Goal: Task Accomplishment & Management: Manage account settings

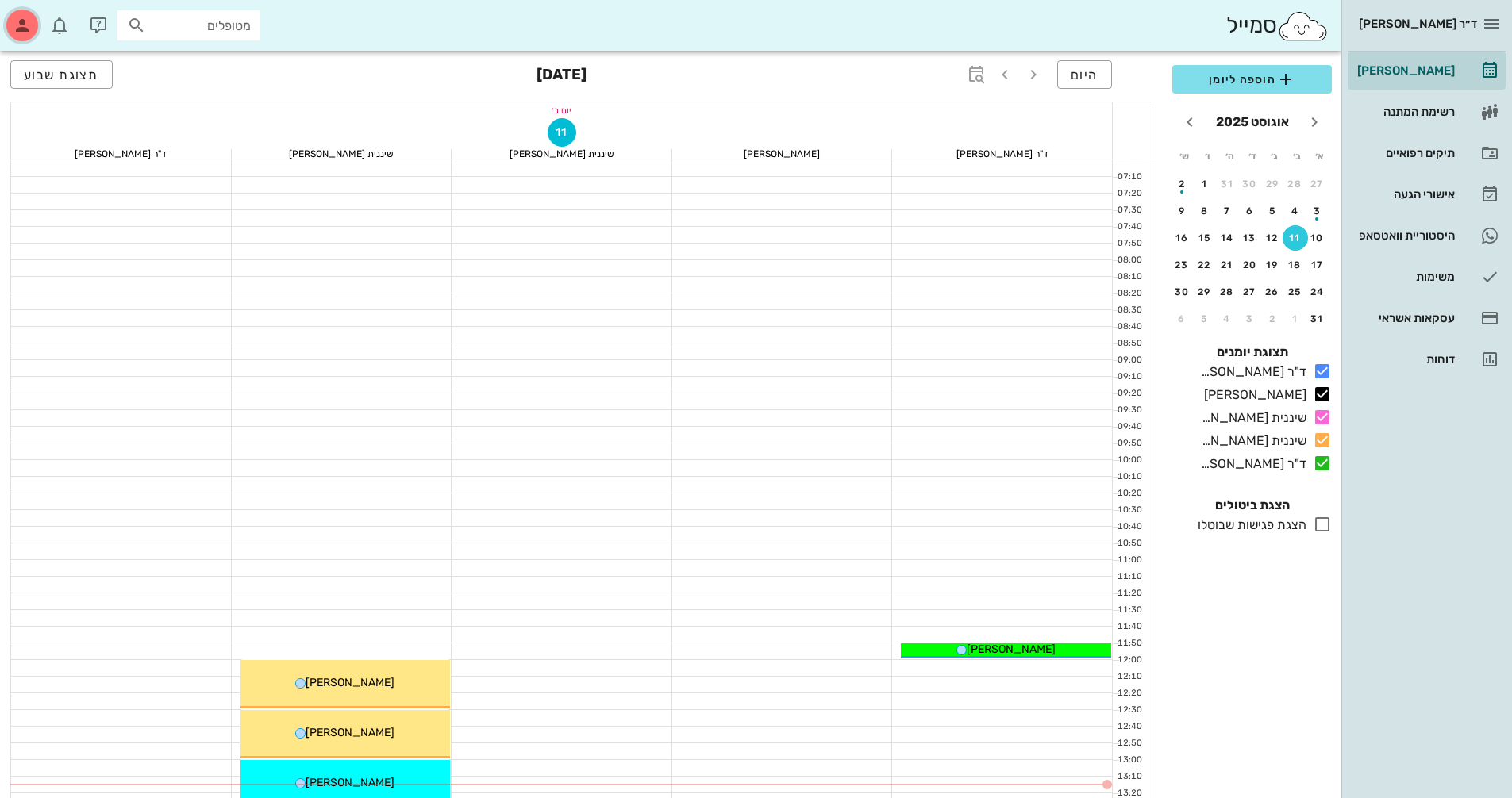
click at [32, 28] on div "button" at bounding box center [22, 25] width 32 height 32
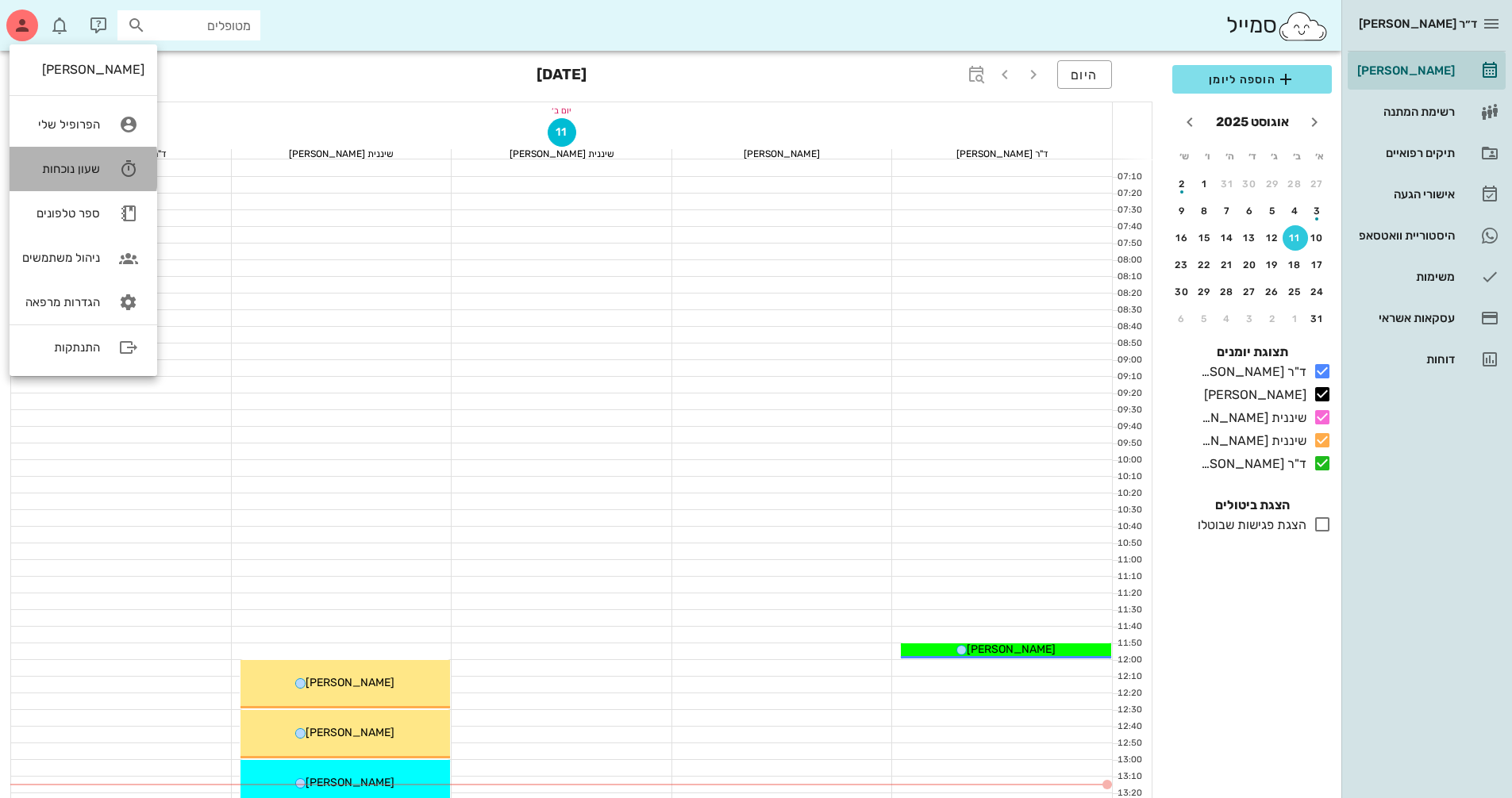
click at [95, 181] on link "שעון נוכחות" at bounding box center [83, 169] width 148 height 44
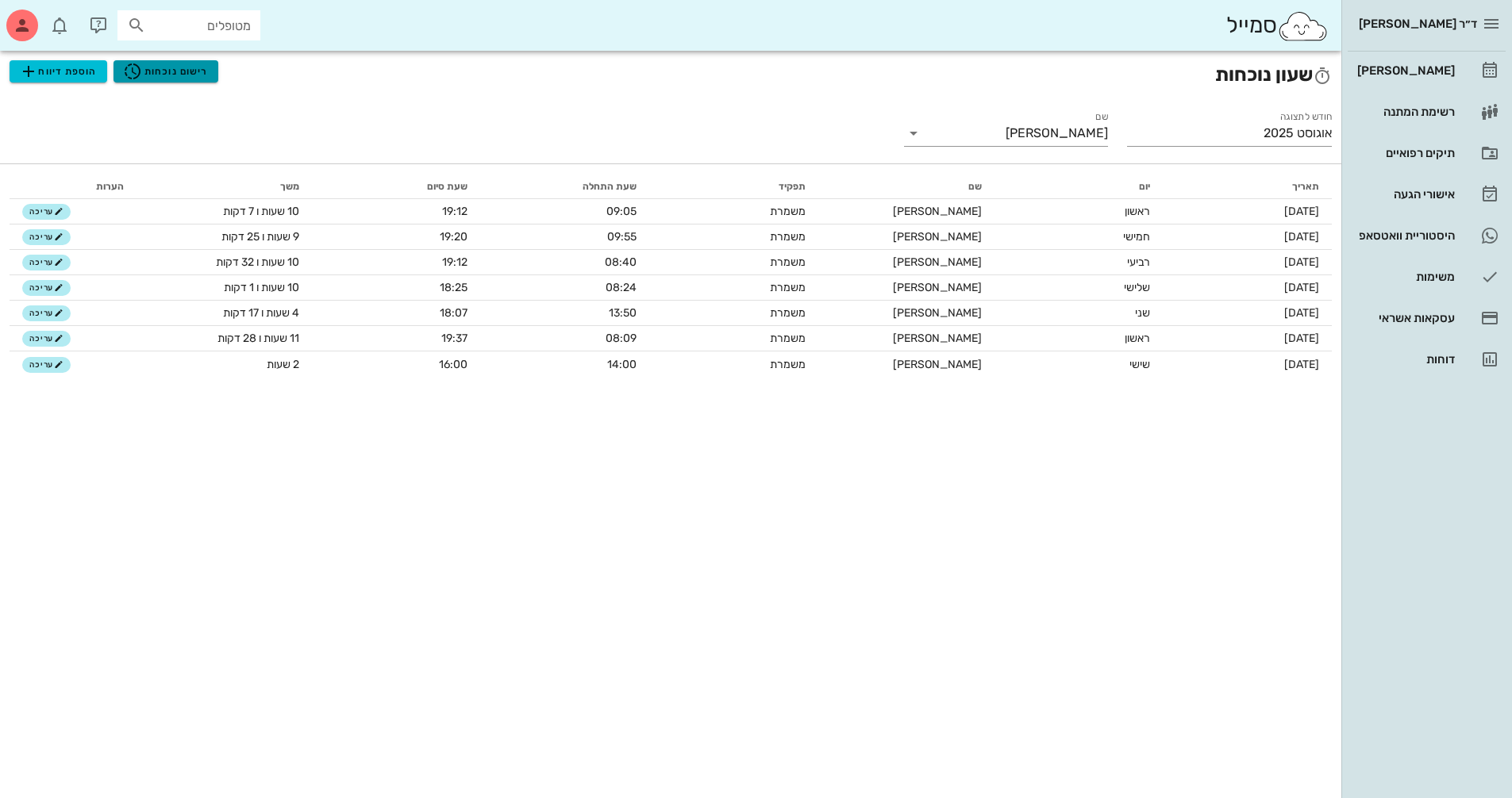
click at [189, 73] on span "רישום נוכחות" at bounding box center [164, 71] width 84 height 19
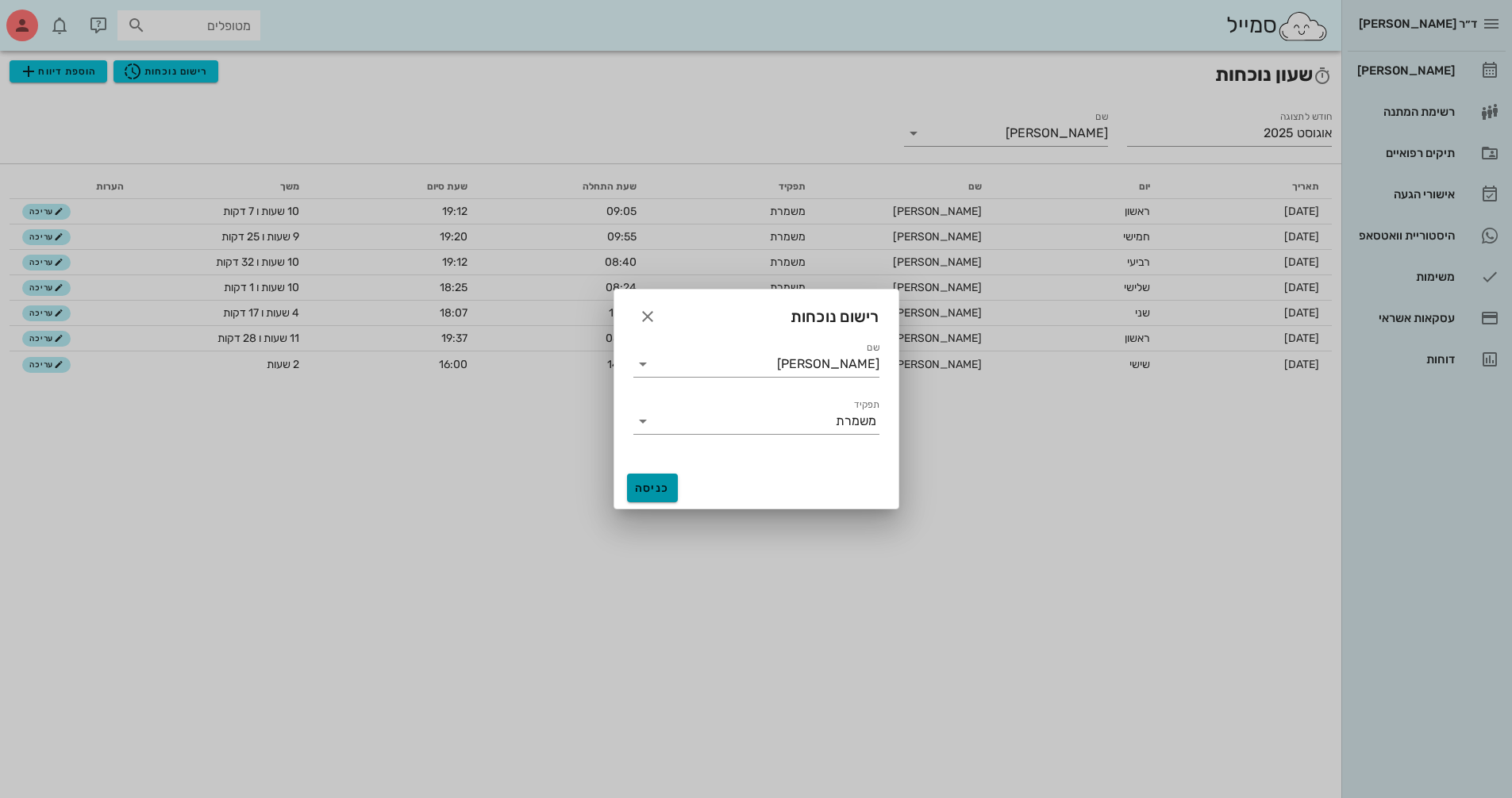
click at [652, 481] on span "כניסה" at bounding box center [652, 488] width 38 height 14
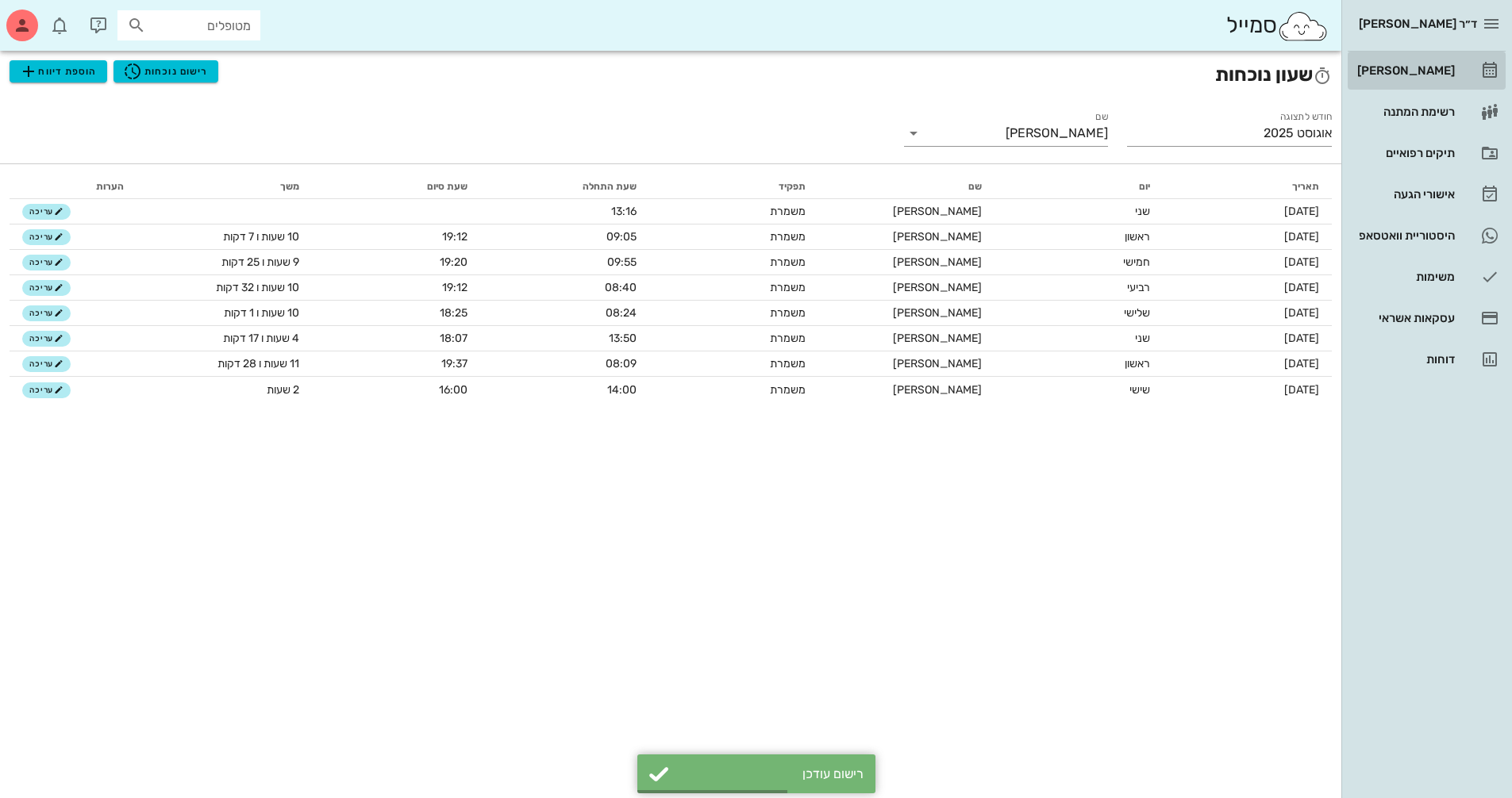
click at [1456, 73] on link "[PERSON_NAME]" at bounding box center [1427, 71] width 158 height 38
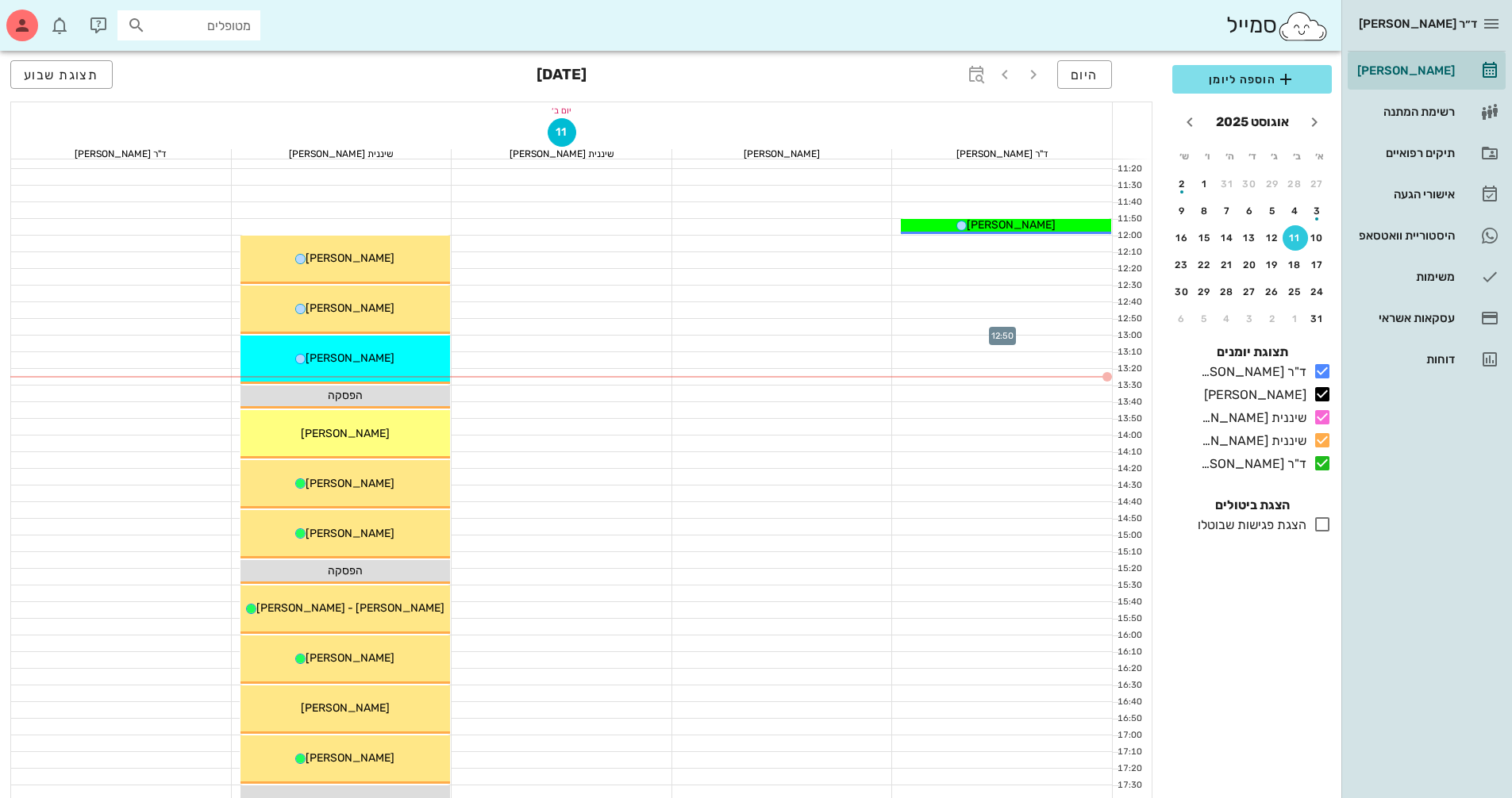
scroll to position [397, 0]
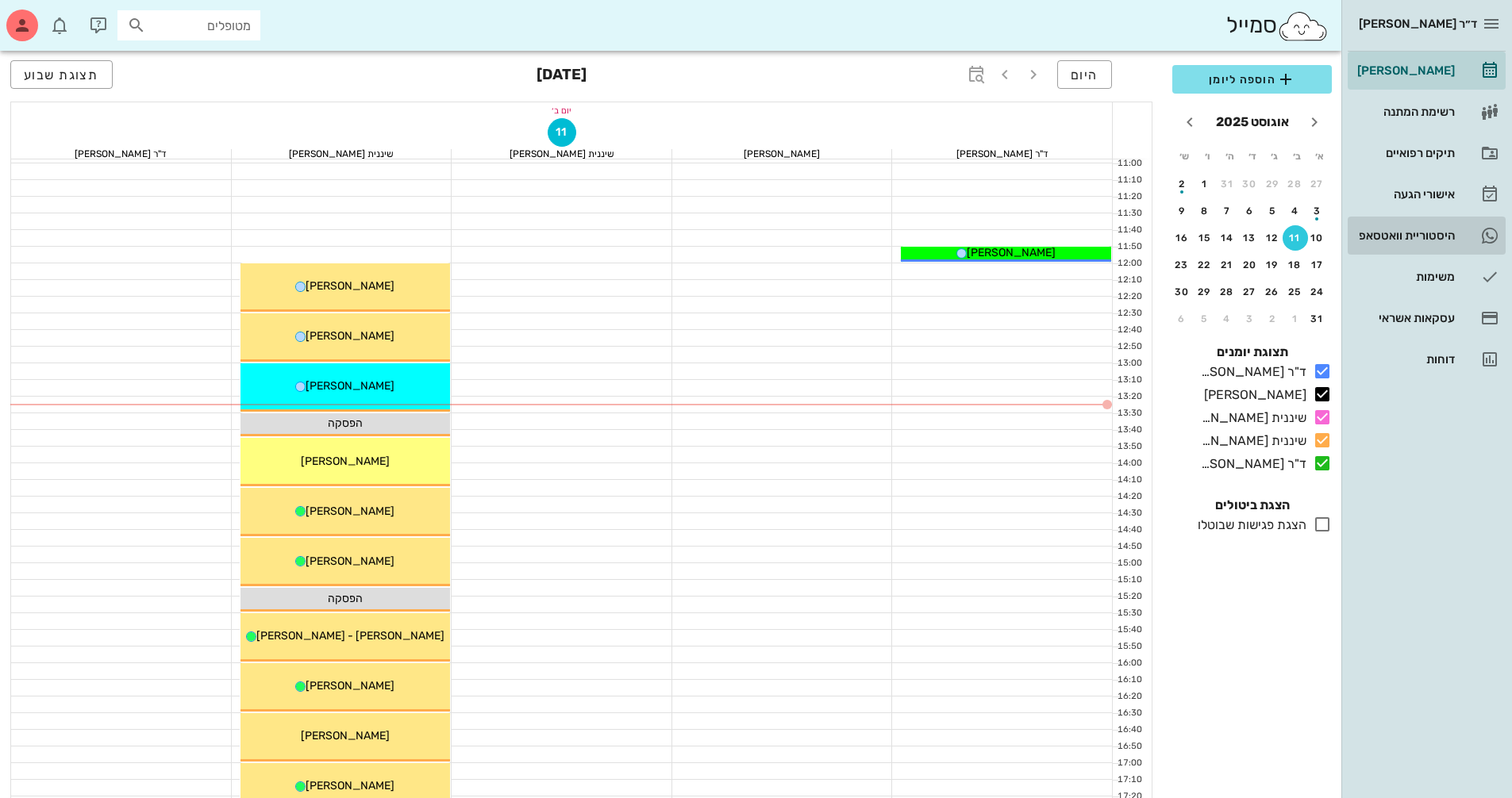
click at [1412, 234] on div "היסטוריית וואטסאפ" at bounding box center [1404, 236] width 101 height 13
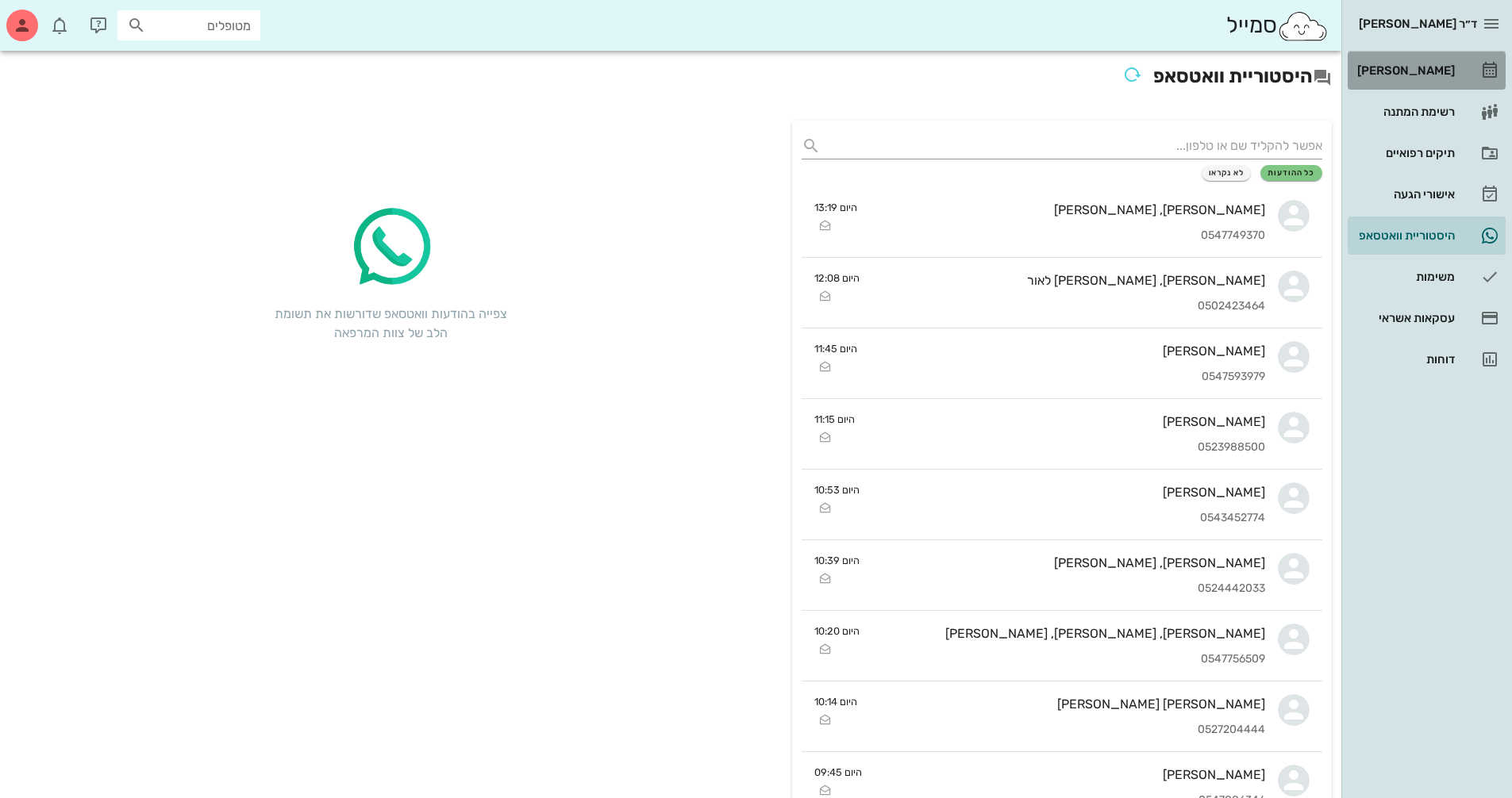
click at [1428, 73] on div "[PERSON_NAME]" at bounding box center [1404, 71] width 101 height 13
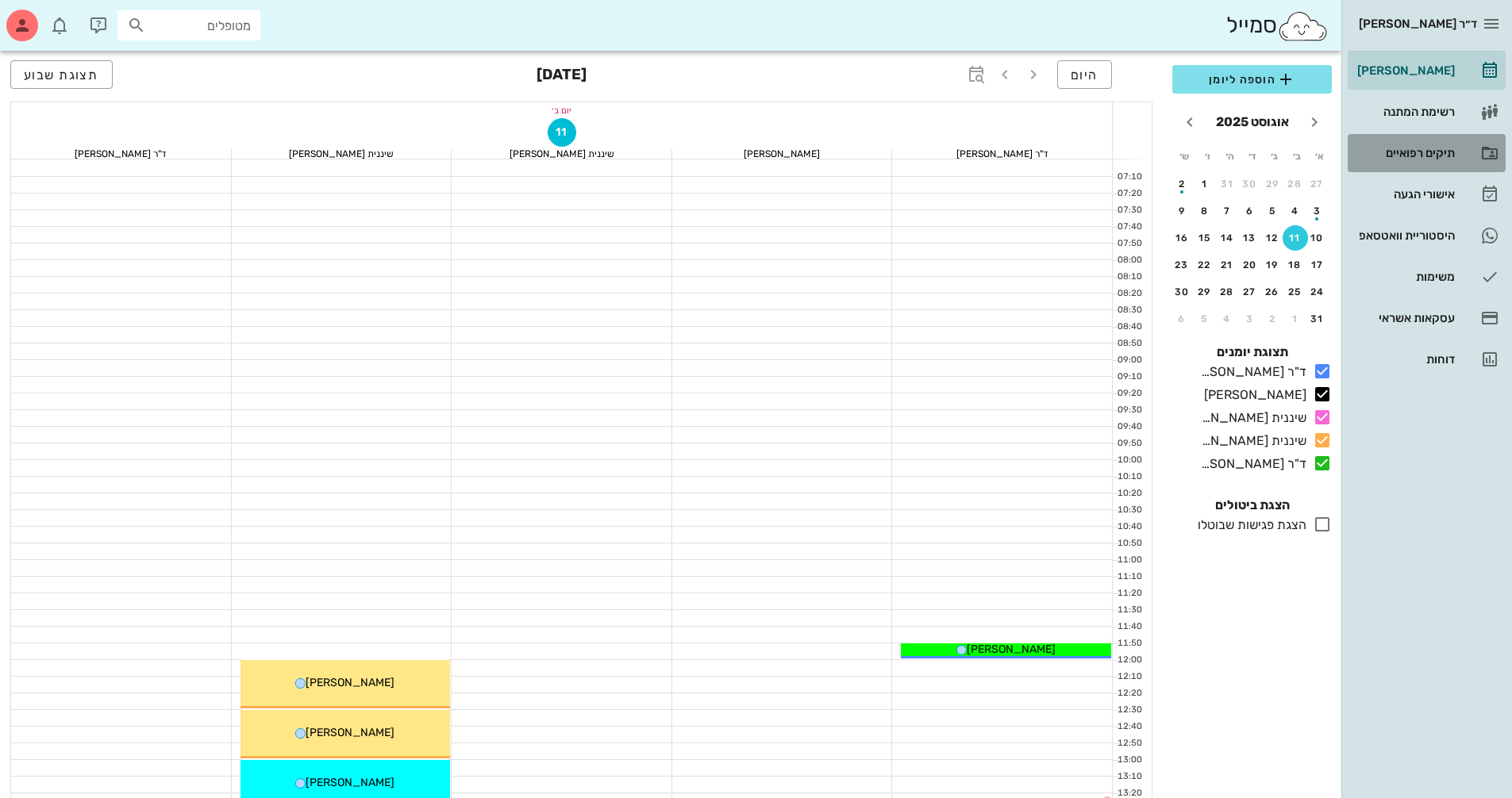
click at [1412, 163] on div "תיקים רפואיים" at bounding box center [1404, 153] width 101 height 25
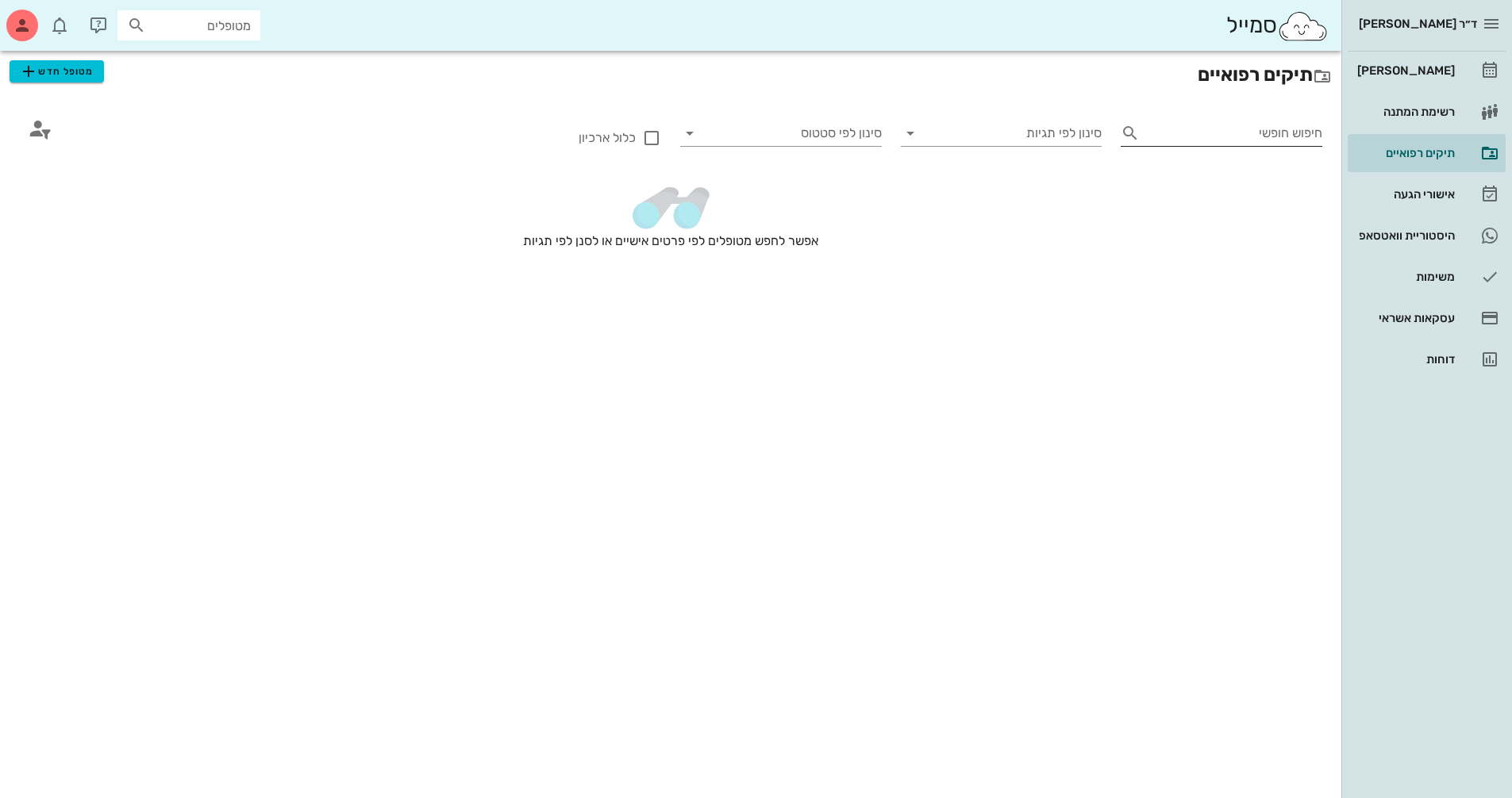
click at [1298, 142] on input "חיפוש חופשי" at bounding box center [1234, 133] width 176 height 25
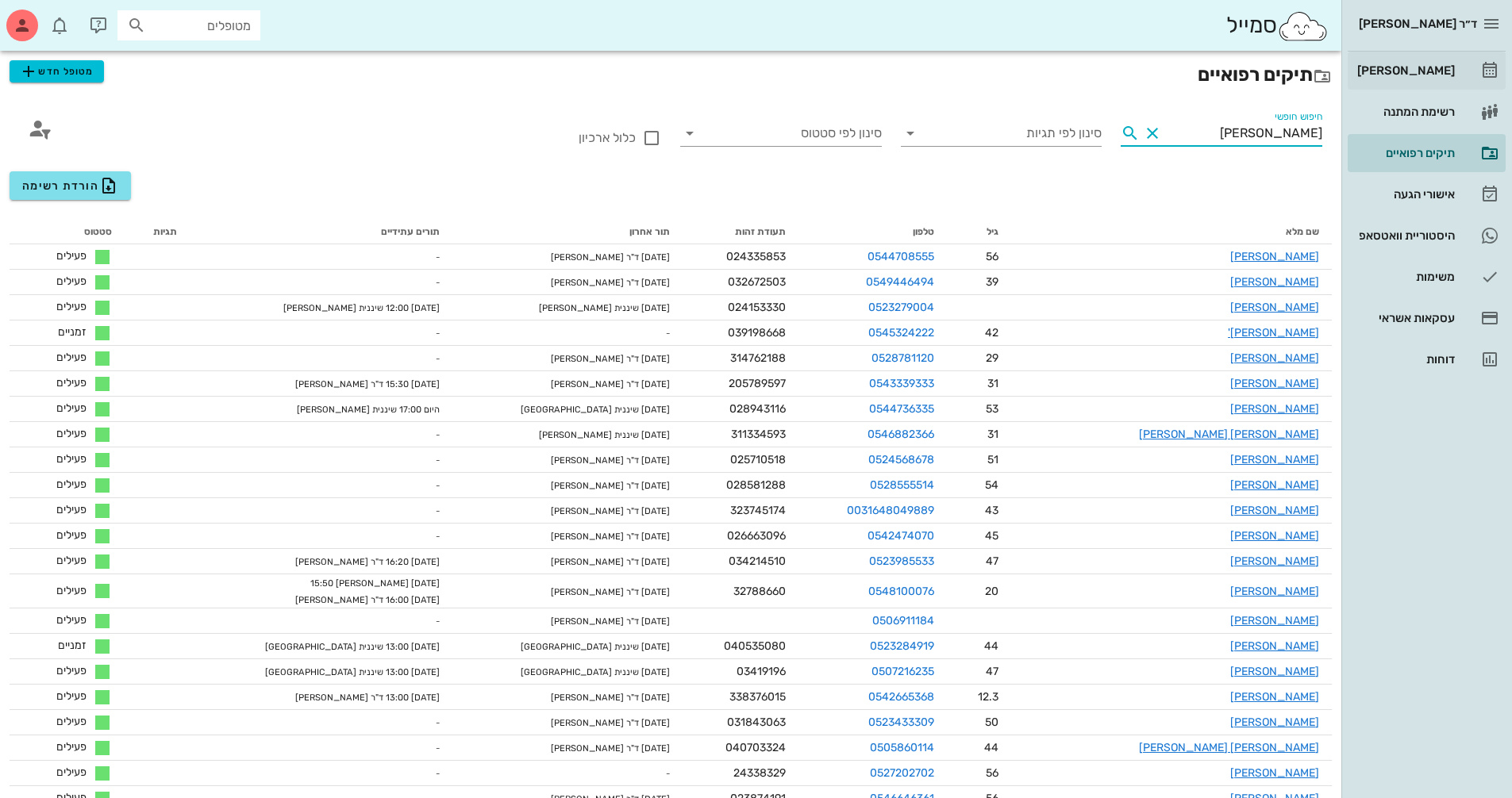
type input "[PERSON_NAME]"
click at [1456, 83] on link "[PERSON_NAME]" at bounding box center [1427, 71] width 158 height 38
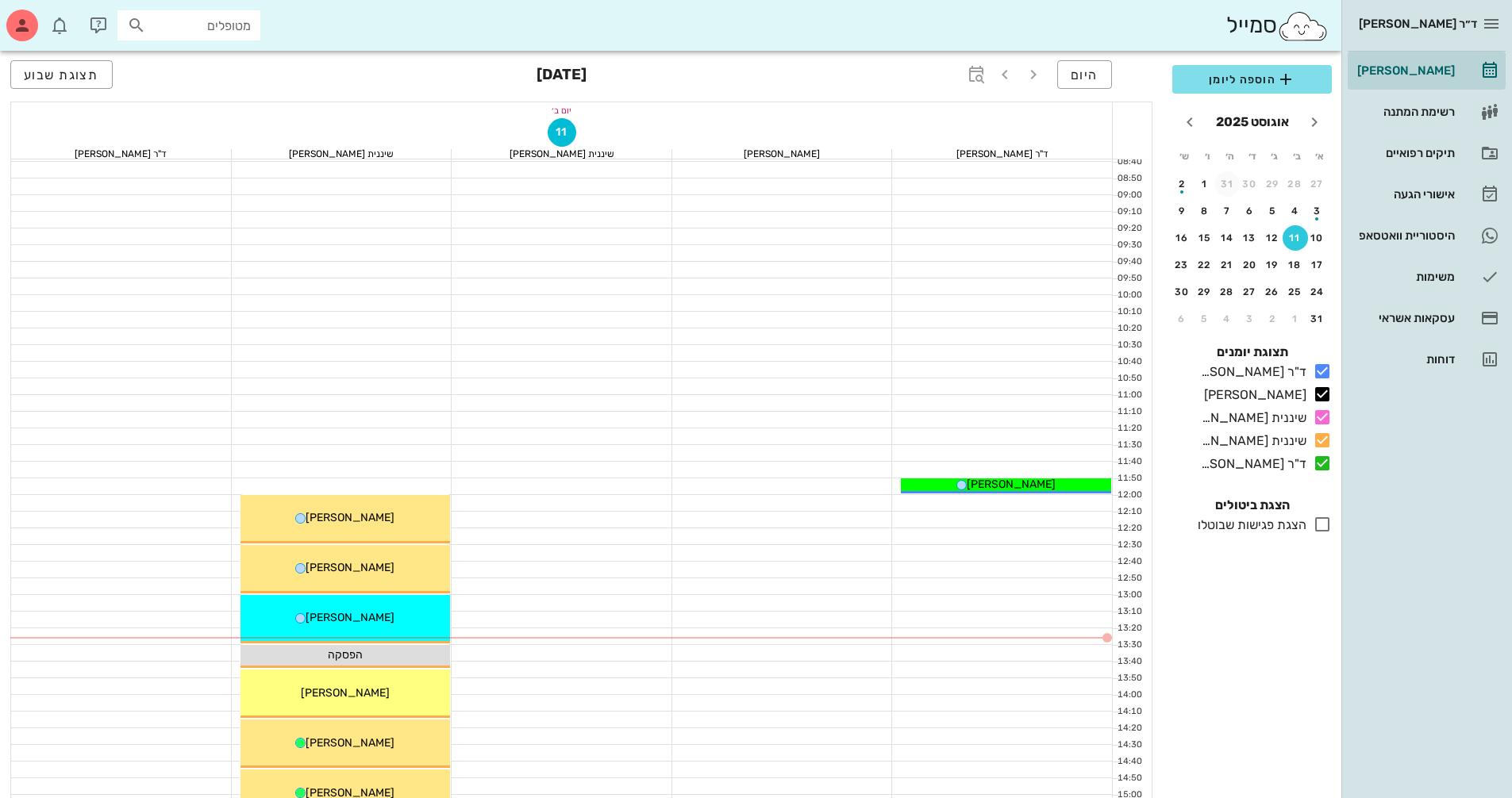
scroll to position [318, 0]
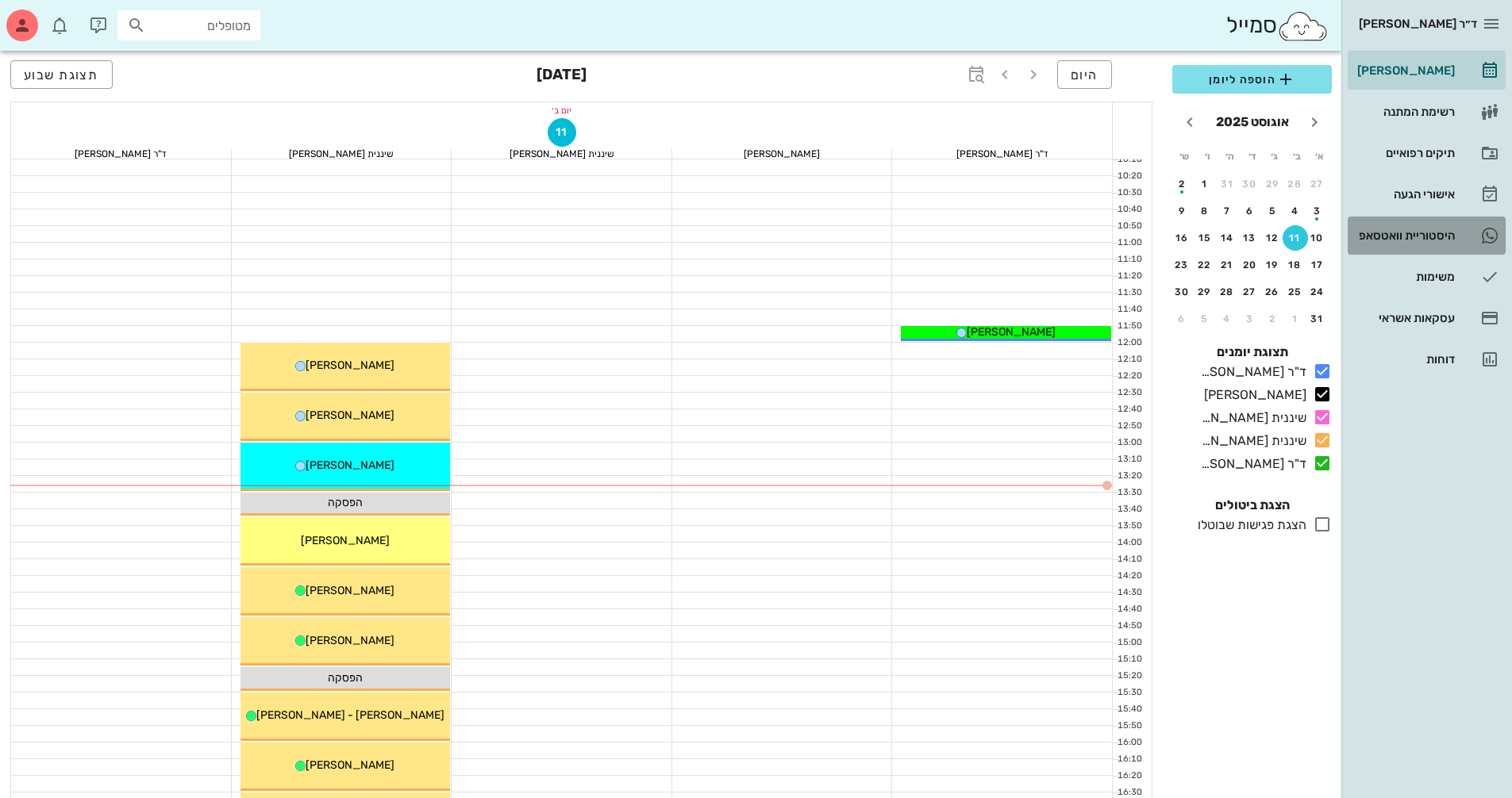
click at [1392, 221] on link "היסטוריית וואטסאפ" at bounding box center [1427, 236] width 158 height 38
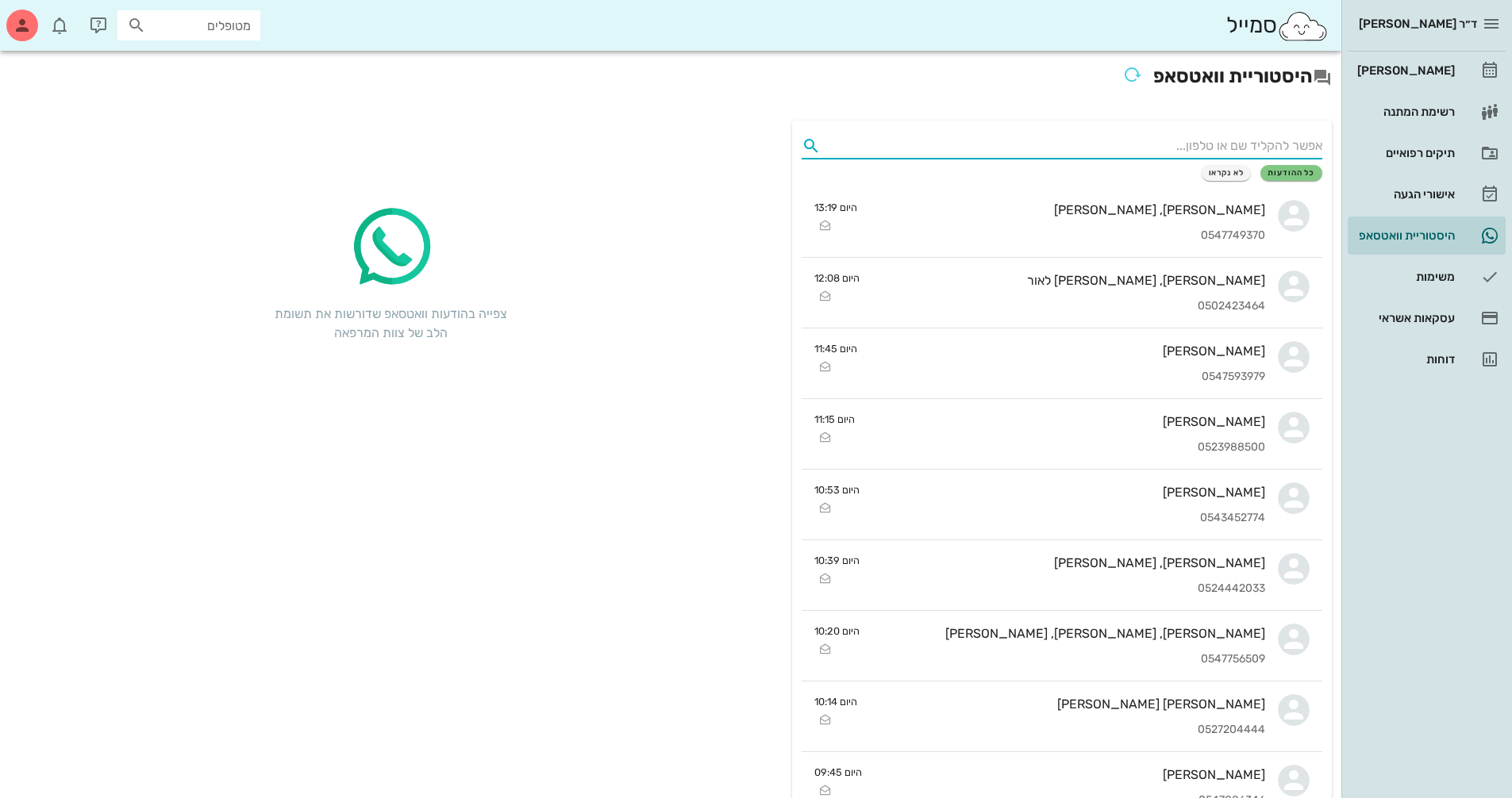
click at [1273, 150] on input "text" at bounding box center [1074, 146] width 495 height 25
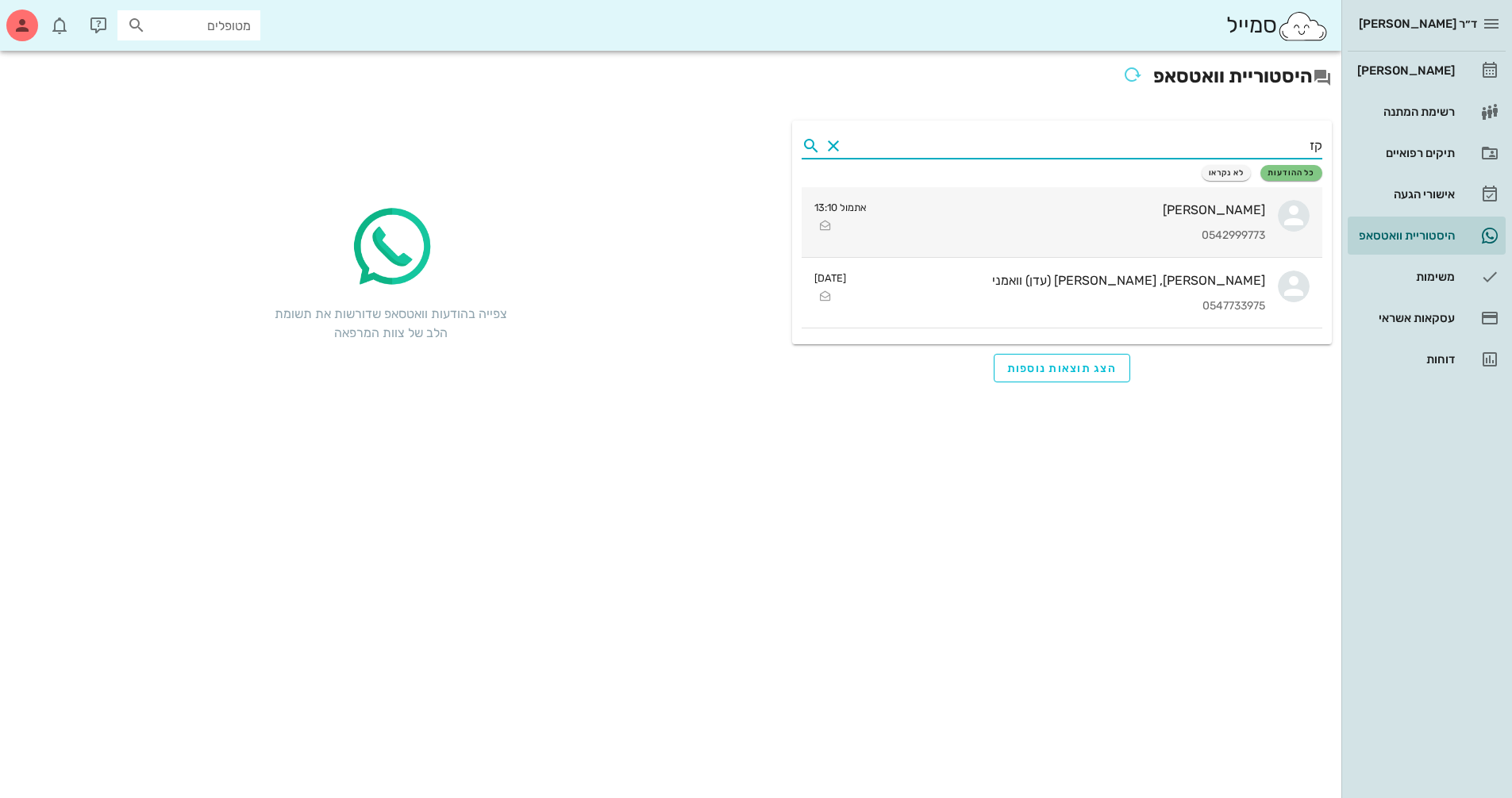
type input "קז"
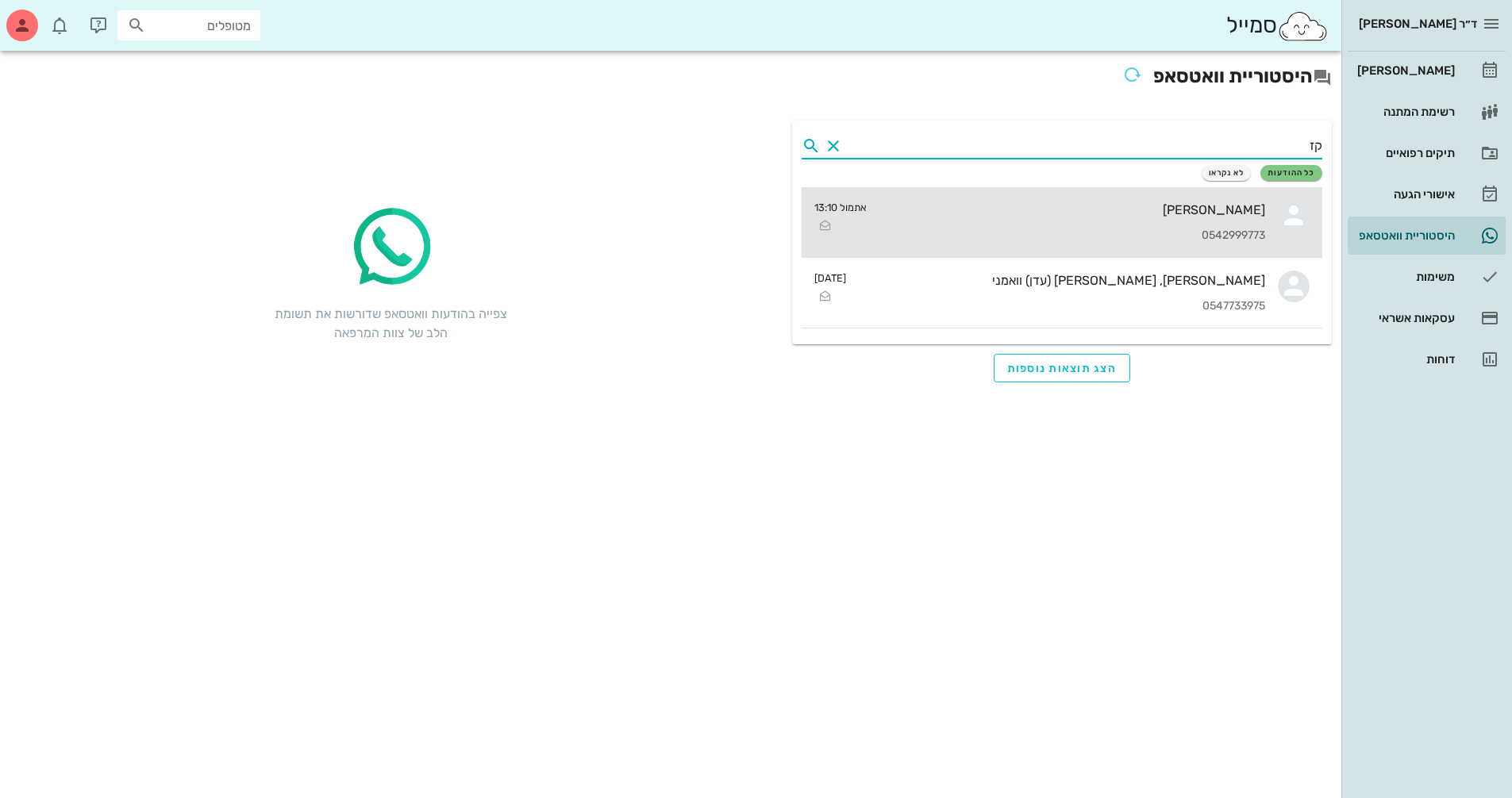
click at [1166, 204] on div "[PERSON_NAME]" at bounding box center [1072, 210] width 386 height 15
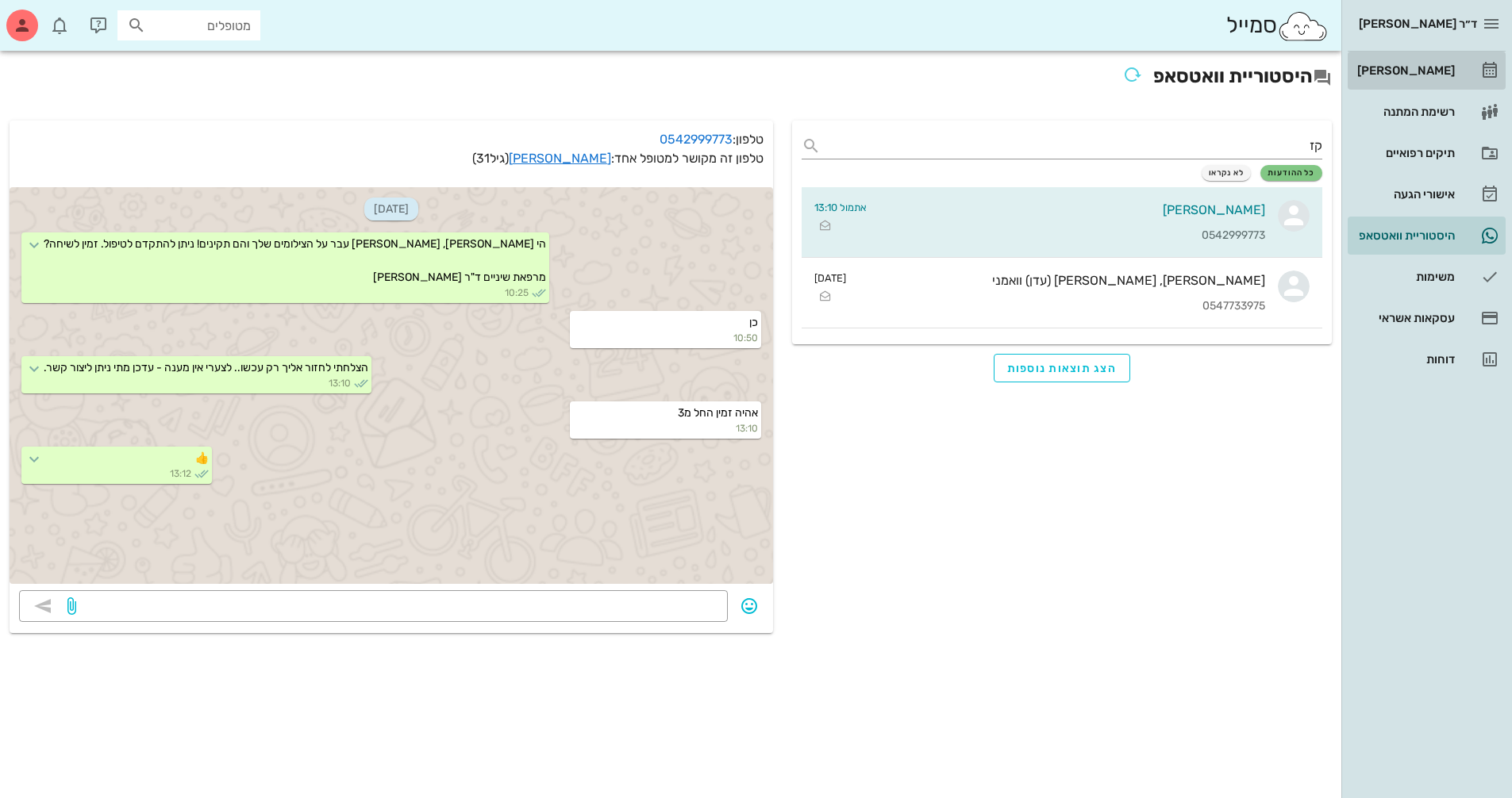
click at [1427, 73] on div "[PERSON_NAME]" at bounding box center [1404, 71] width 101 height 13
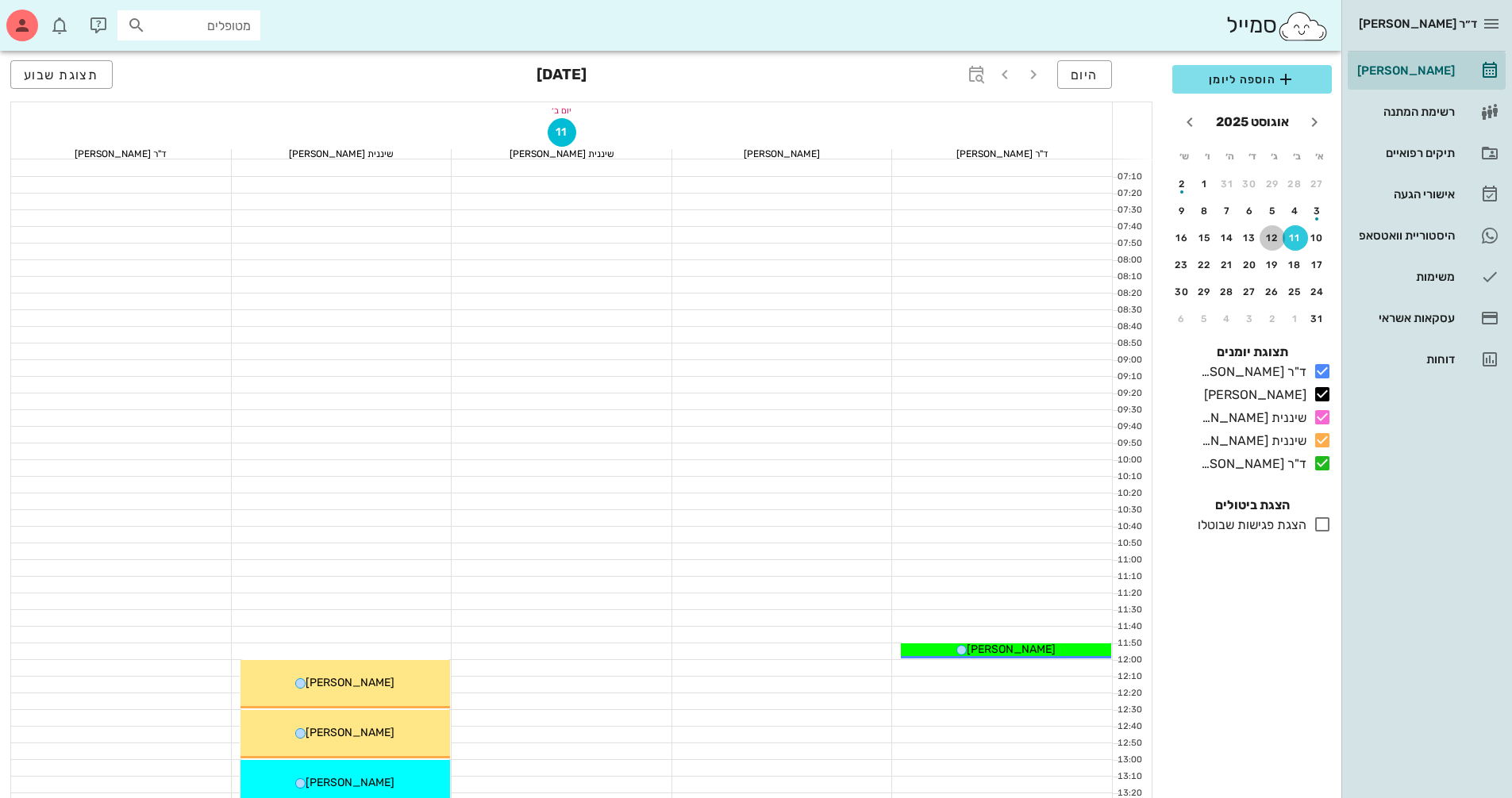
click at [1274, 238] on div "12" at bounding box center [1272, 238] width 25 height 11
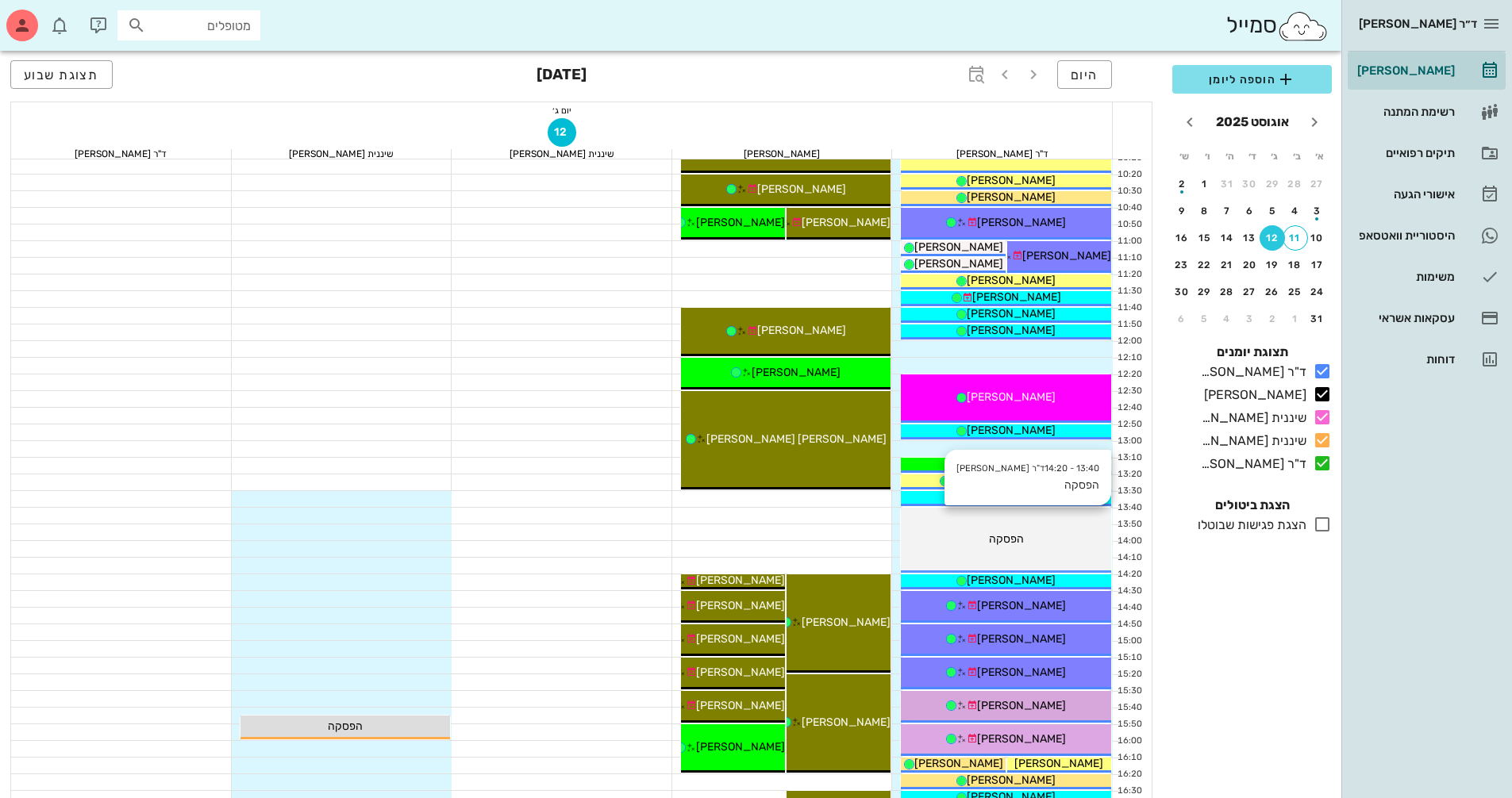
scroll to position [318, 0]
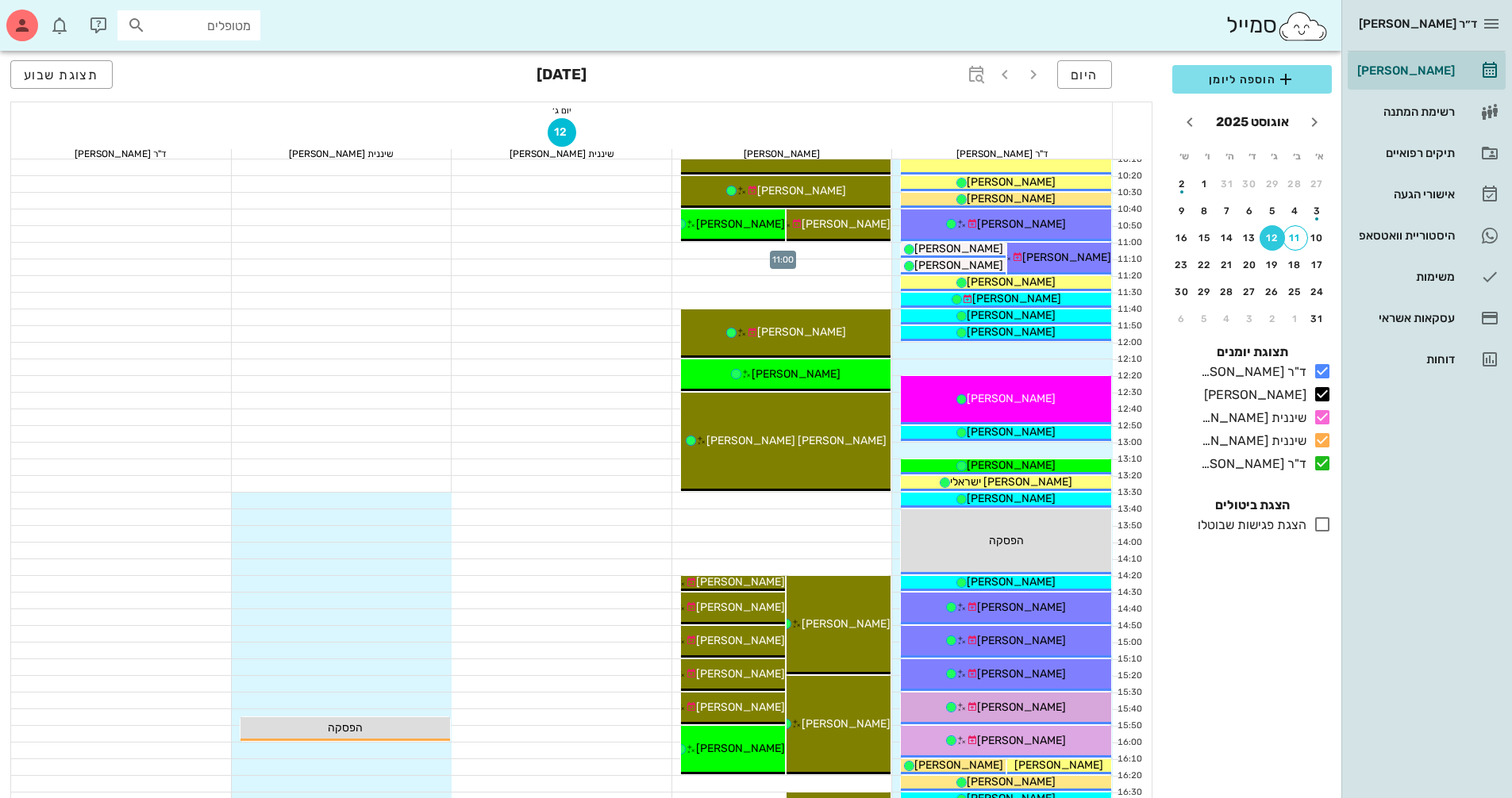
click at [840, 250] on div at bounding box center [782, 250] width 221 height 15
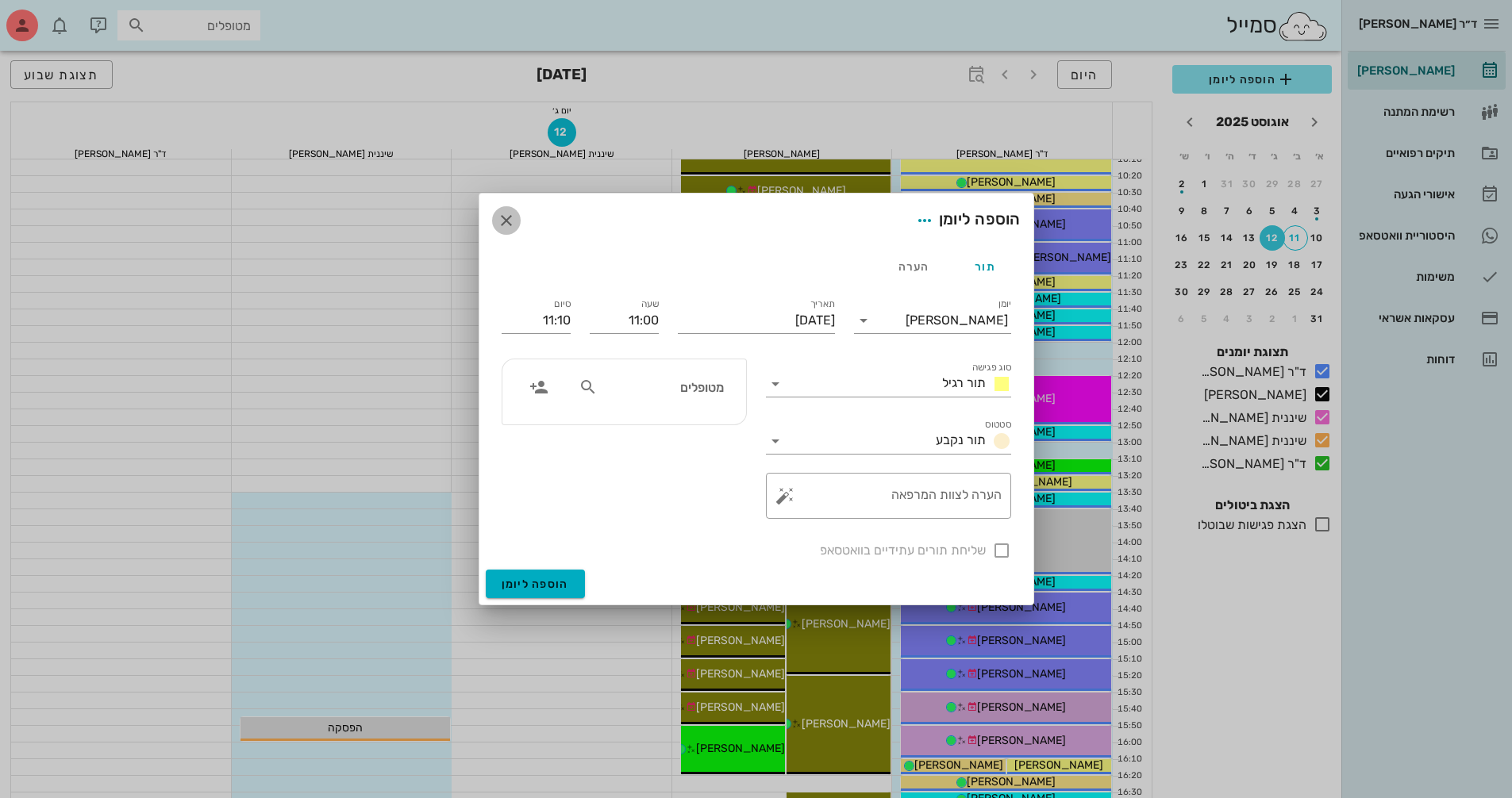
click at [504, 226] on icon "button" at bounding box center [506, 220] width 19 height 19
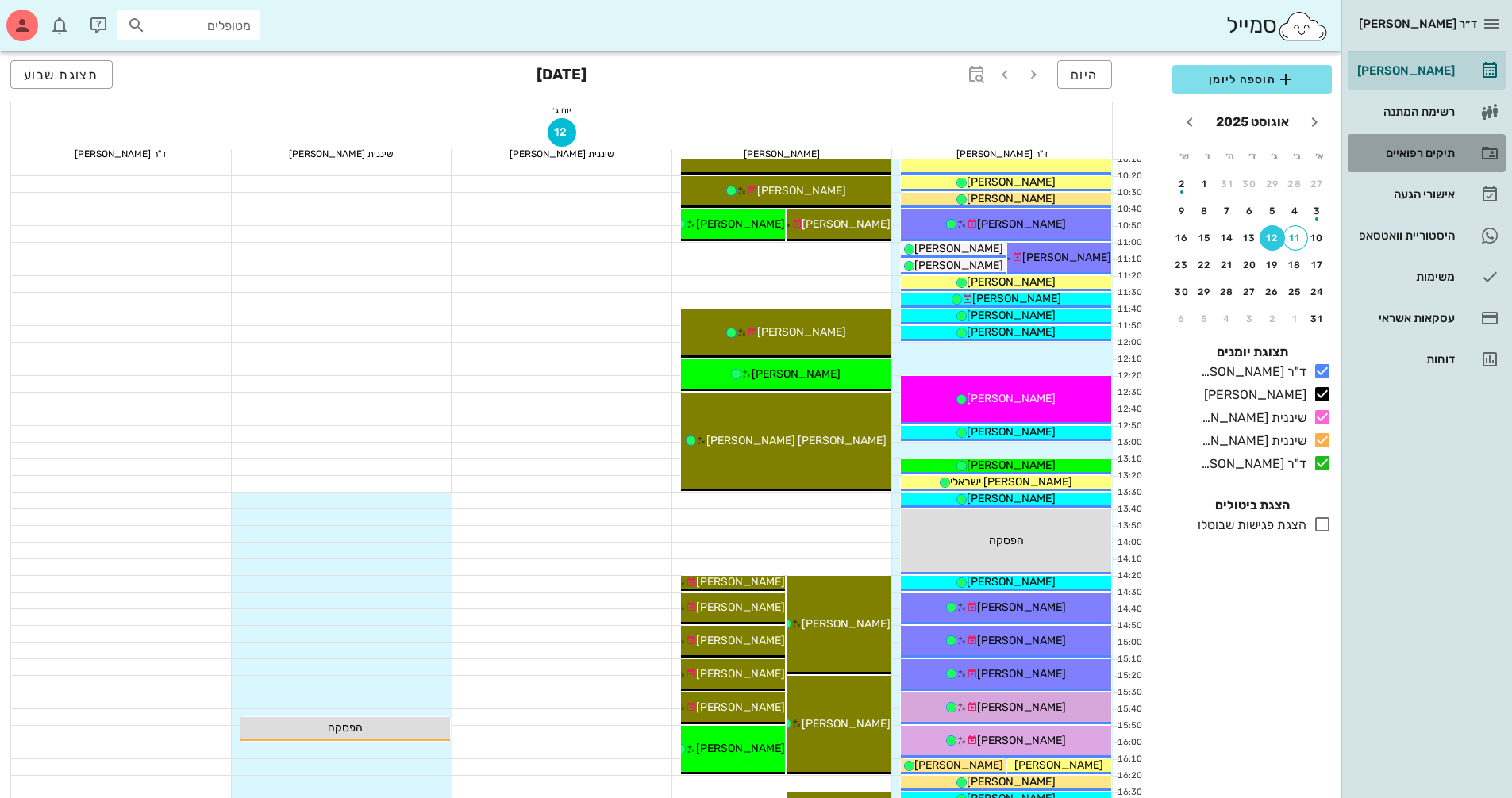
click at [1426, 156] on div "תיקים רפואיים" at bounding box center [1404, 153] width 101 height 13
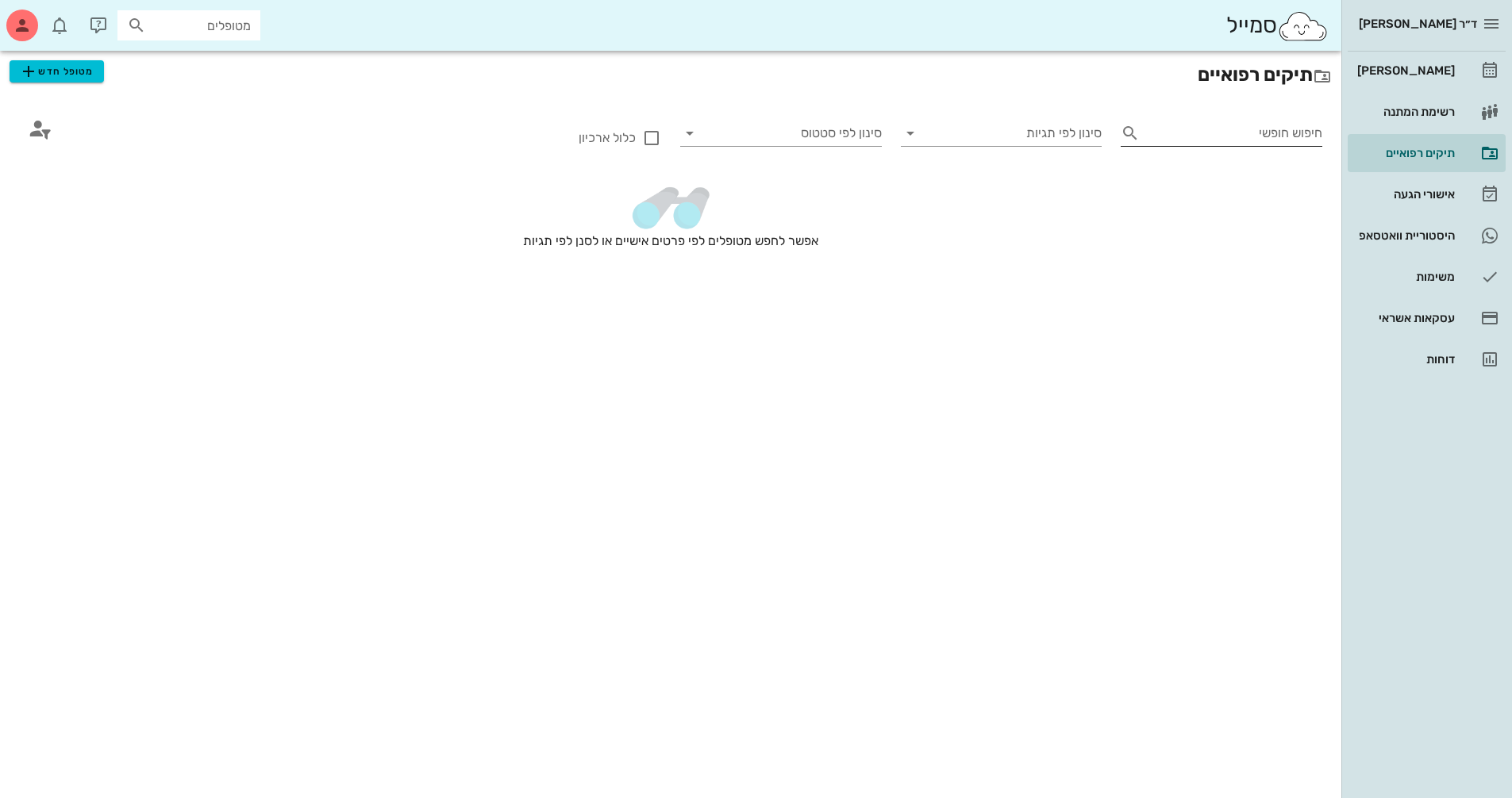
click at [1301, 140] on input "חיפוש חופשי" at bounding box center [1234, 133] width 176 height 25
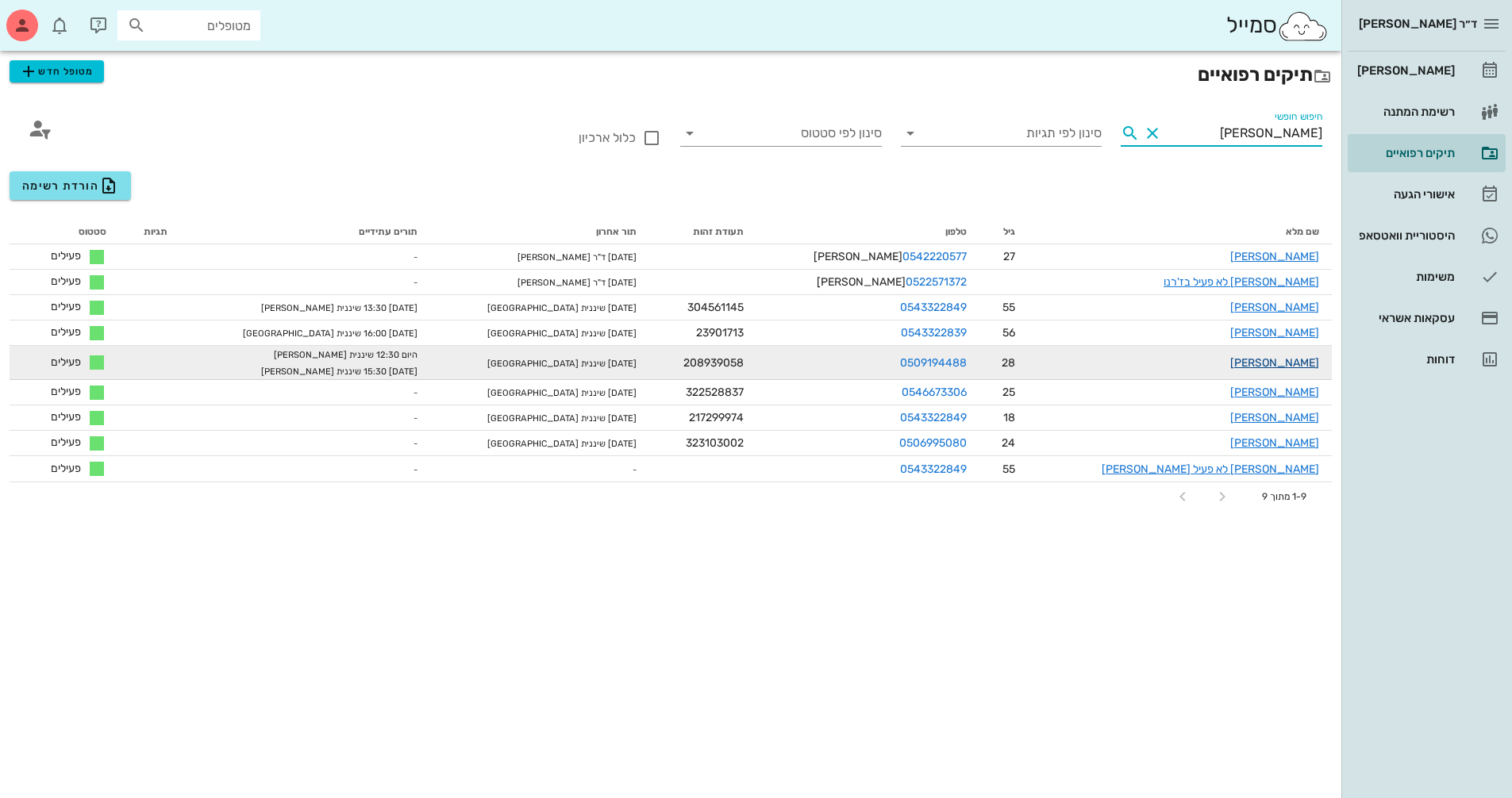
type input "[PERSON_NAME]"
click at [1285, 367] on link "[PERSON_NAME]" at bounding box center [1274, 362] width 89 height 14
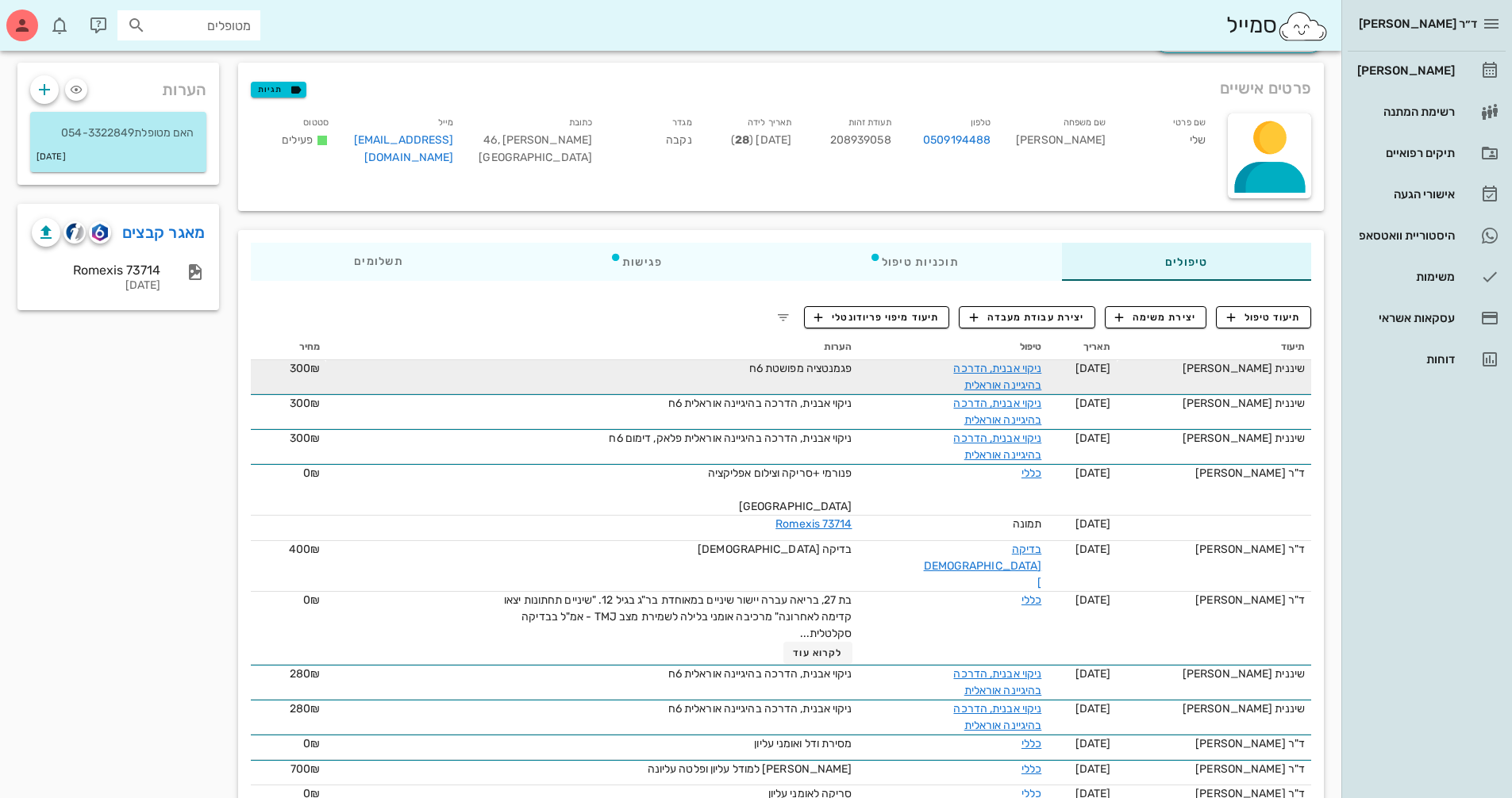
scroll to position [79, 0]
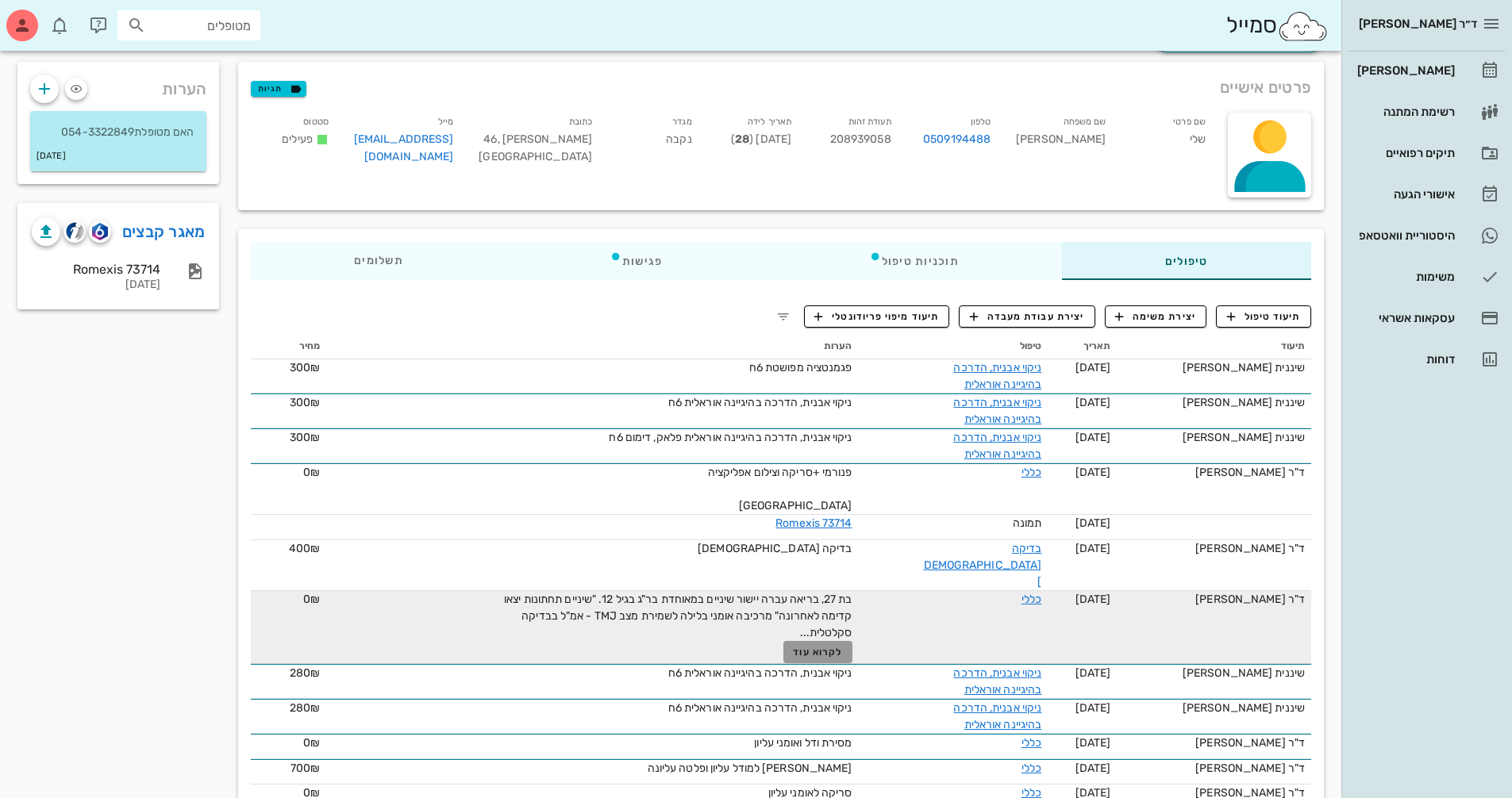
click at [835, 646] on span "לקרוא עוד" at bounding box center [817, 652] width 49 height 11
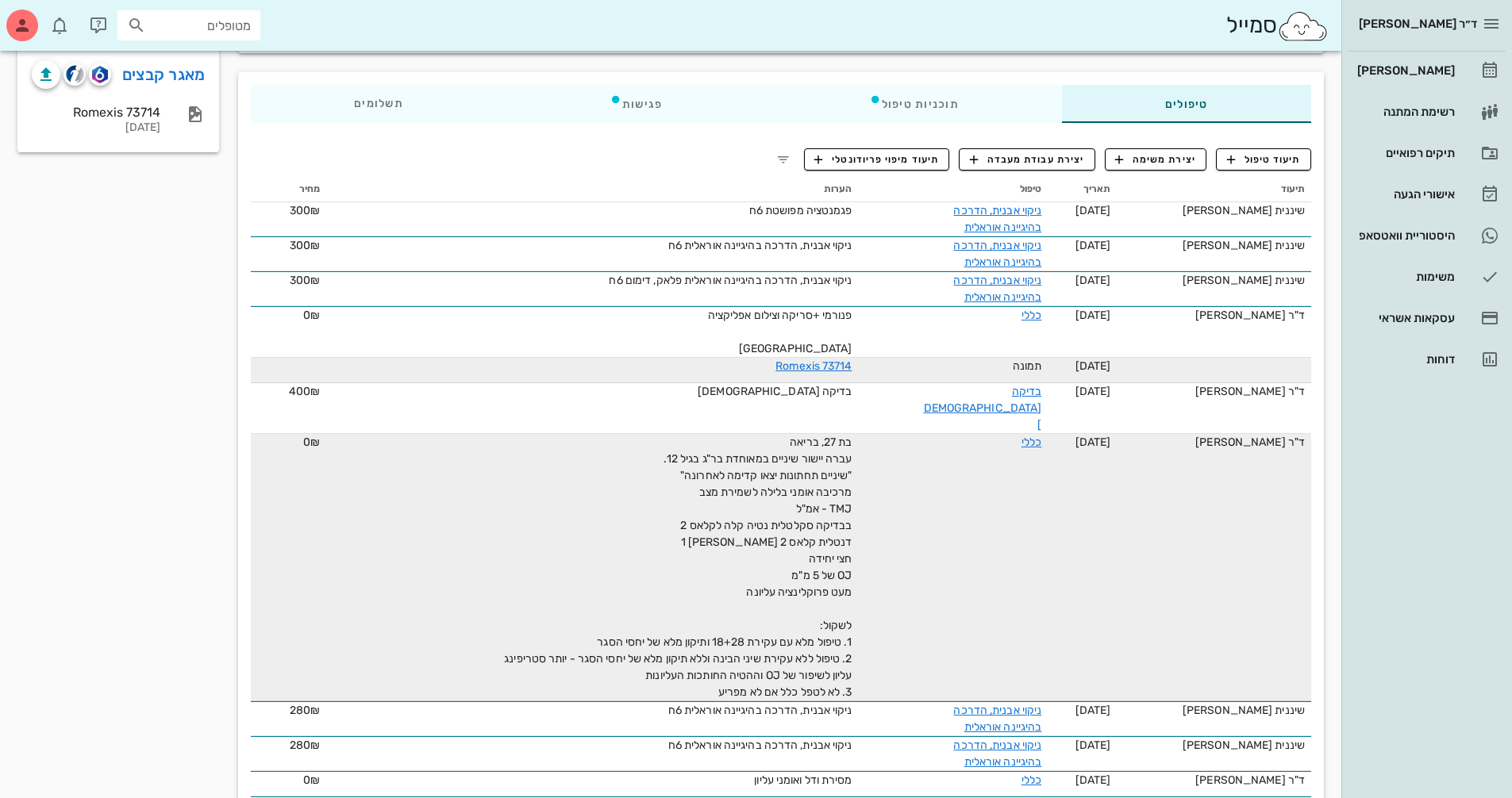
scroll to position [0, 0]
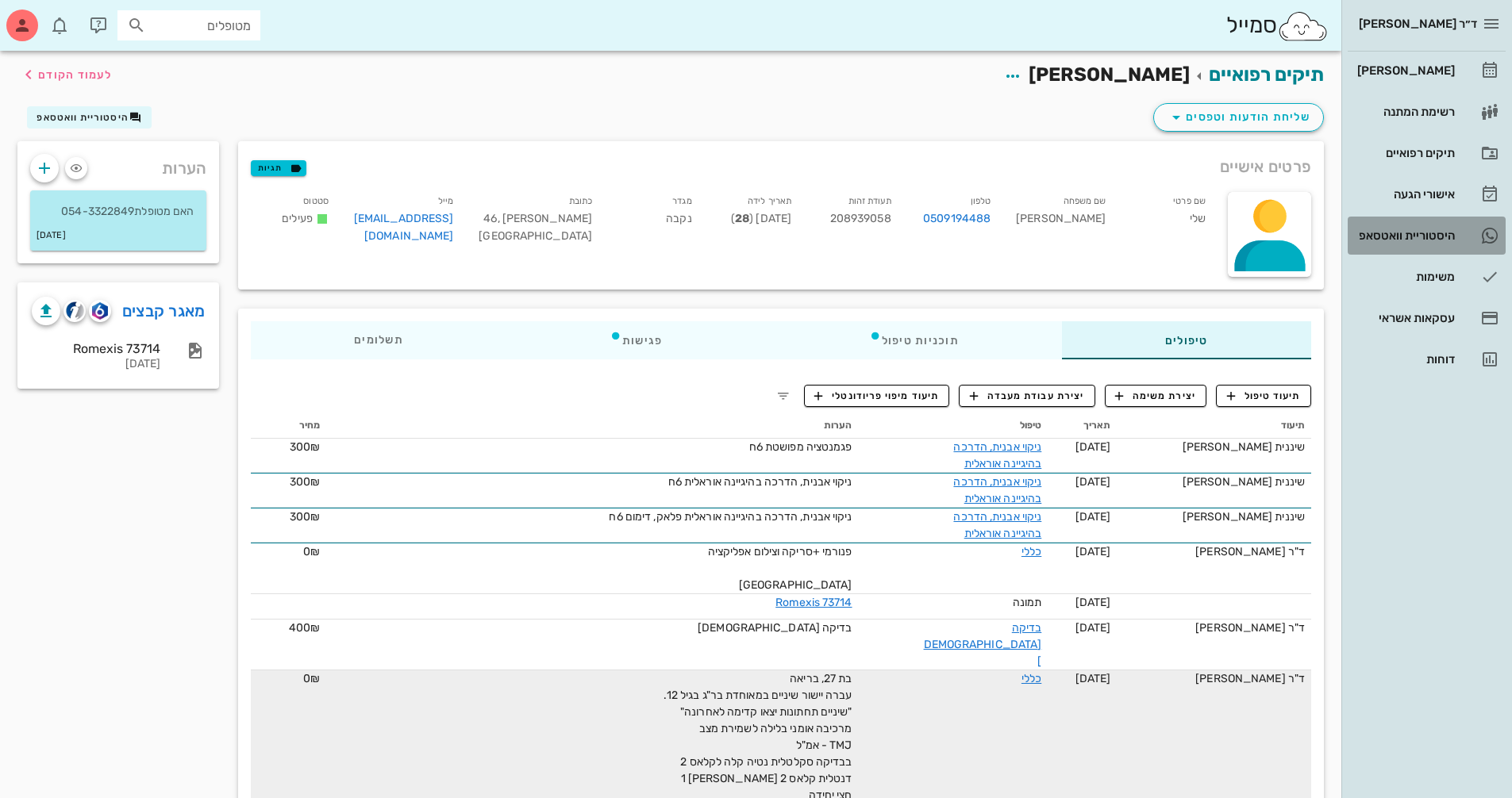
click at [1374, 230] on div "היסטוריית וואטסאפ" at bounding box center [1404, 236] width 101 height 13
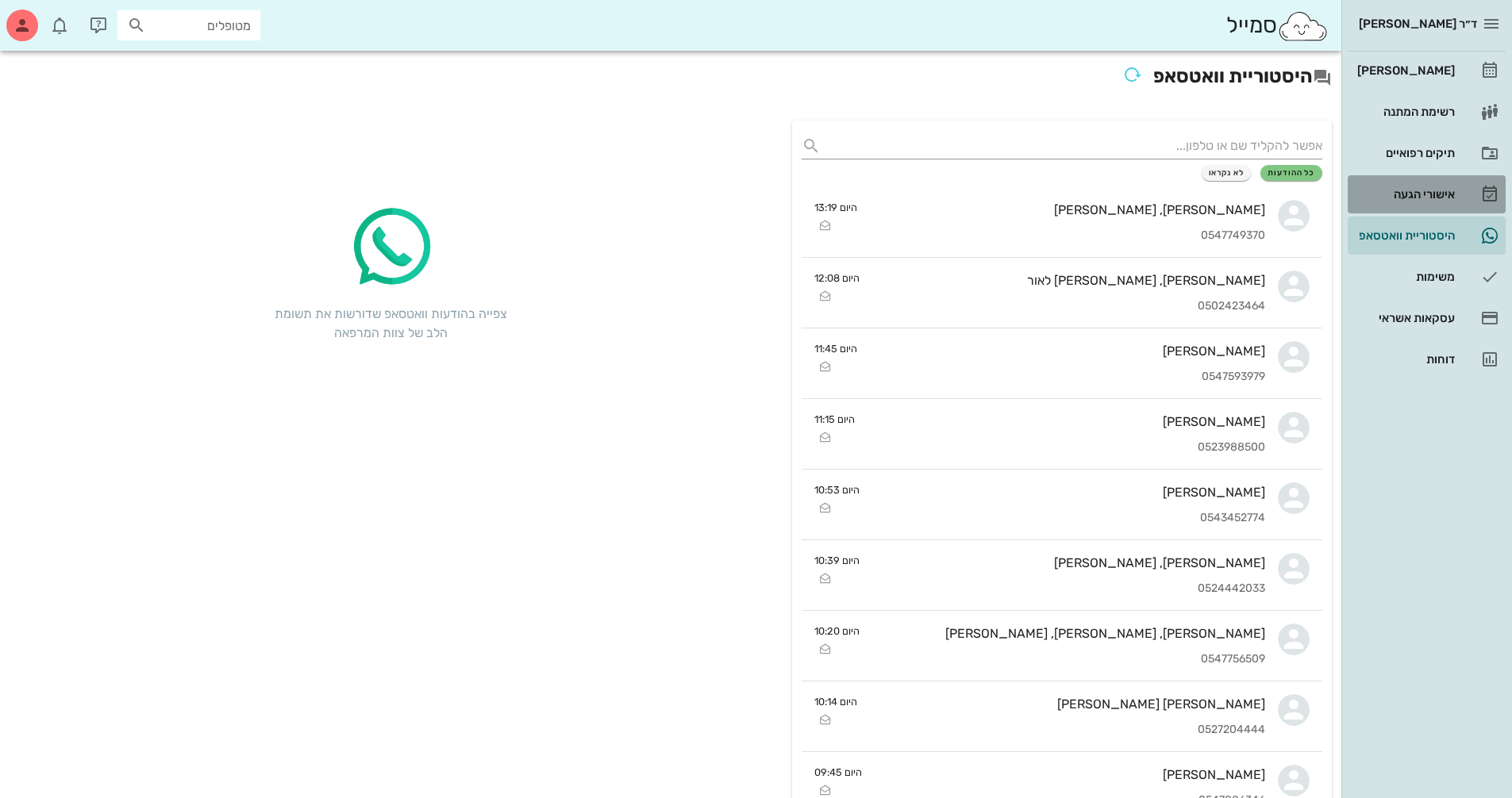
click at [1411, 197] on div "אישורי הגעה" at bounding box center [1404, 194] width 101 height 13
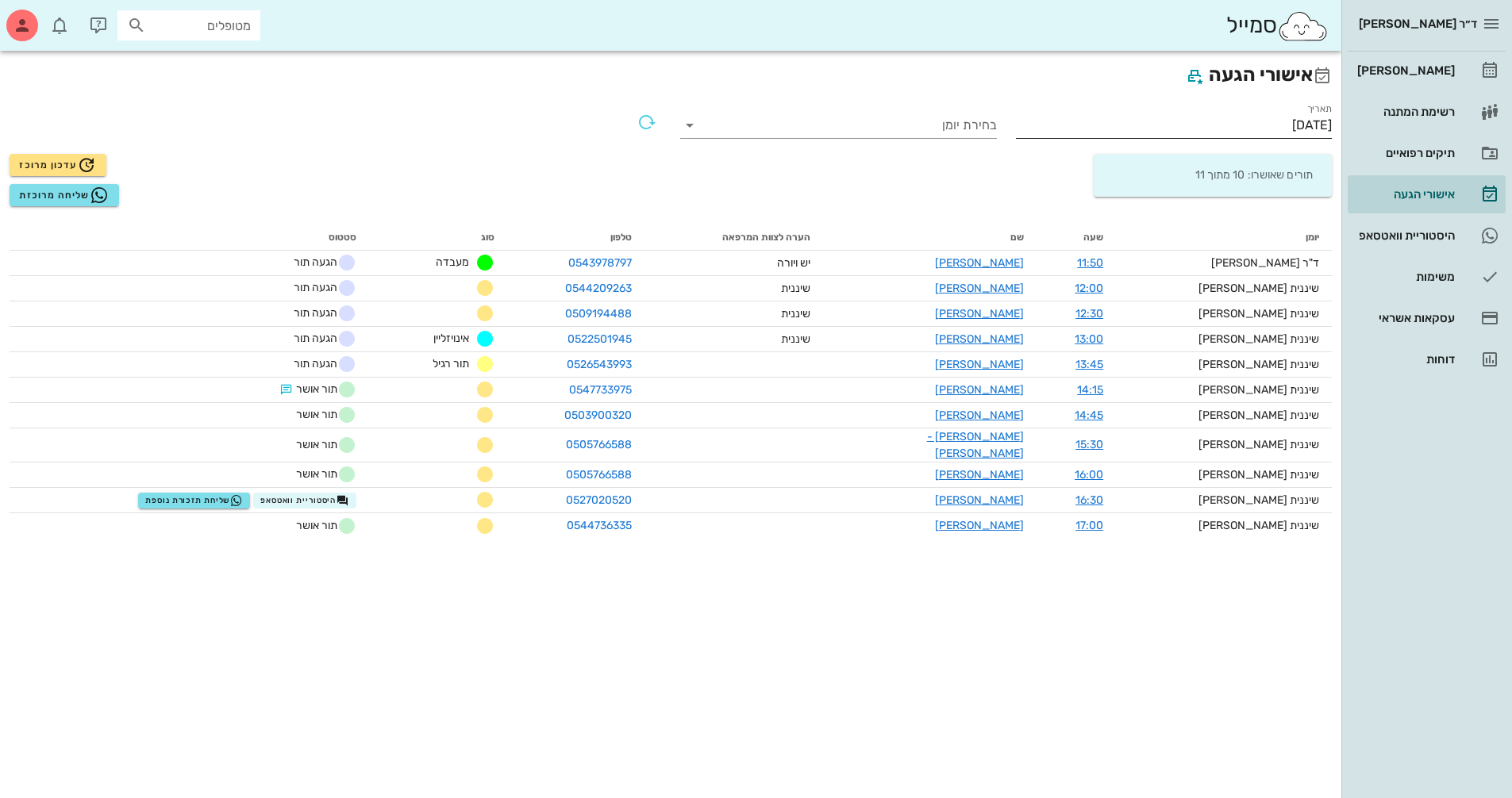
click at [1274, 122] on input "[DATE]" at bounding box center [1174, 125] width 317 height 25
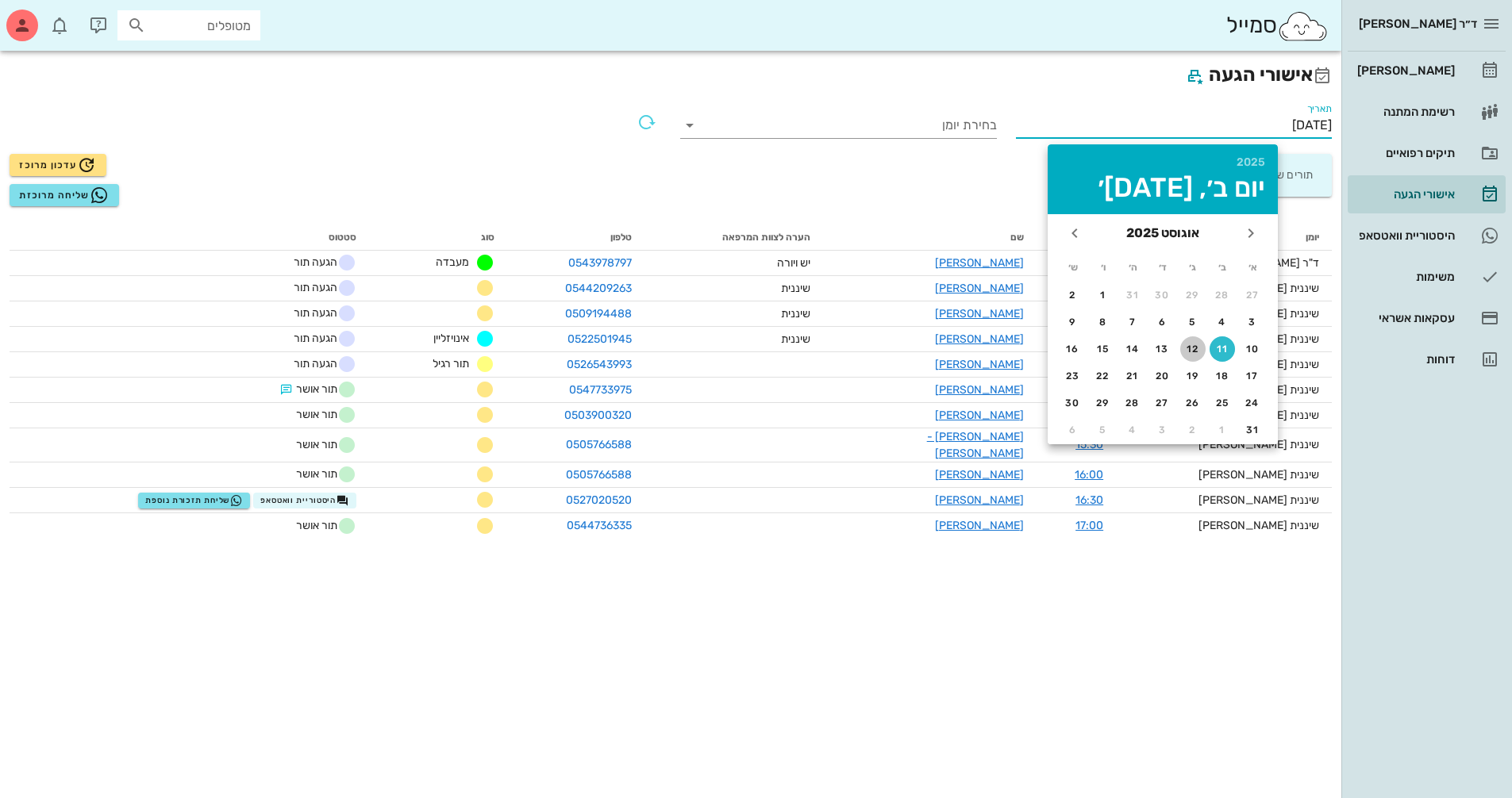
click at [1191, 349] on div "12" at bounding box center [1192, 349] width 25 height 11
type input "[DATE]"
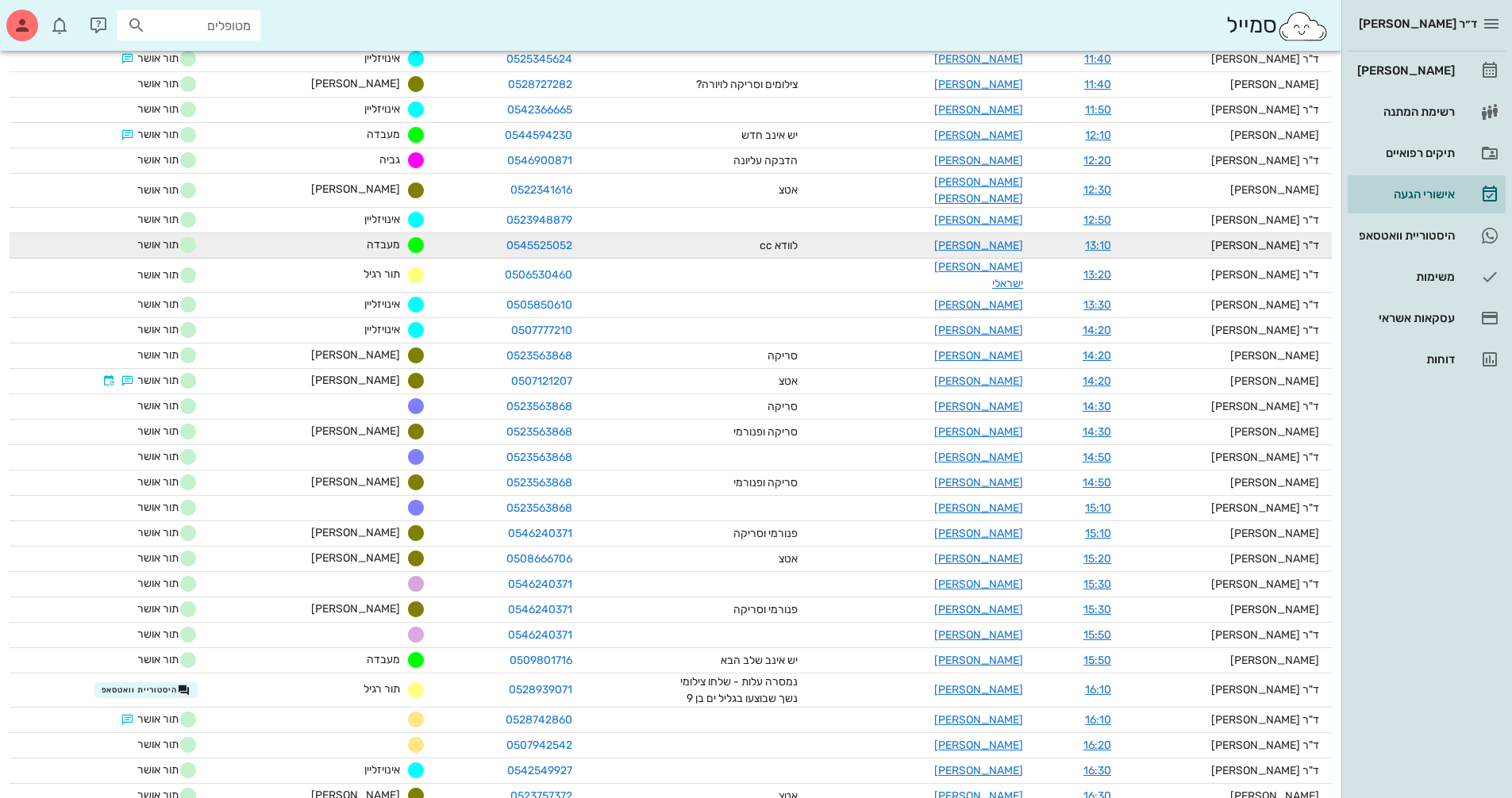
scroll to position [714, 0]
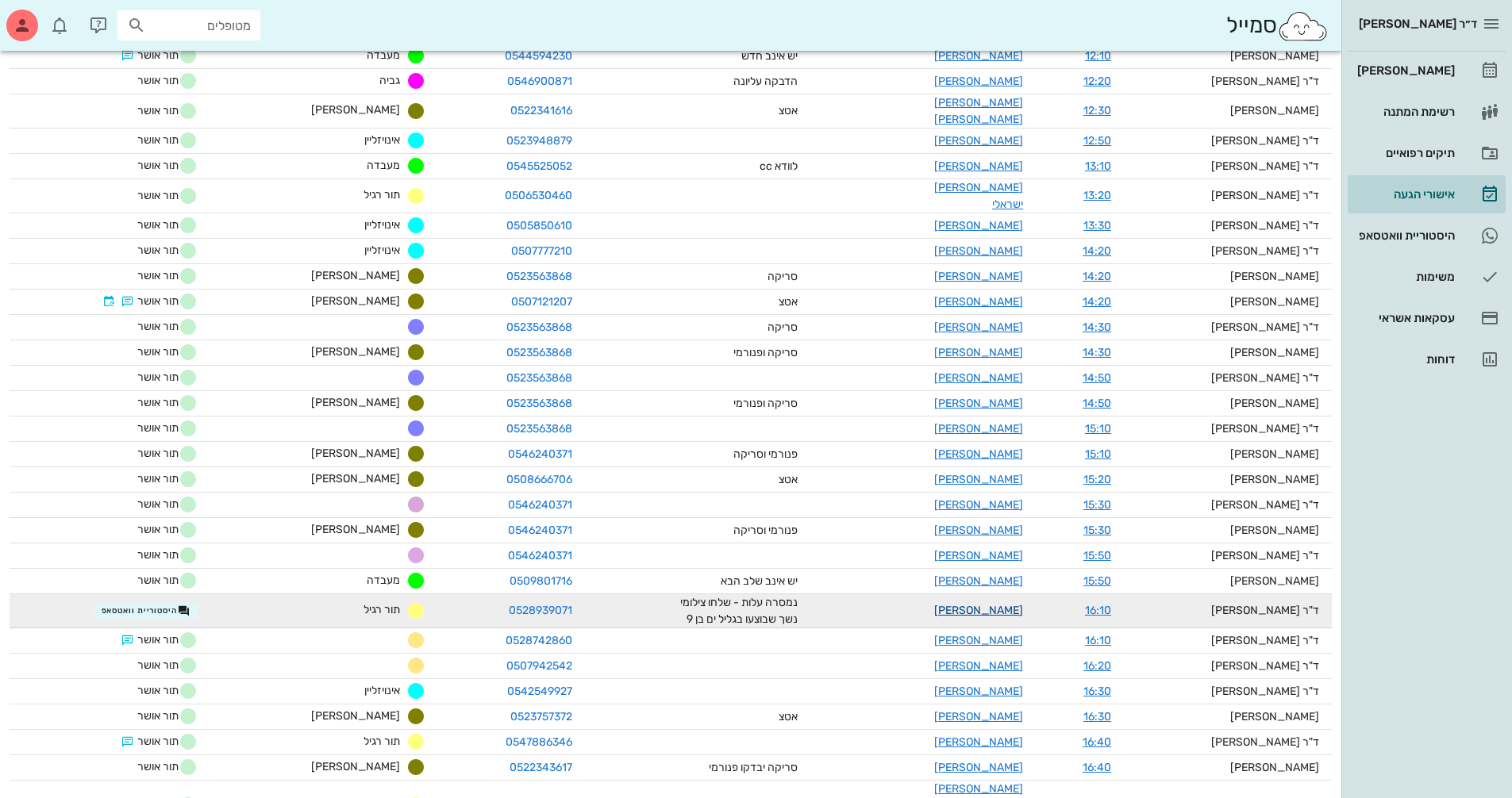
click at [988, 604] on link "[PERSON_NAME]" at bounding box center [978, 610] width 89 height 14
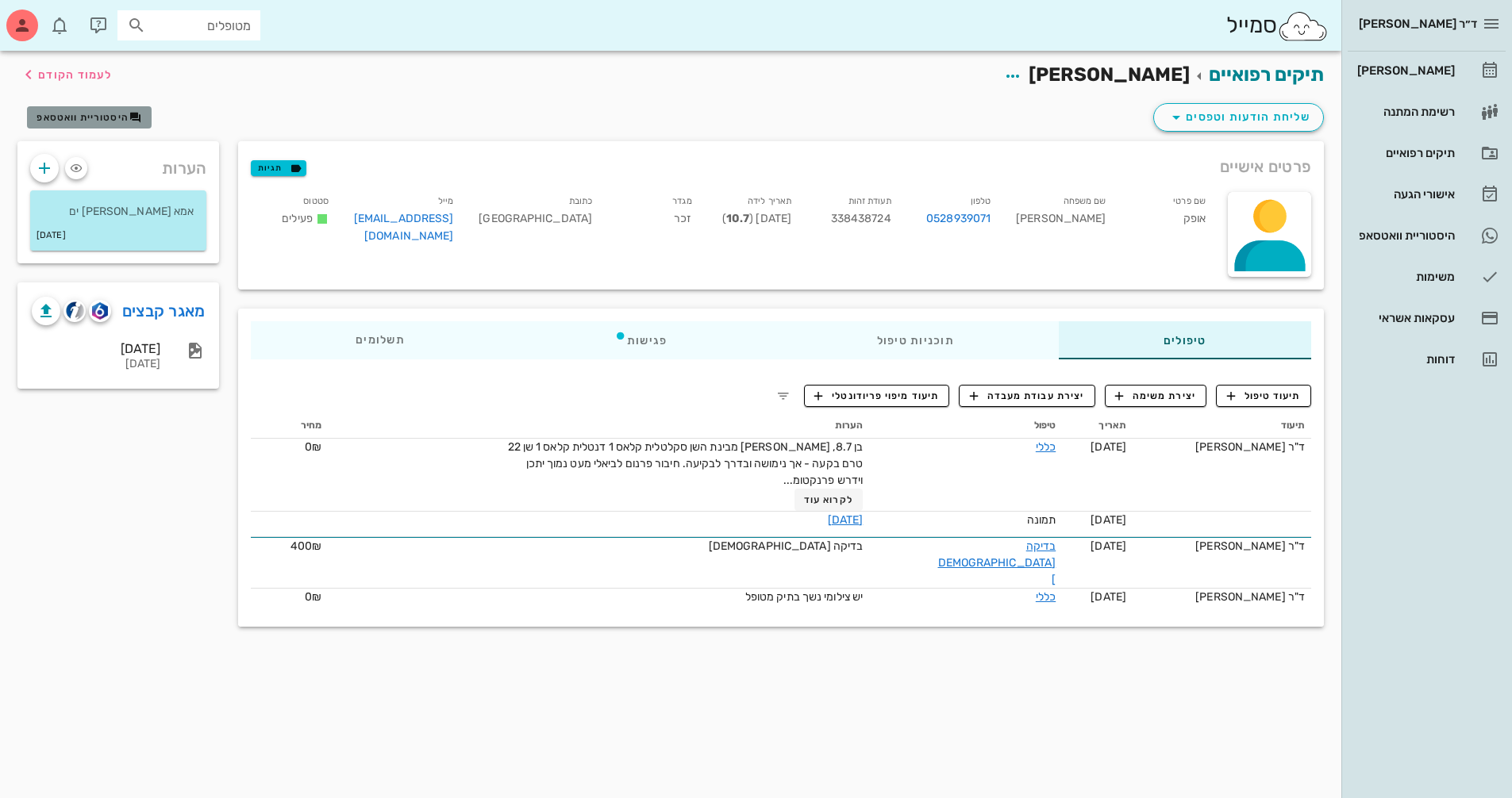
click at [104, 123] on span "היסטוריית וואטסאפ" at bounding box center [88, 117] width 104 height 13
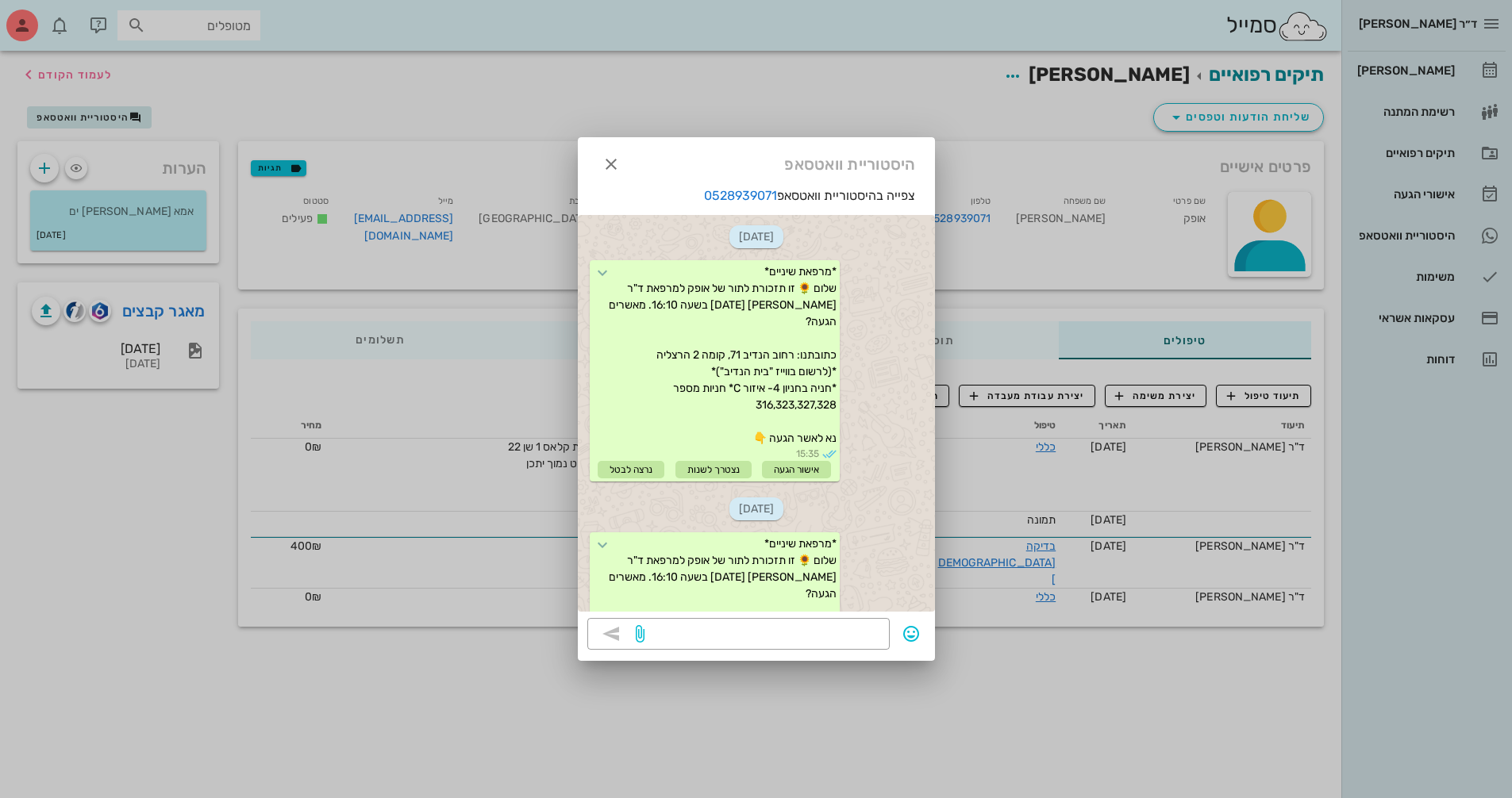
scroll to position [226, 0]
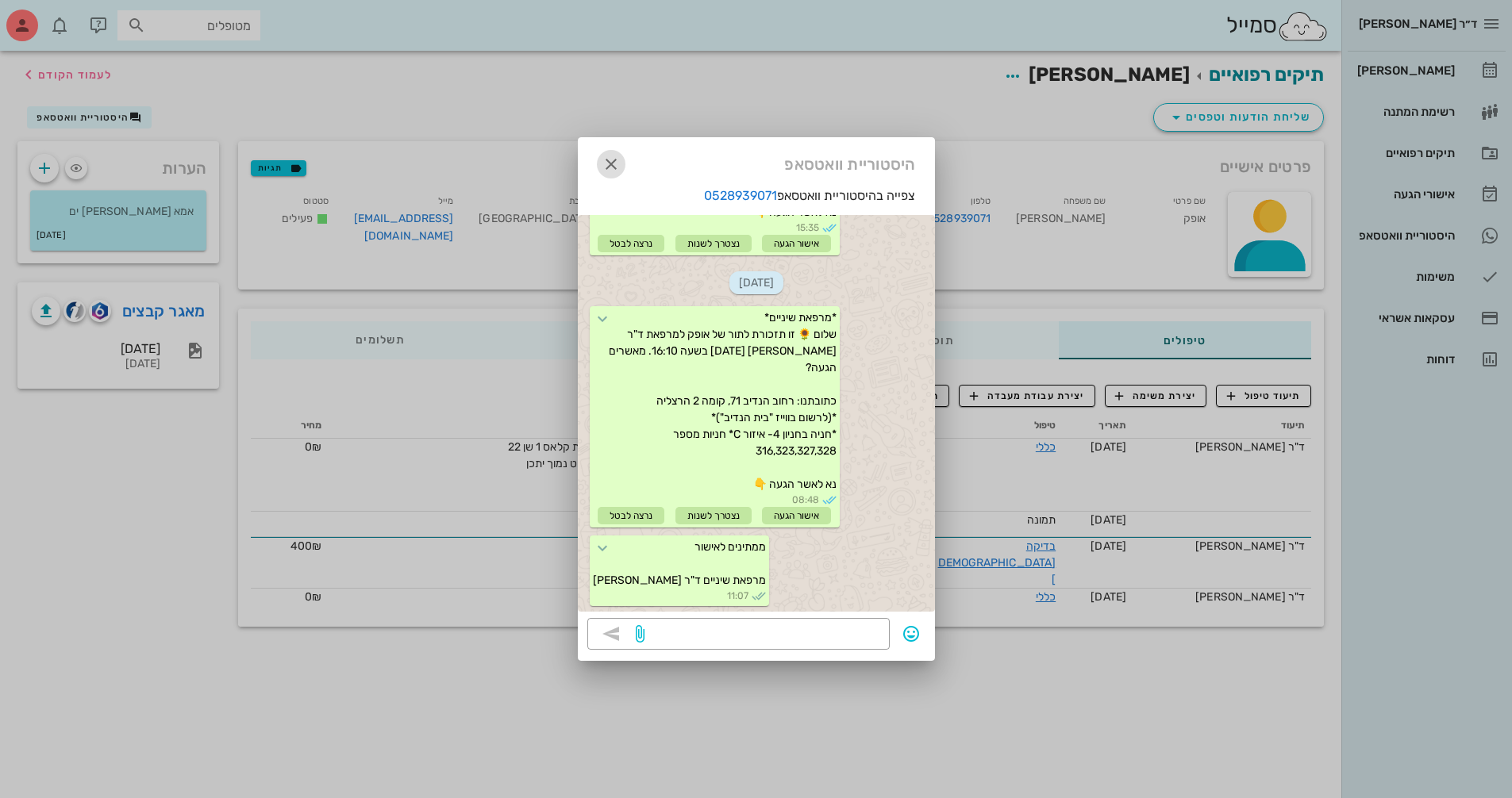
click at [609, 167] on icon "button" at bounding box center [610, 163] width 19 height 19
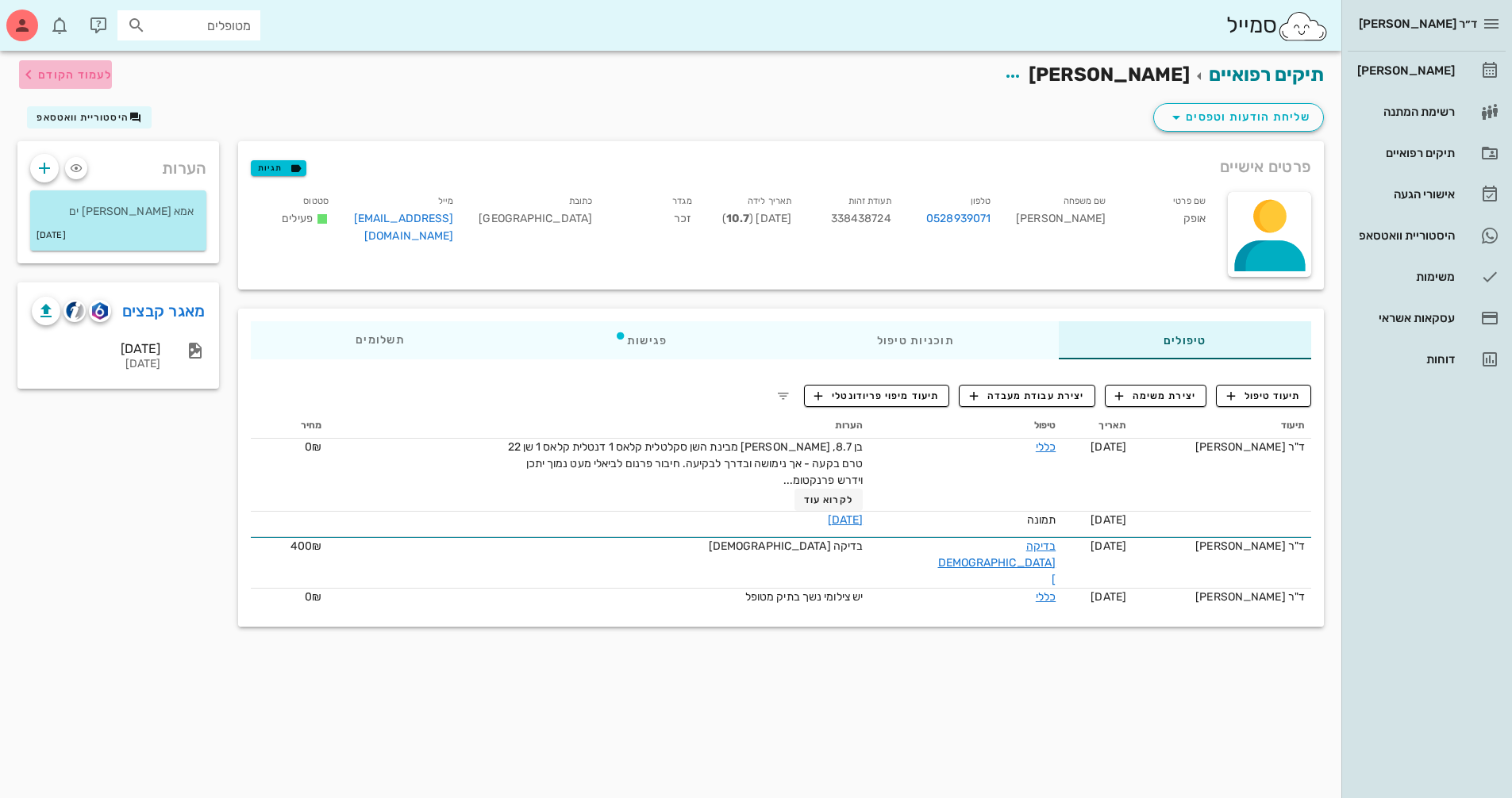
click at [32, 72] on icon "button" at bounding box center [28, 74] width 19 height 19
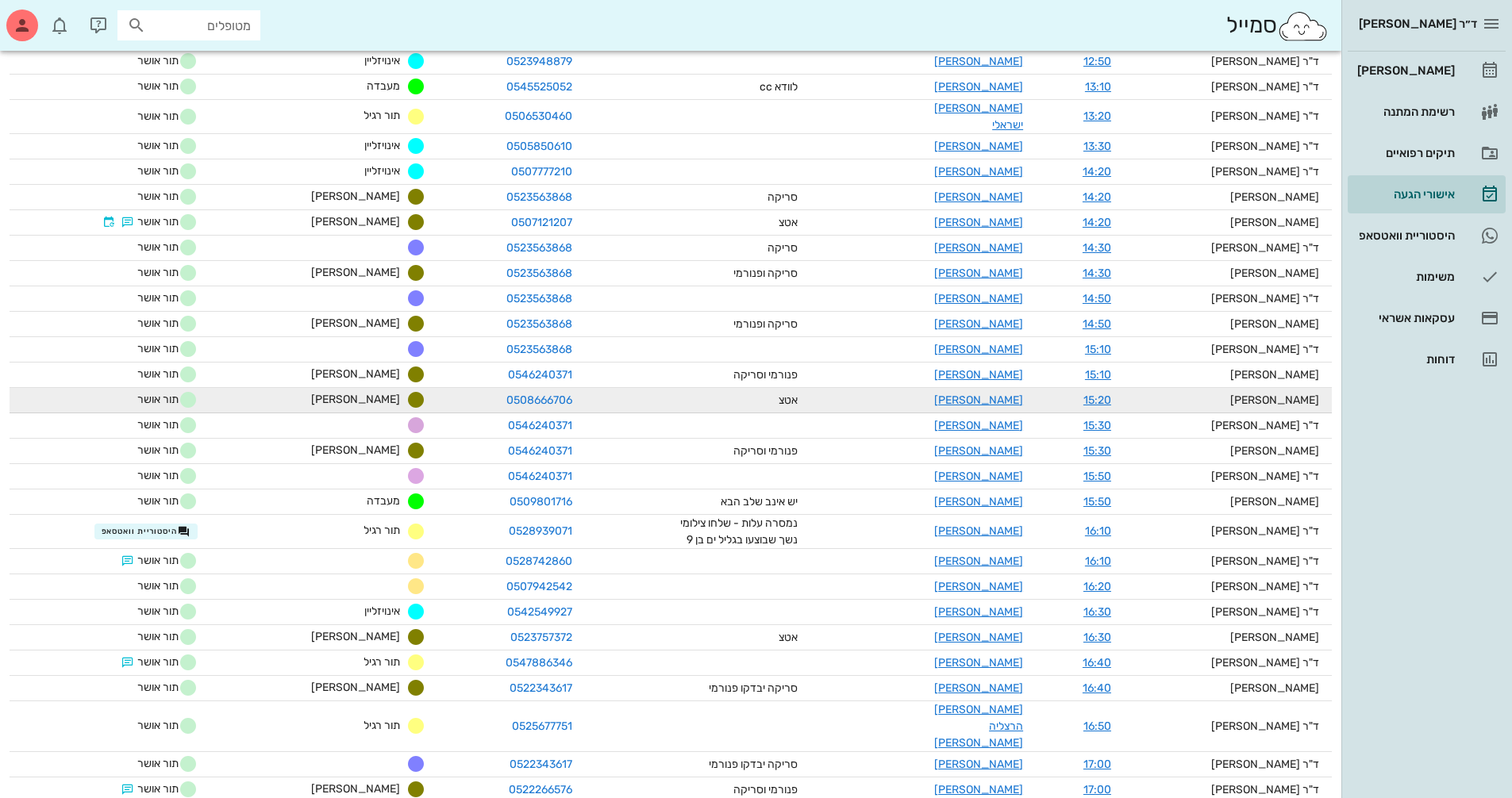
scroll to position [855, 0]
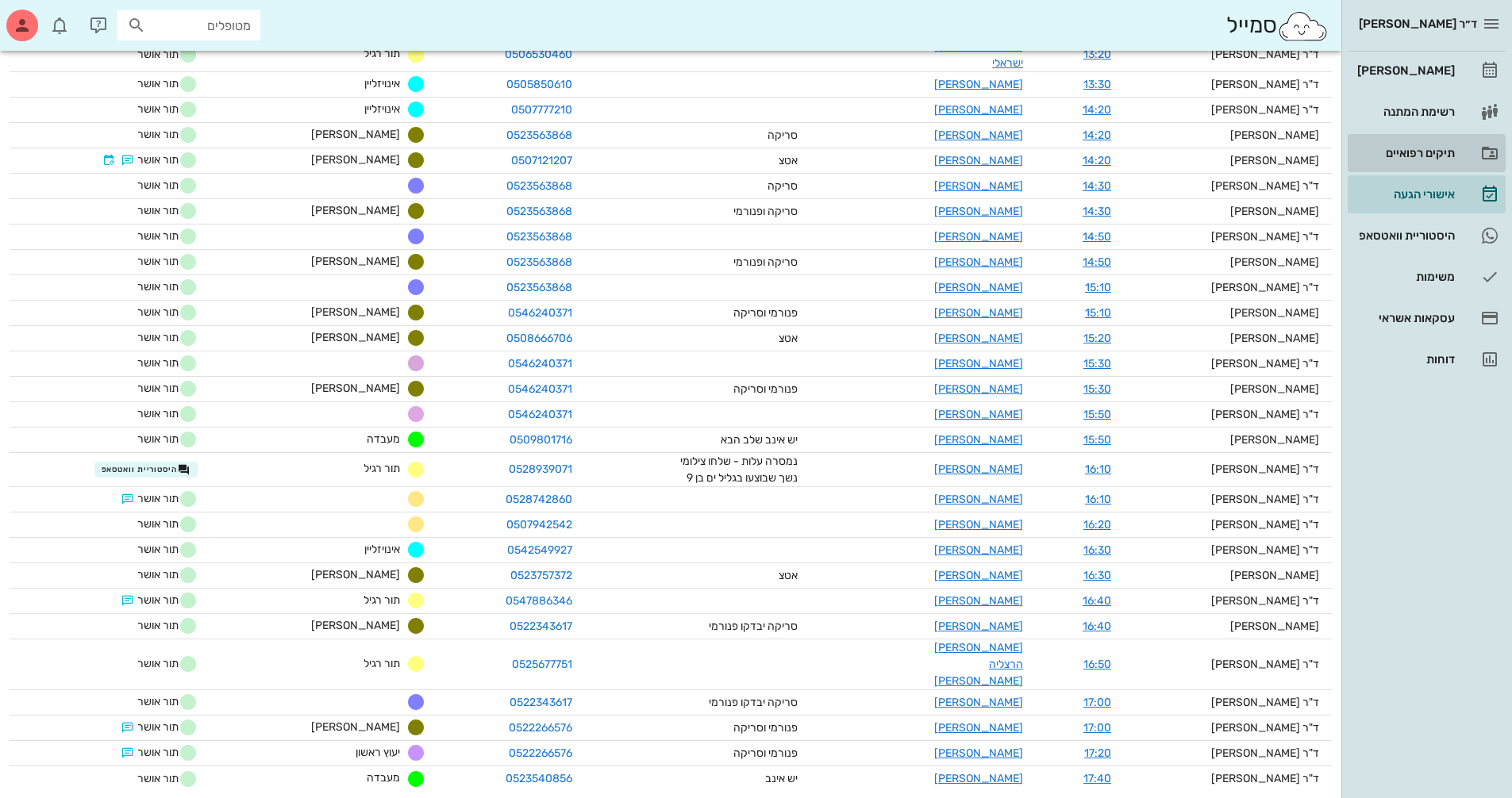
click at [1446, 152] on div "תיקים רפואיים" at bounding box center [1404, 153] width 101 height 13
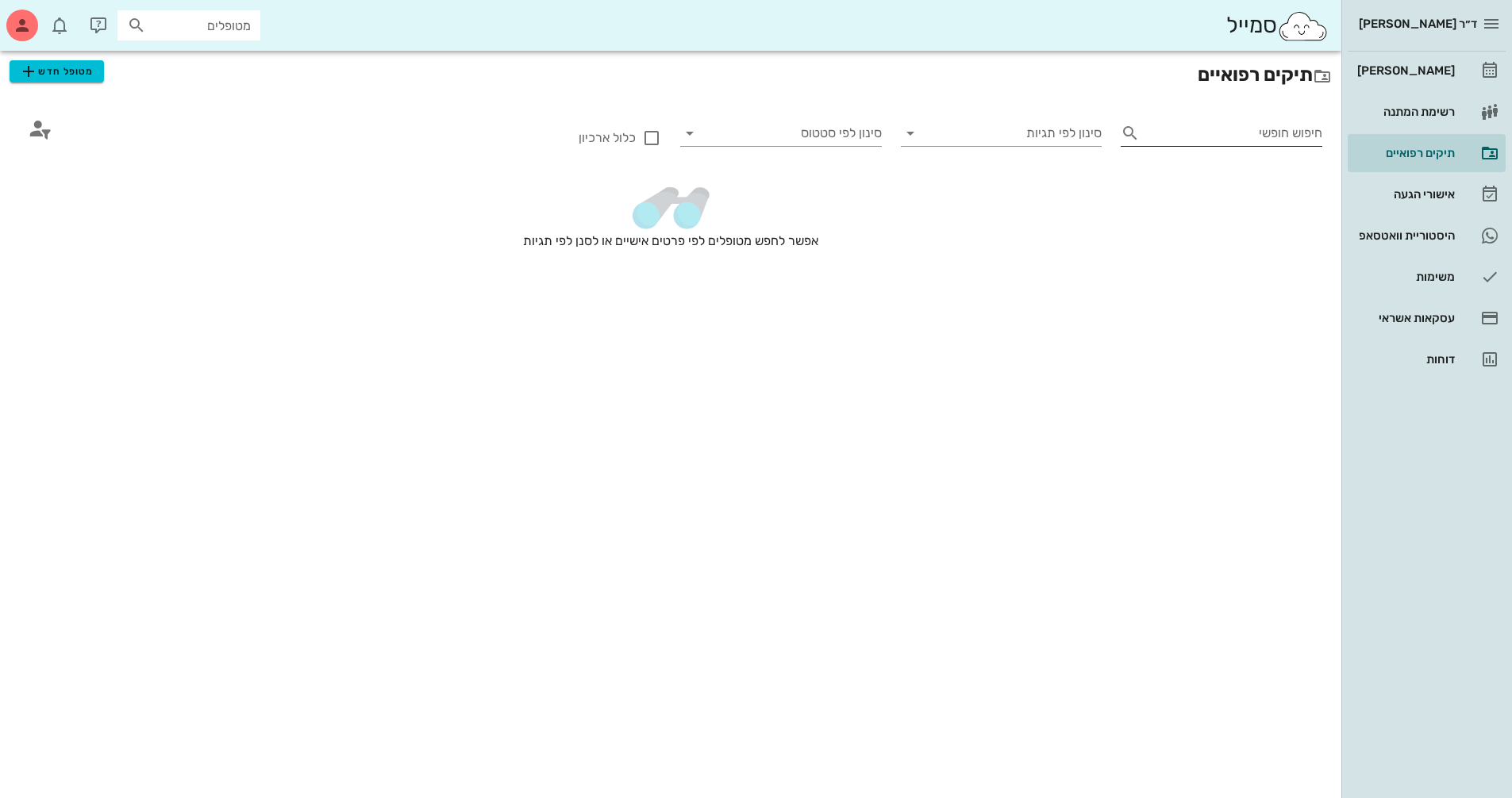
click at [1320, 132] on input "חיפוש חופשי" at bounding box center [1234, 133] width 176 height 25
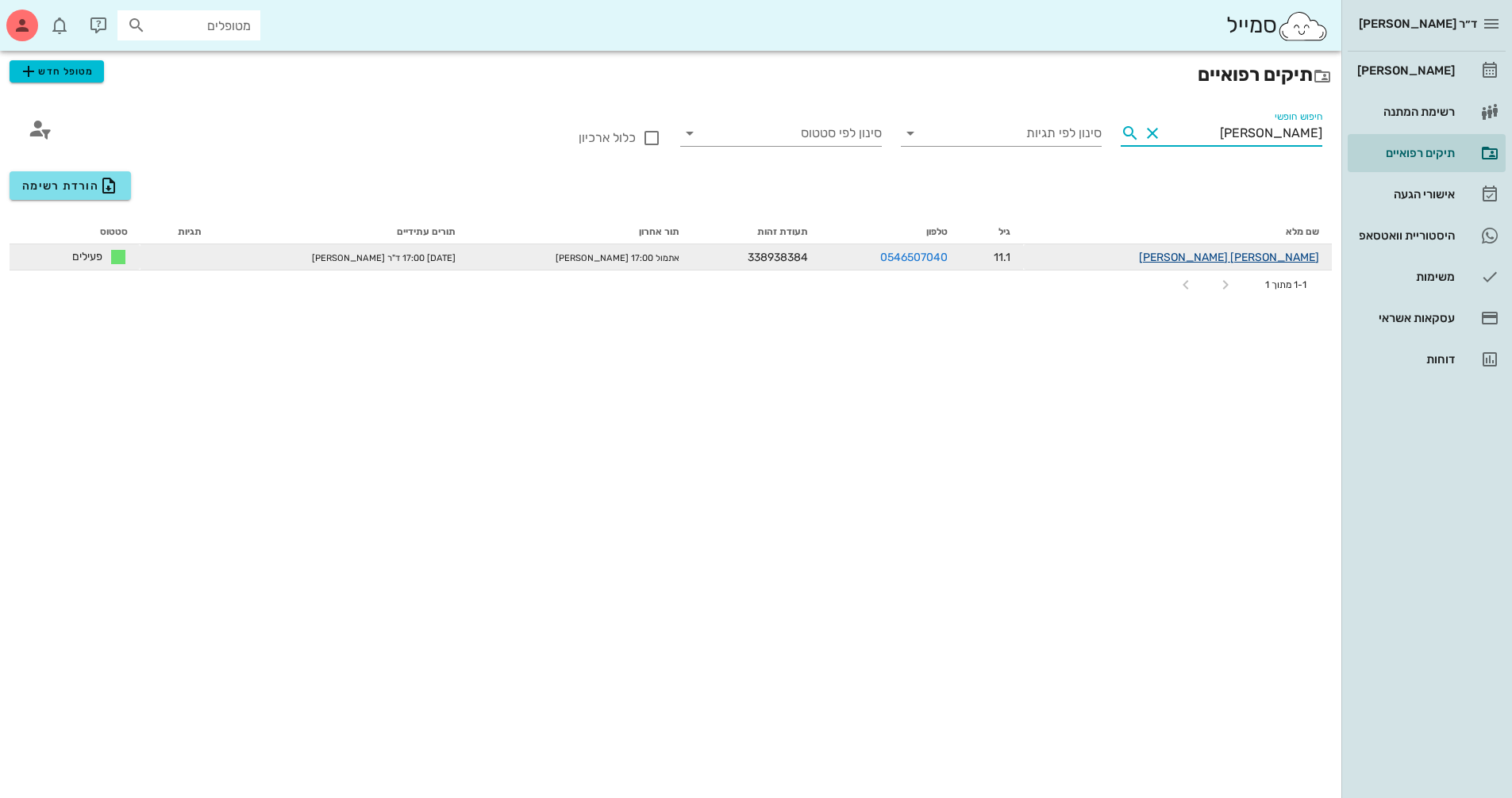
type input "[PERSON_NAME]"
click at [1299, 255] on link "[PERSON_NAME] [PERSON_NAME]" at bounding box center [1229, 257] width 180 height 14
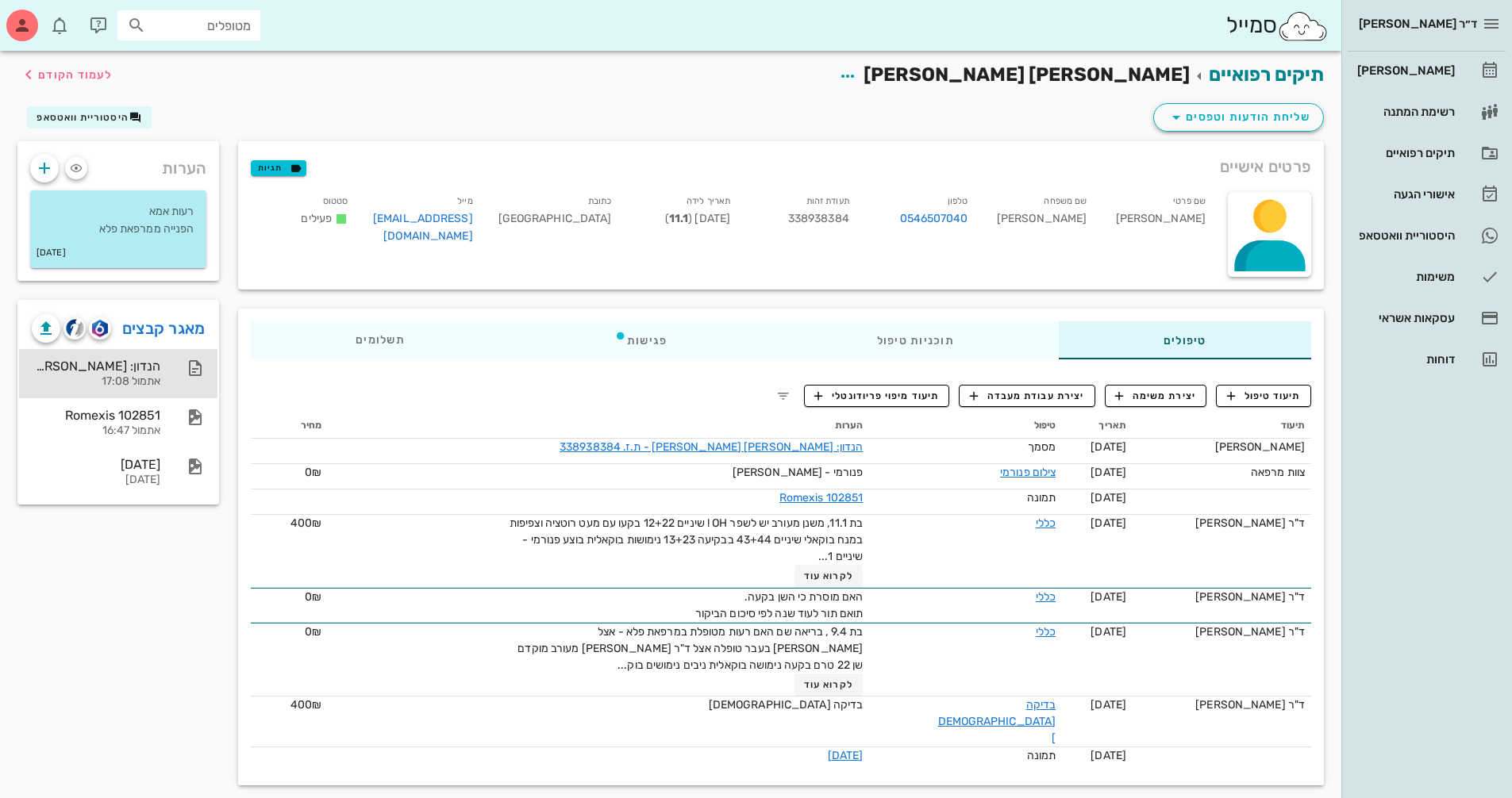
click at [124, 380] on div "אתמול 17:08" at bounding box center [96, 381] width 129 height 14
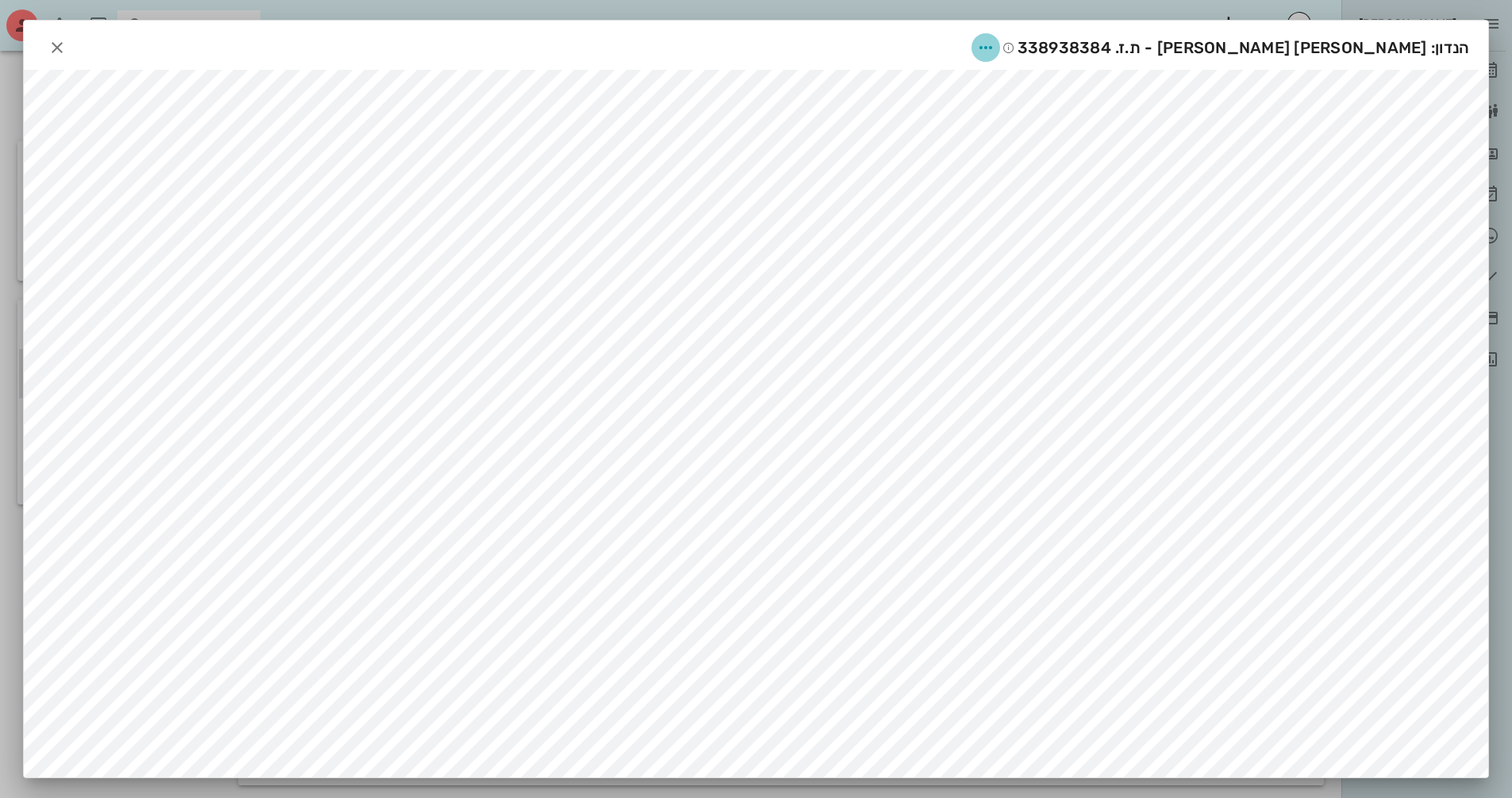
click at [995, 50] on icon "button" at bounding box center [985, 47] width 19 height 19
click at [1148, 123] on div "שיתוף" at bounding box center [1126, 124] width 44 height 15
click at [1031, 168] on div "שליחה בוואטסאפ" at bounding box center [1003, 169] width 88 height 15
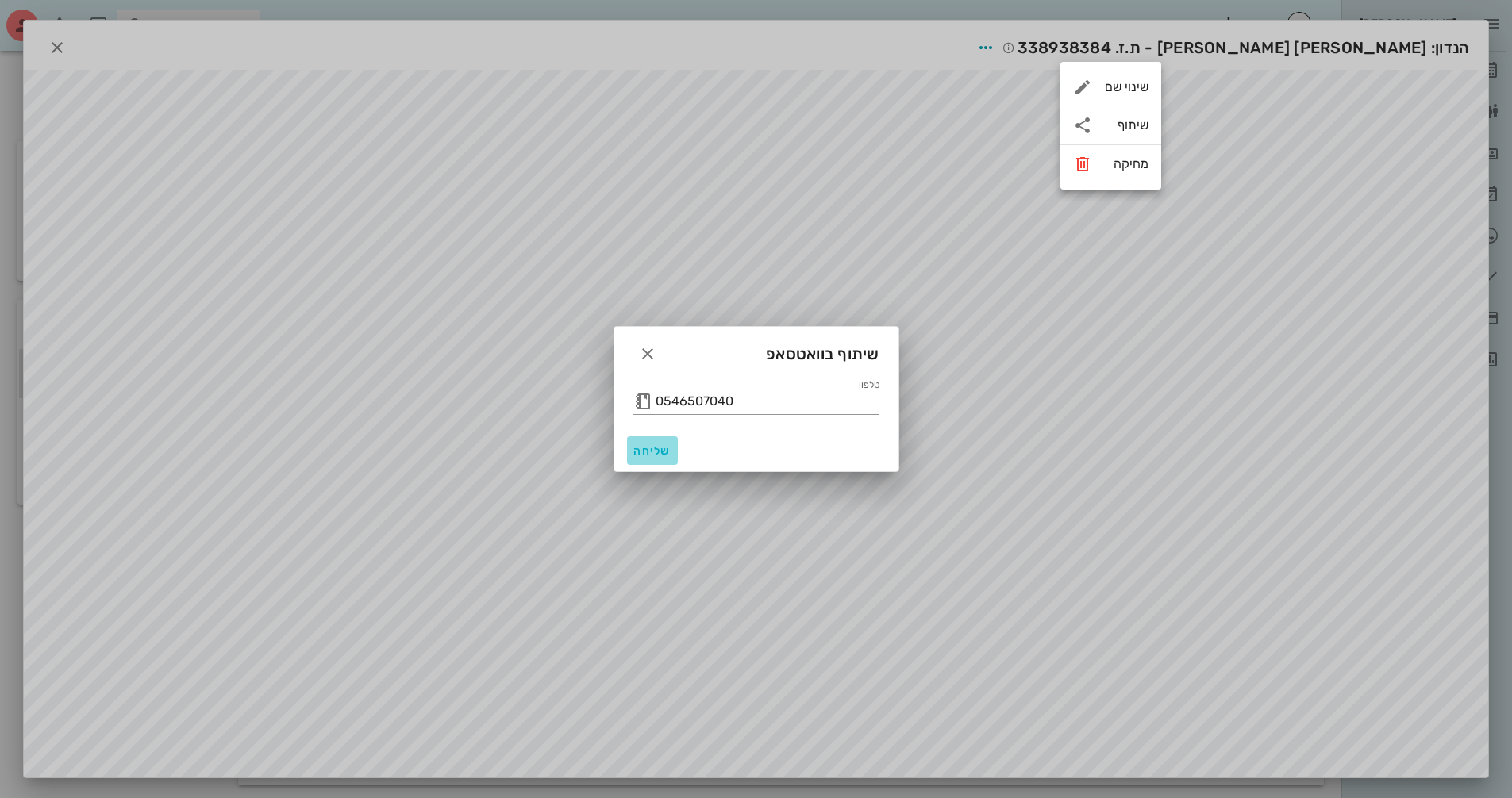
click at [643, 449] on span "שליחה" at bounding box center [652, 450] width 38 height 14
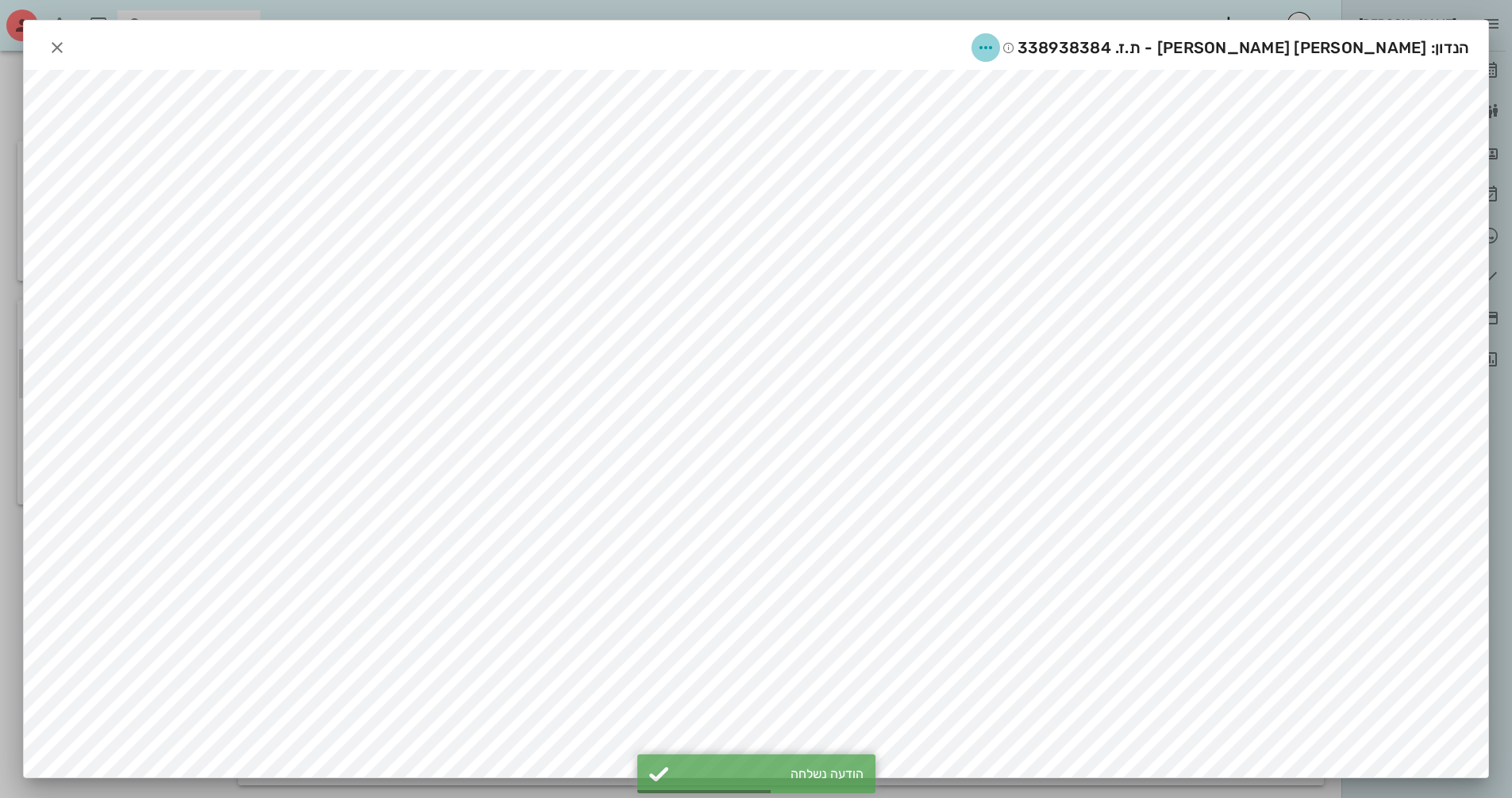
click at [995, 44] on icon "button" at bounding box center [985, 47] width 19 height 19
click at [1141, 120] on div "שיתוף" at bounding box center [1126, 124] width 44 height 15
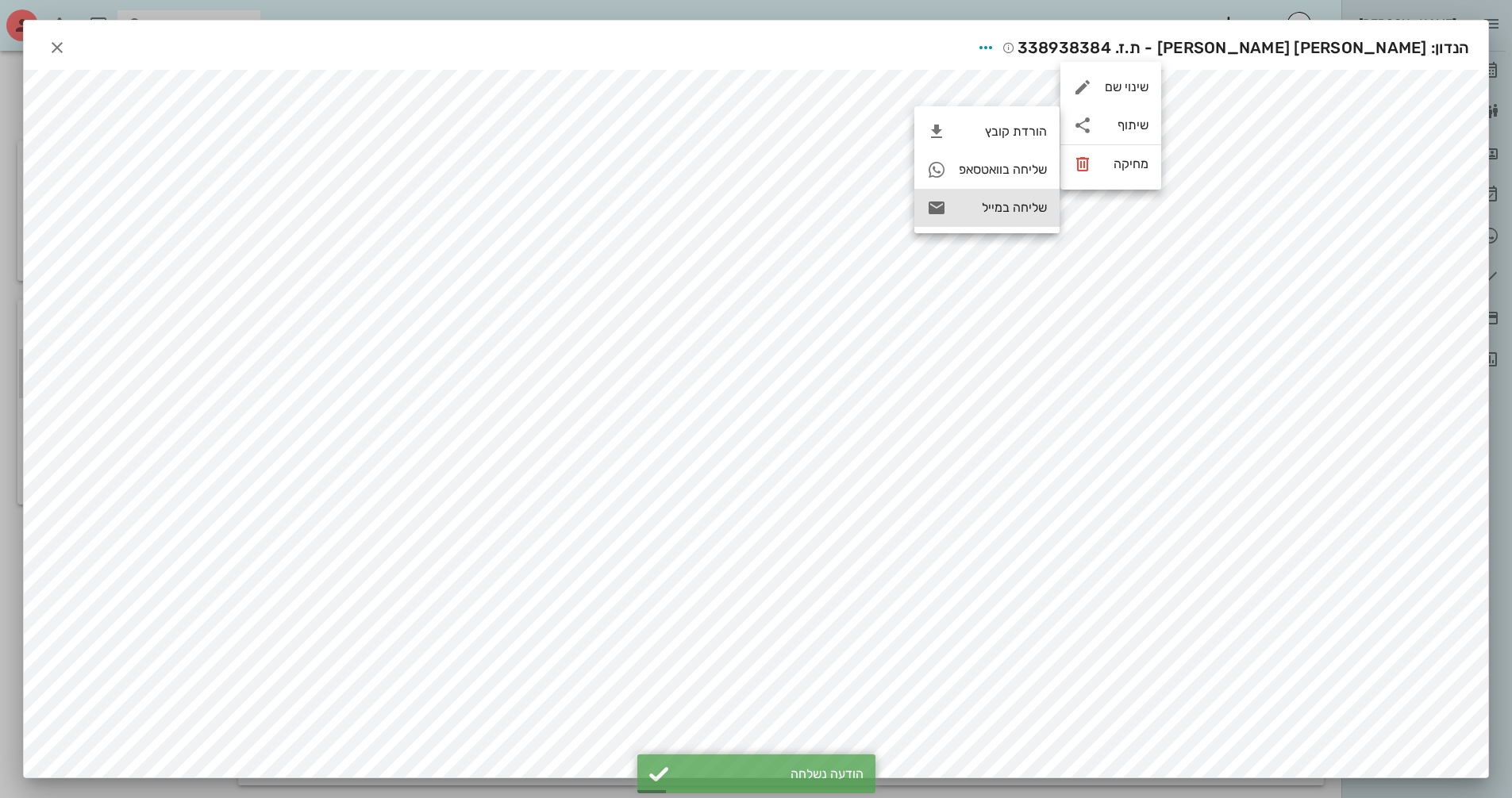
click at [991, 202] on div "שליחה במייל" at bounding box center [1003, 207] width 88 height 15
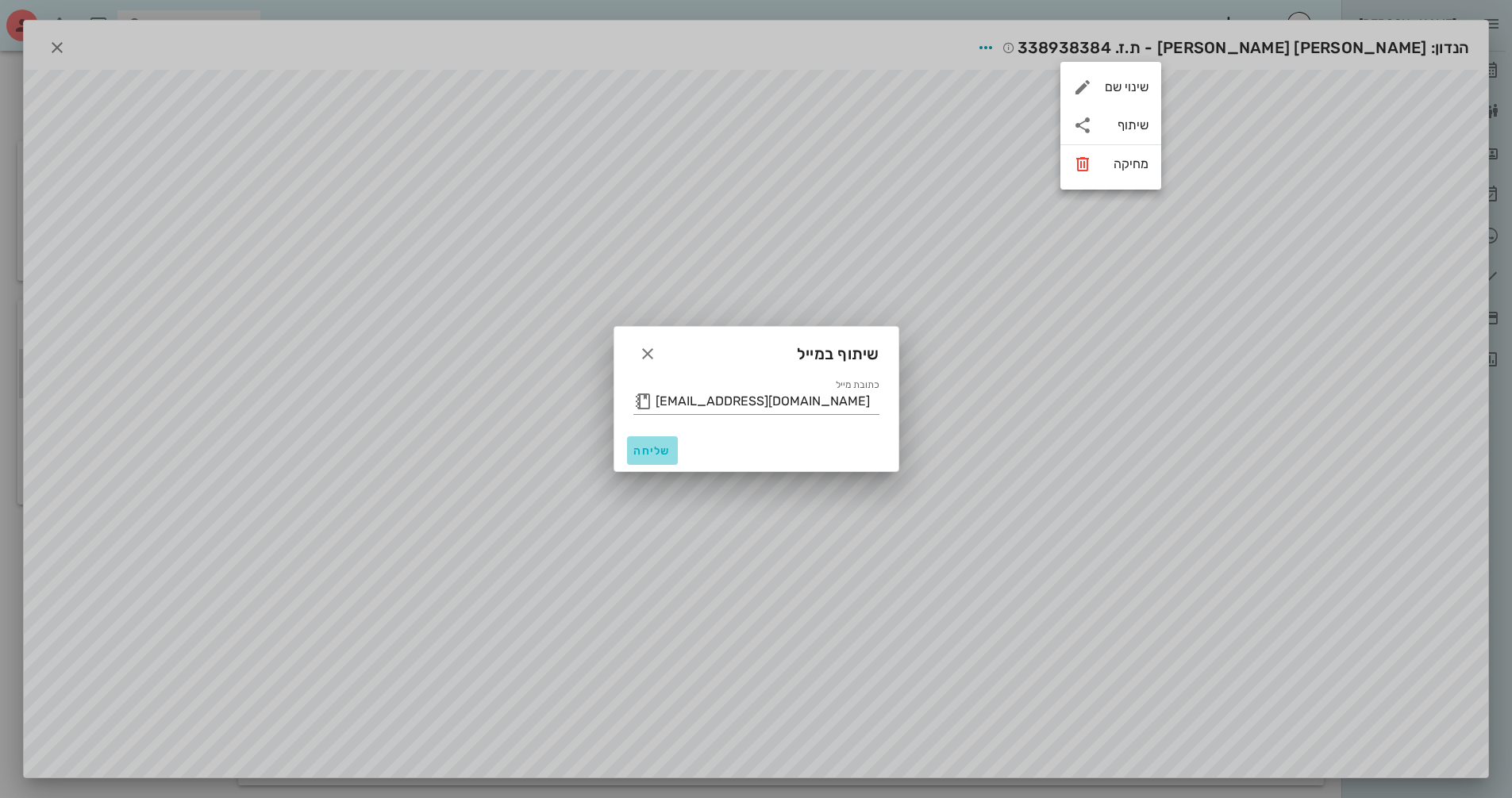
click at [660, 449] on span "שליחה" at bounding box center [652, 450] width 38 height 14
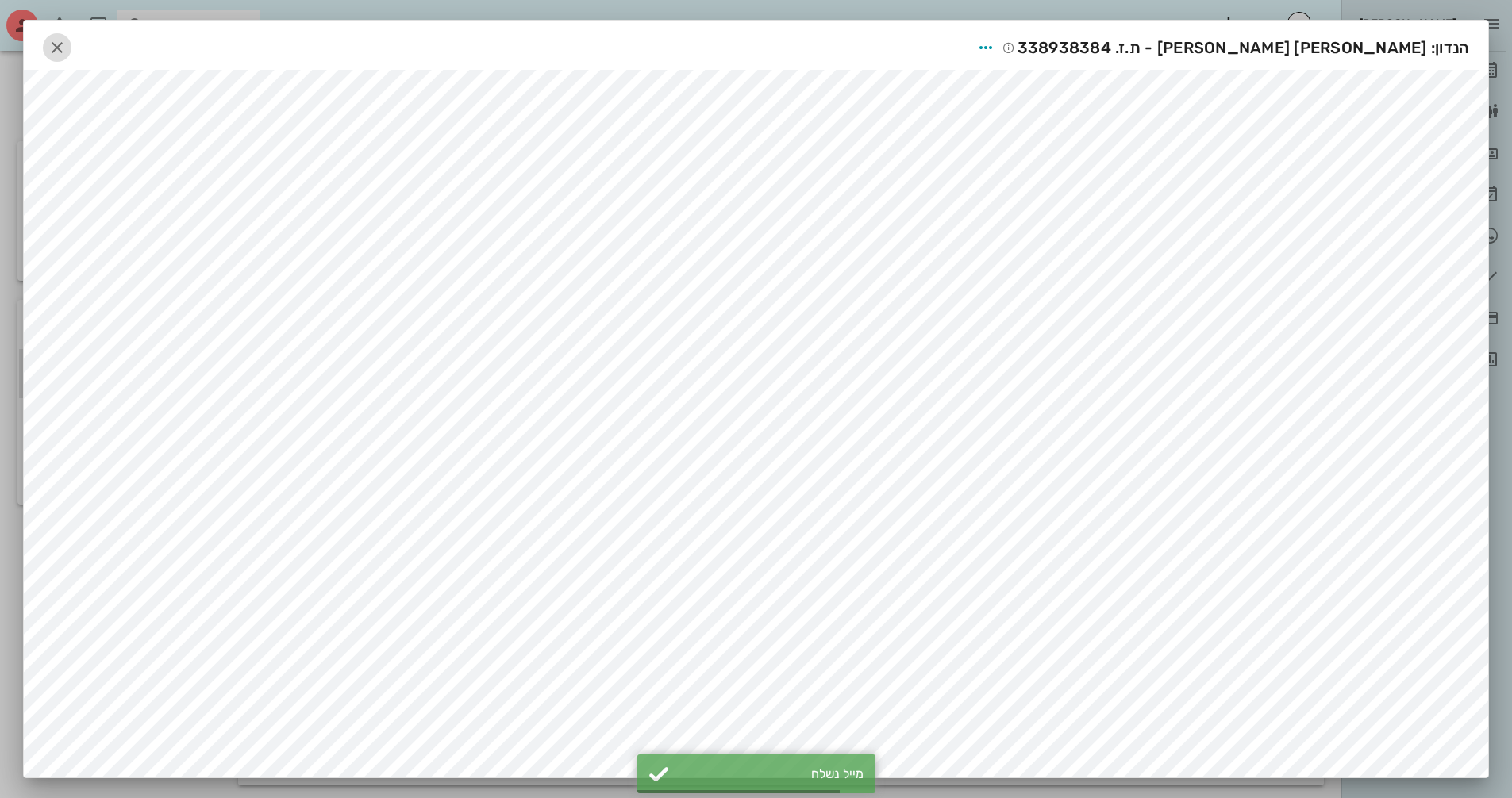
click at [66, 47] on icon "button" at bounding box center [56, 47] width 19 height 19
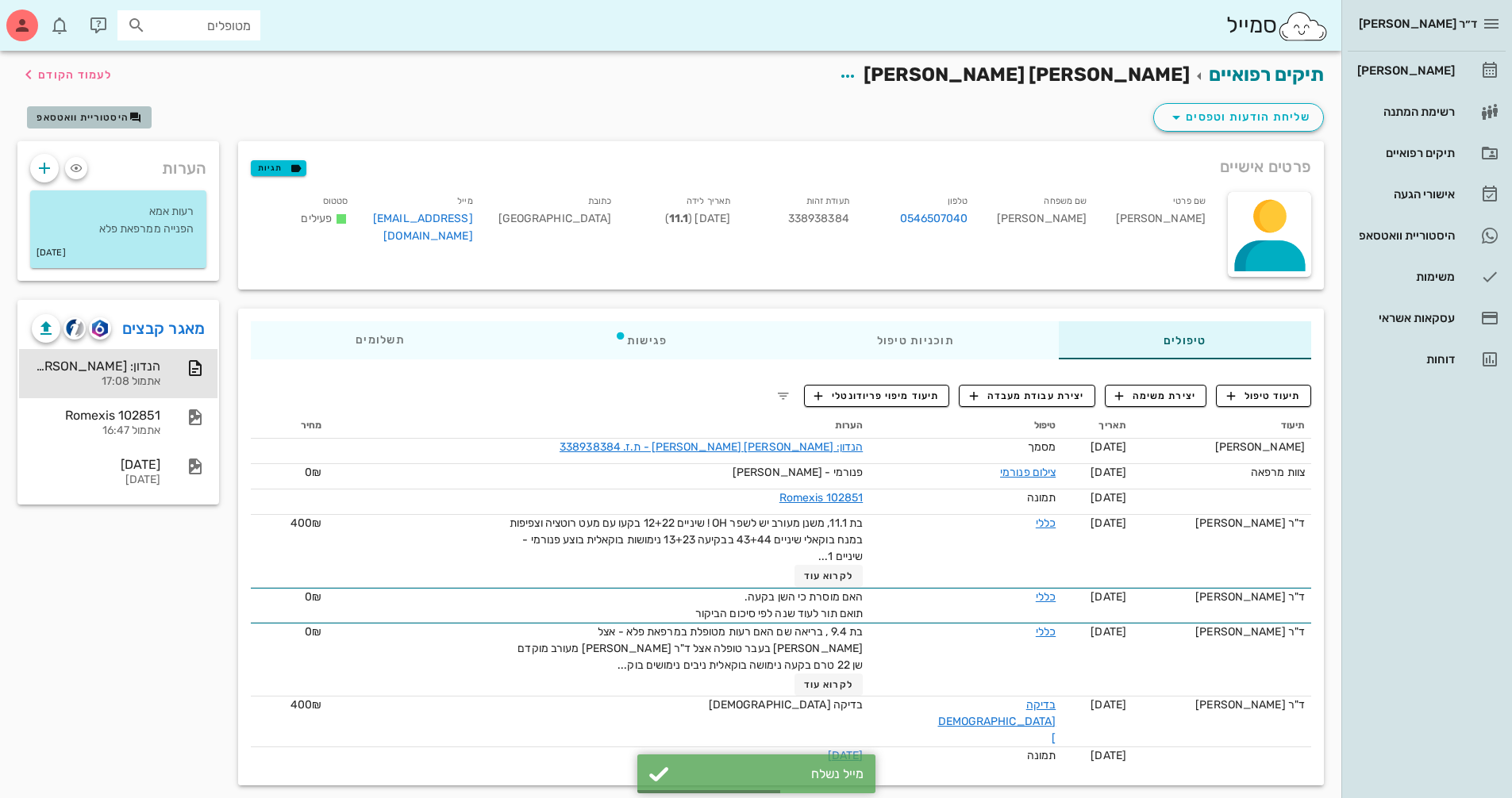
click at [91, 116] on span "היסטוריית וואטסאפ" at bounding box center [82, 117] width 92 height 11
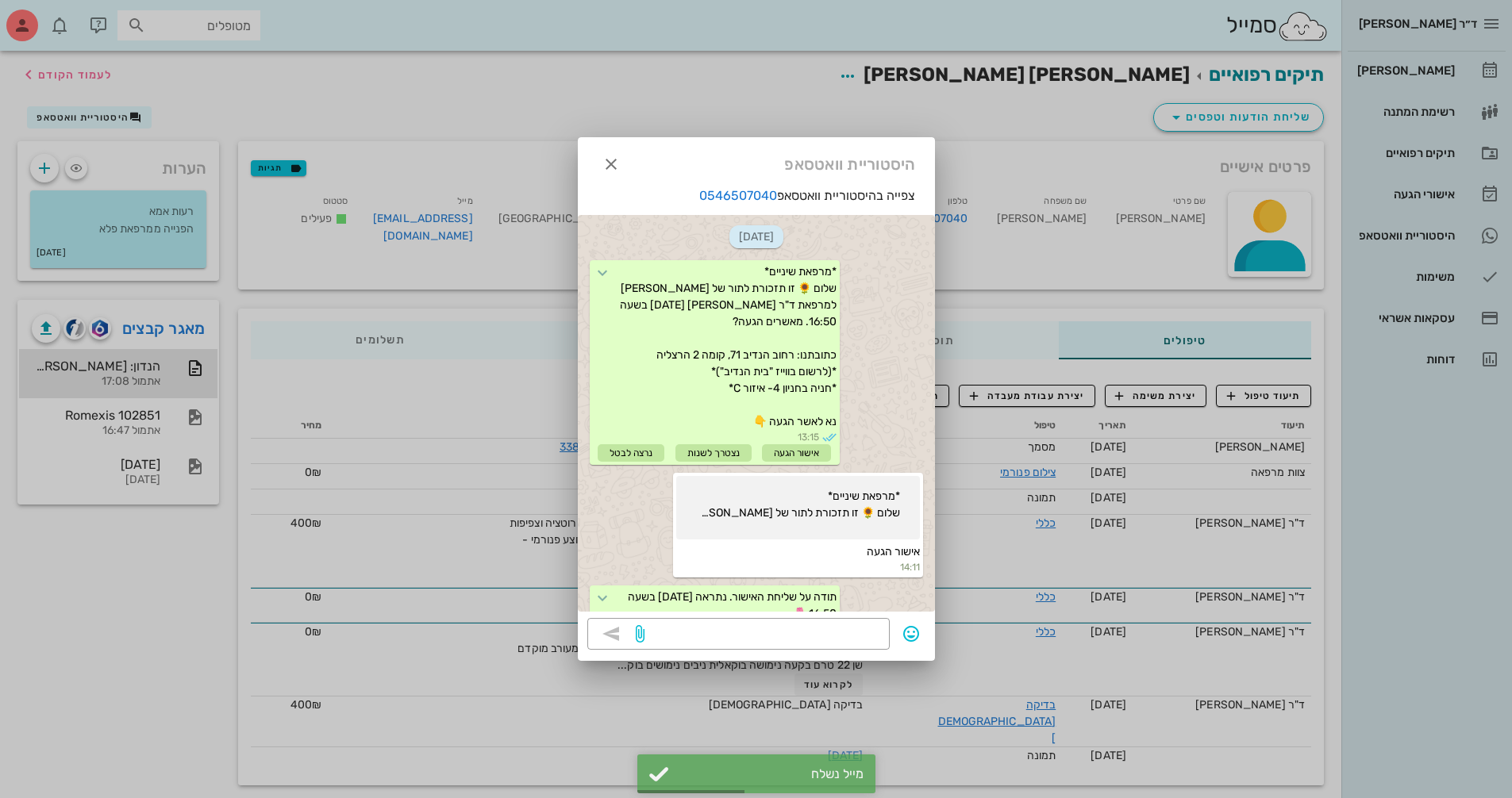
scroll to position [384, 0]
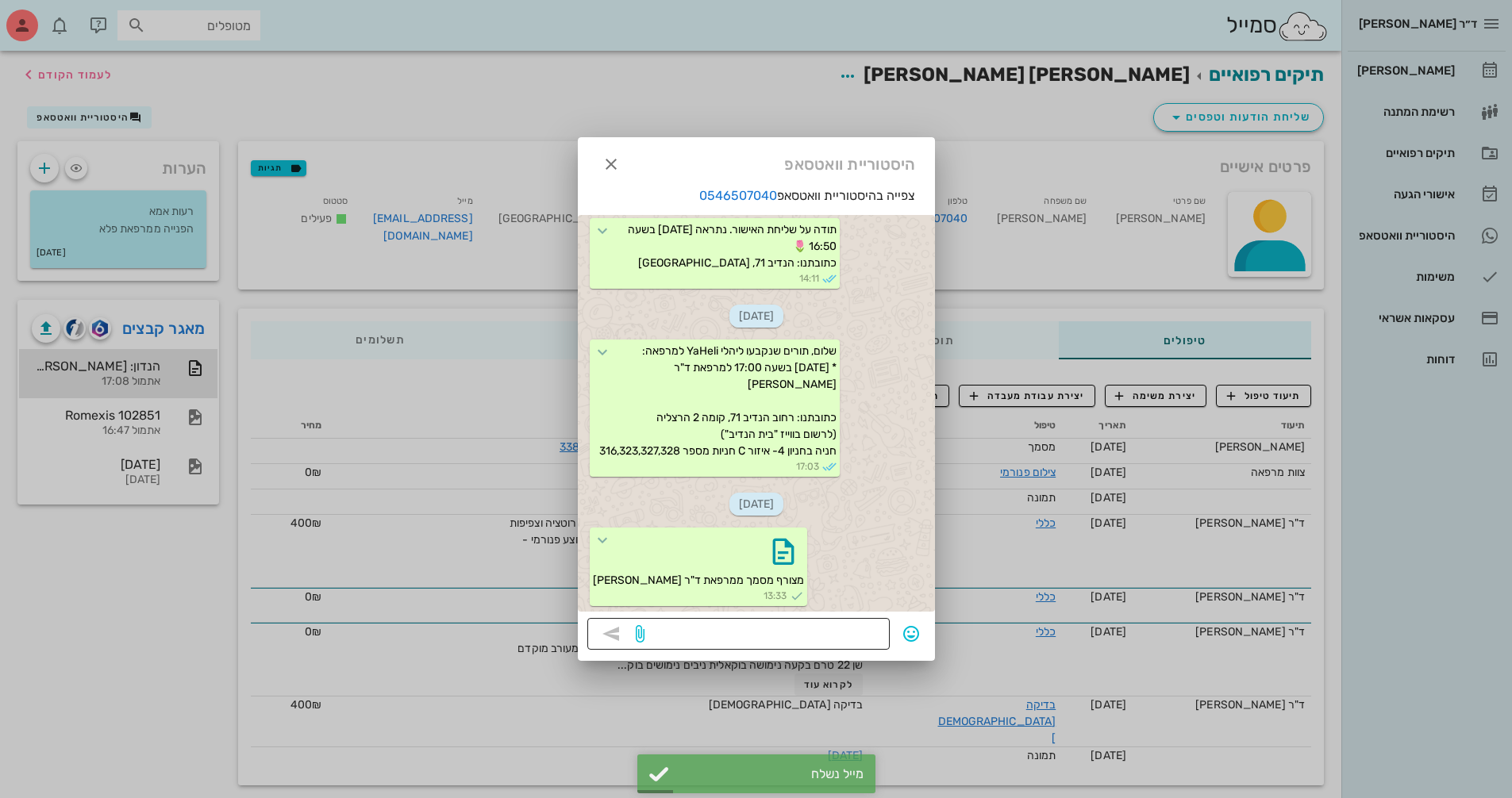
drag, startPoint x: 823, startPoint y: 635, endPoint x: 841, endPoint y: 640, distance: 18.7
click at [823, 636] on textarea at bounding box center [764, 635] width 232 height 25
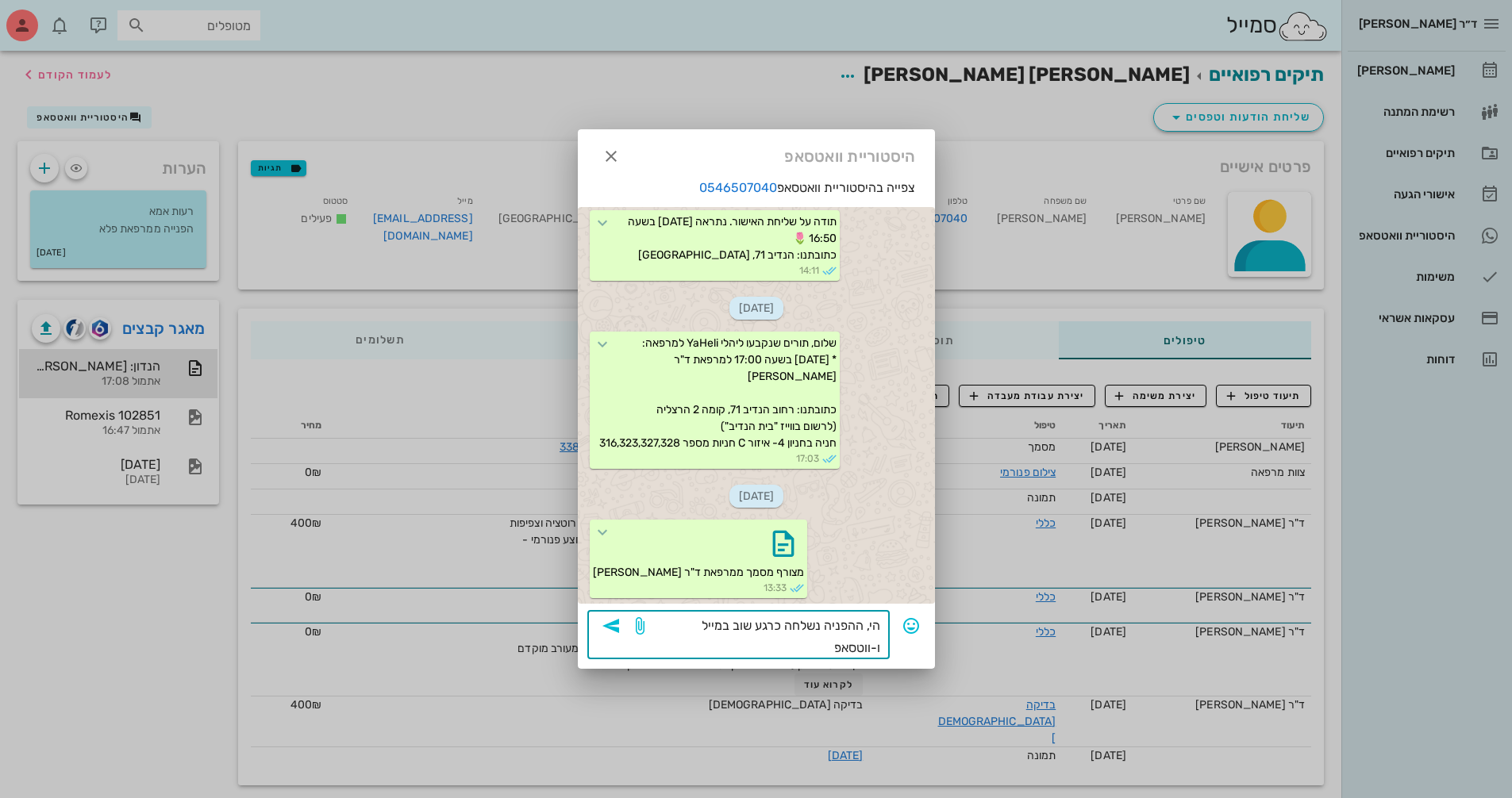
click at [827, 651] on textarea "הי, ההפניה נשלחה כרגע שוב במייל ו-ווטסאפ" at bounding box center [764, 636] width 232 height 44
type textarea "הי, ההפניה נשלחה כרגע שוב במייל ו-ווטסאפ."
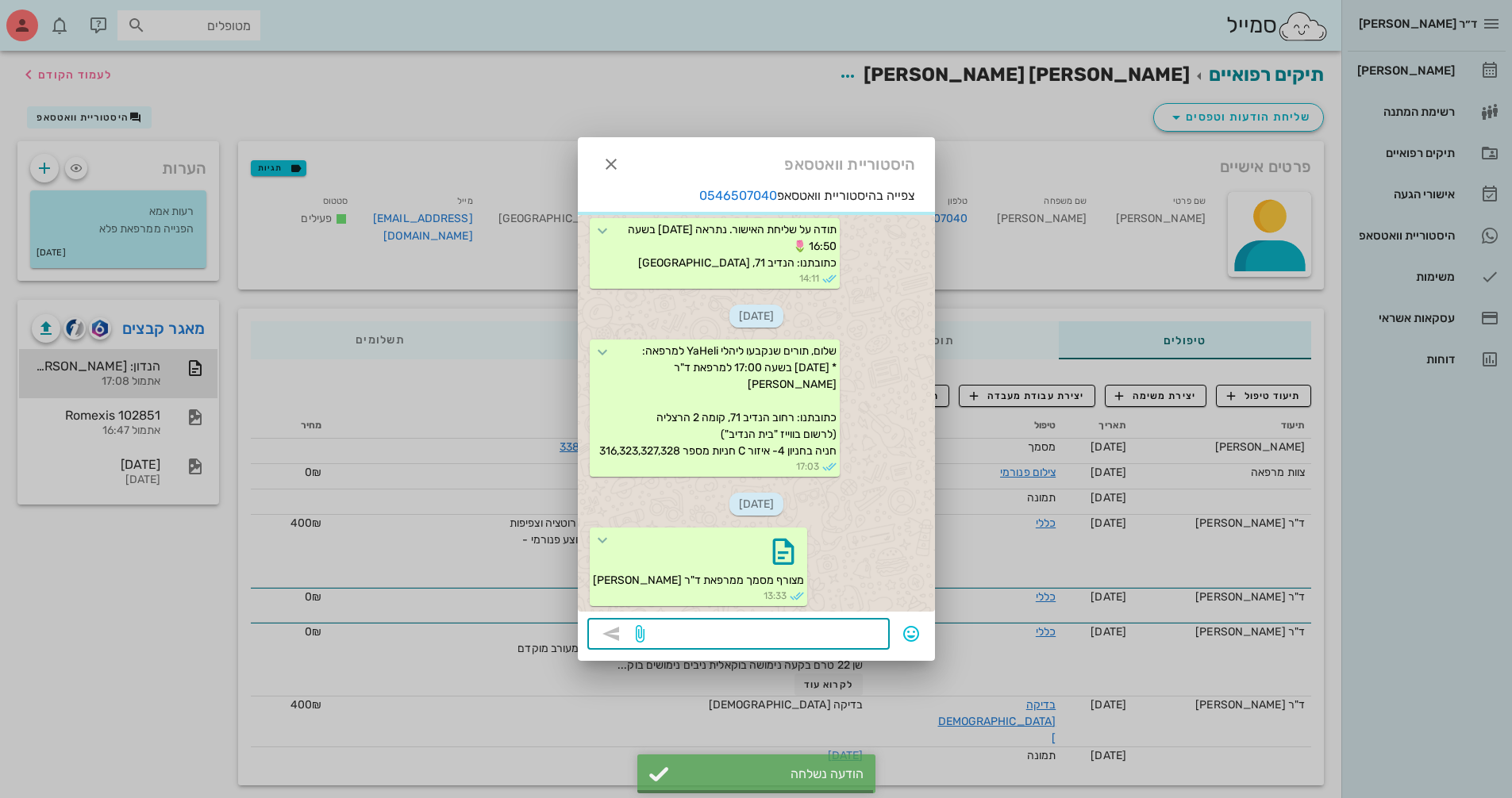
scroll to position [462, 0]
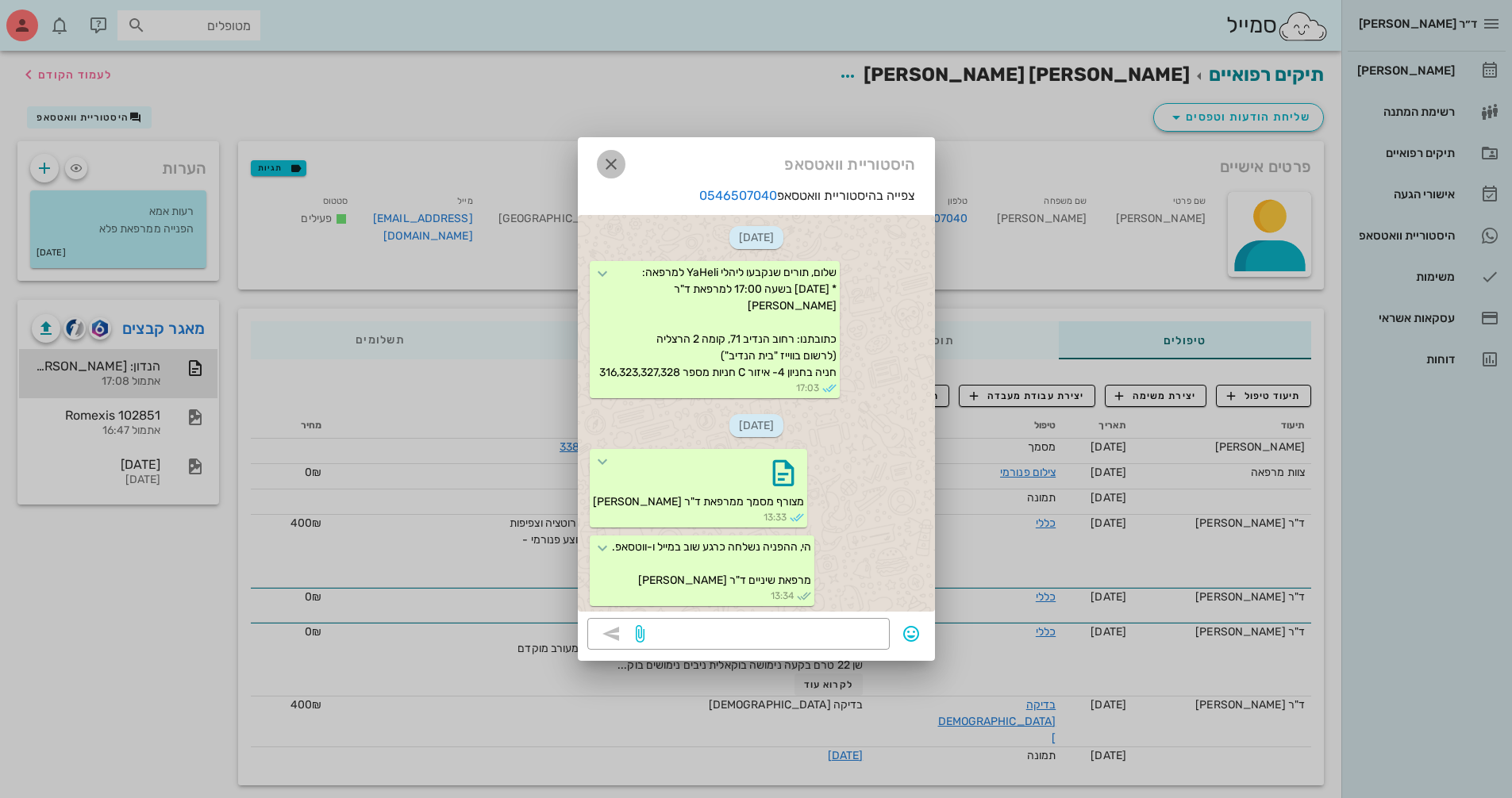
click at [605, 172] on icon "button" at bounding box center [610, 163] width 19 height 19
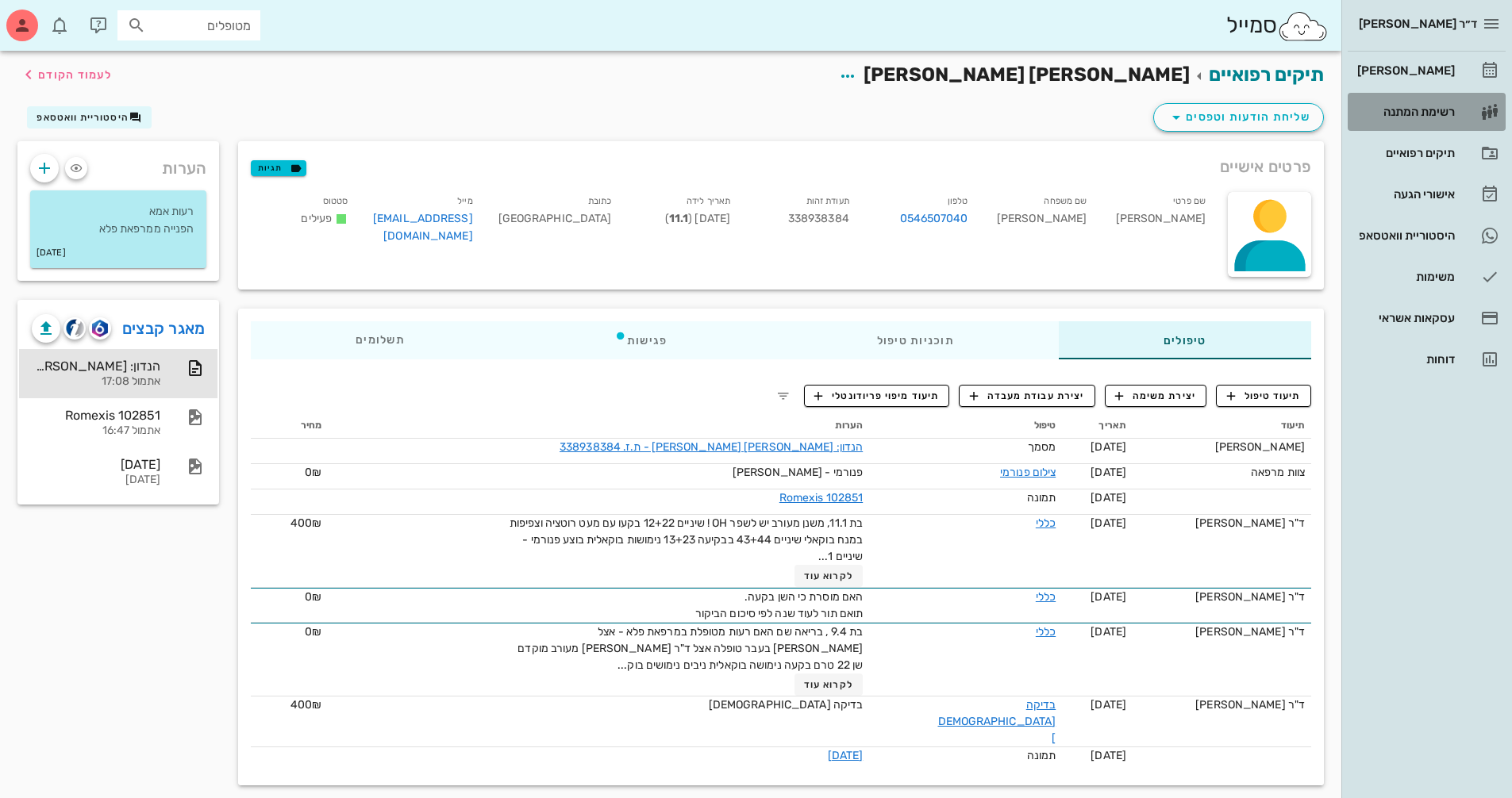
click at [1434, 103] on div "רשימת המתנה" at bounding box center [1404, 112] width 101 height 25
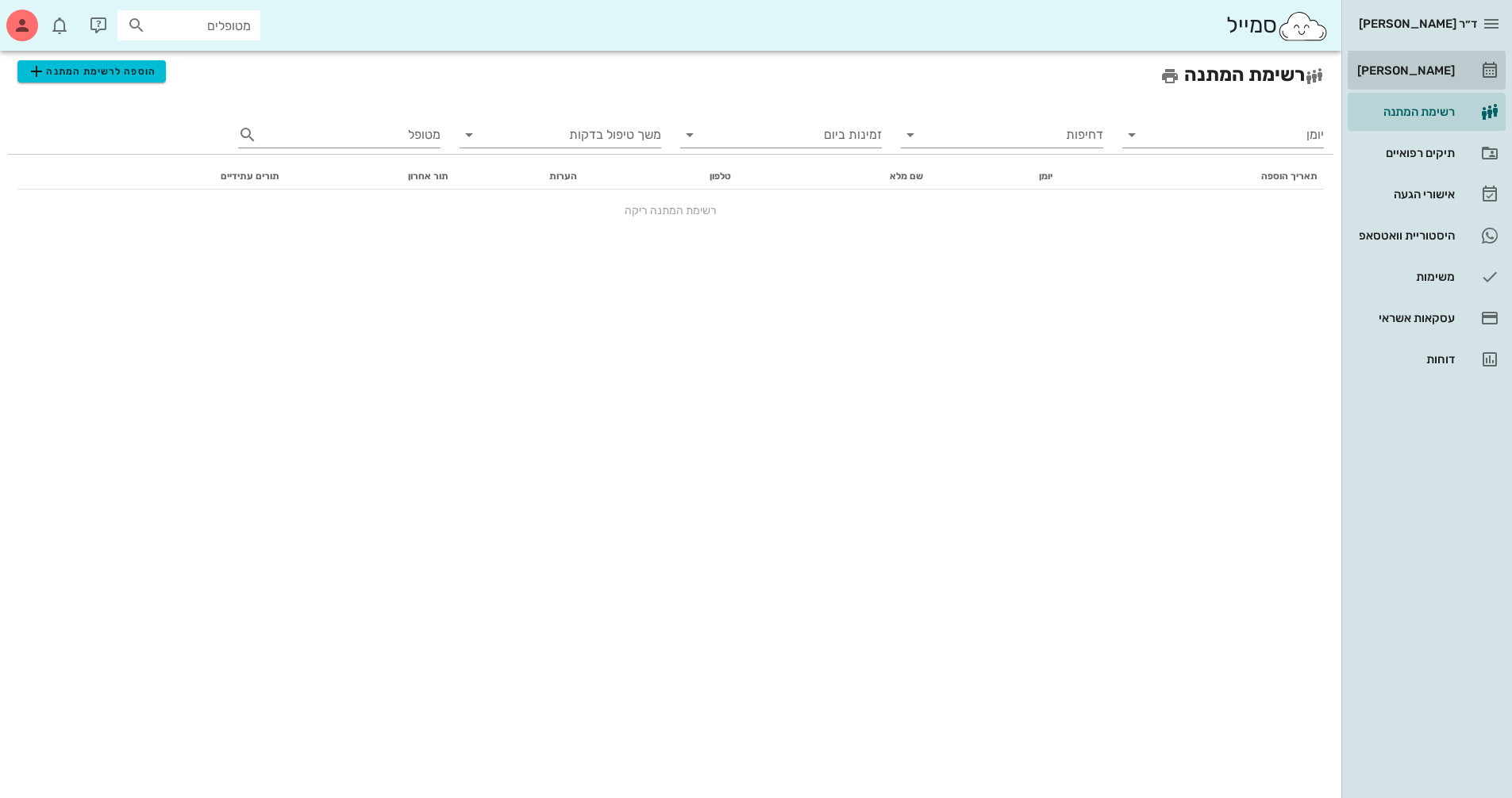
click at [1387, 79] on div "[PERSON_NAME]" at bounding box center [1404, 71] width 101 height 25
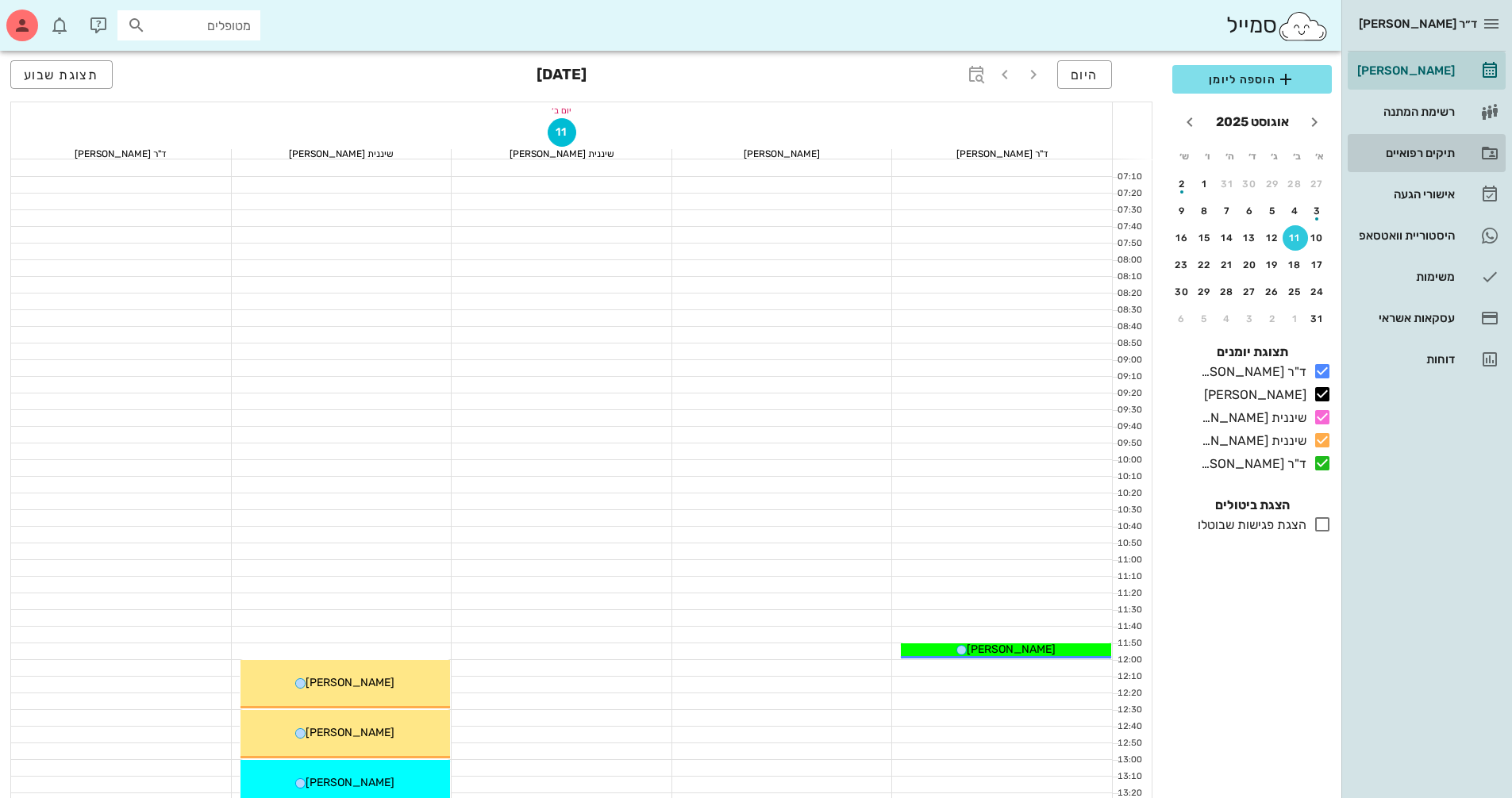
click at [1406, 150] on div "תיקים רפואיים" at bounding box center [1404, 153] width 101 height 13
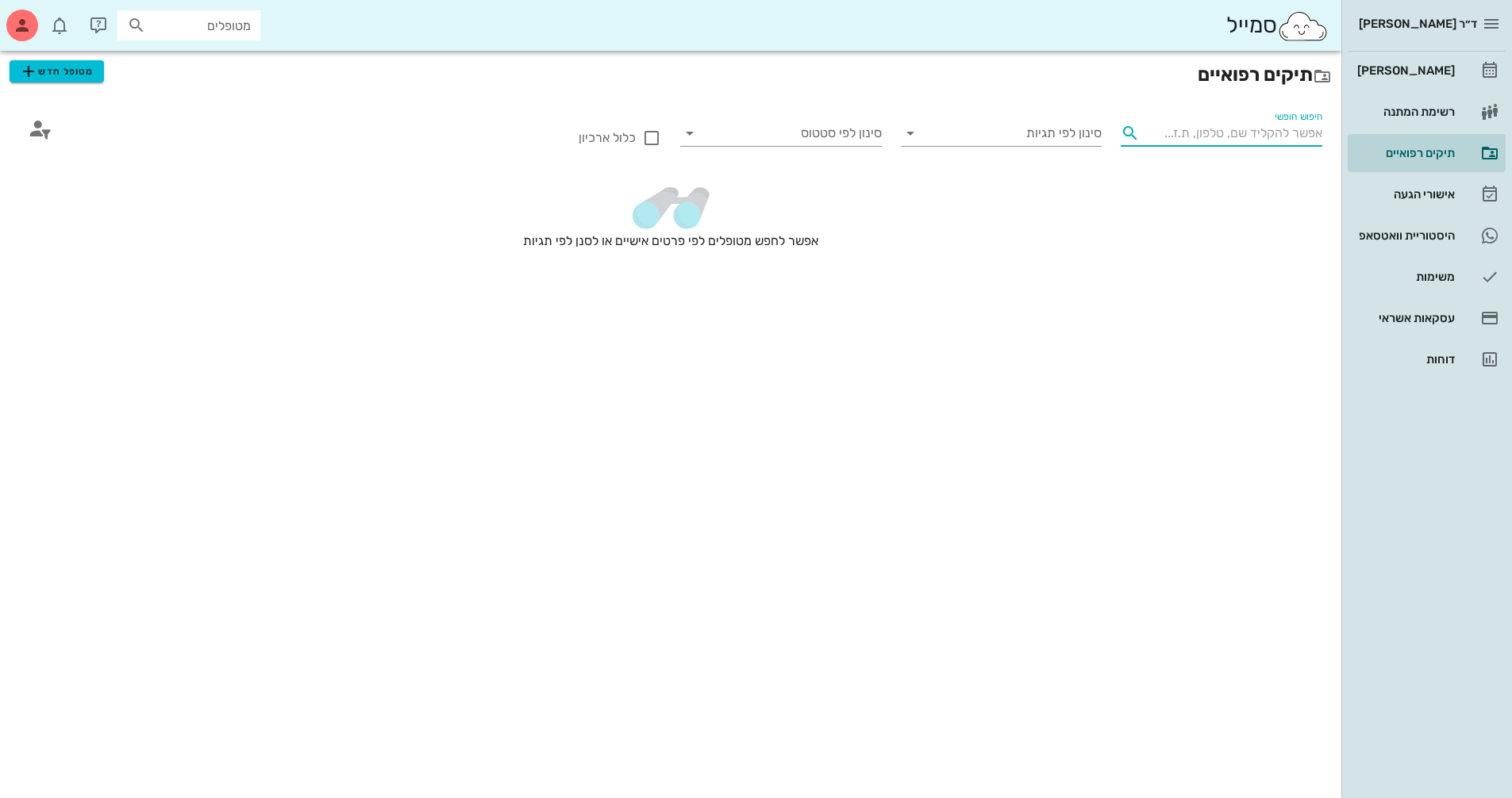
click at [1290, 142] on input "חיפוש חופשי" at bounding box center [1234, 133] width 176 height 25
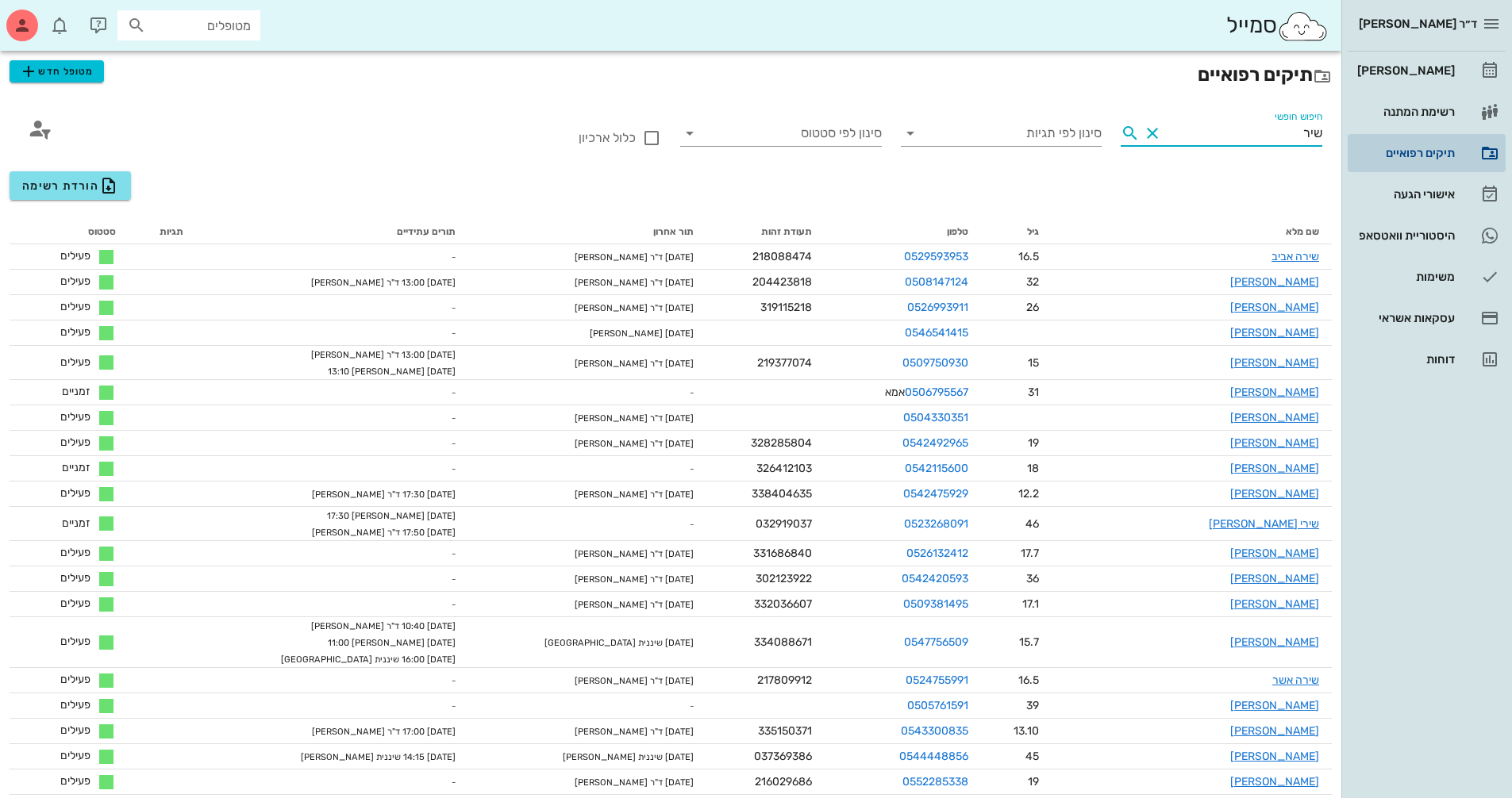
drag, startPoint x: 1290, startPoint y: 127, endPoint x: 1374, endPoint y: 135, distance: 84.4
click at [1374, 135] on div "ד״ר [PERSON_NAME] [PERSON_NAME] רשימת המתנה תיקים רפואיים אישורי הגעה היסטוריית…" at bounding box center [756, 806] width 1512 height 1612
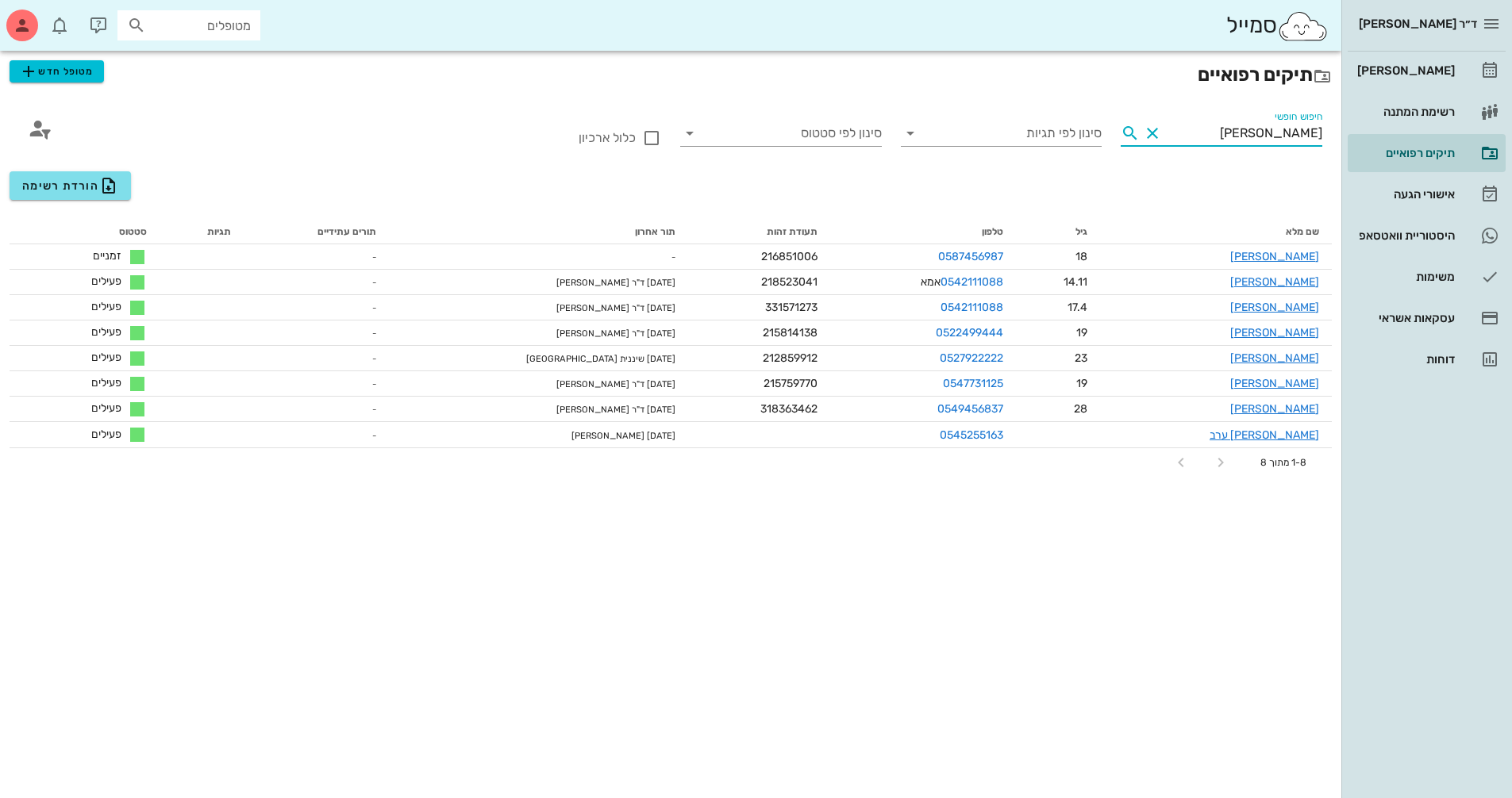
drag, startPoint x: 1290, startPoint y: 133, endPoint x: 1345, endPoint y: 133, distance: 55.0
click at [1345, 133] on div "ד״ר [PERSON_NAME] [PERSON_NAME] רשימת המתנה תיקים רפואיים אישורי הגעה היסטוריית…" at bounding box center [756, 399] width 1512 height 798
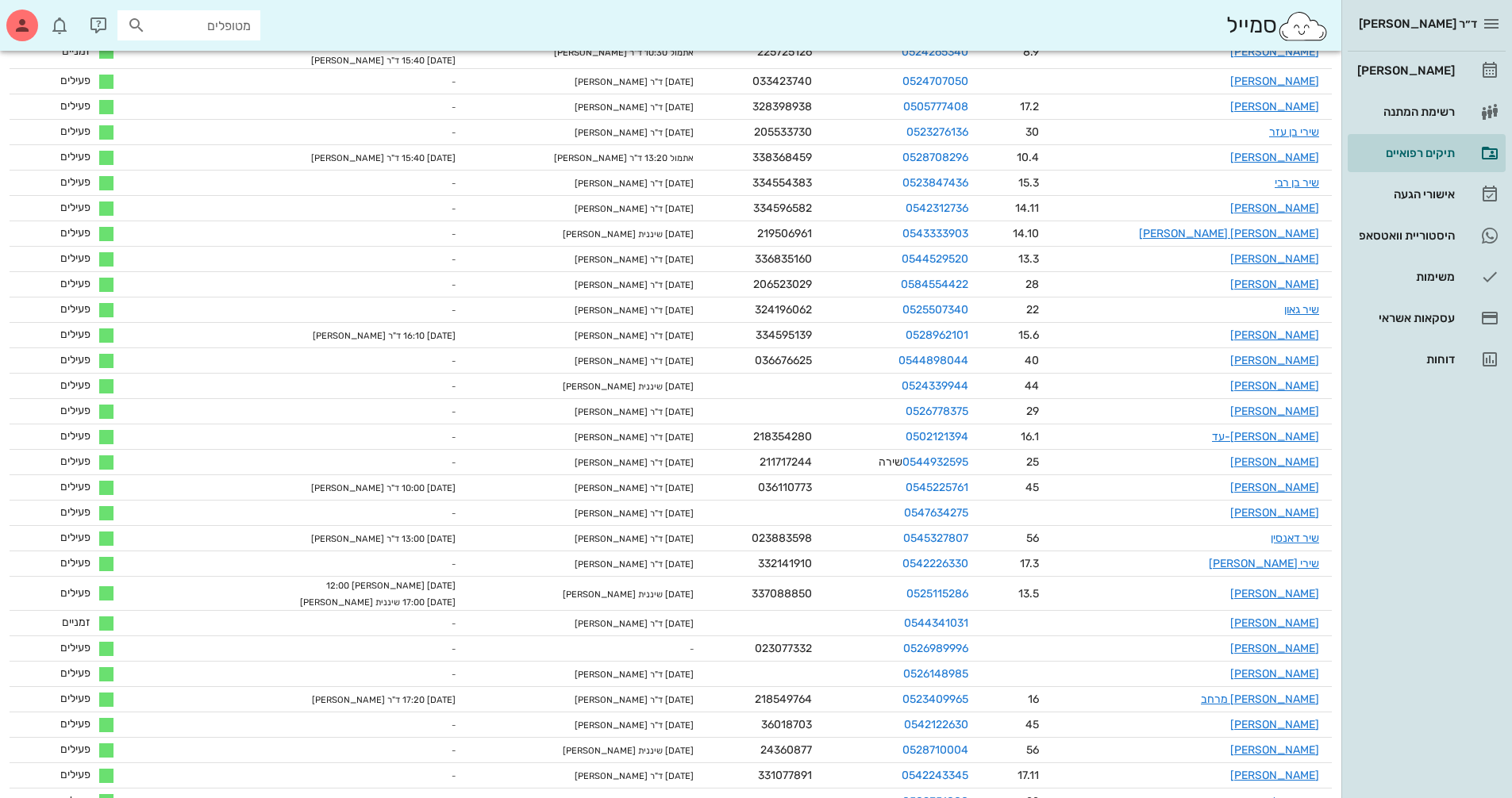
scroll to position [814, 0]
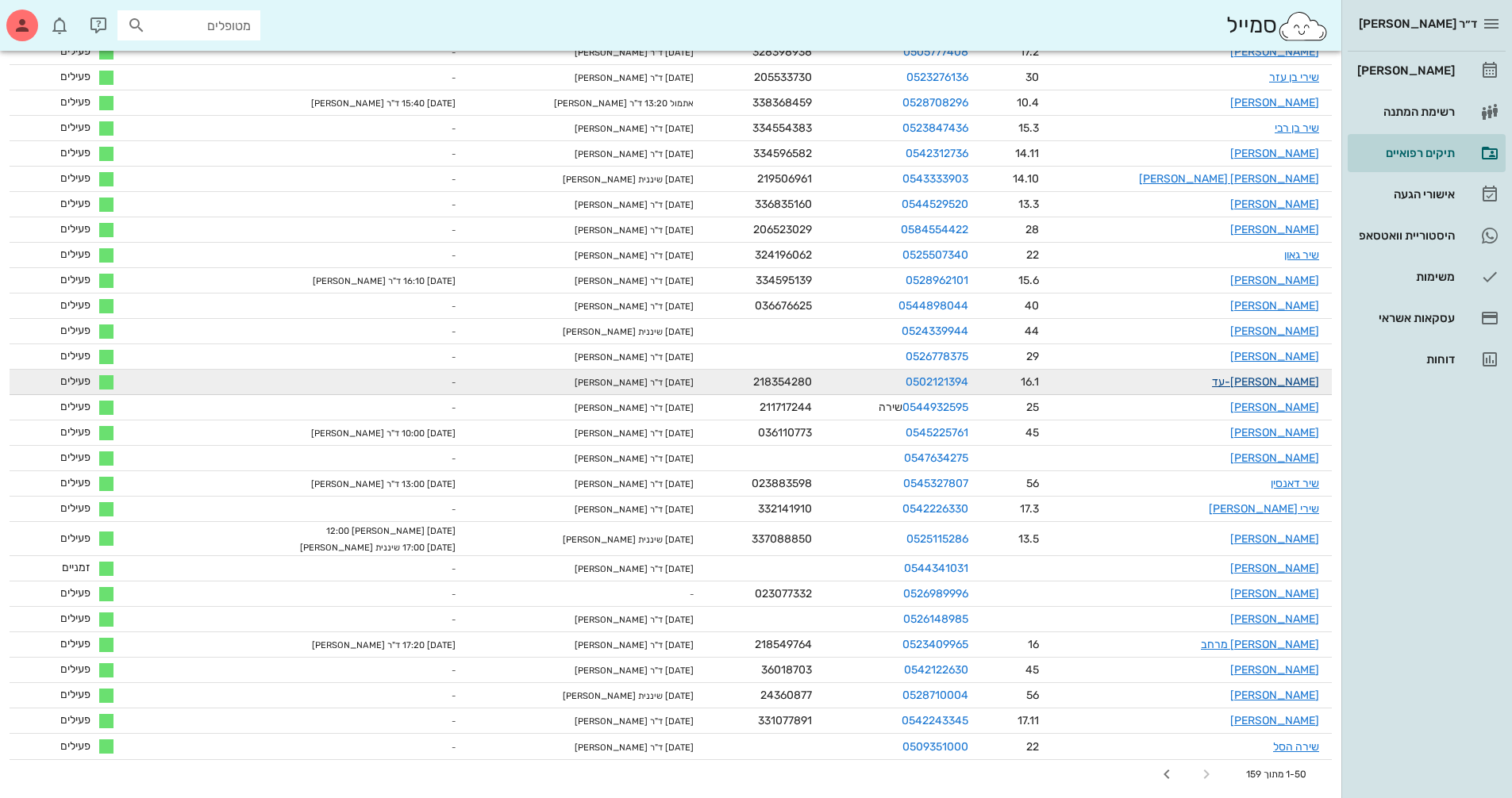
type input "שיר"
click at [1291, 379] on link "[PERSON_NAME]-עד" at bounding box center [1265, 381] width 107 height 14
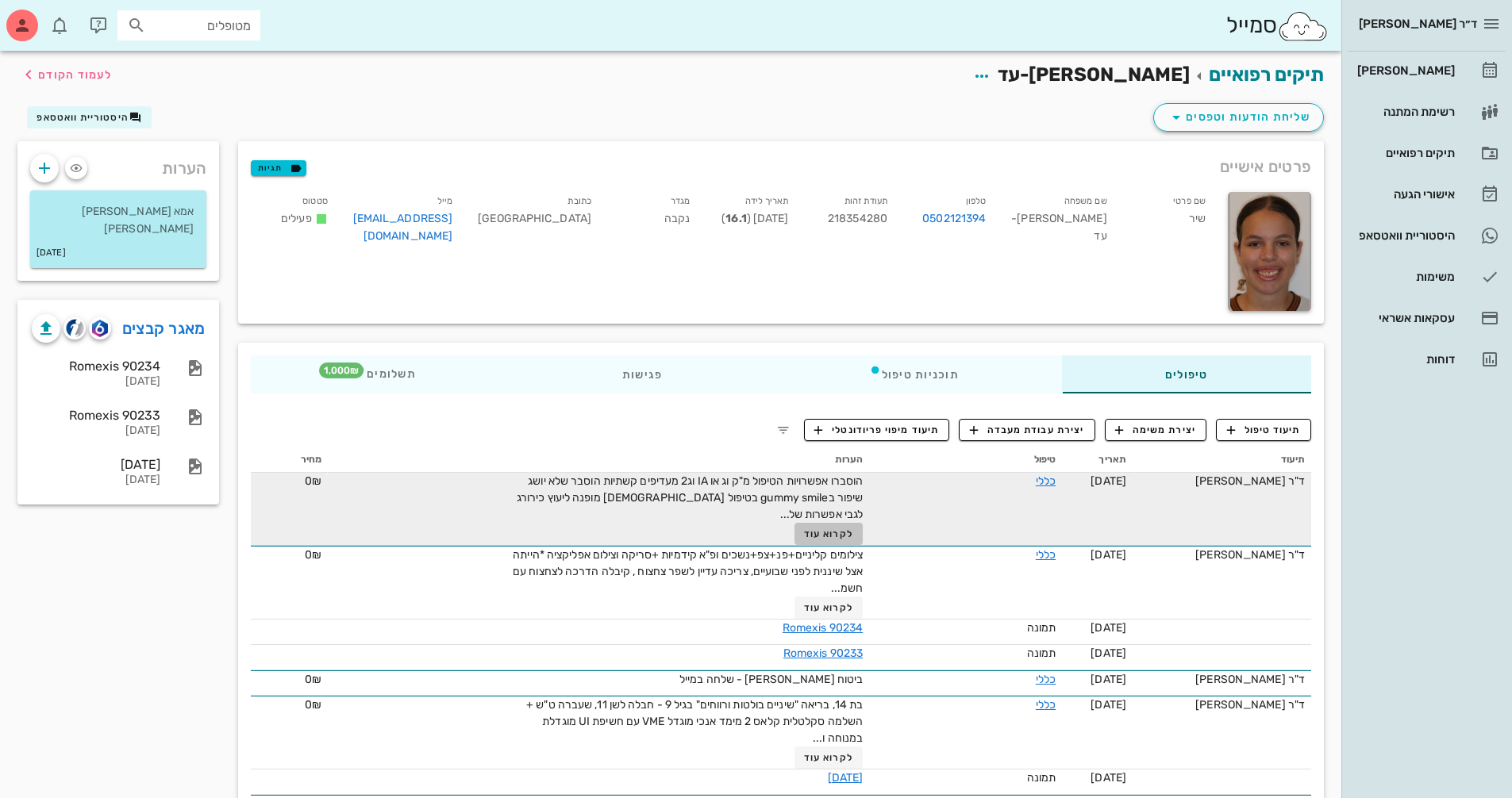
click at [846, 542] on button "לקרוא עוד" at bounding box center [829, 534] width 69 height 22
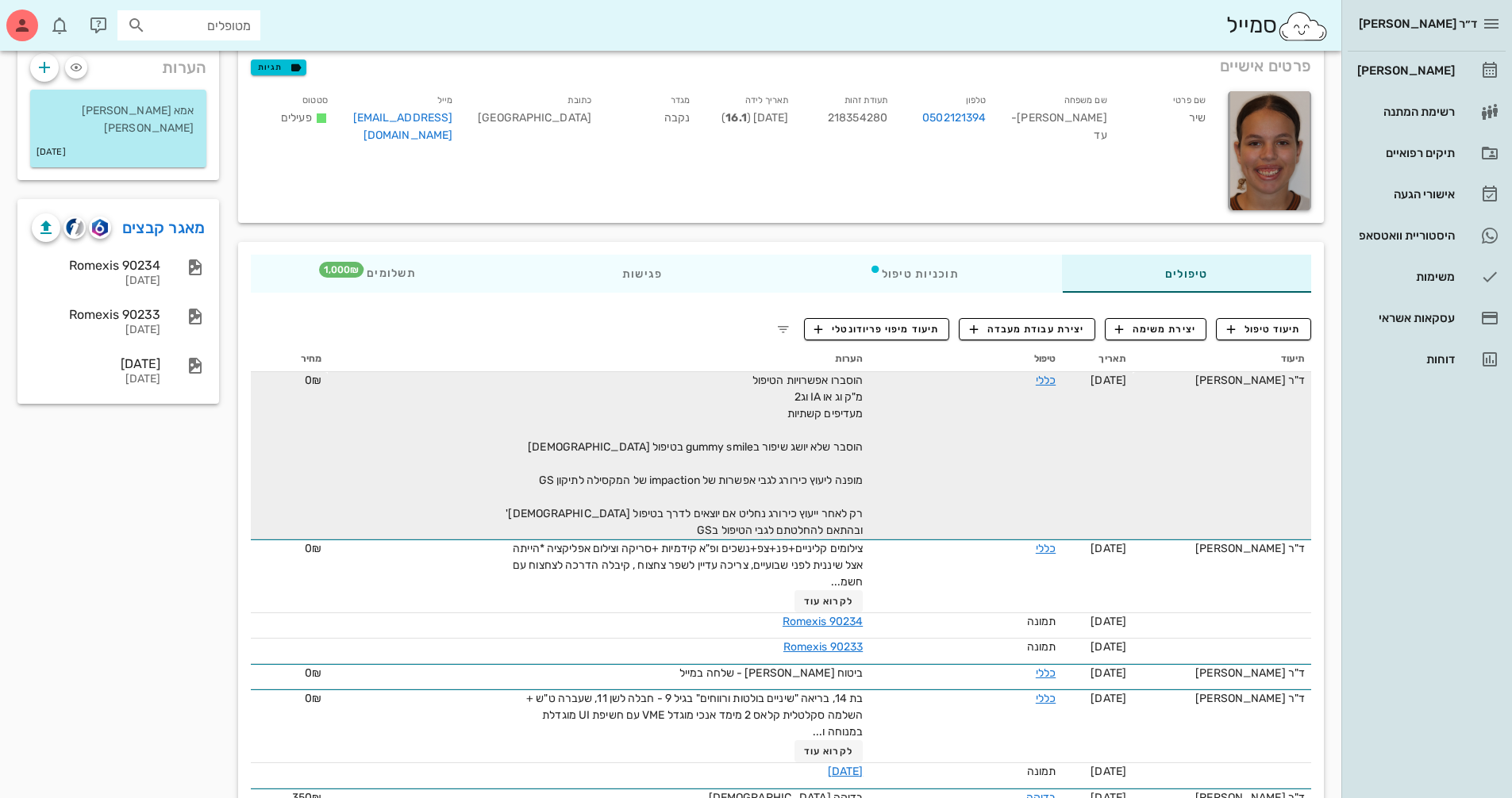
scroll to position [75, 0]
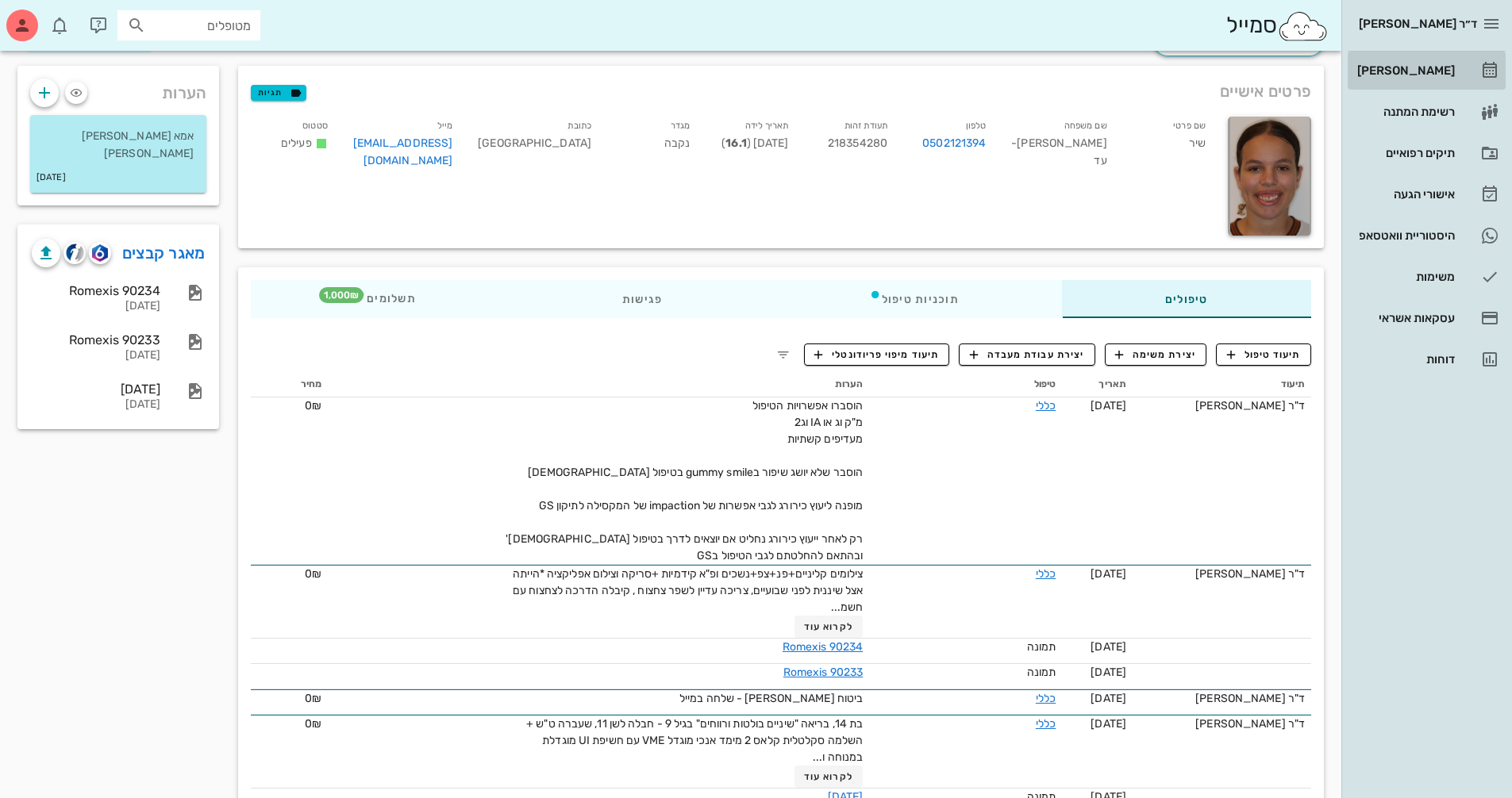
click at [1432, 68] on div "[PERSON_NAME]" at bounding box center [1404, 71] width 101 height 13
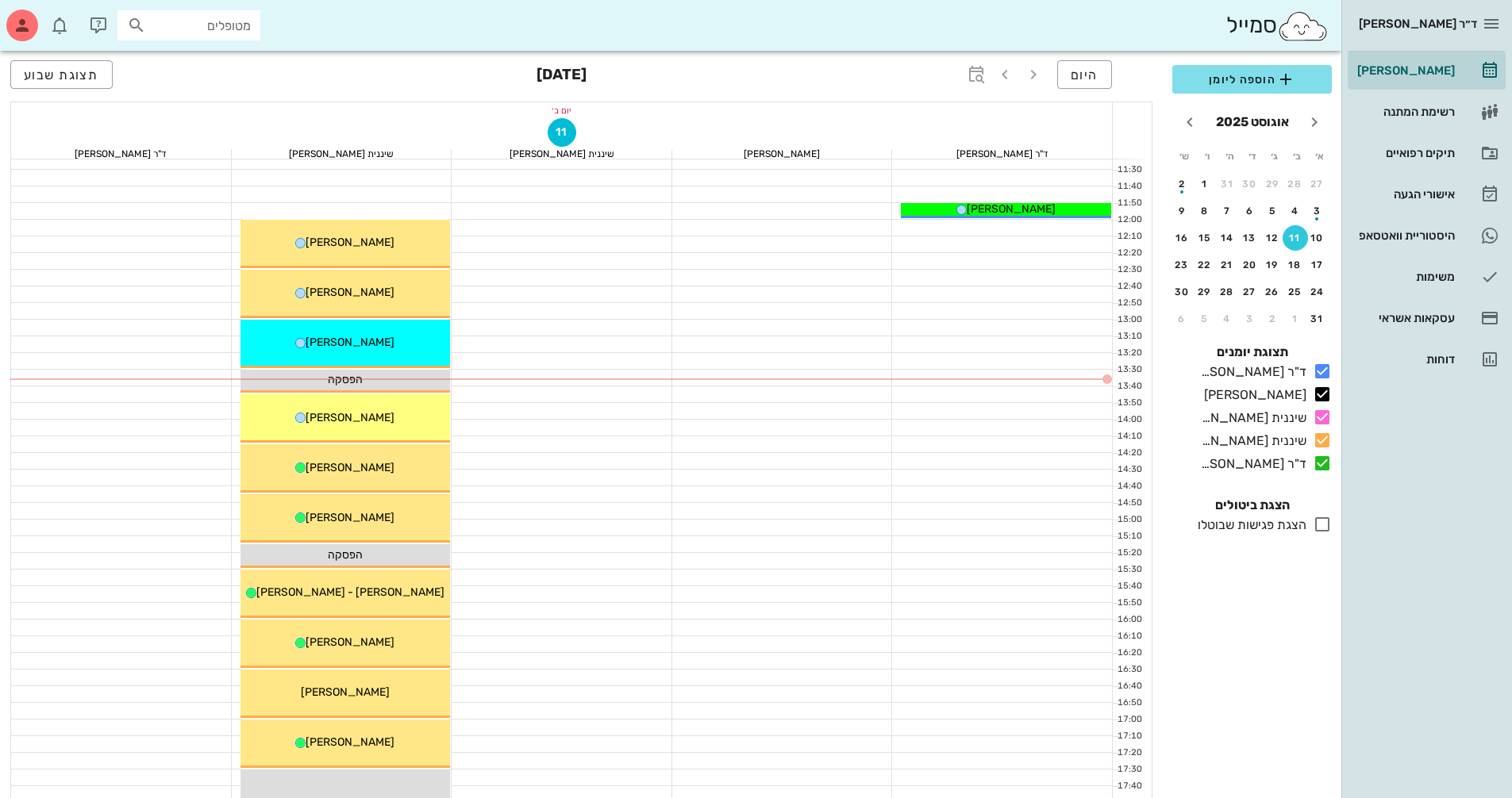
scroll to position [556, 0]
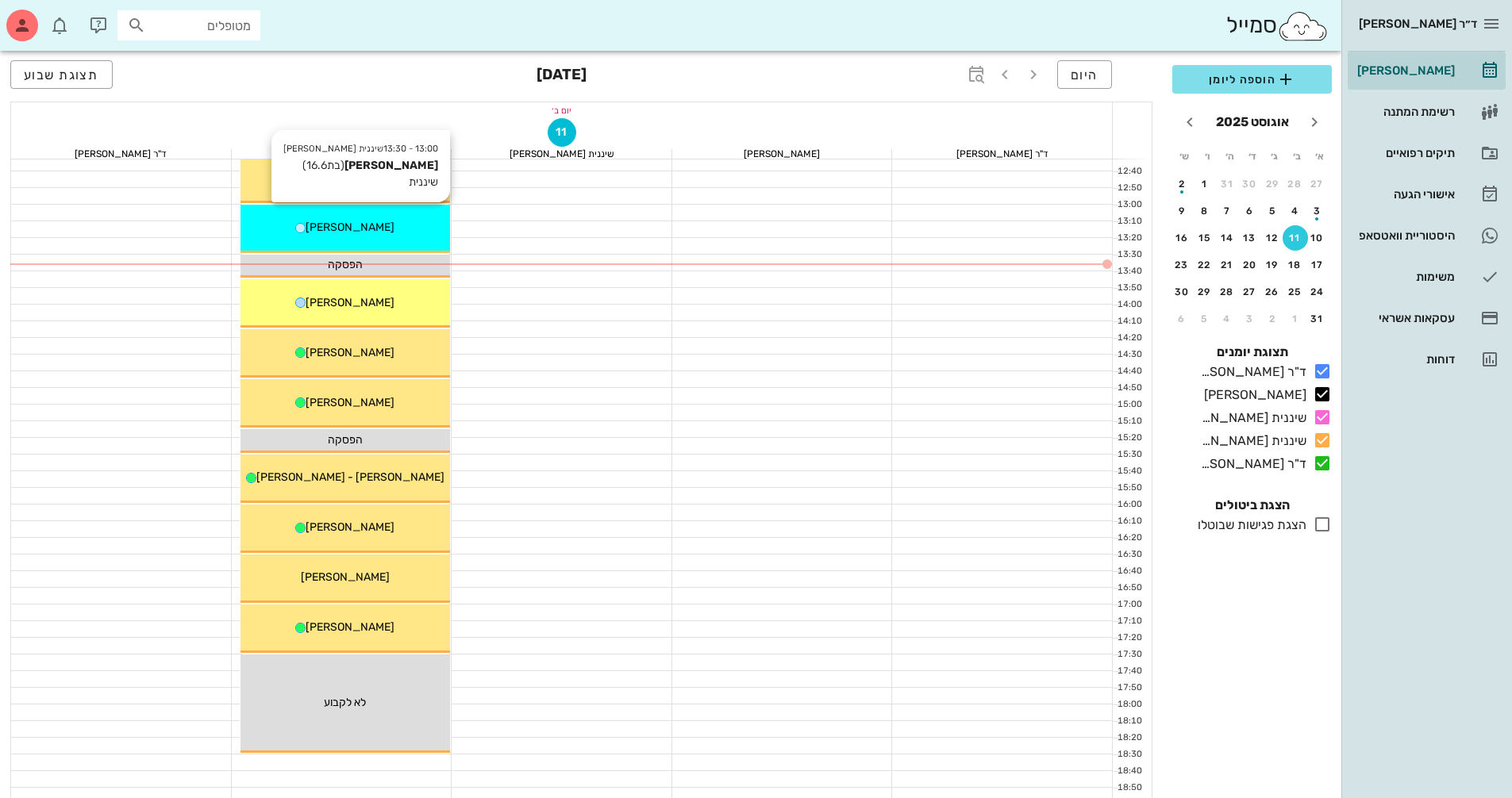
click at [406, 219] on div "[PERSON_NAME]" at bounding box center [346, 227] width 211 height 16
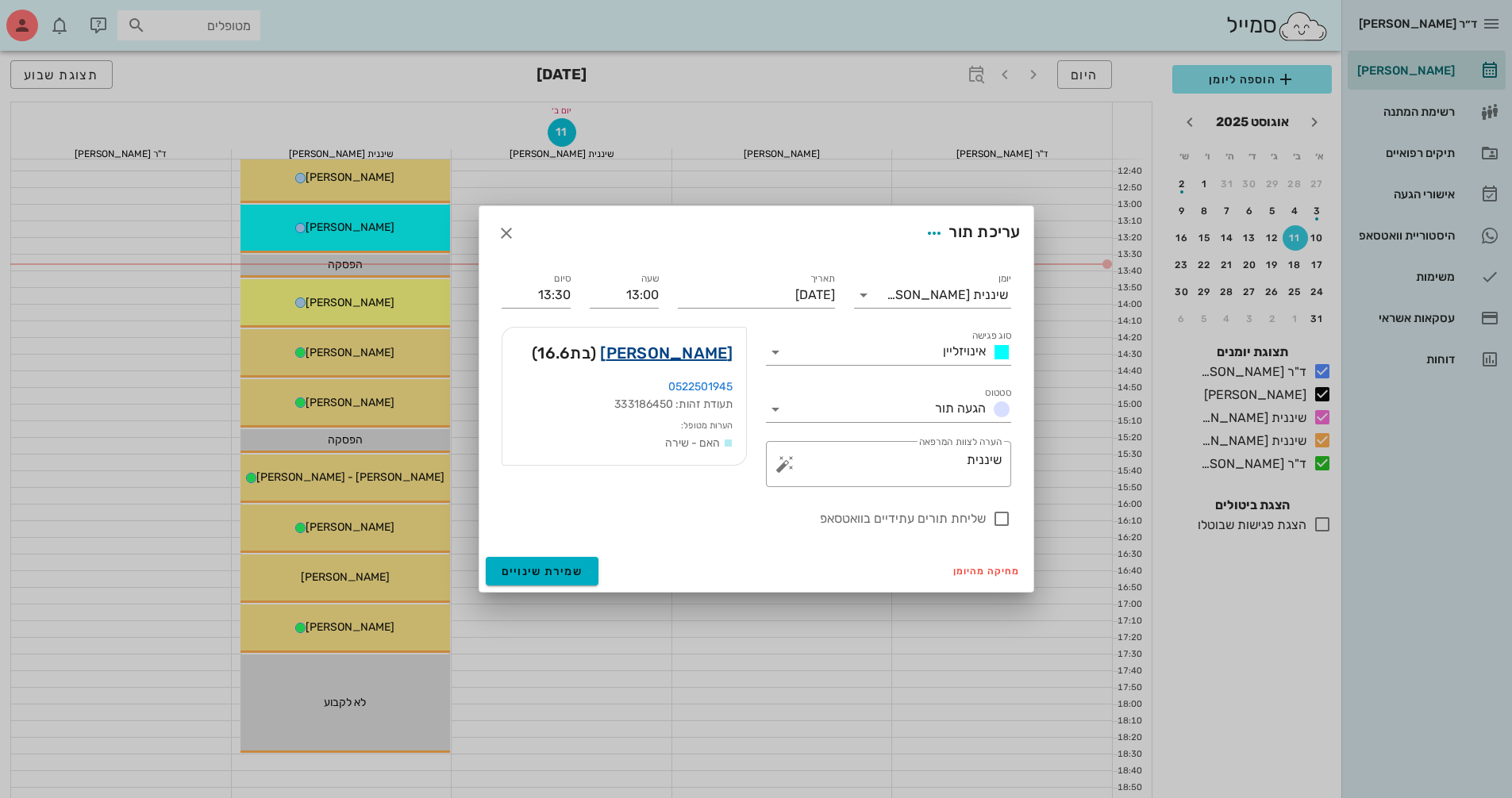
click at [676, 349] on link "[PERSON_NAME]" at bounding box center [667, 353] width 133 height 25
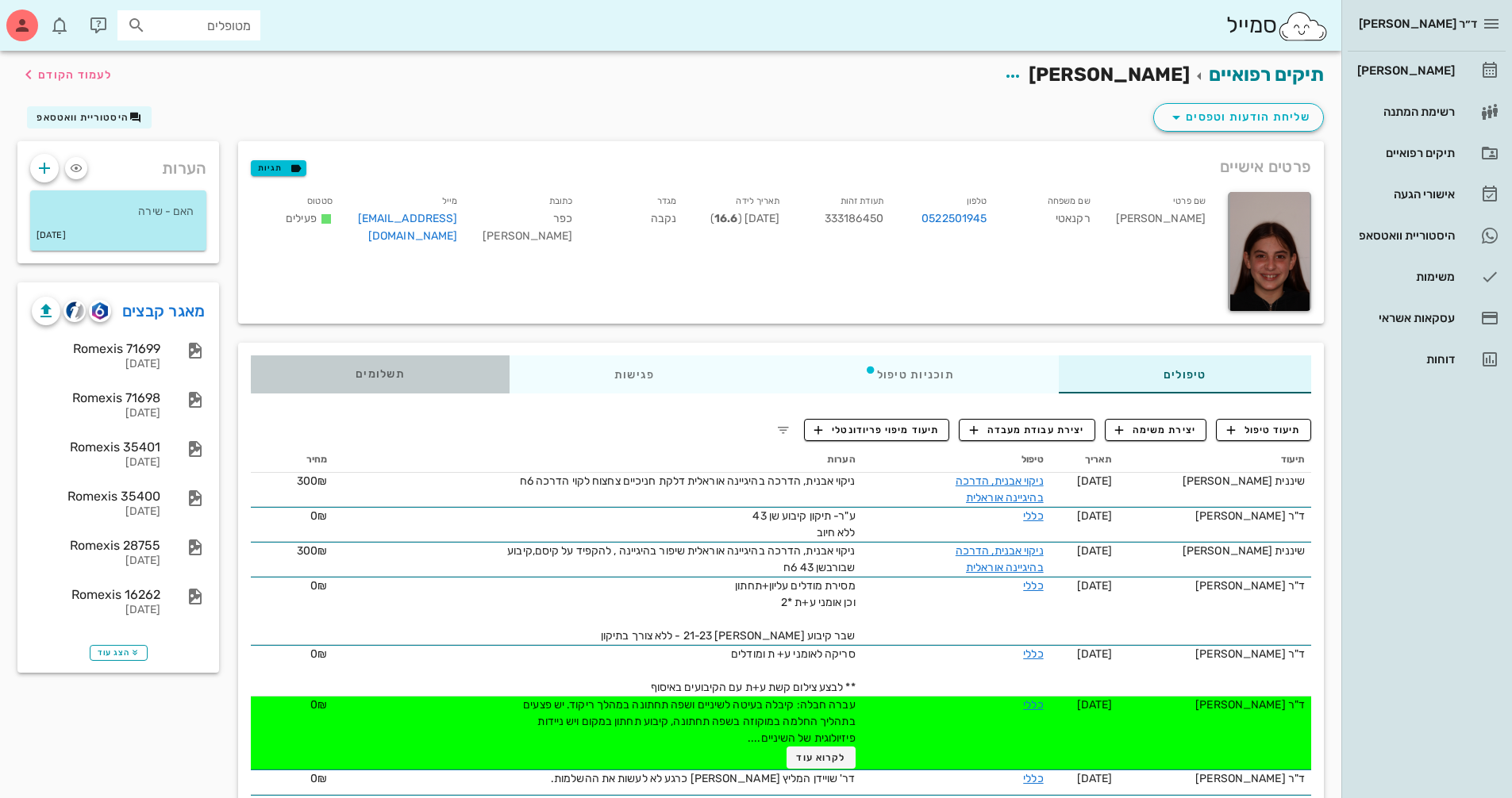
drag, startPoint x: 401, startPoint y: 380, endPoint x: 407, endPoint y: 371, distance: 10.8
click at [400, 380] on span "תשלומים 0₪" at bounding box center [380, 374] width 49 height 11
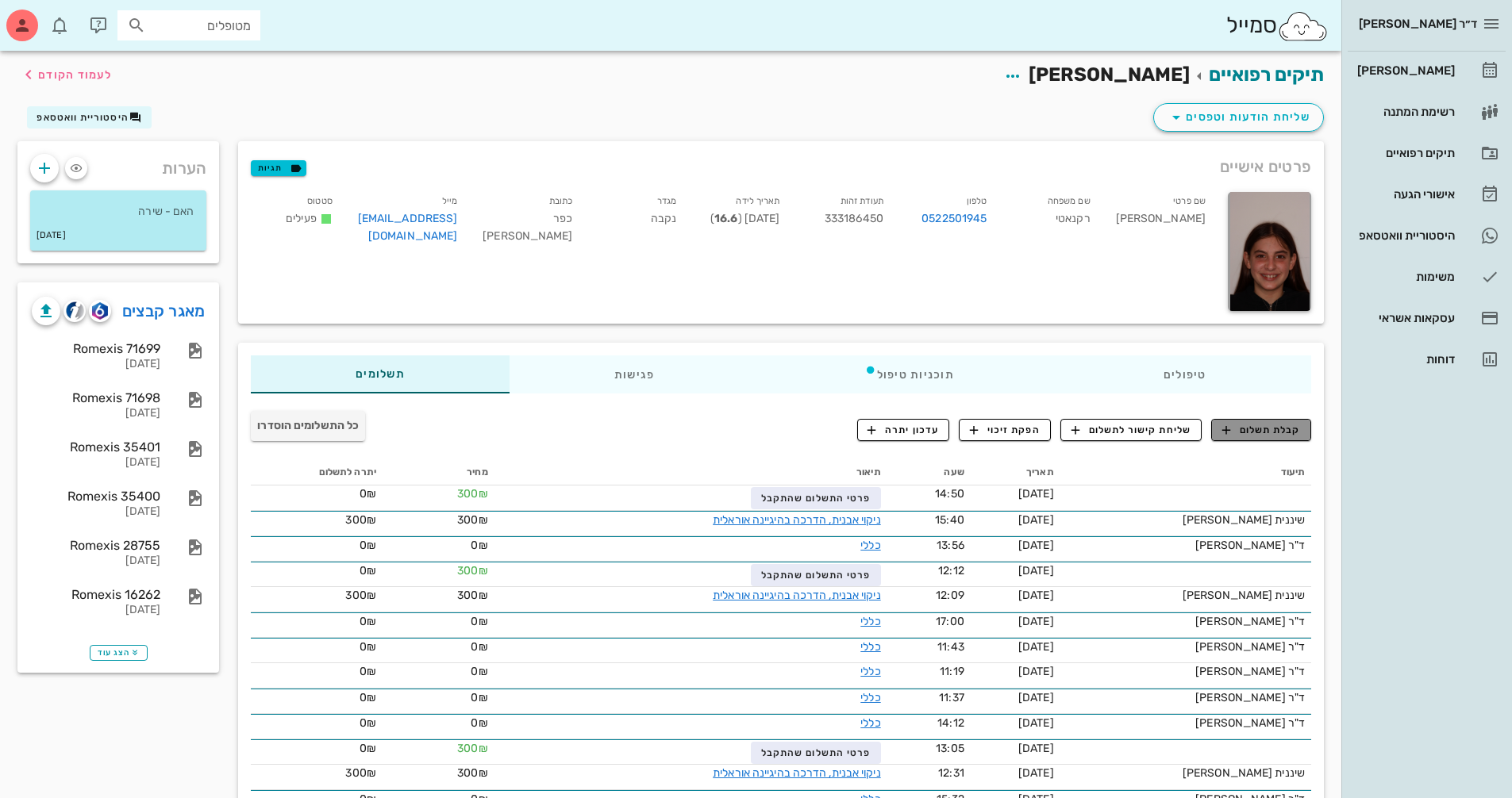
click at [1258, 432] on span "קבלת תשלום" at bounding box center [1261, 430] width 79 height 15
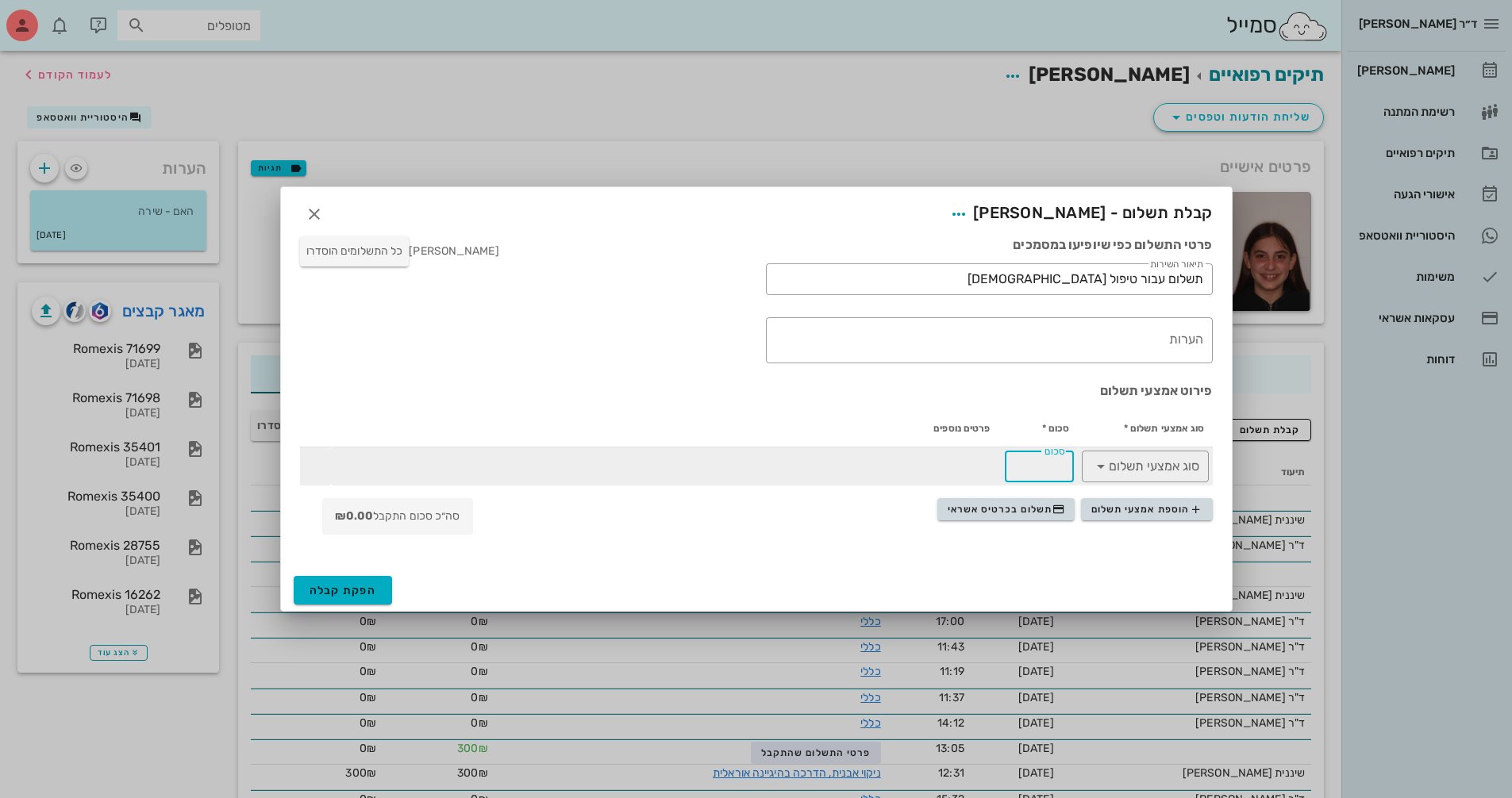
click at [1060, 471] on input "סכום" at bounding box center [1039, 467] width 50 height 25
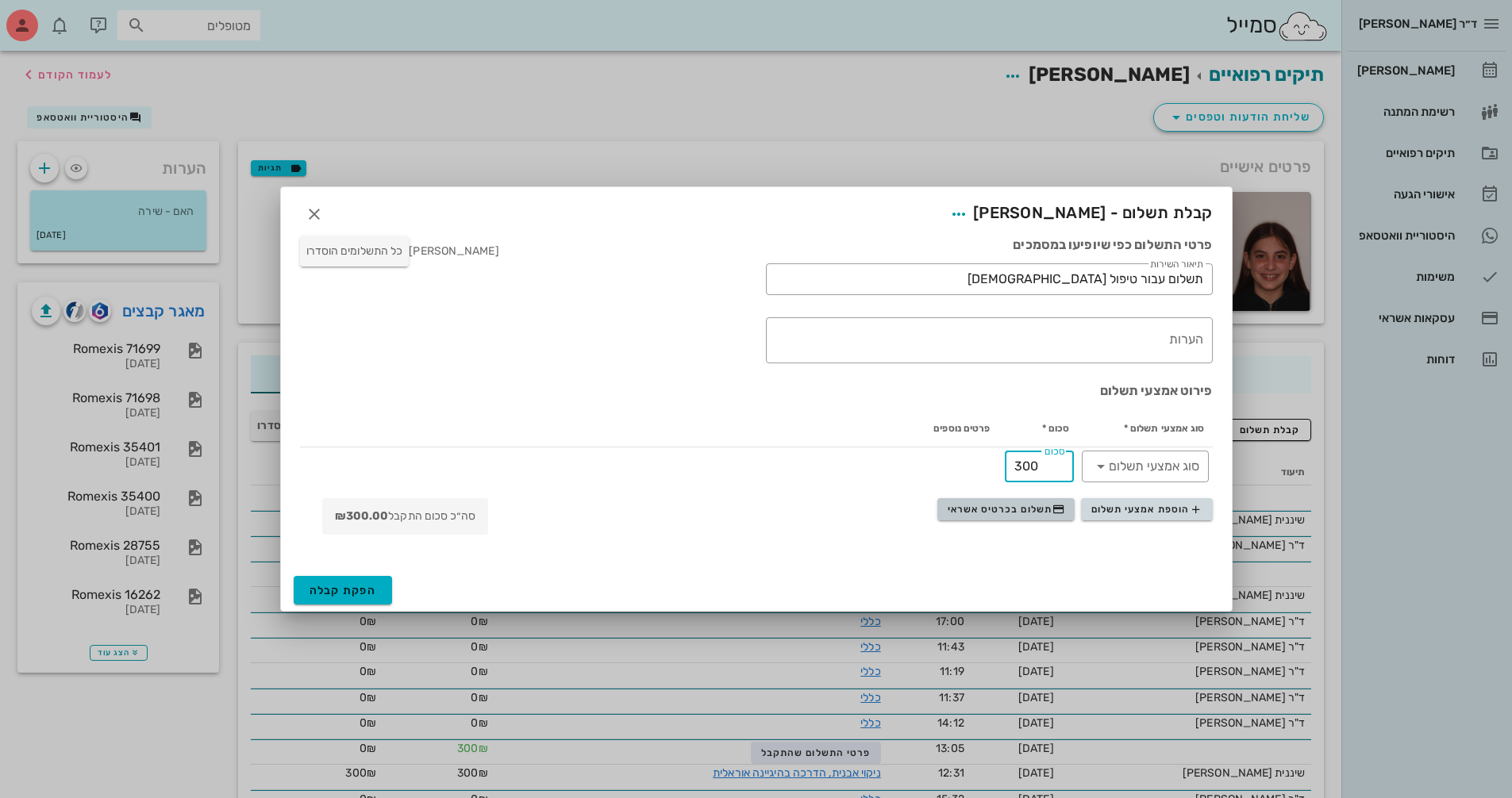
type input "300"
click at [987, 507] on span "תשלום בכרטיס אשראי" at bounding box center [1005, 509] width 117 height 13
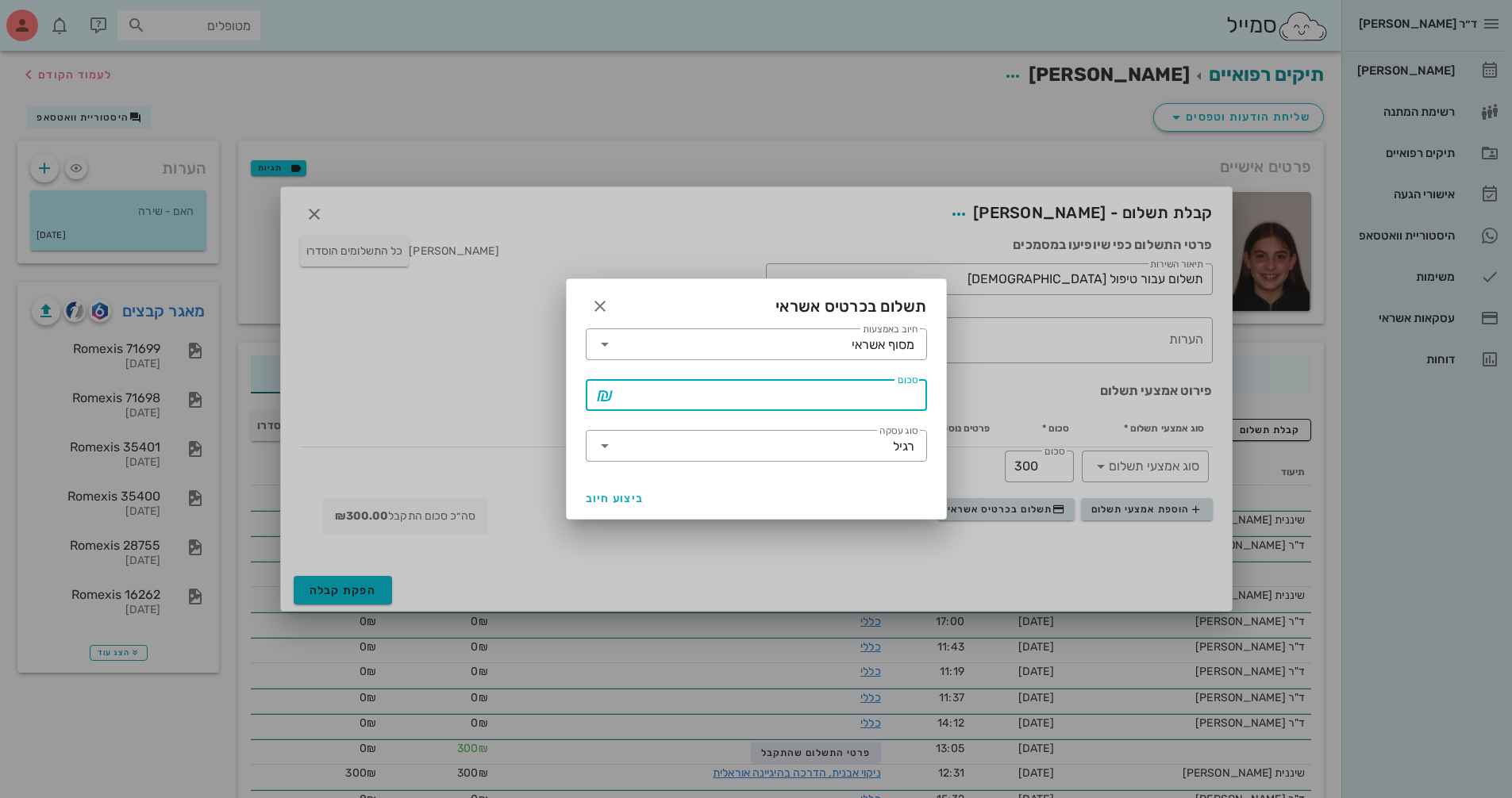
click at [876, 403] on input "סכום" at bounding box center [767, 395] width 300 height 25
type input "300"
click at [621, 492] on span "ביצוע חיוב" at bounding box center [615, 498] width 59 height 14
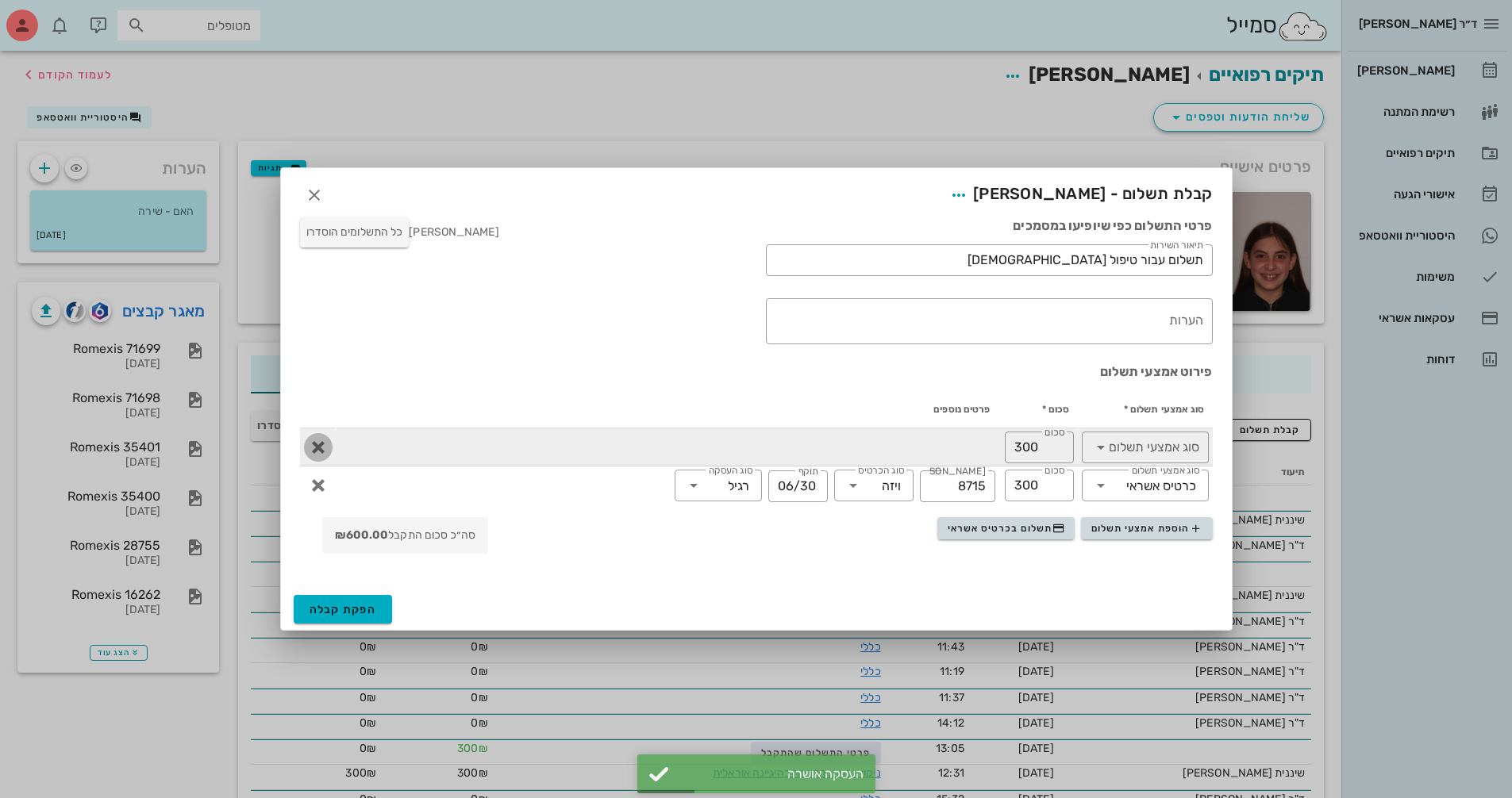
click at [318, 448] on icon "button" at bounding box center [318, 447] width 19 height 19
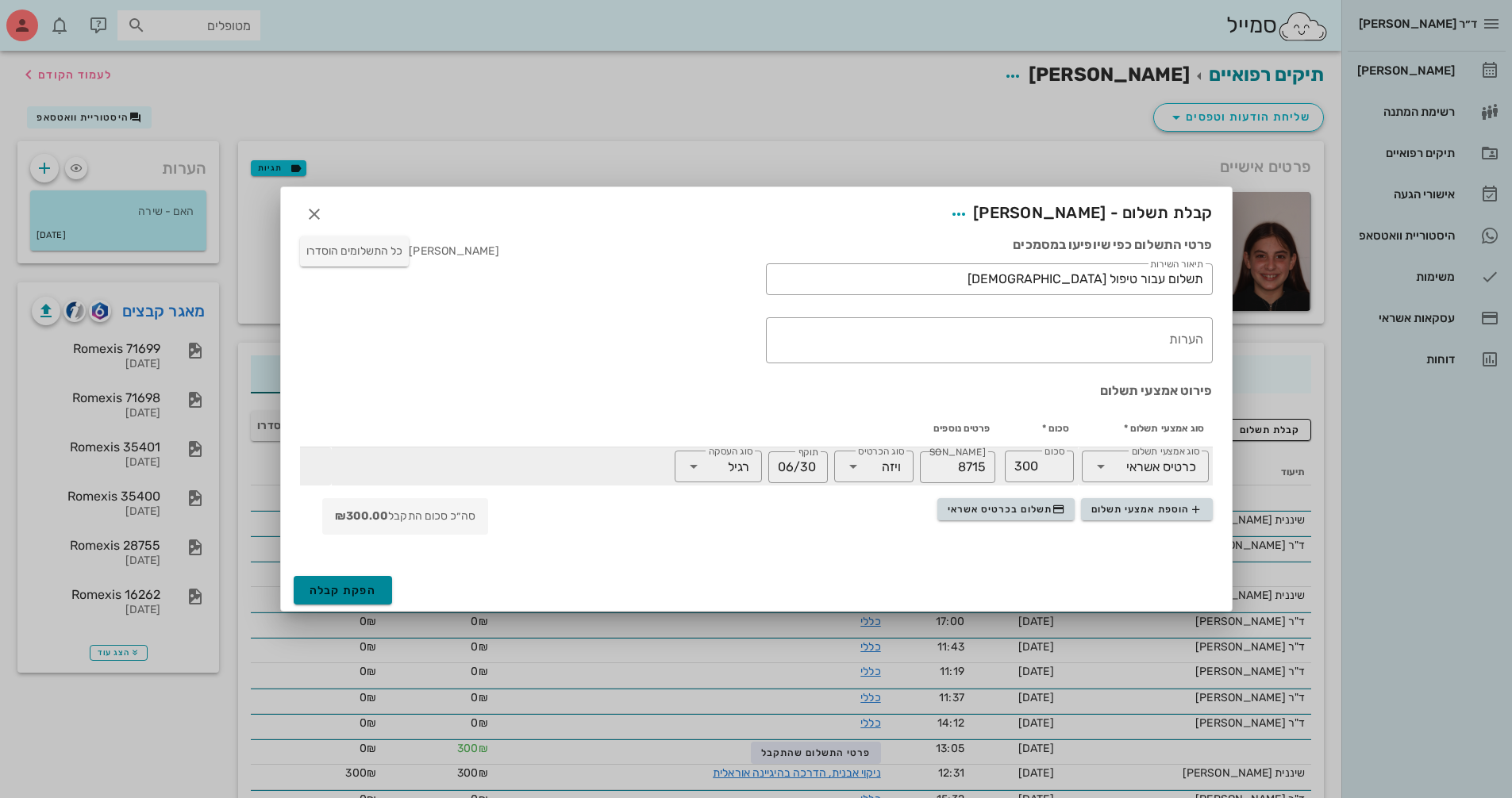
click at [328, 587] on span "הפקת קבלה" at bounding box center [343, 590] width 67 height 14
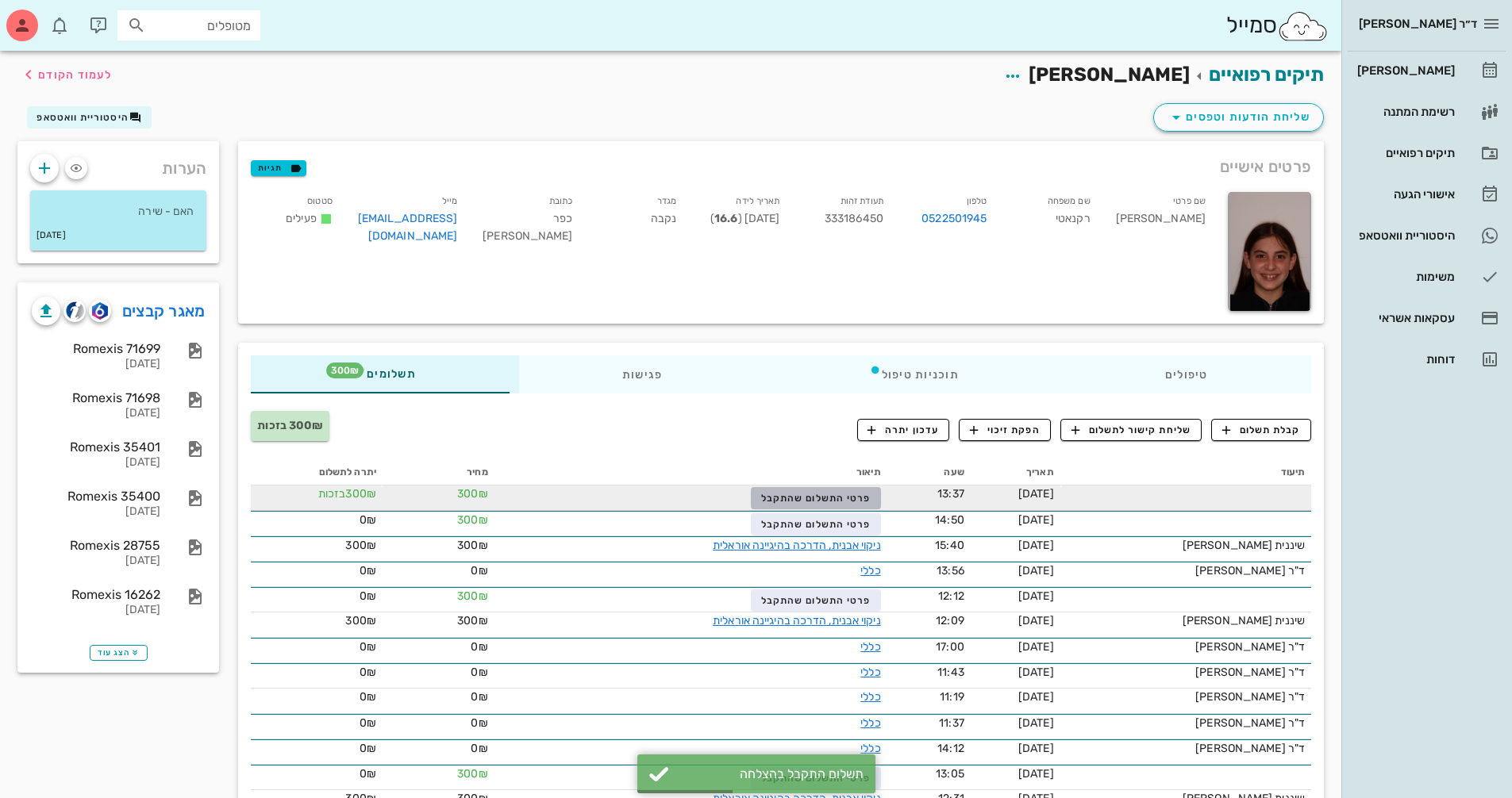
click at [825, 498] on span "פרטי התשלום שהתקבל" at bounding box center [815, 498] width 110 height 11
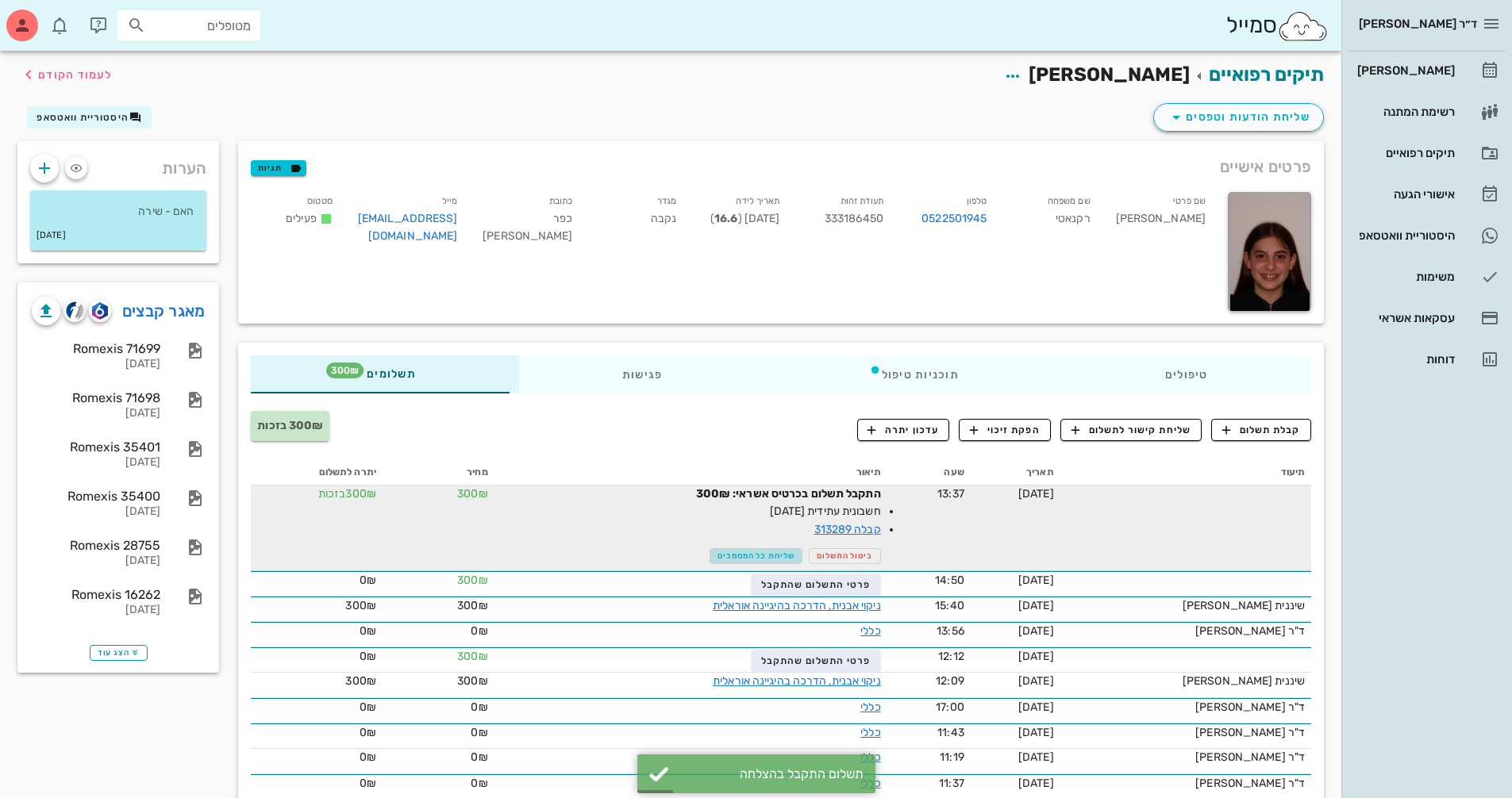
click at [758, 551] on span "שליחת כל המסמכים" at bounding box center [756, 556] width 77 height 9
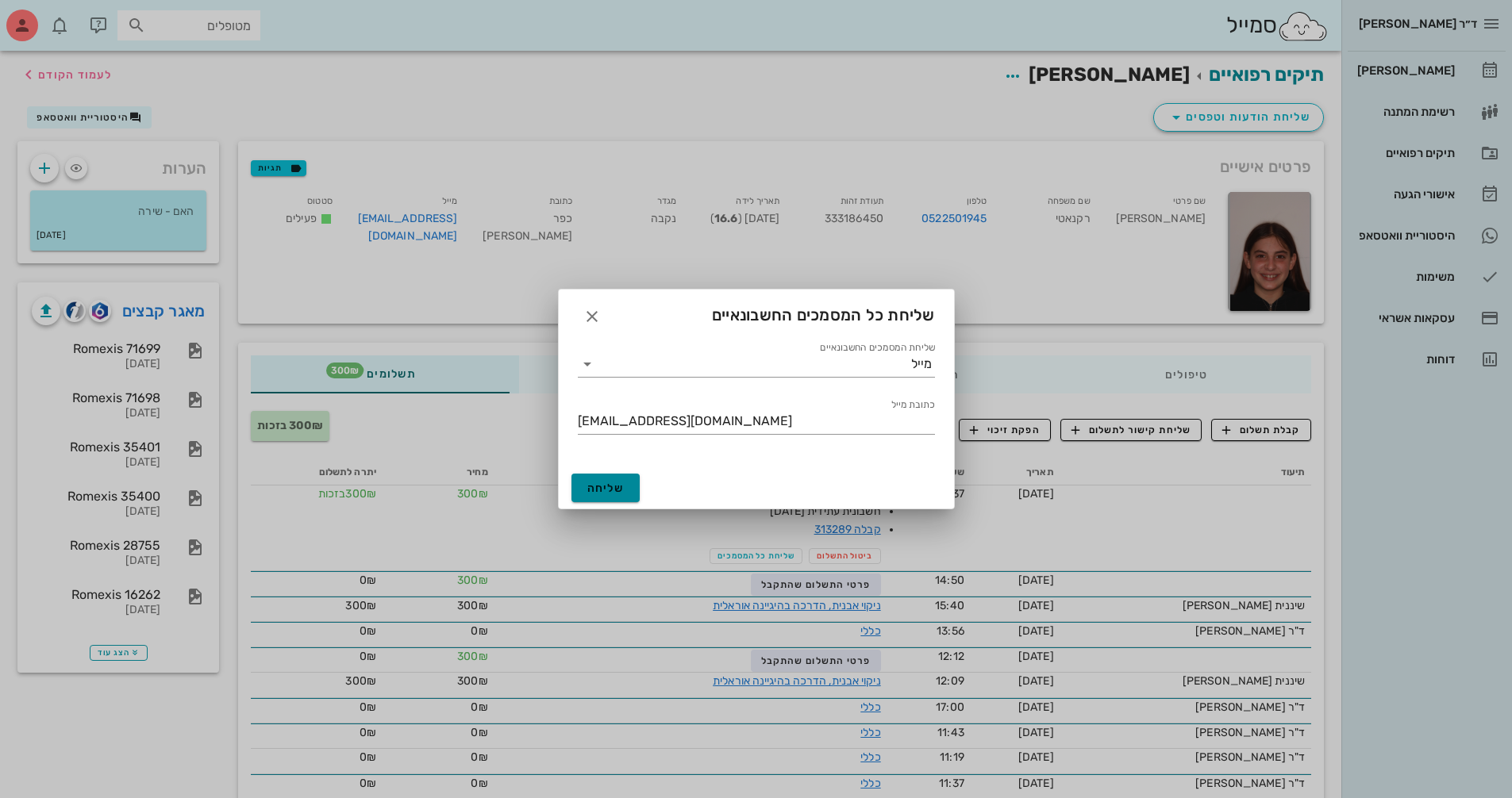
click at [611, 490] on span "שליחה" at bounding box center [606, 488] width 37 height 14
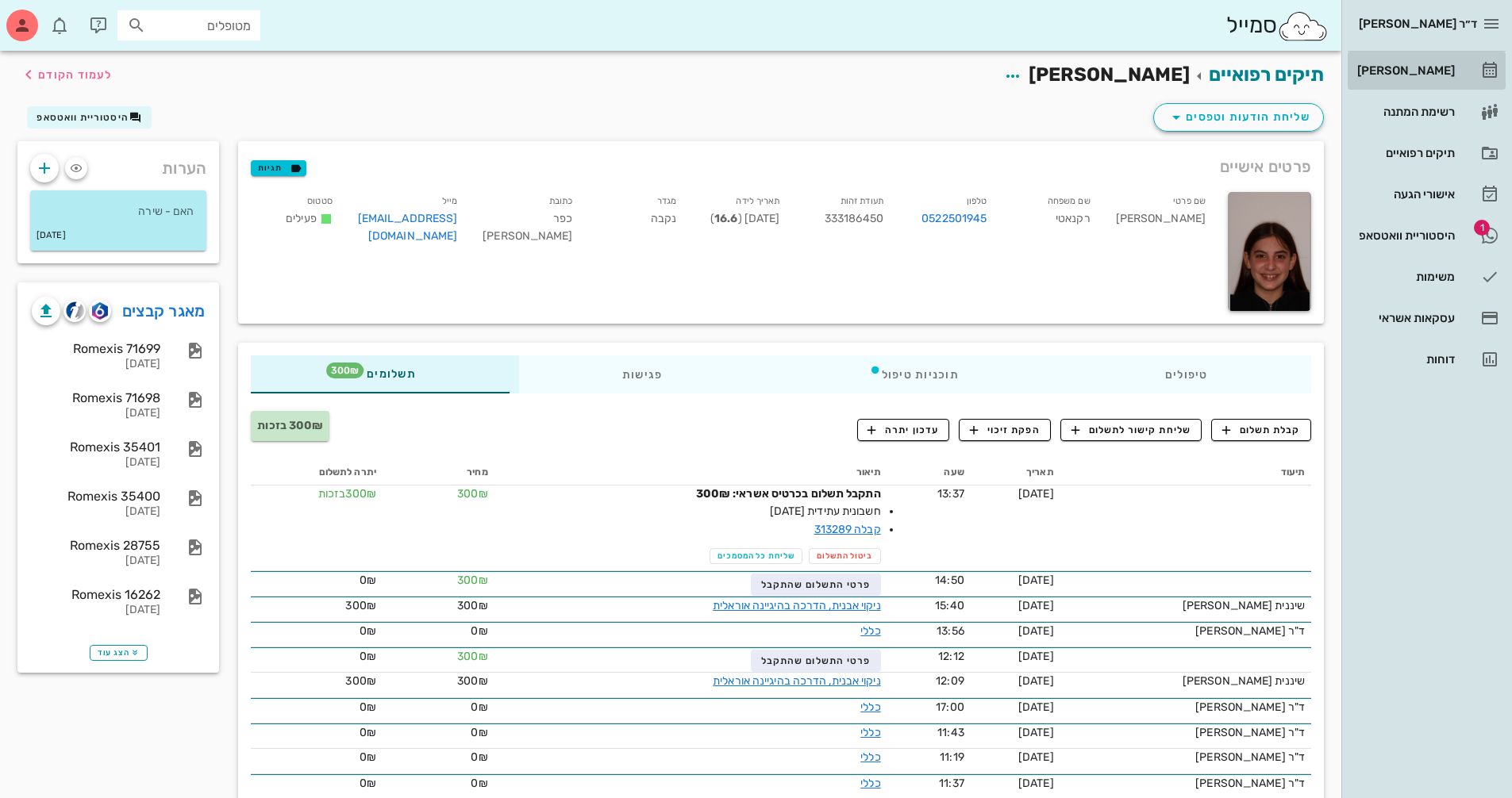
click at [1434, 74] on div "[PERSON_NAME]" at bounding box center [1404, 71] width 101 height 13
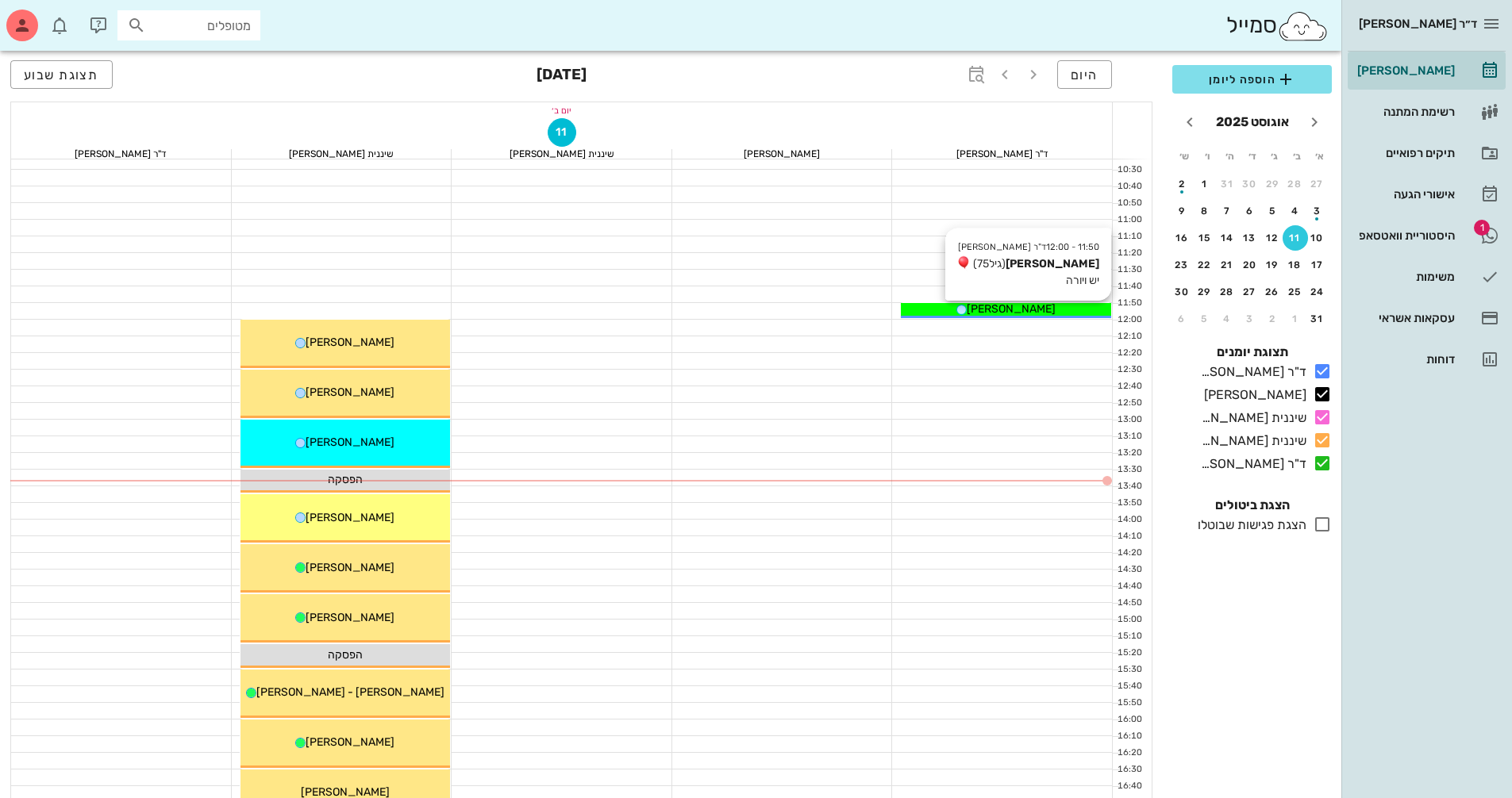
scroll to position [397, 0]
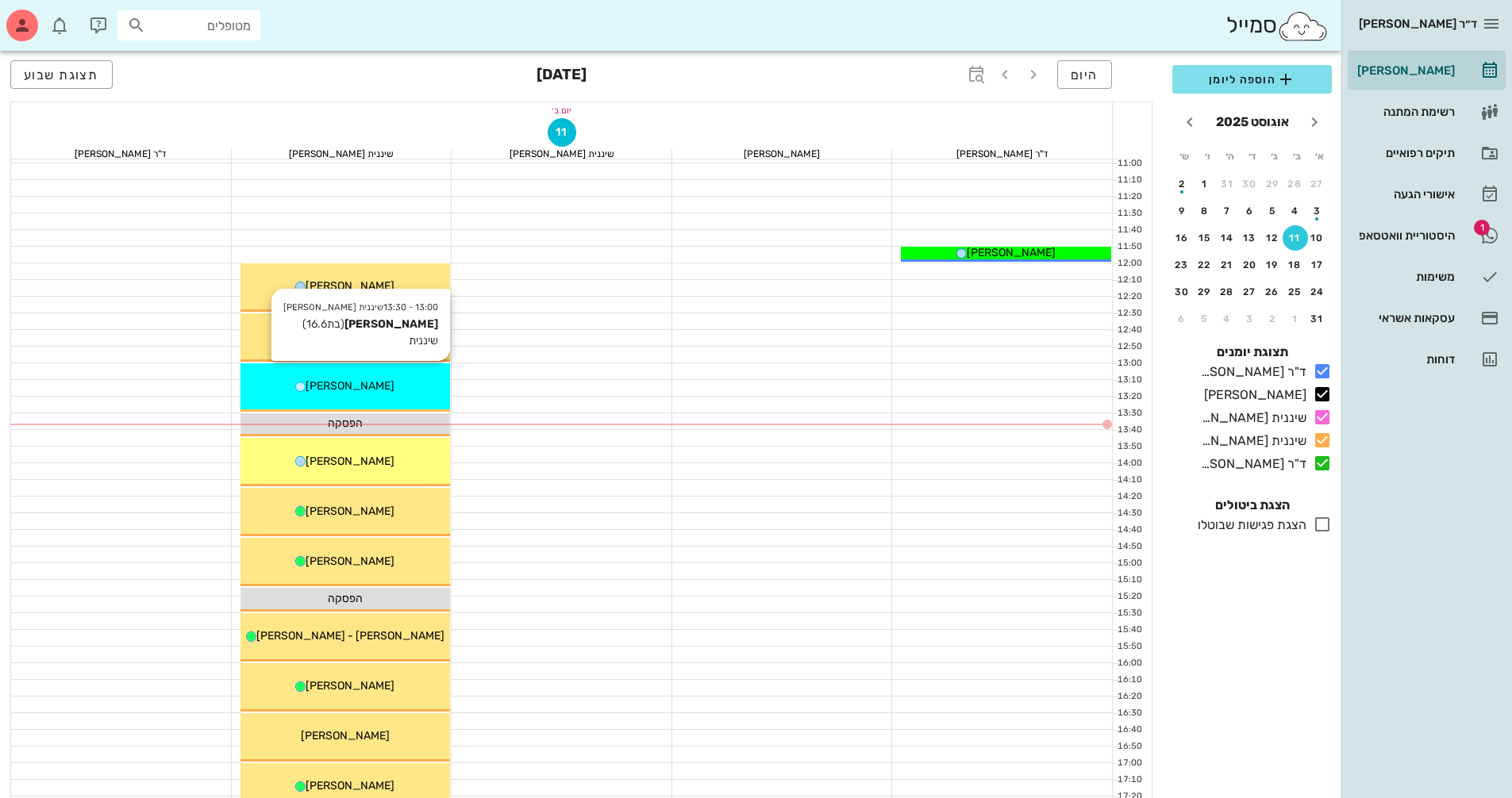
click at [374, 389] on span "[PERSON_NAME]" at bounding box center [350, 386] width 89 height 14
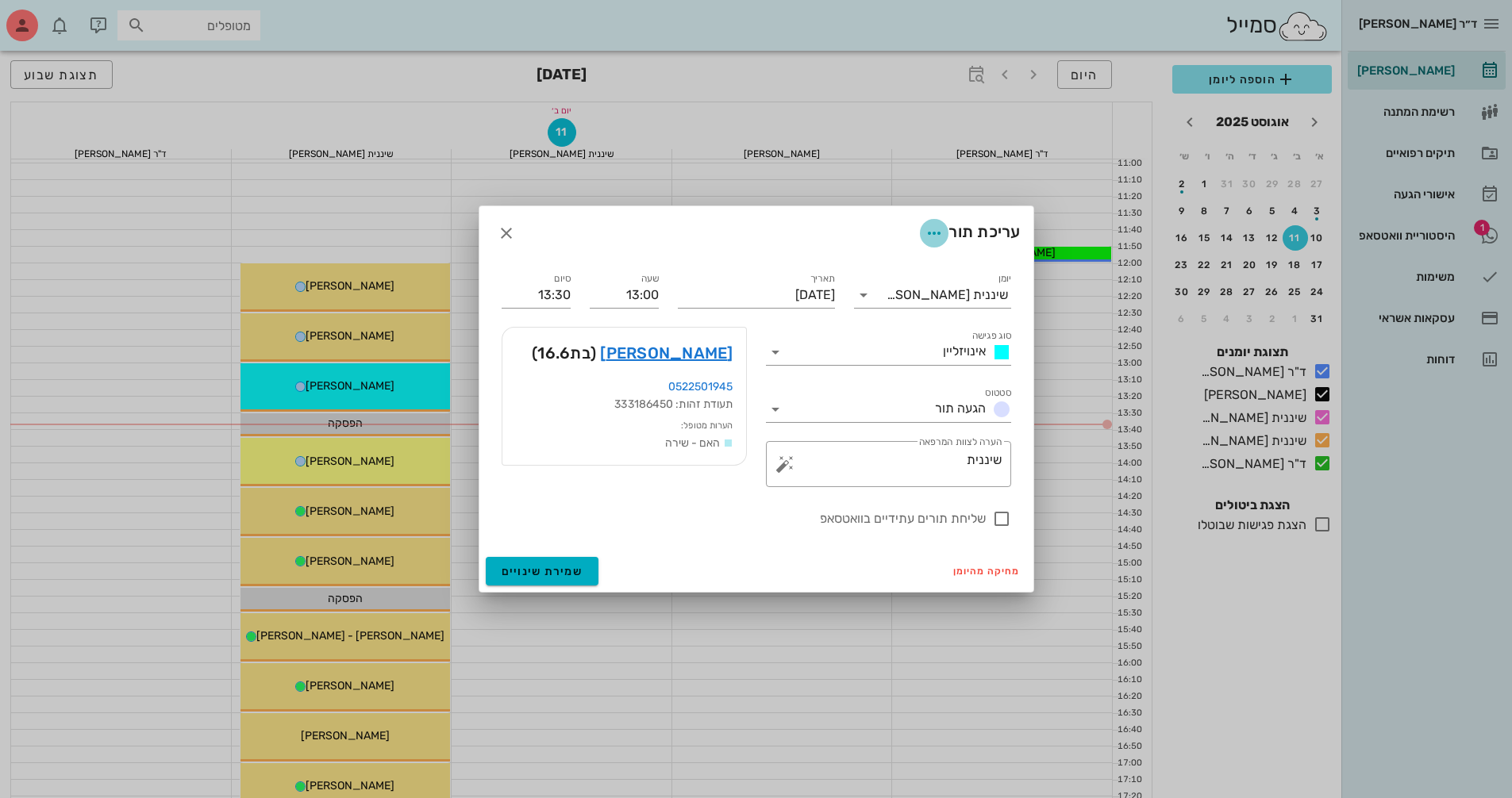
click at [926, 236] on icon "button" at bounding box center [934, 232] width 19 height 19
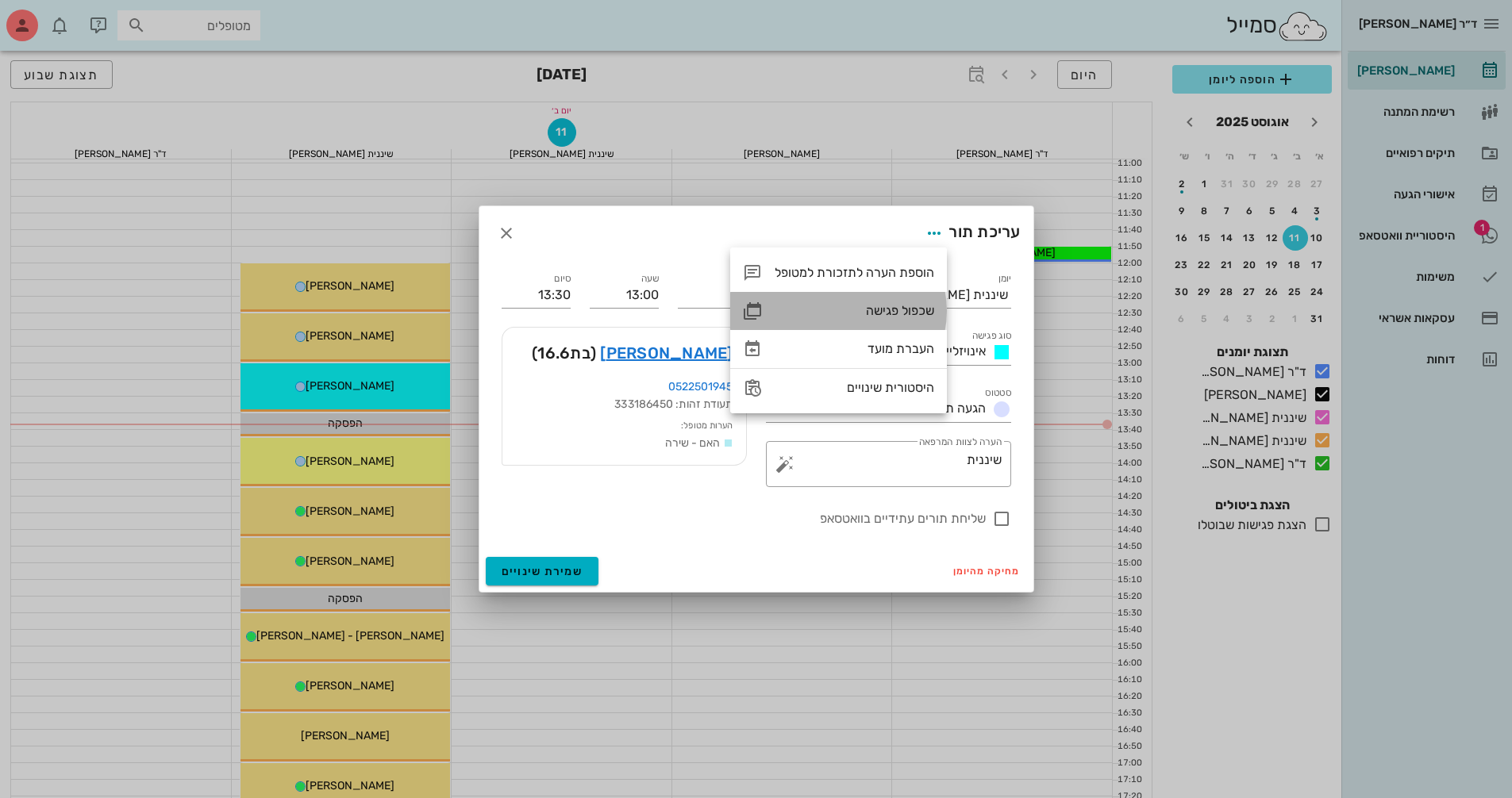
click at [912, 305] on div "שכפול פגישה" at bounding box center [855, 310] width 160 height 15
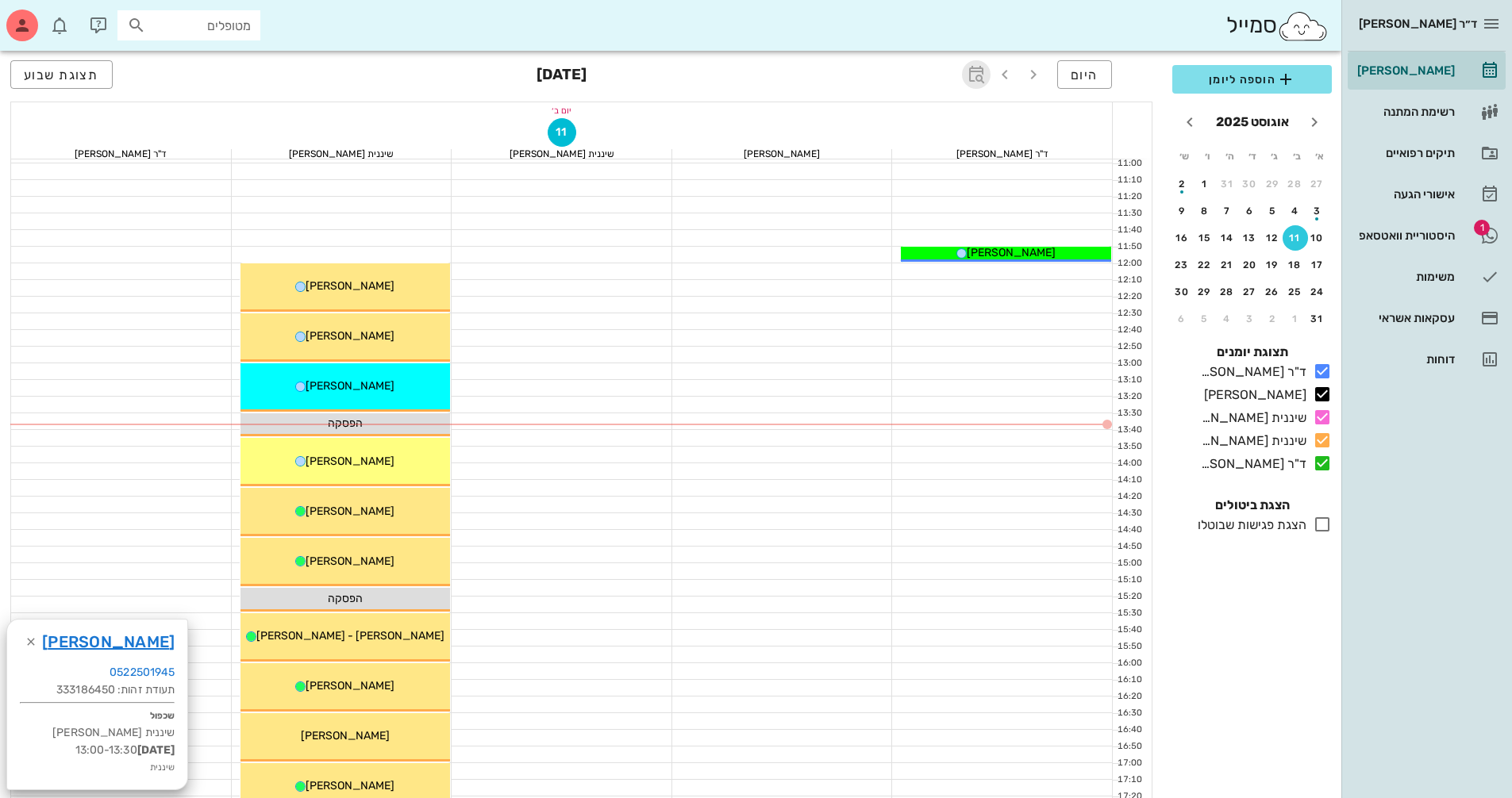
click at [978, 72] on icon "button" at bounding box center [975, 74] width 19 height 19
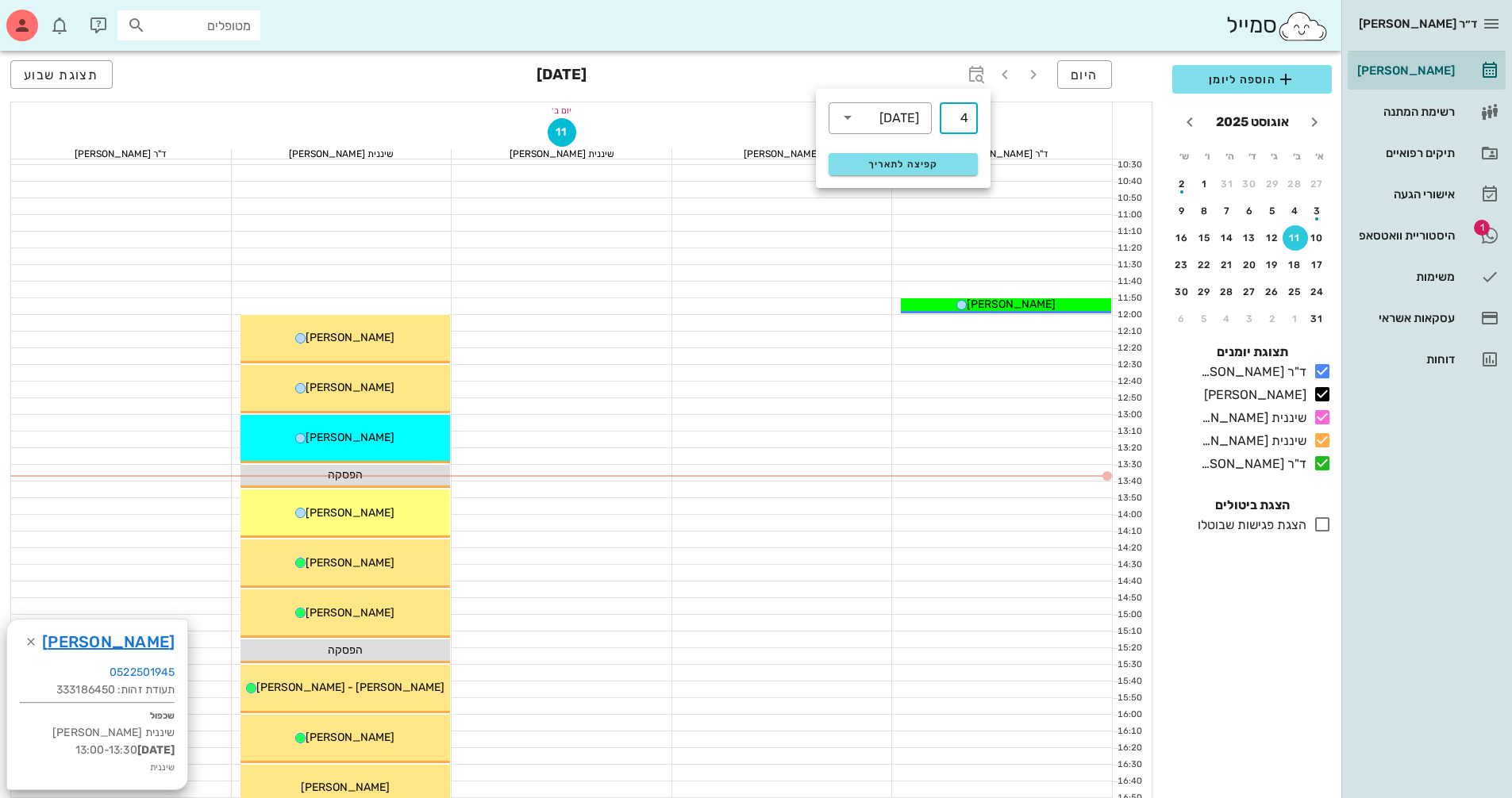
scroll to position [318, 0]
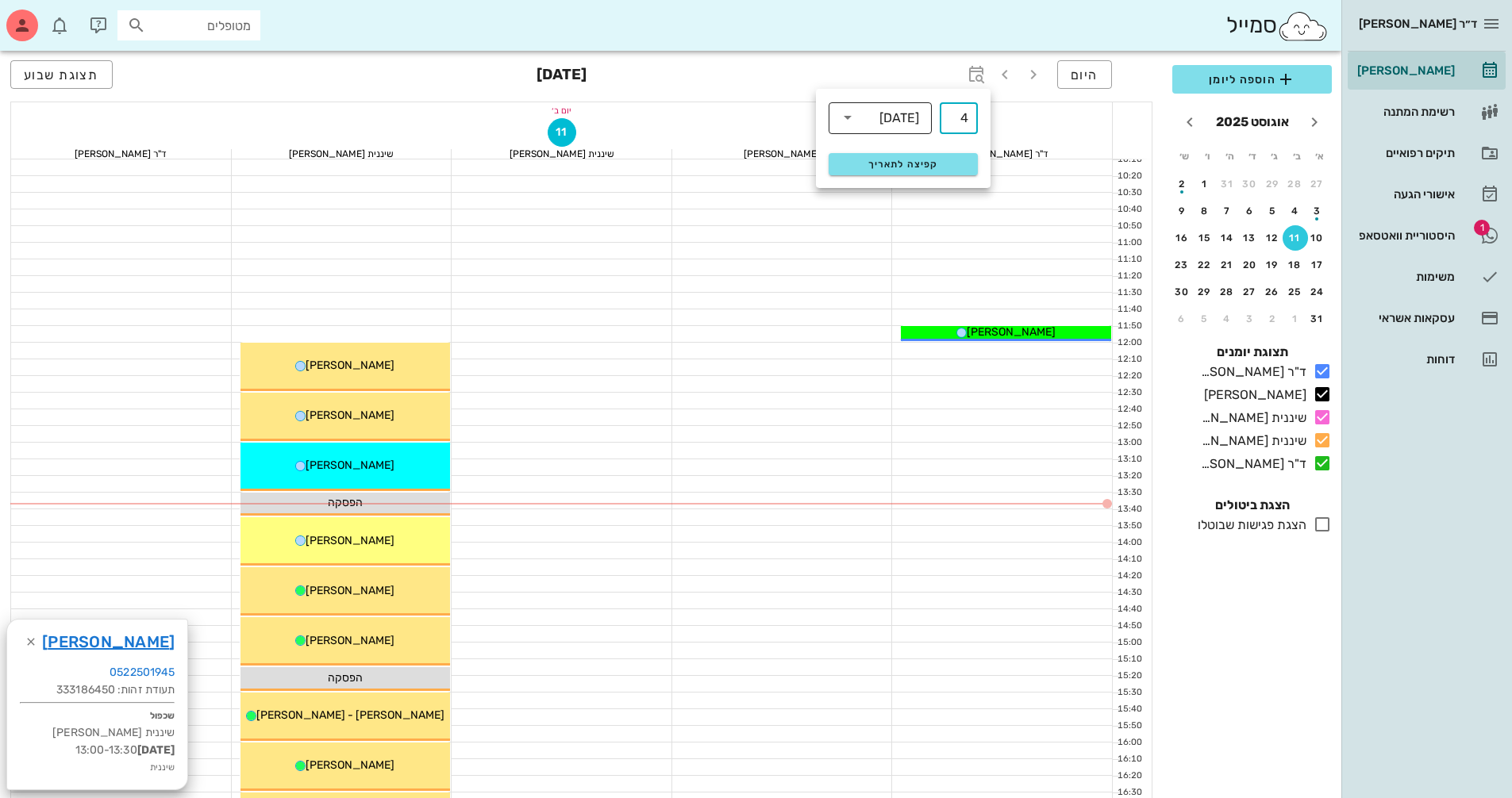
type input "4"
click at [841, 117] on icon at bounding box center [847, 117] width 19 height 19
click at [918, 192] on div "חודשים" at bounding box center [880, 187] width 78 height 13
click at [940, 165] on span "קפיצה לתאריך" at bounding box center [903, 164] width 129 height 11
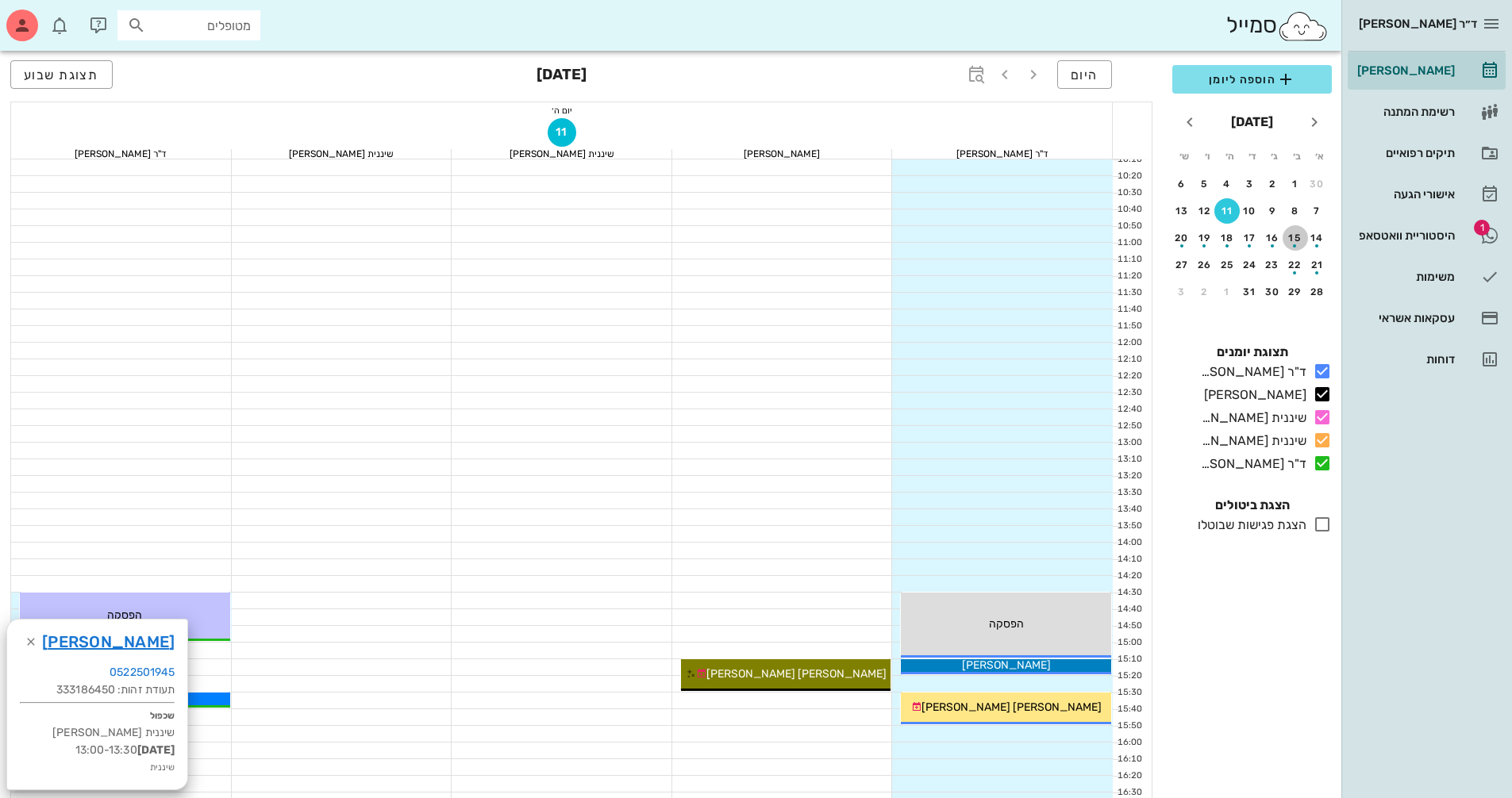
click at [1292, 236] on div "15" at bounding box center [1295, 238] width 25 height 11
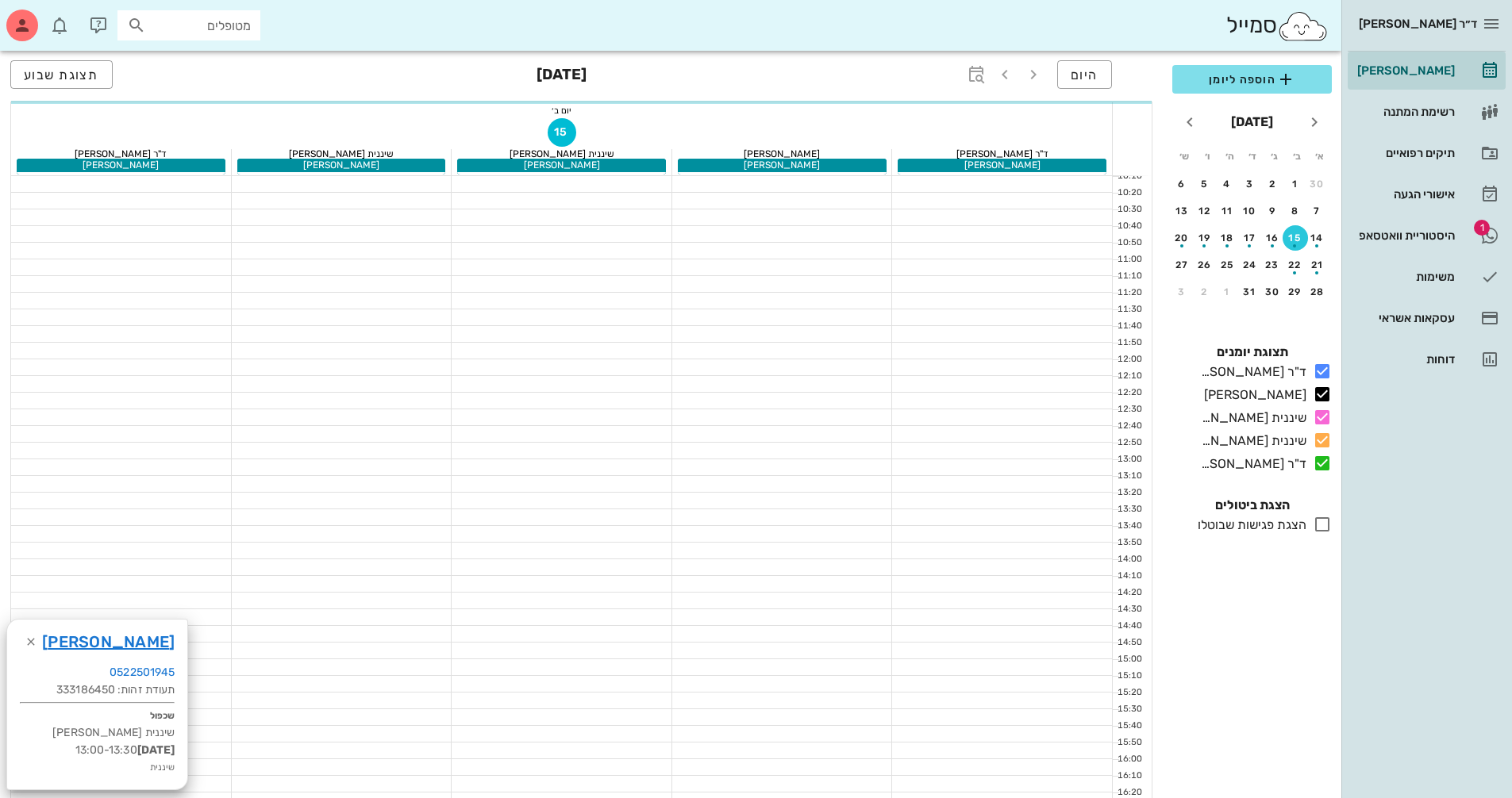
scroll to position [334, 0]
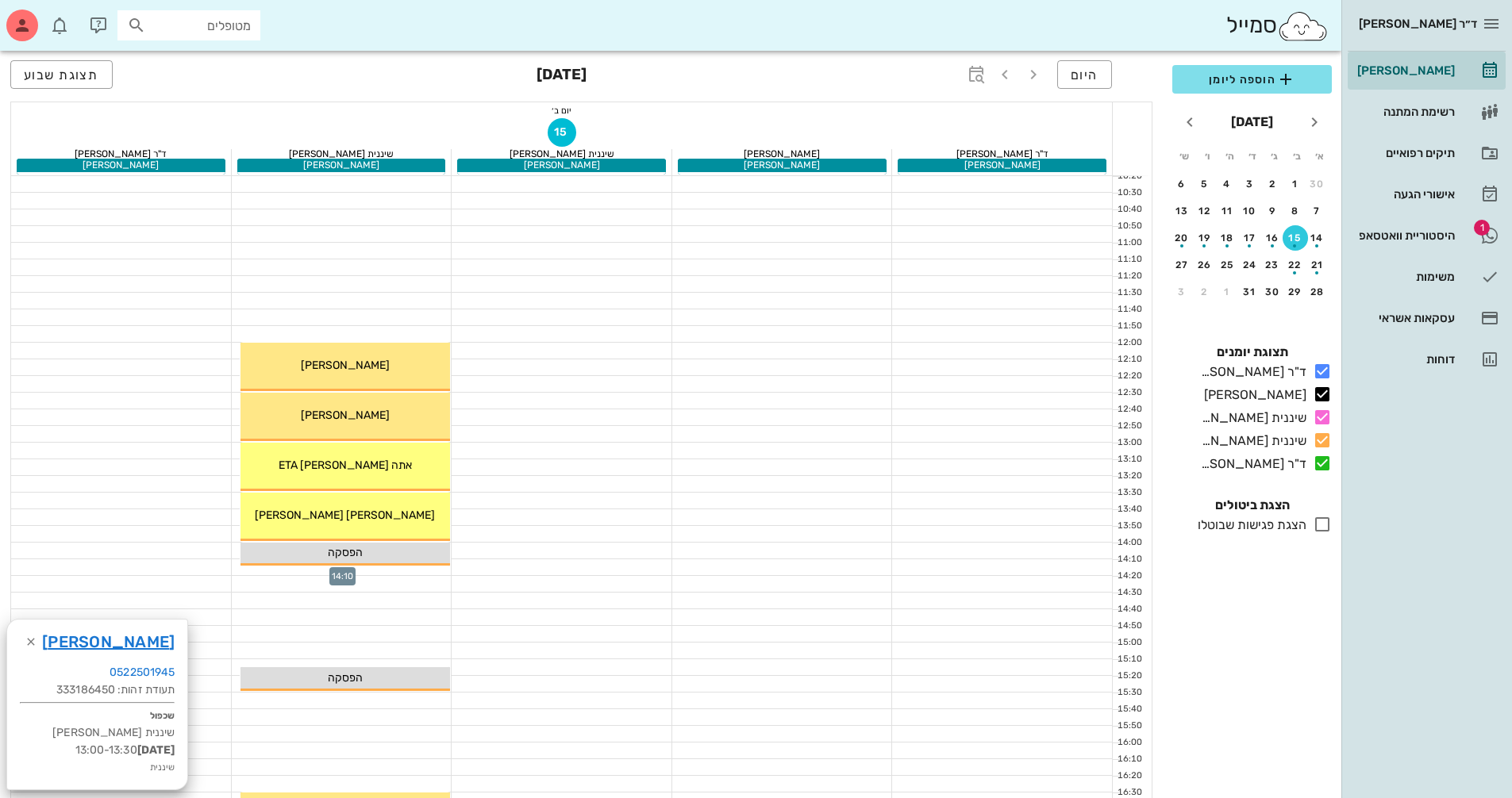
click at [406, 570] on div at bounding box center [341, 566] width 221 height 15
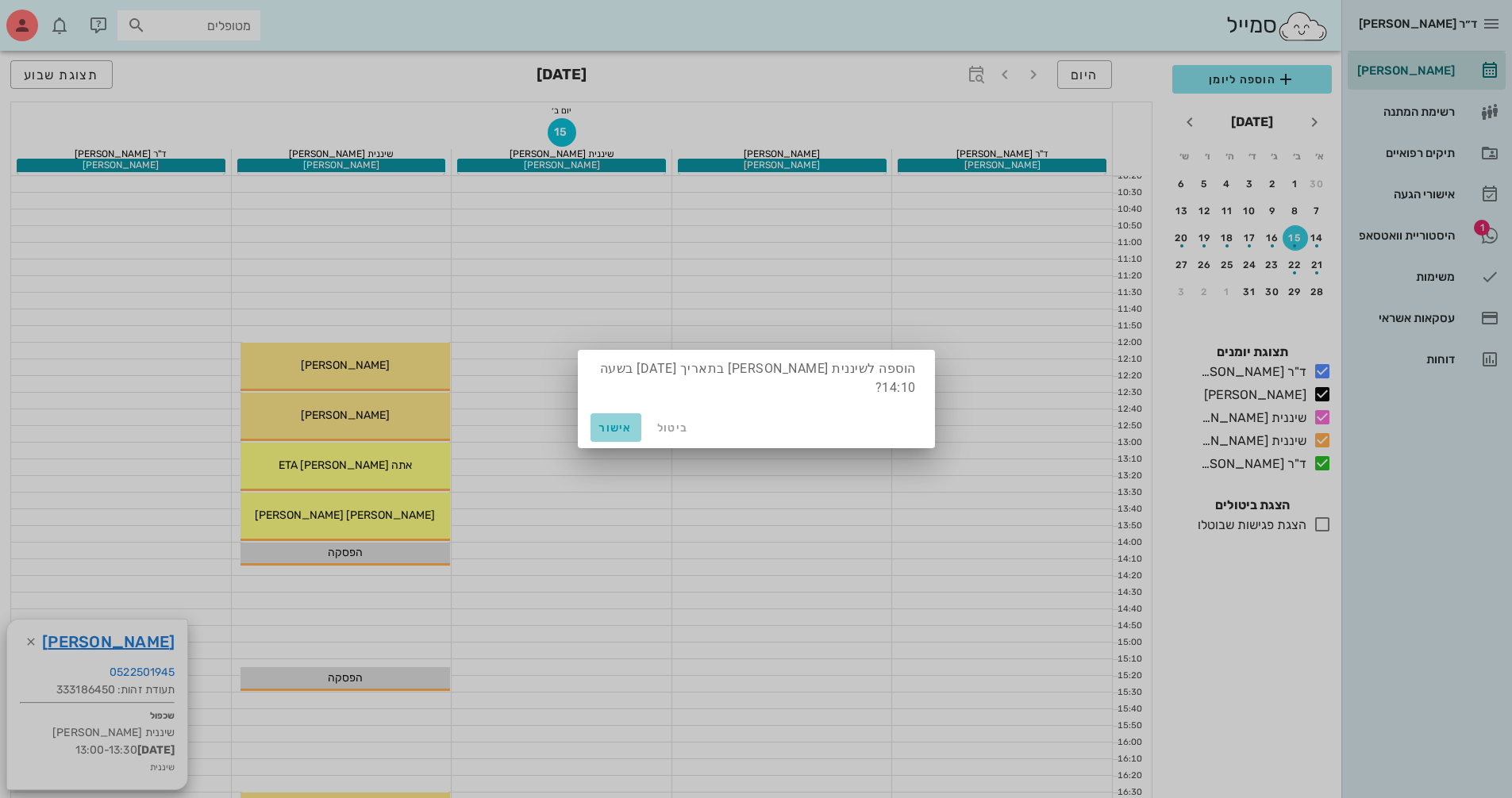
click at [603, 424] on span "אישור" at bounding box center [616, 428] width 38 height 14
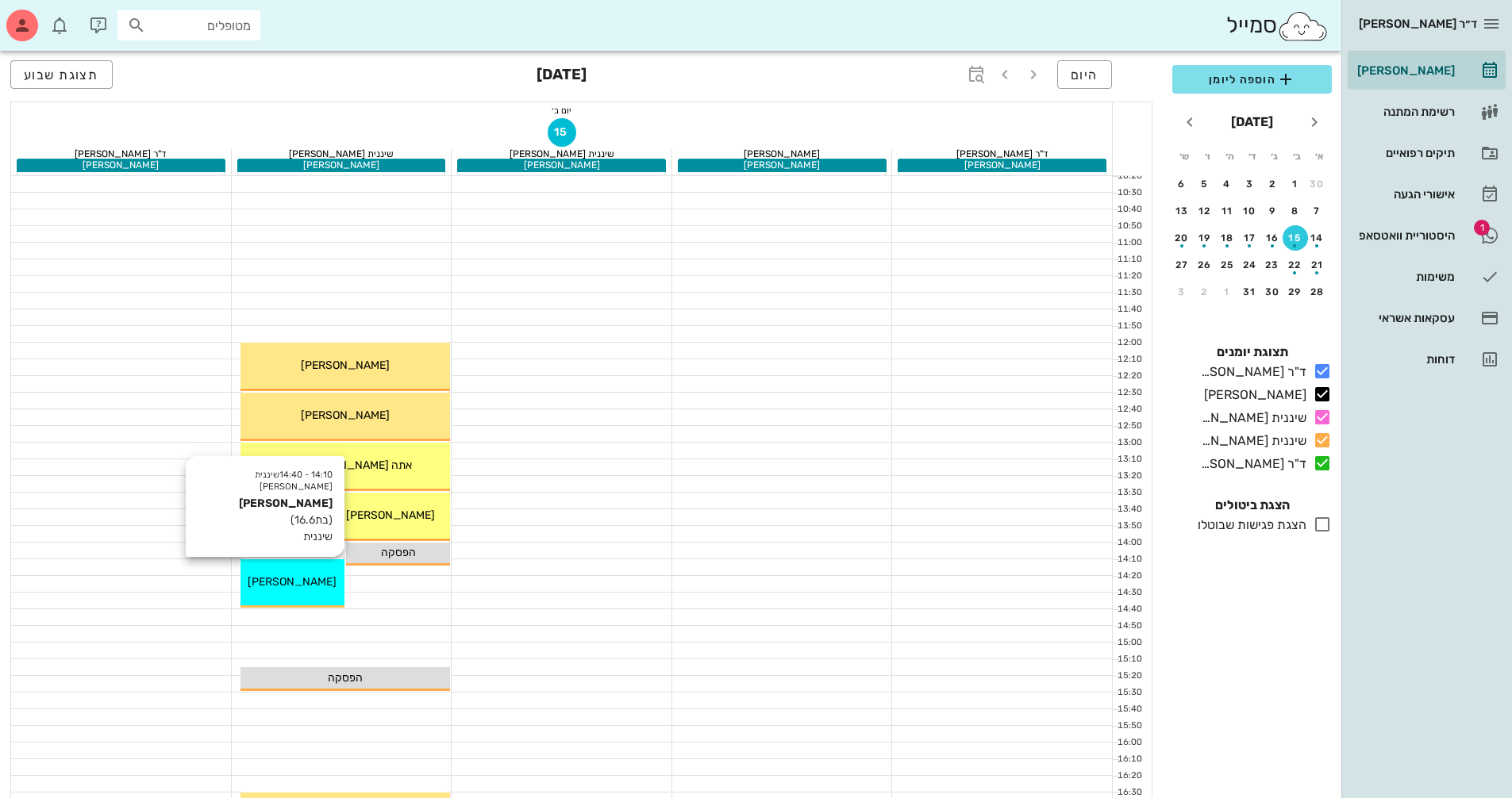
click at [320, 588] on span "[PERSON_NAME]" at bounding box center [292, 582] width 89 height 14
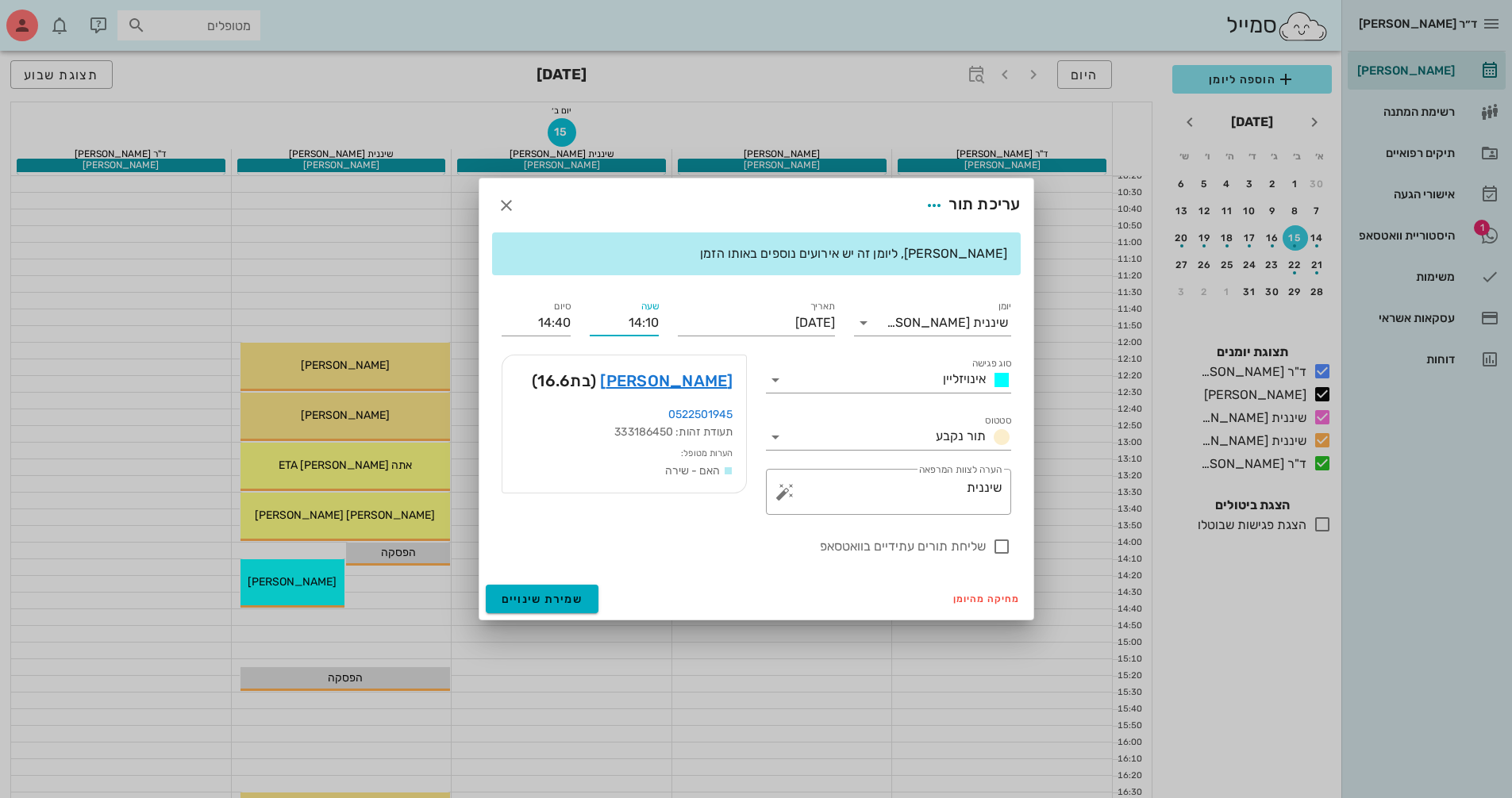
drag, startPoint x: 649, startPoint y: 322, endPoint x: 658, endPoint y: 322, distance: 9.0
click at [658, 322] on div "שעה 14:10" at bounding box center [624, 316] width 88 height 57
type input "14:15"
type input "14:45"
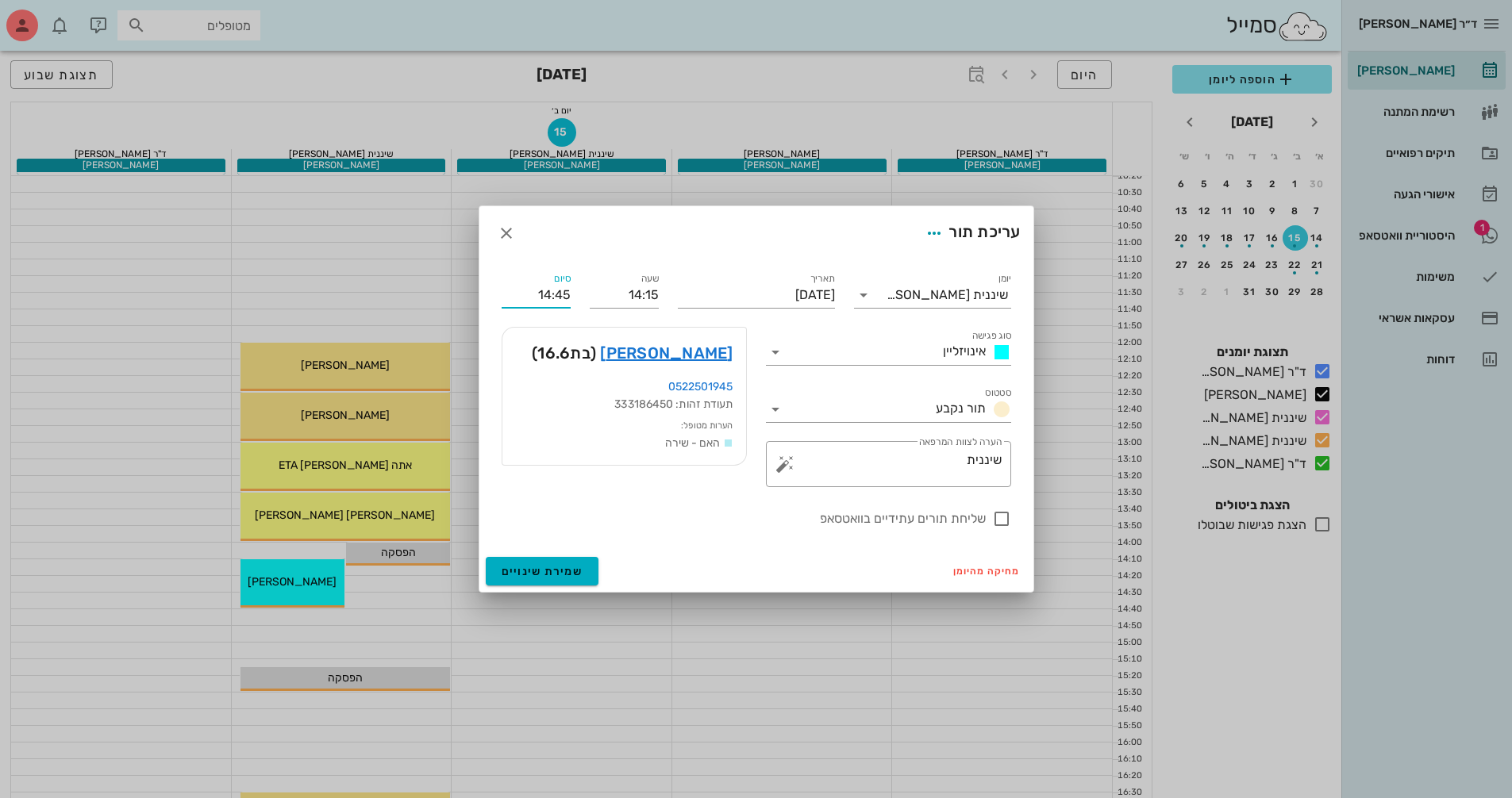
click at [563, 326] on div "יומן שיננית [PERSON_NAME] סוג פגישה אינויזליין סטטוס תור נקבע תאריך [DATE] שעה …" at bounding box center [756, 399] width 529 height 278
click at [997, 517] on div at bounding box center [1002, 519] width 27 height 27
checkbox input "true"
click at [573, 569] on span "שמירת שינויים" at bounding box center [542, 571] width 82 height 14
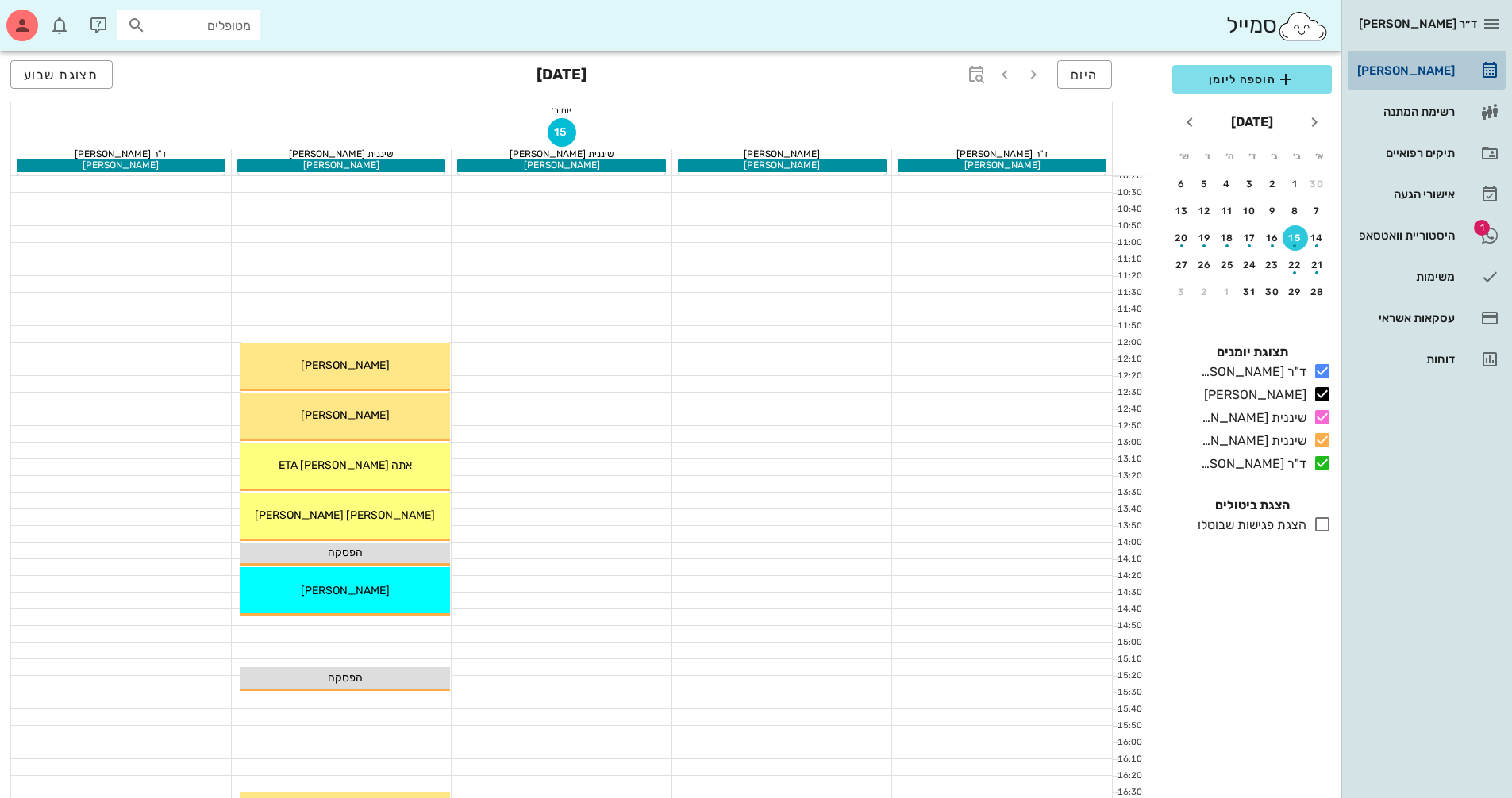
click at [1413, 82] on div "[PERSON_NAME]" at bounding box center [1404, 71] width 101 height 25
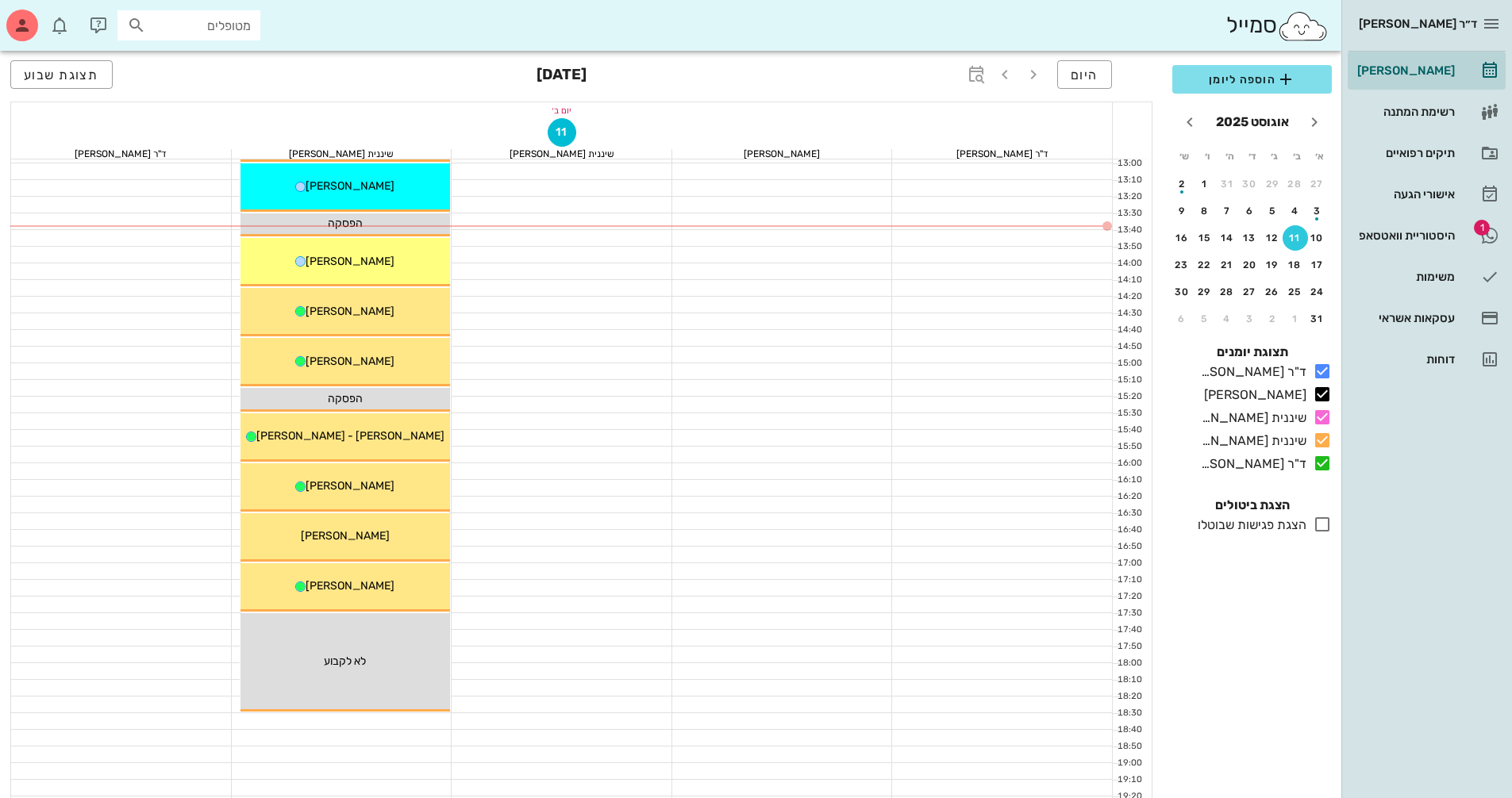
scroll to position [635, 0]
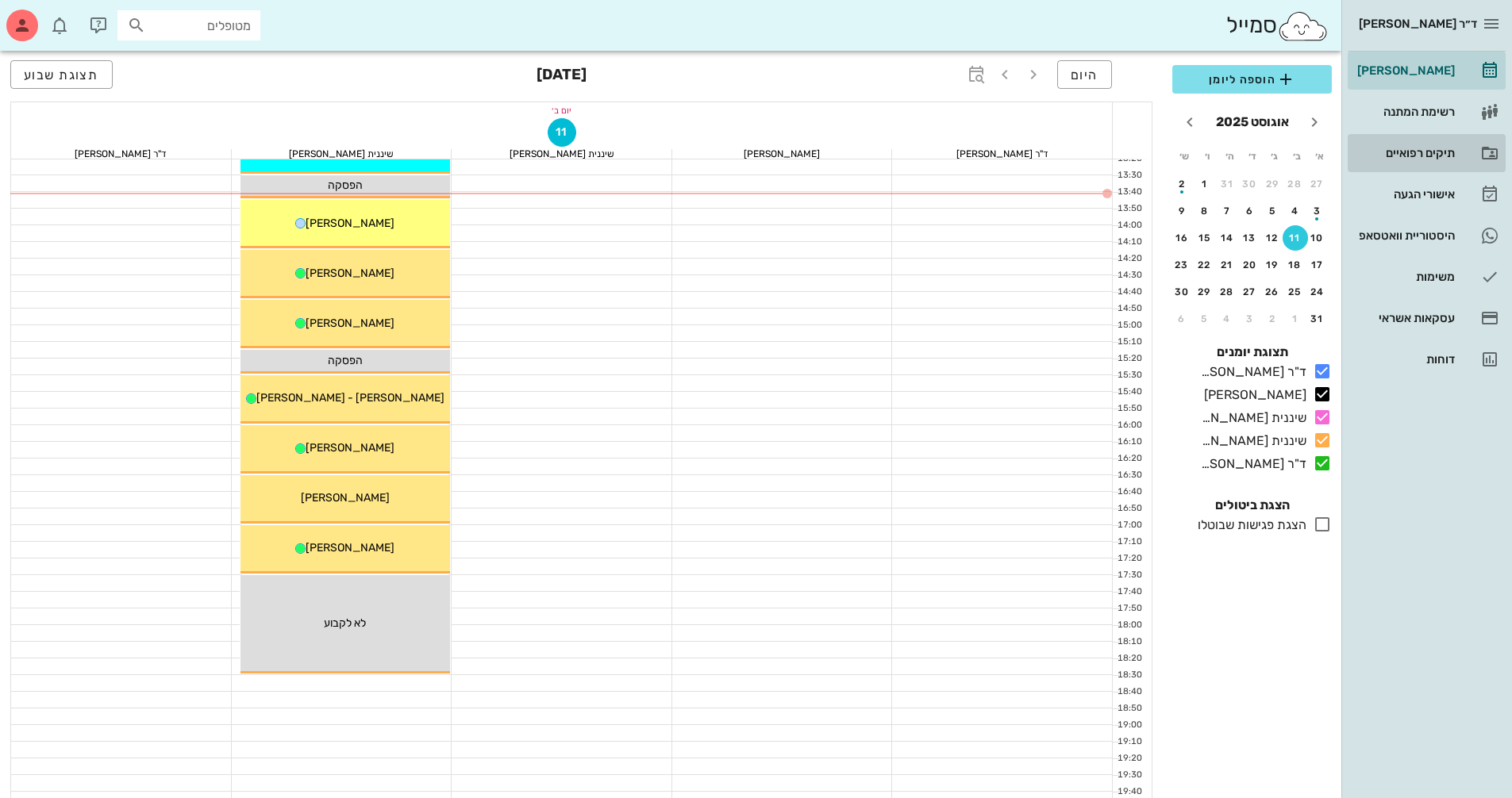
click at [1433, 147] on div "תיקים רפואיים" at bounding box center [1404, 153] width 101 height 13
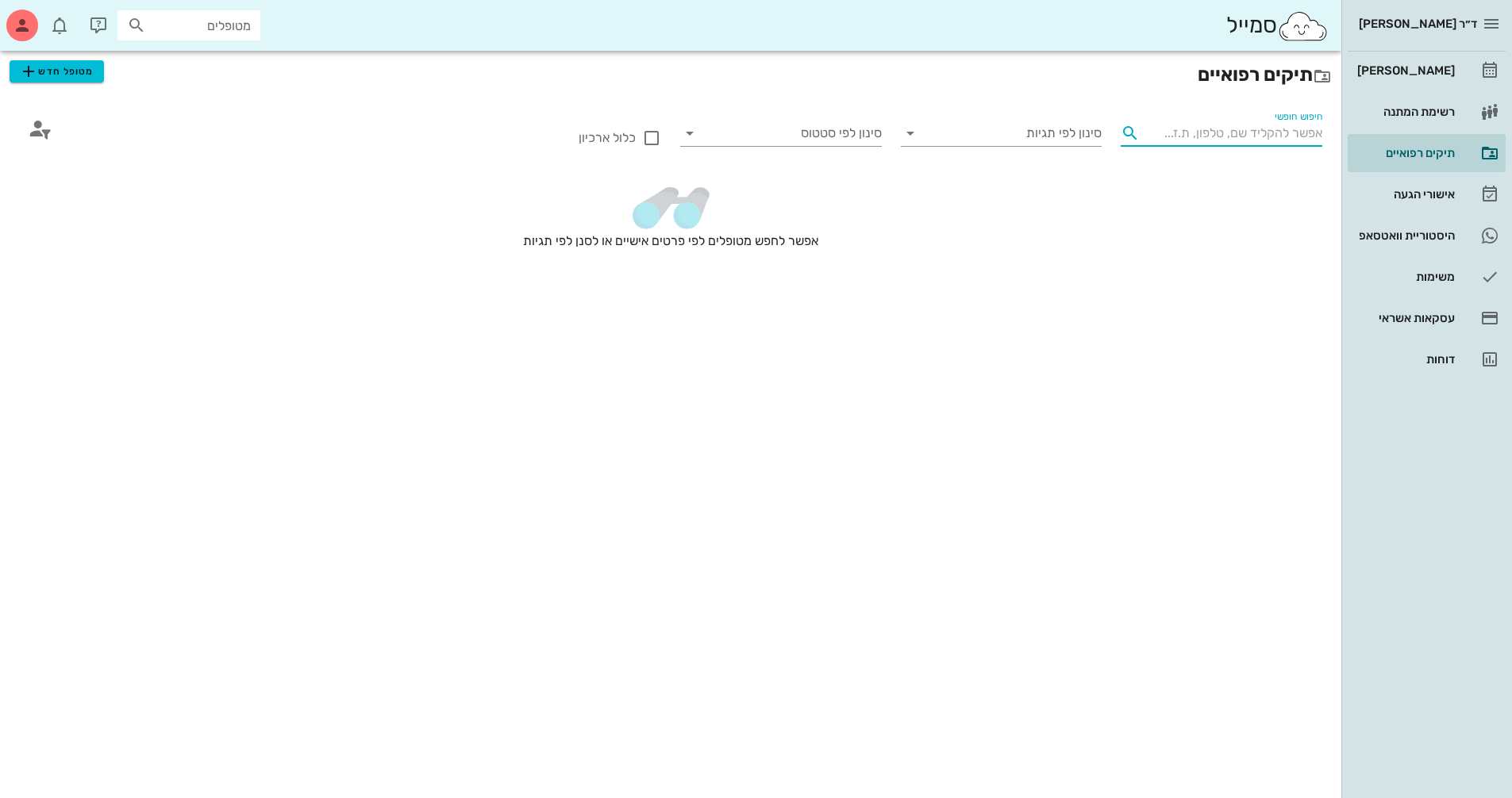
click at [1291, 133] on input "חיפוש חופשי" at bounding box center [1234, 133] width 176 height 25
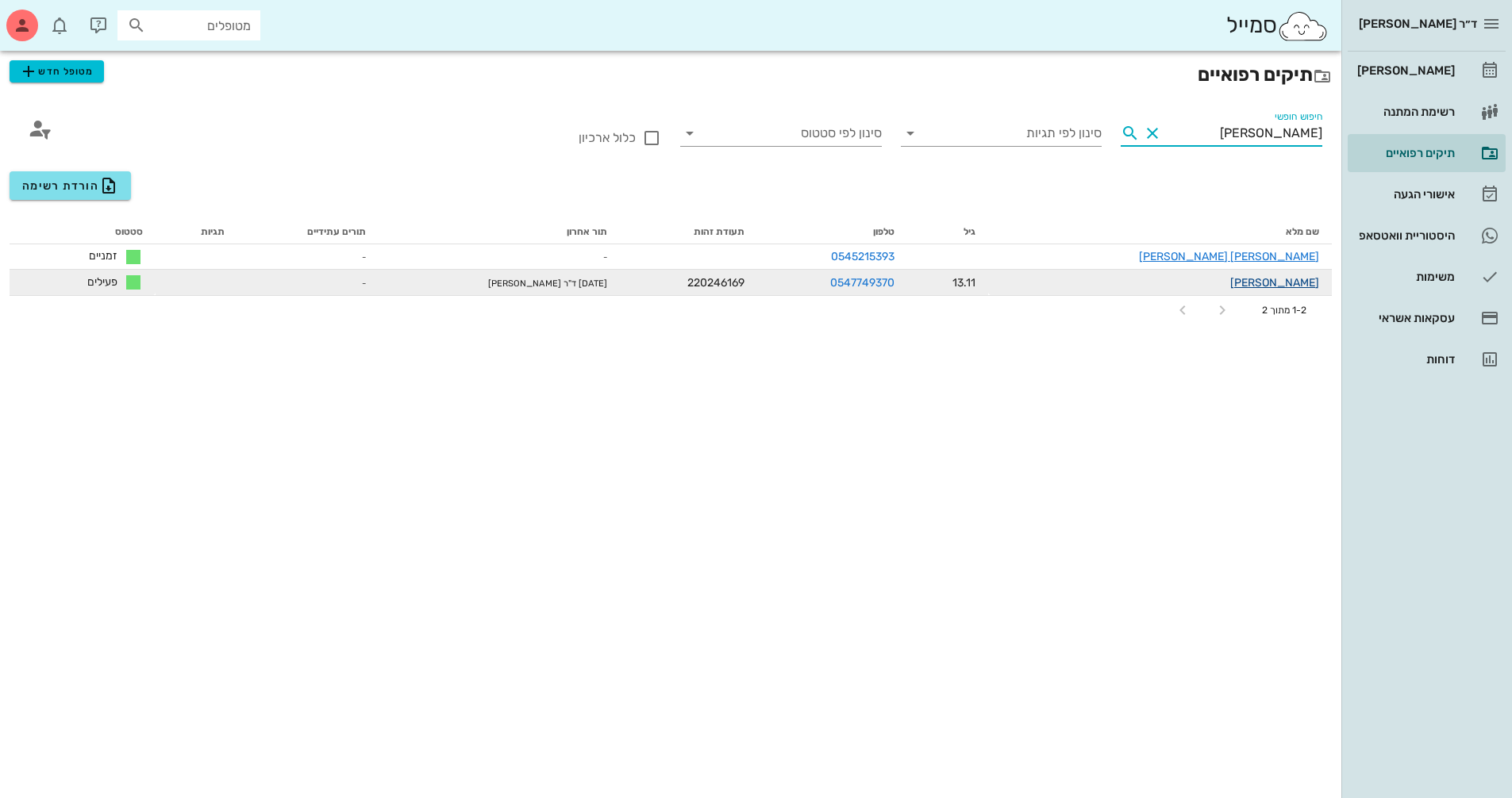
type input "[PERSON_NAME]"
click at [1292, 280] on link "[PERSON_NAME]" at bounding box center [1274, 282] width 89 height 14
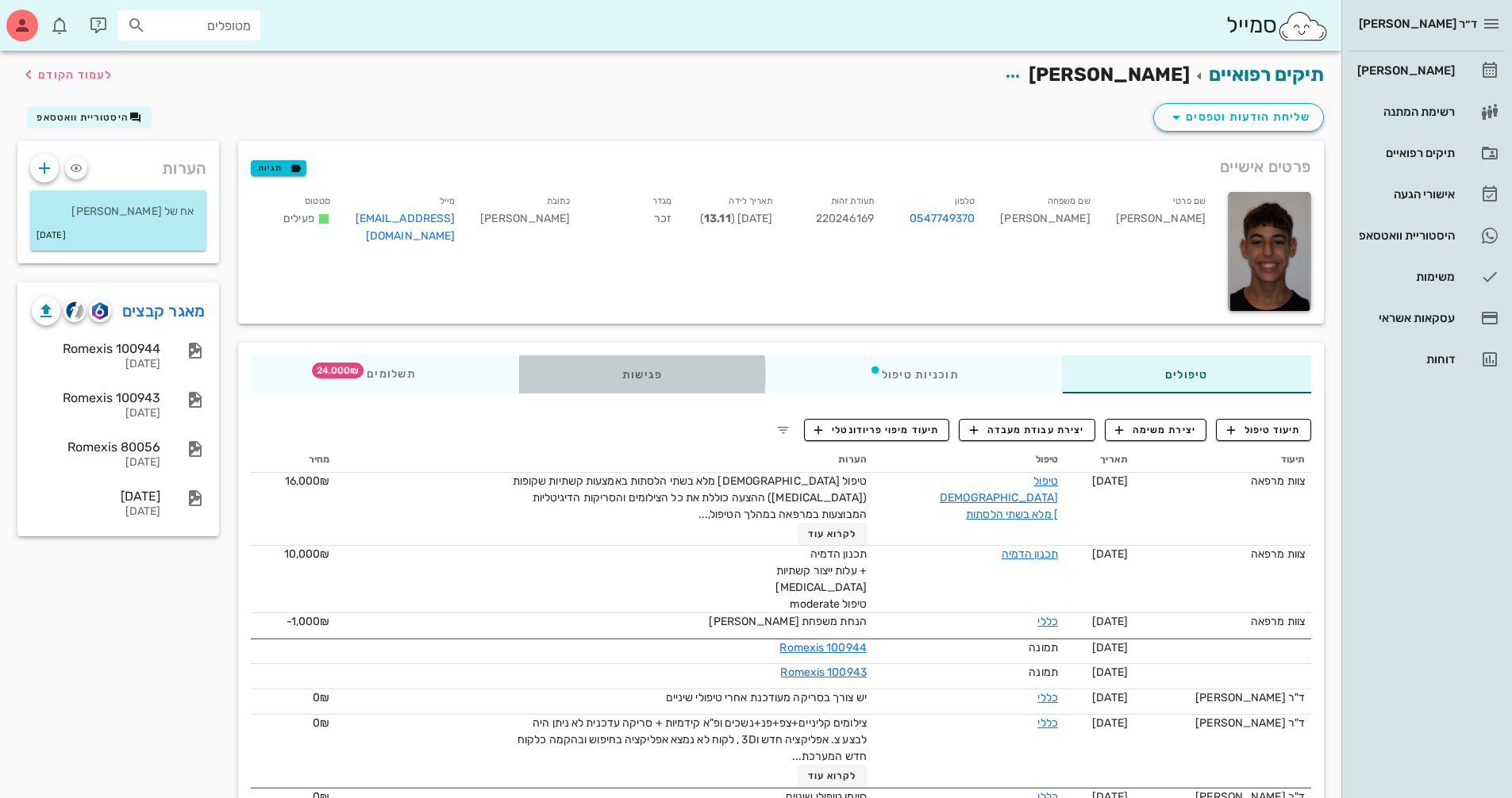
click at [632, 366] on div "פגישות" at bounding box center [642, 374] width 247 height 38
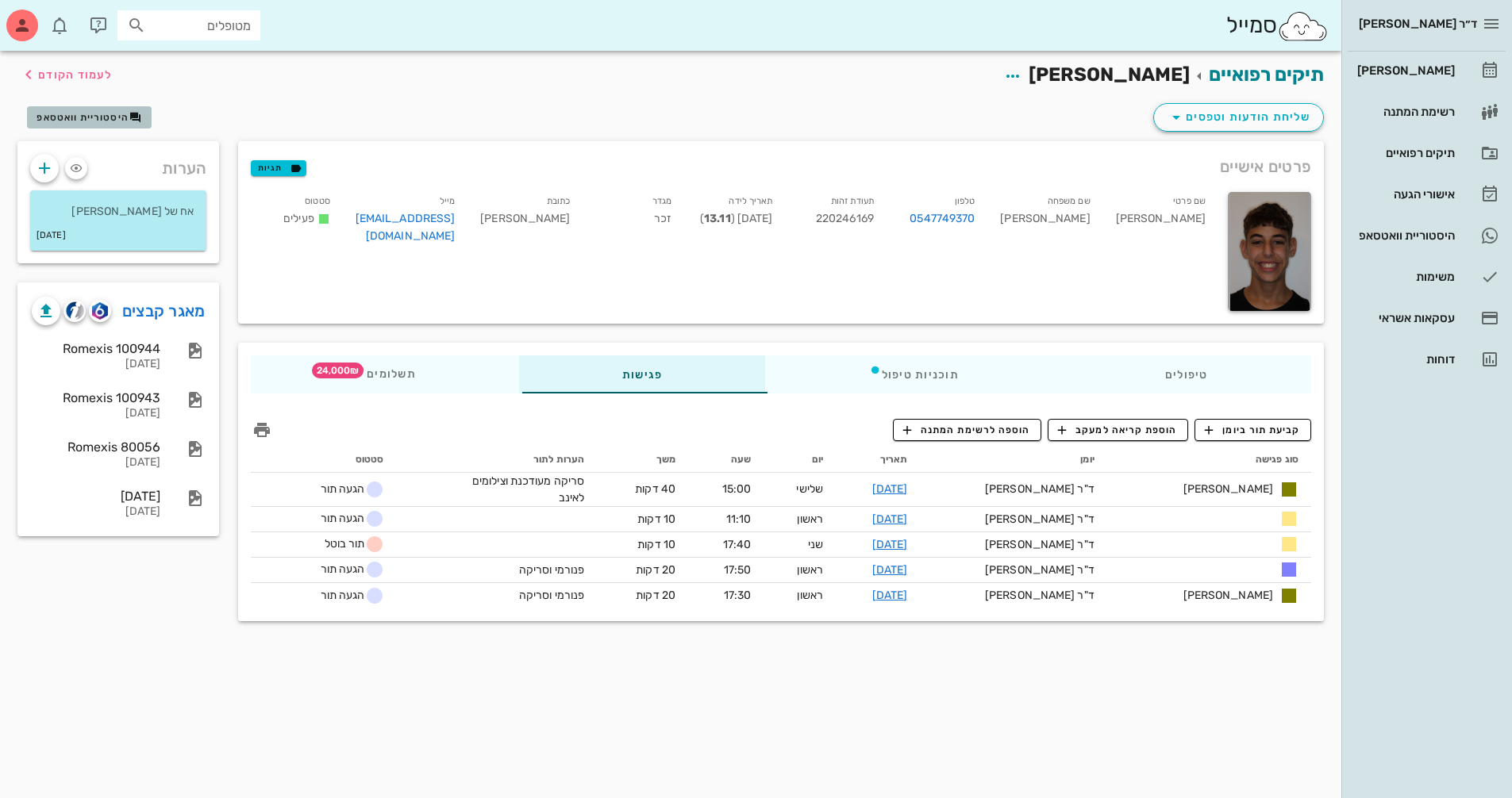
click at [111, 122] on span "היסטוריית וואטסאפ" at bounding box center [82, 117] width 92 height 11
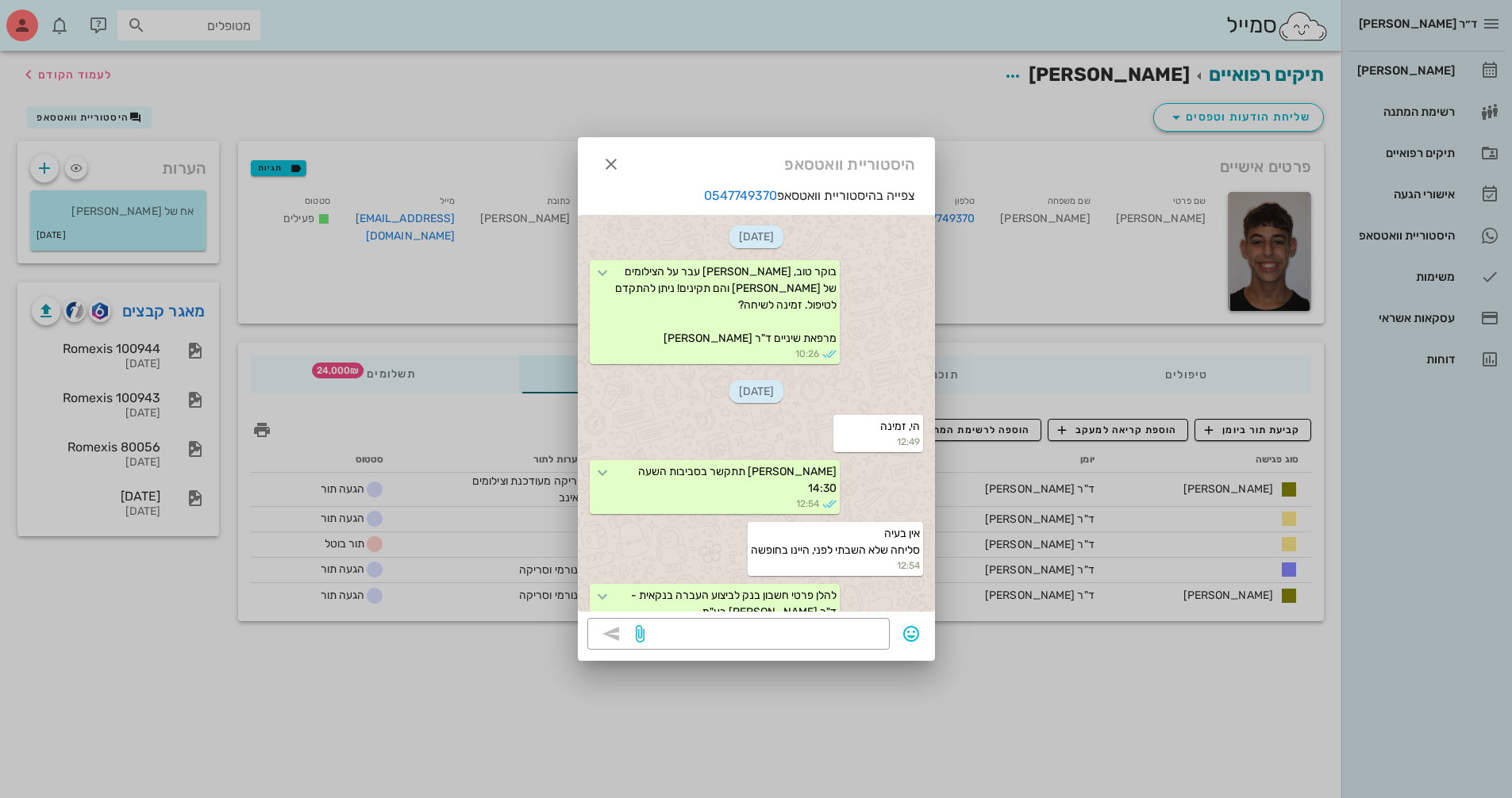
scroll to position [335, 0]
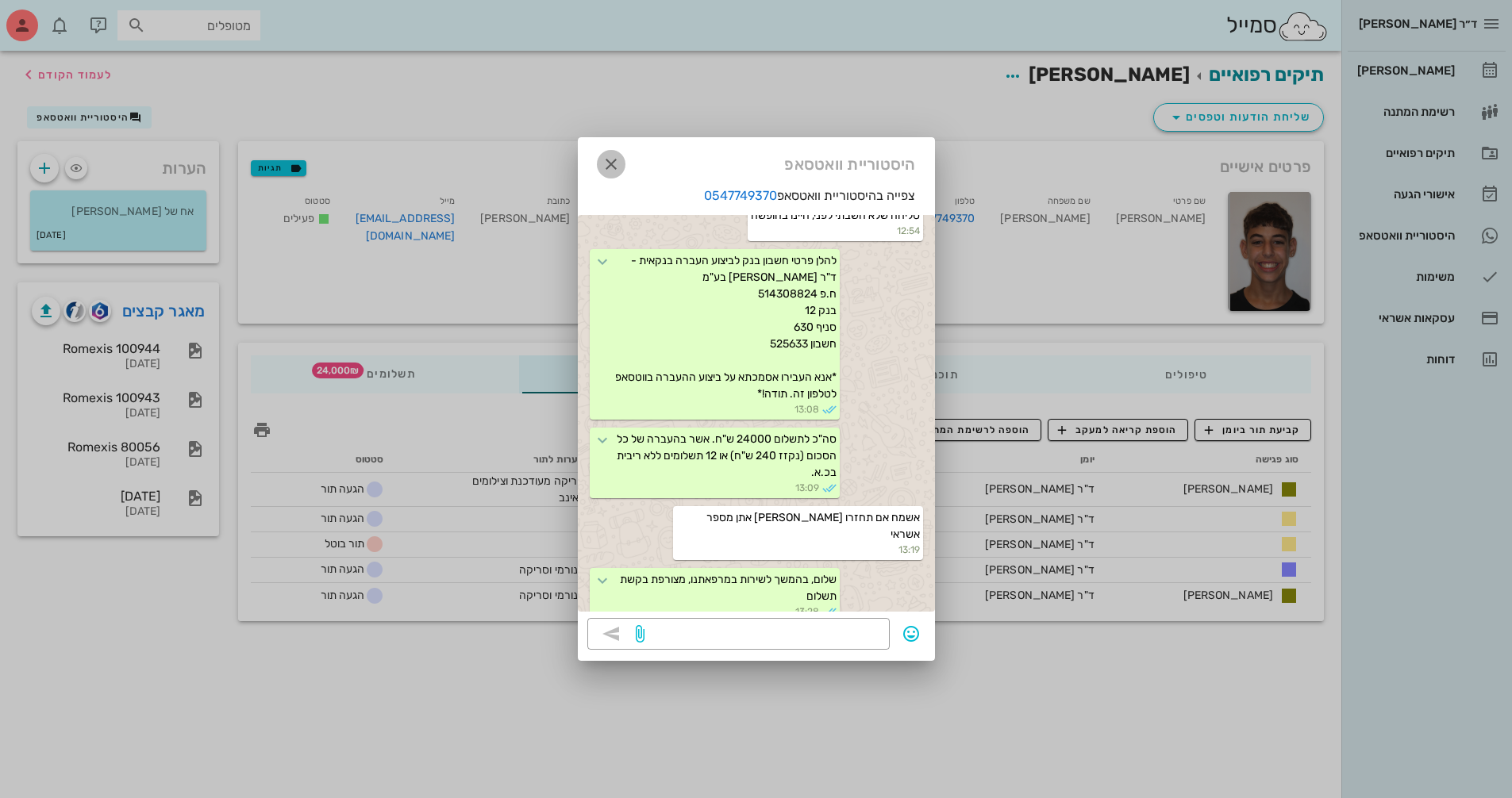
click at [620, 161] on span "button" at bounding box center [610, 163] width 28 height 19
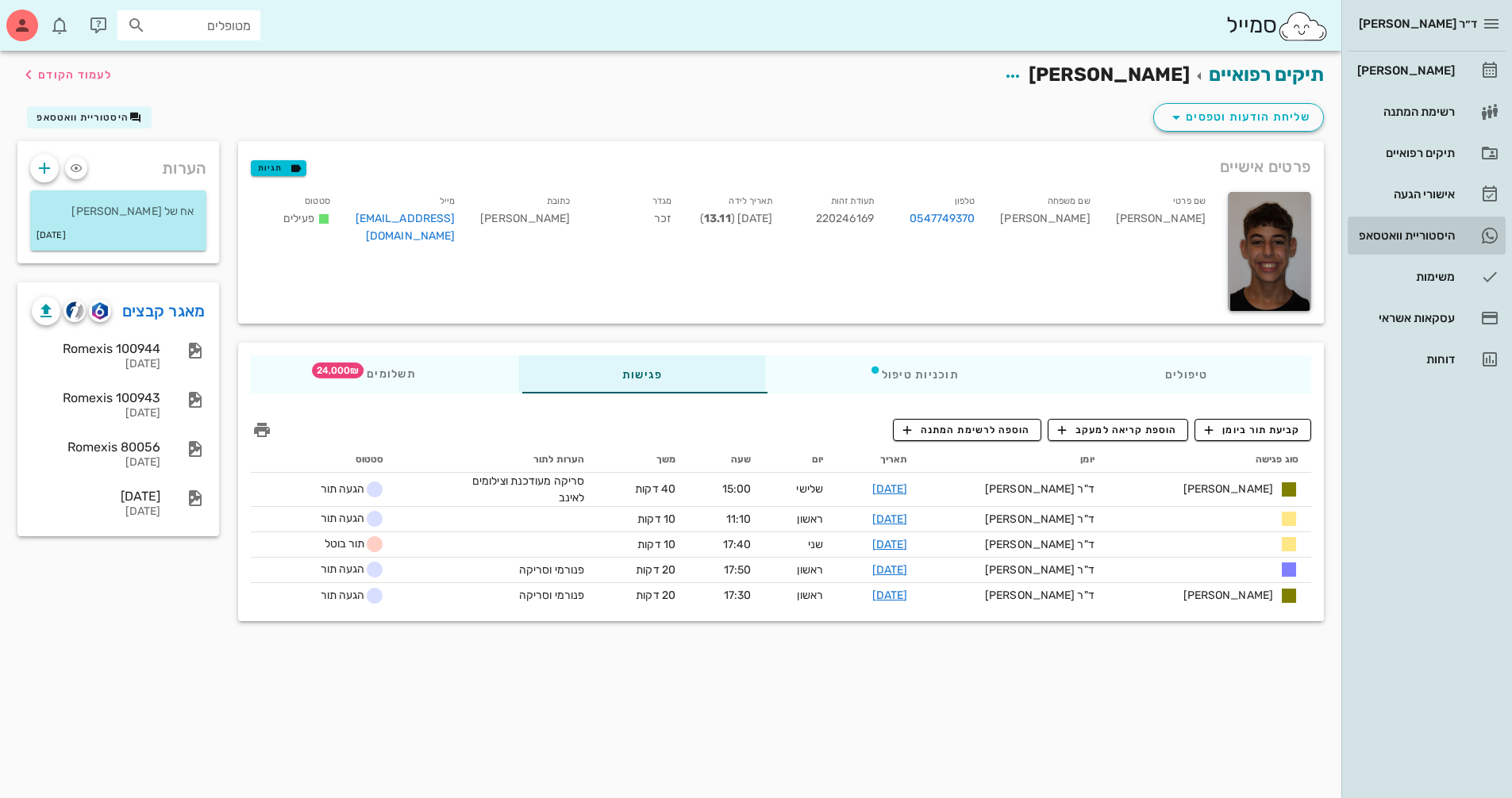
click at [1423, 232] on div "היסטוריית וואטסאפ" at bounding box center [1404, 236] width 101 height 13
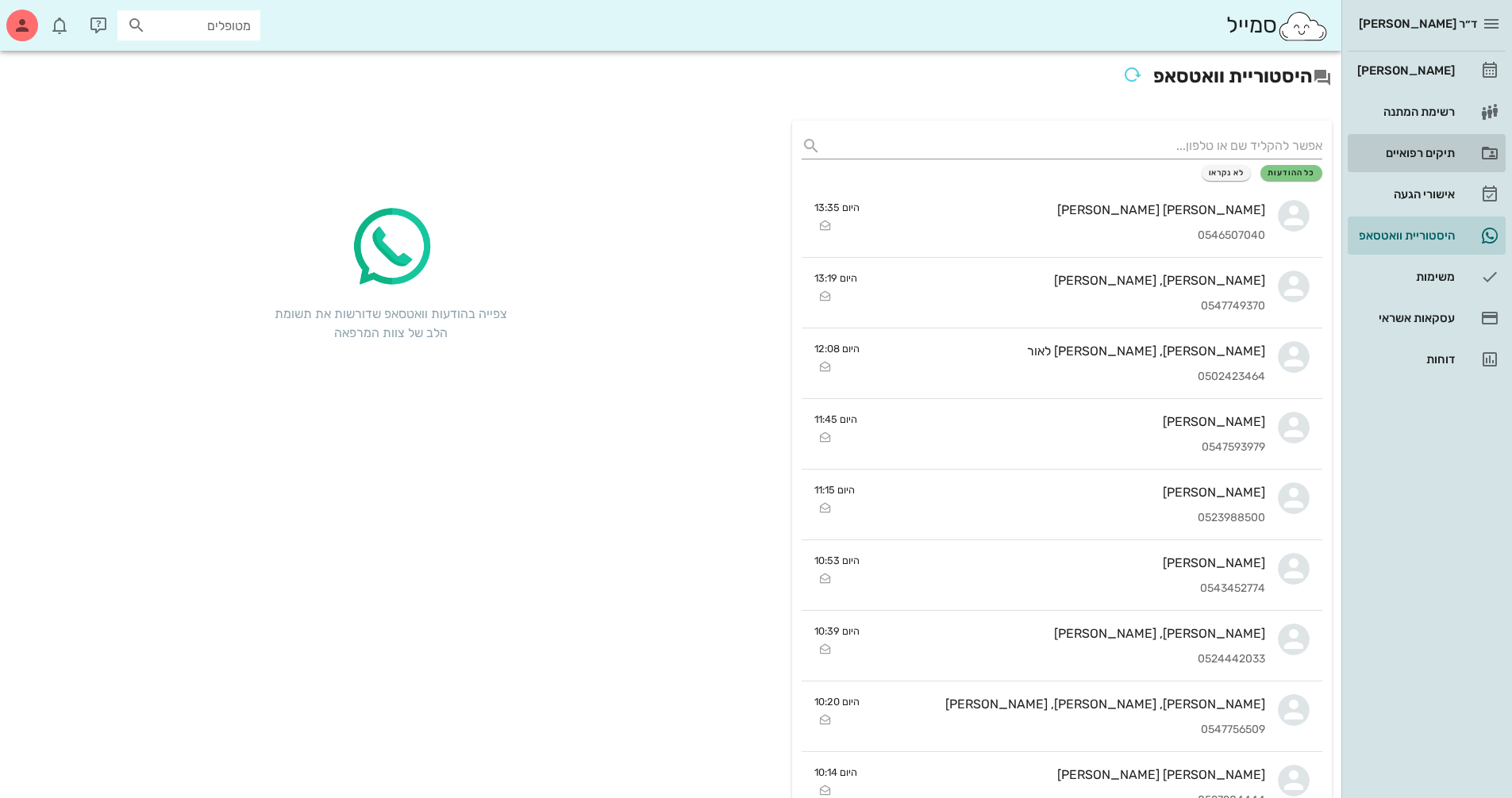
click at [1433, 155] on div "תיקים רפואיים" at bounding box center [1404, 153] width 101 height 13
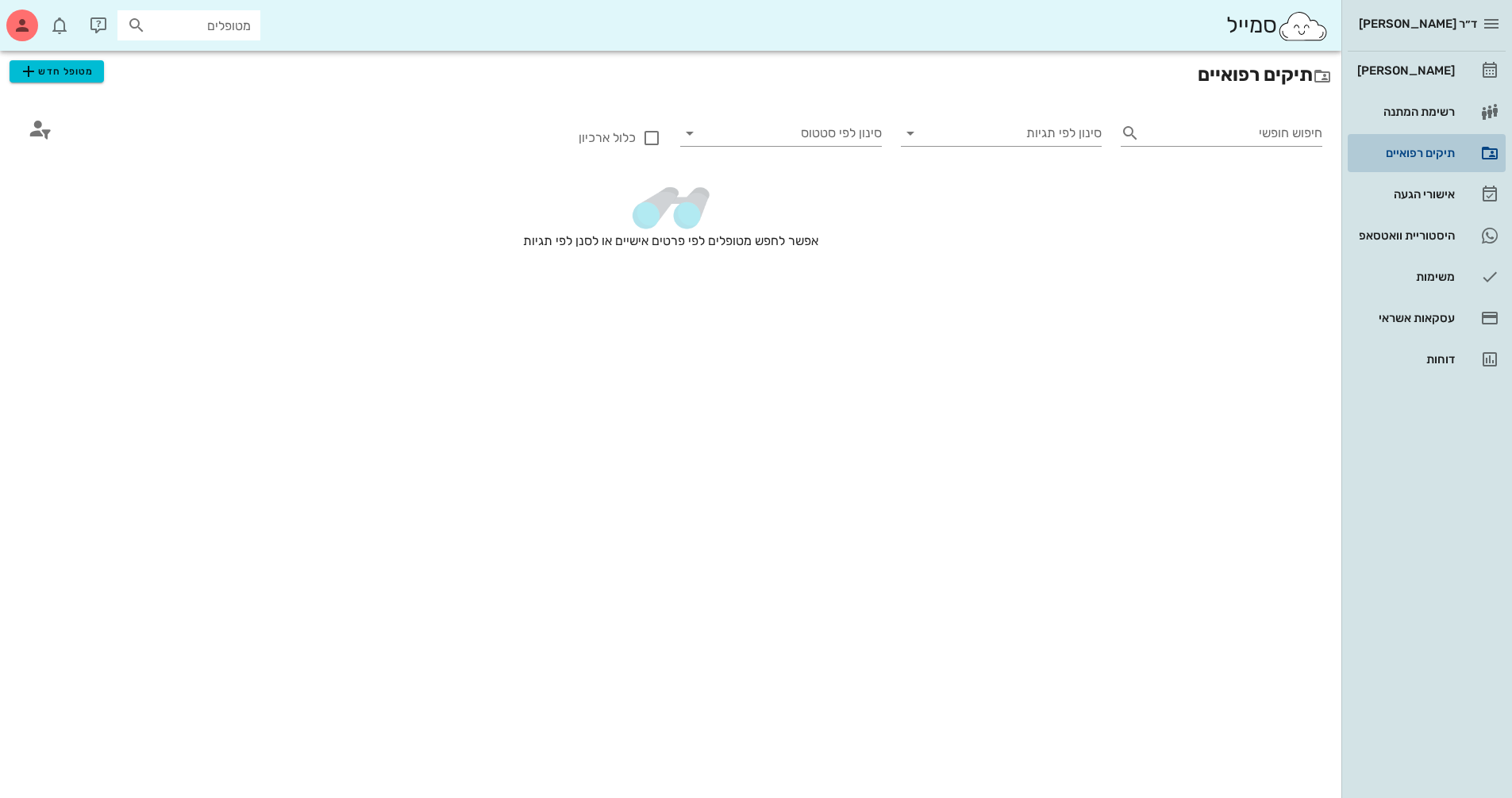
click at [1410, 154] on div "תיקים רפואיים" at bounding box center [1404, 153] width 101 height 13
click at [209, 31] on input "מטופלים" at bounding box center [200, 25] width 102 height 21
type input "[PERSON_NAME]"
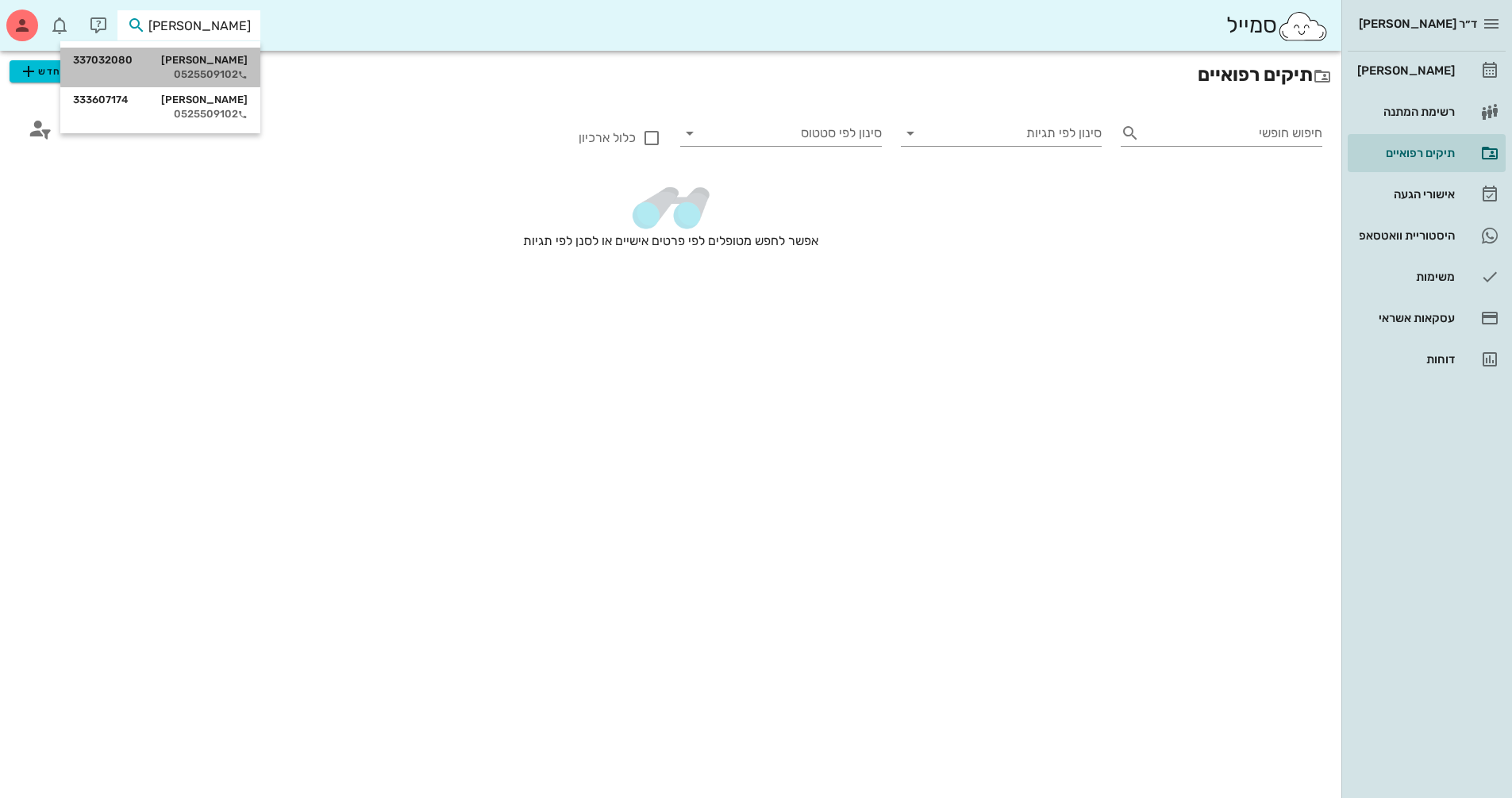
click at [179, 77] on div "0525509102" at bounding box center [160, 74] width 174 height 13
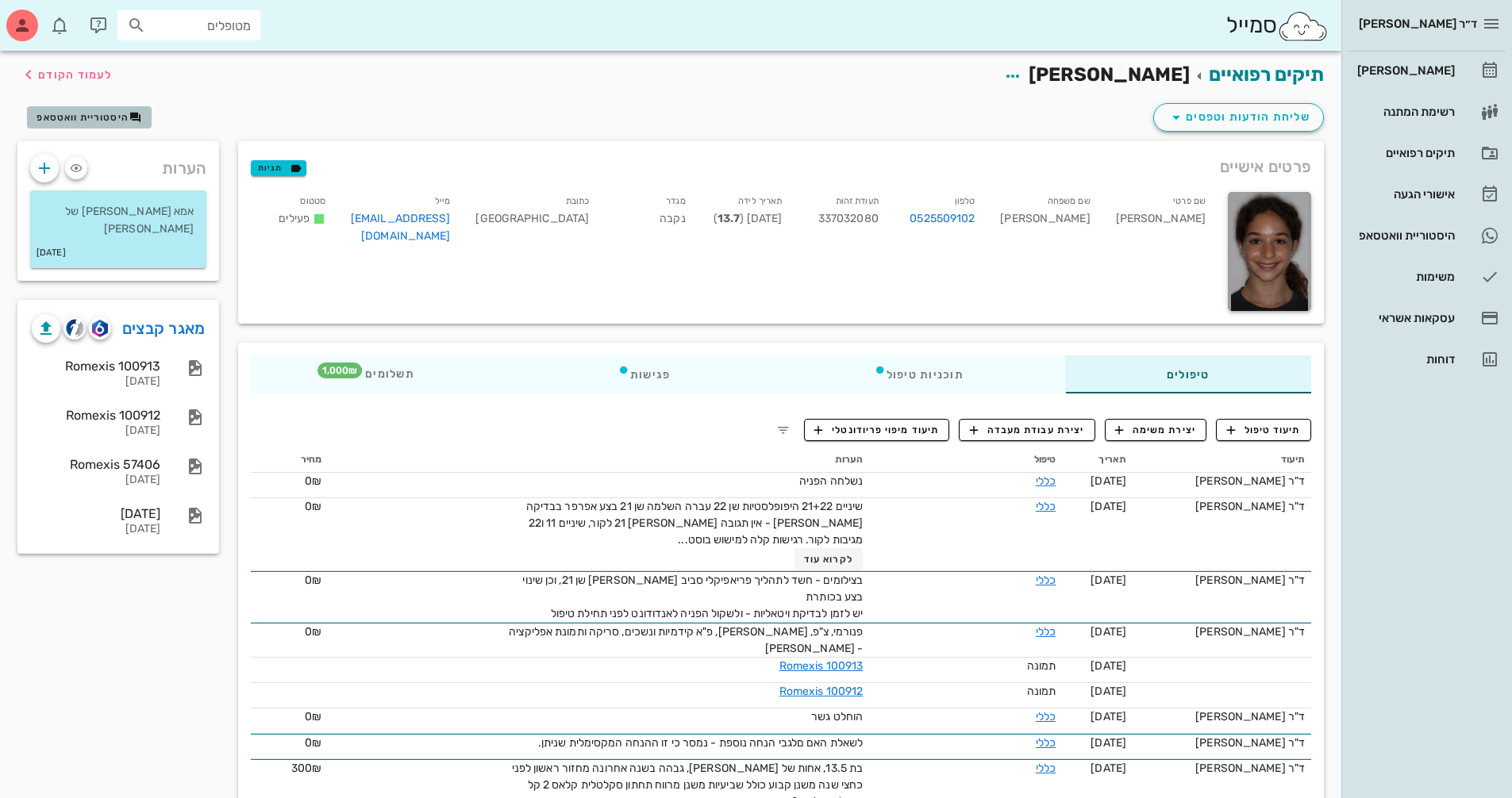
click at [110, 121] on span "היסטוריית וואטסאפ" at bounding box center [82, 117] width 92 height 11
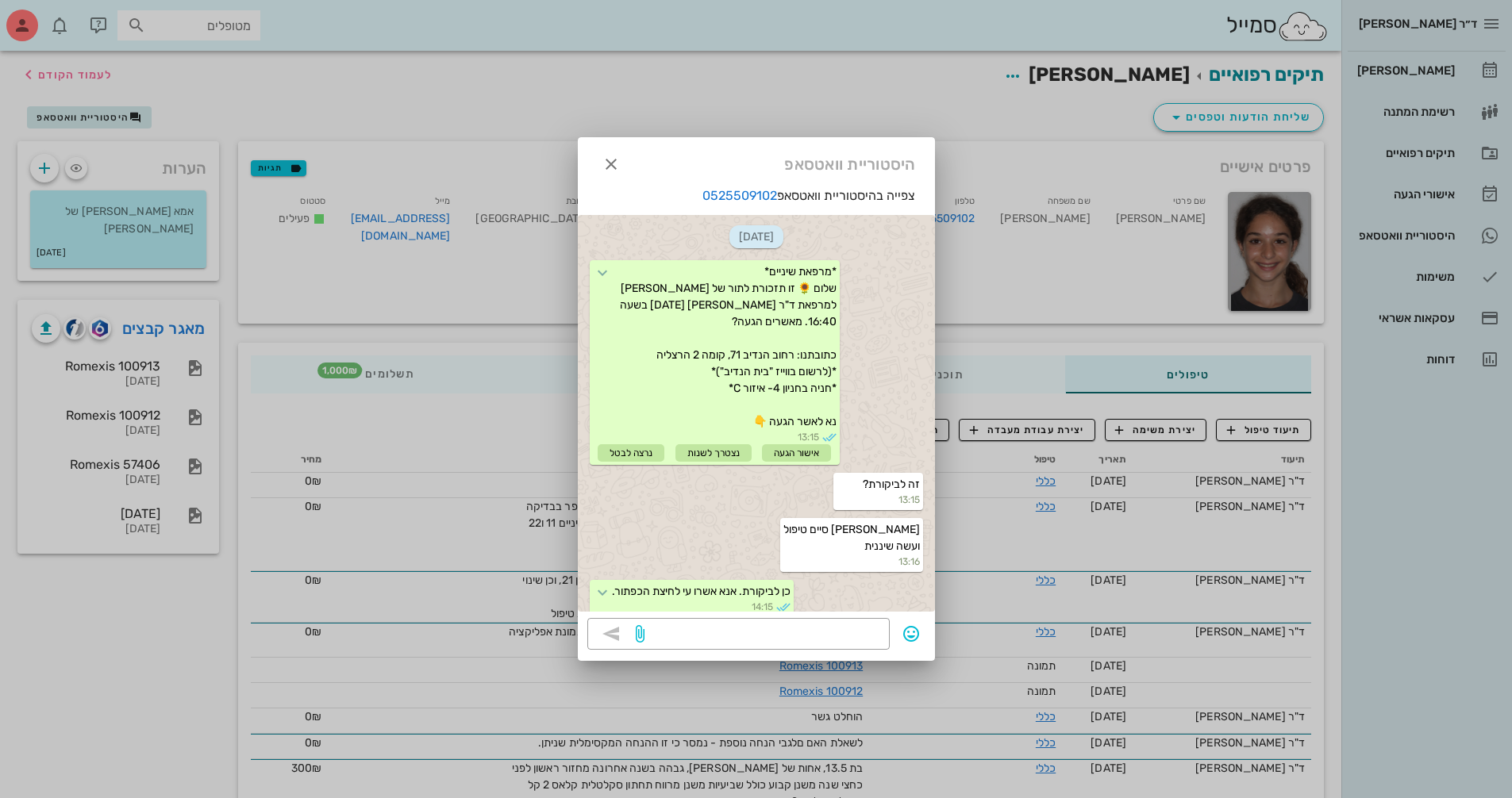
scroll to position [593, 0]
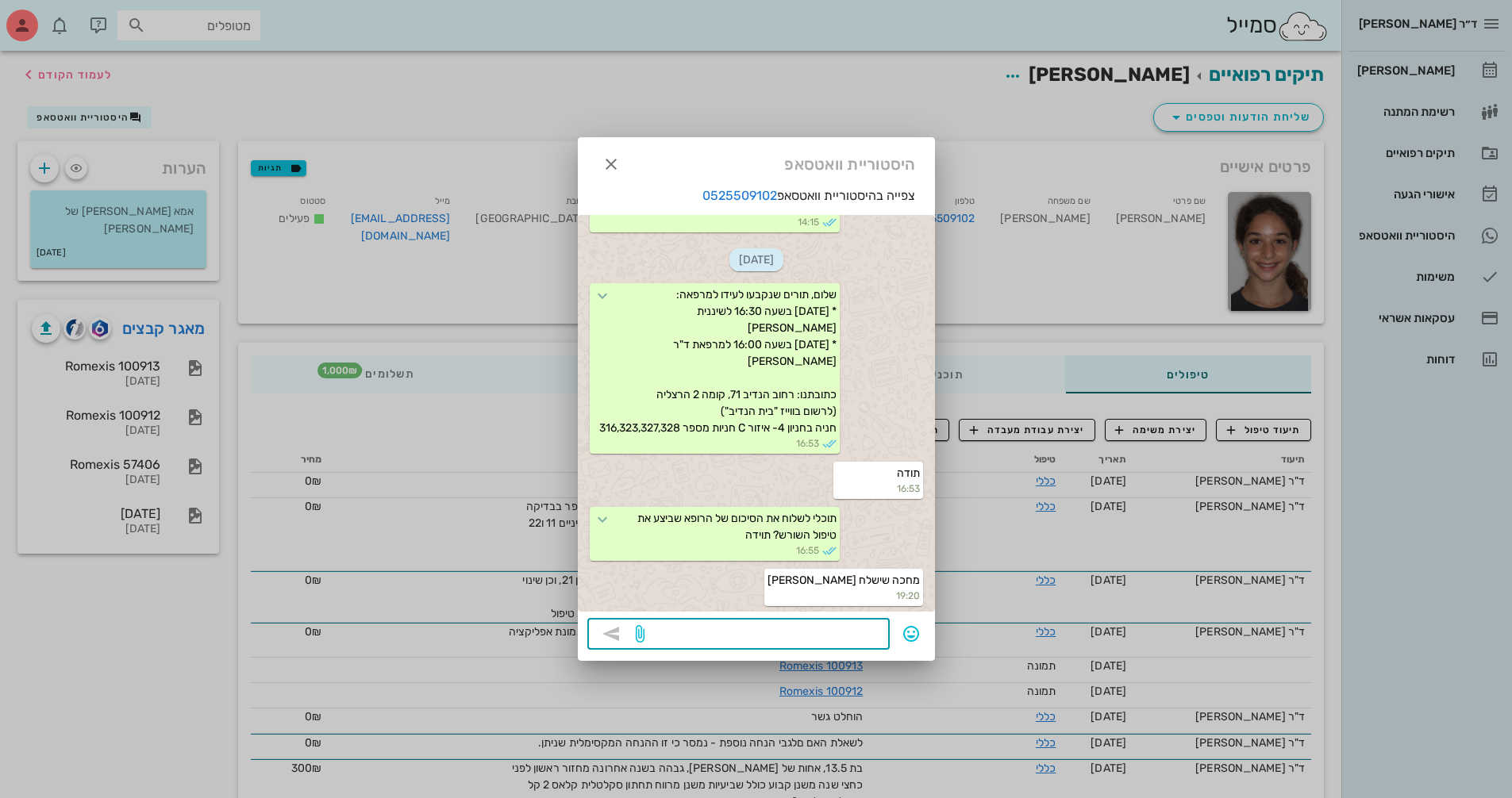
click at [760, 632] on textarea at bounding box center [764, 635] width 232 height 25
click at [619, 165] on icon "button" at bounding box center [610, 163] width 19 height 19
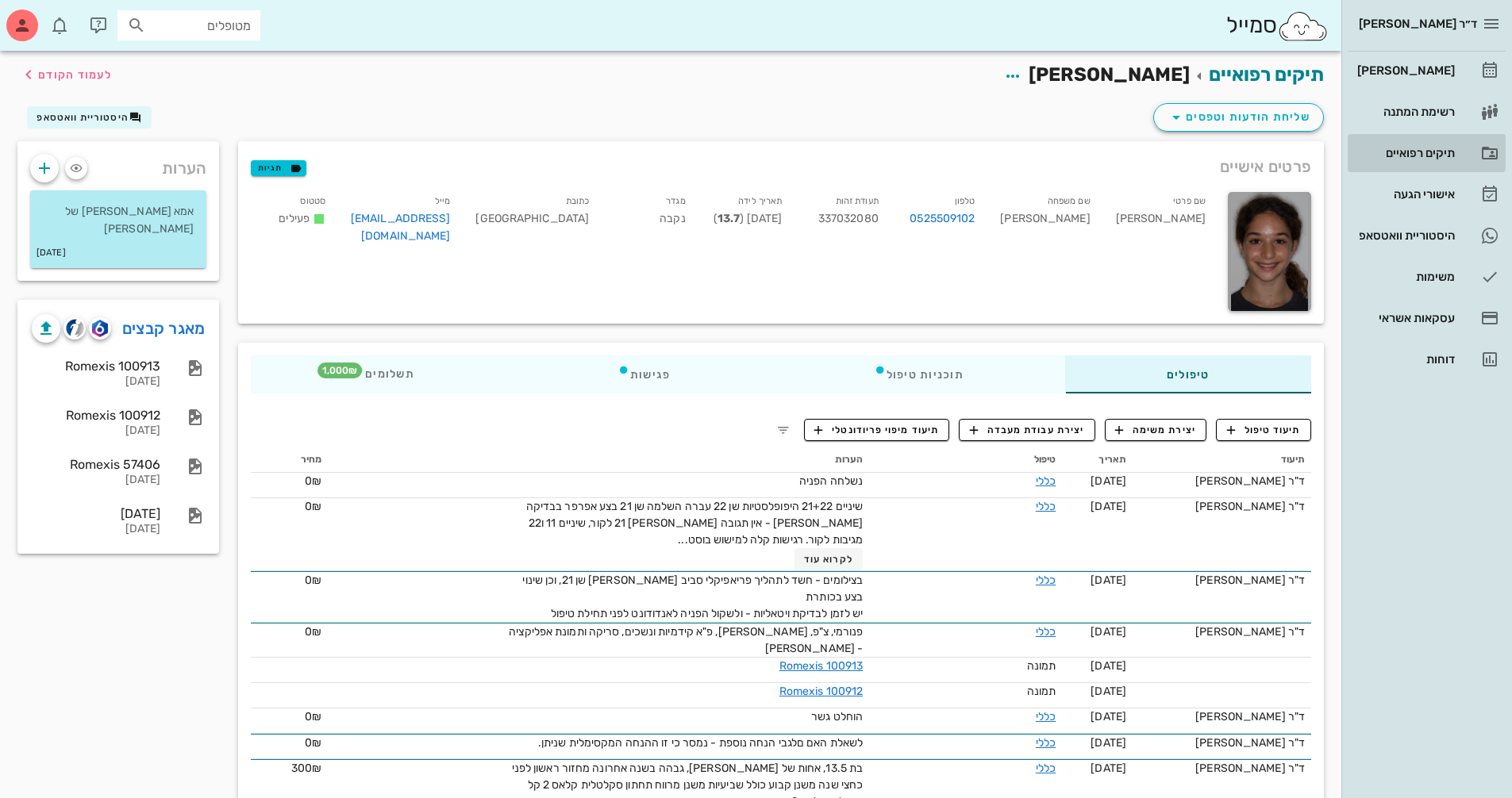
click at [1422, 154] on div "תיקים רפואיים" at bounding box center [1404, 153] width 101 height 13
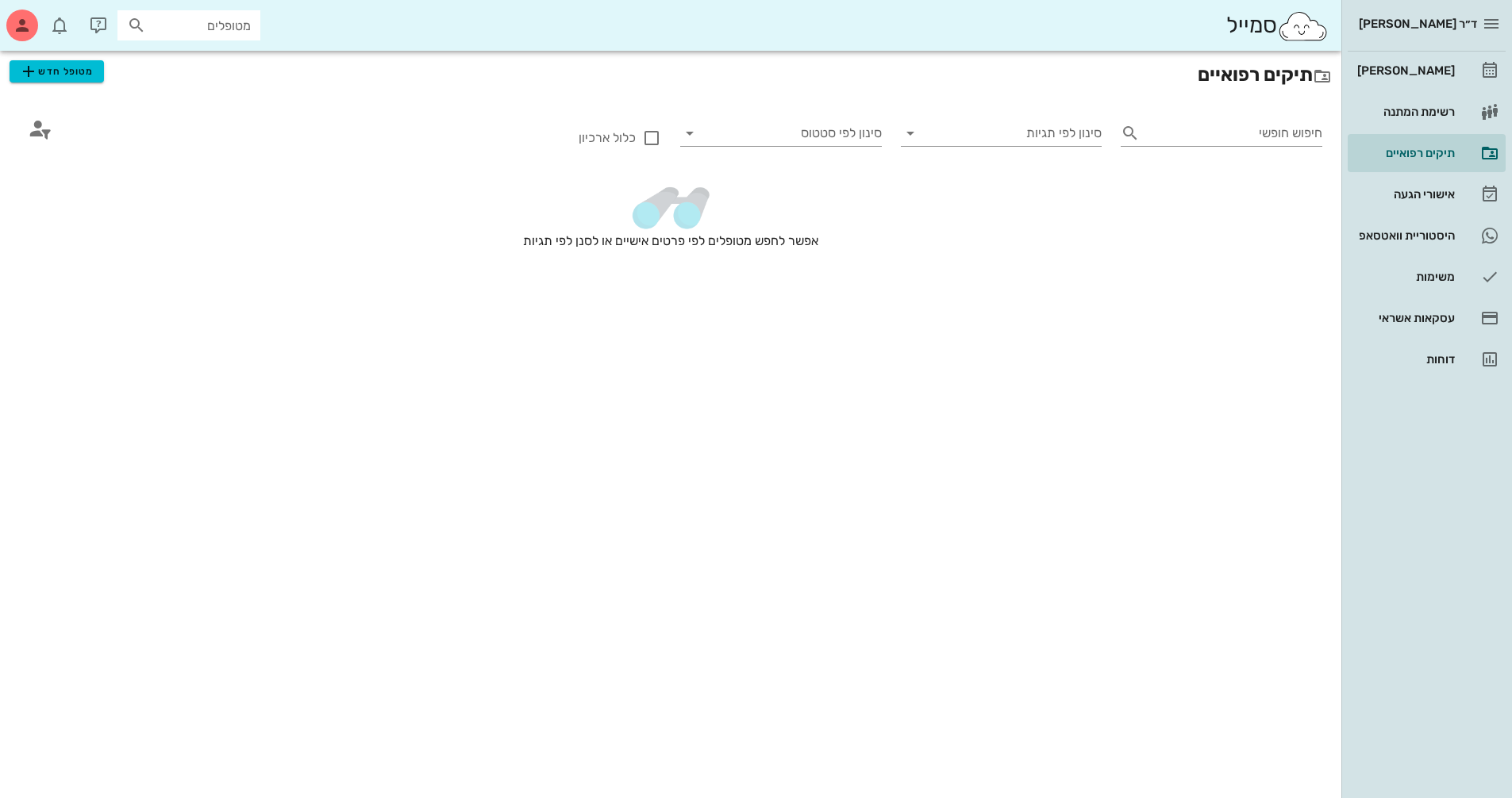
click at [180, 24] on input "מטופלים" at bounding box center [200, 25] width 102 height 21
type input "[PERSON_NAME]"
click at [234, 60] on div "[PERSON_NAME] 337149934" at bounding box center [175, 60] width 174 height 13
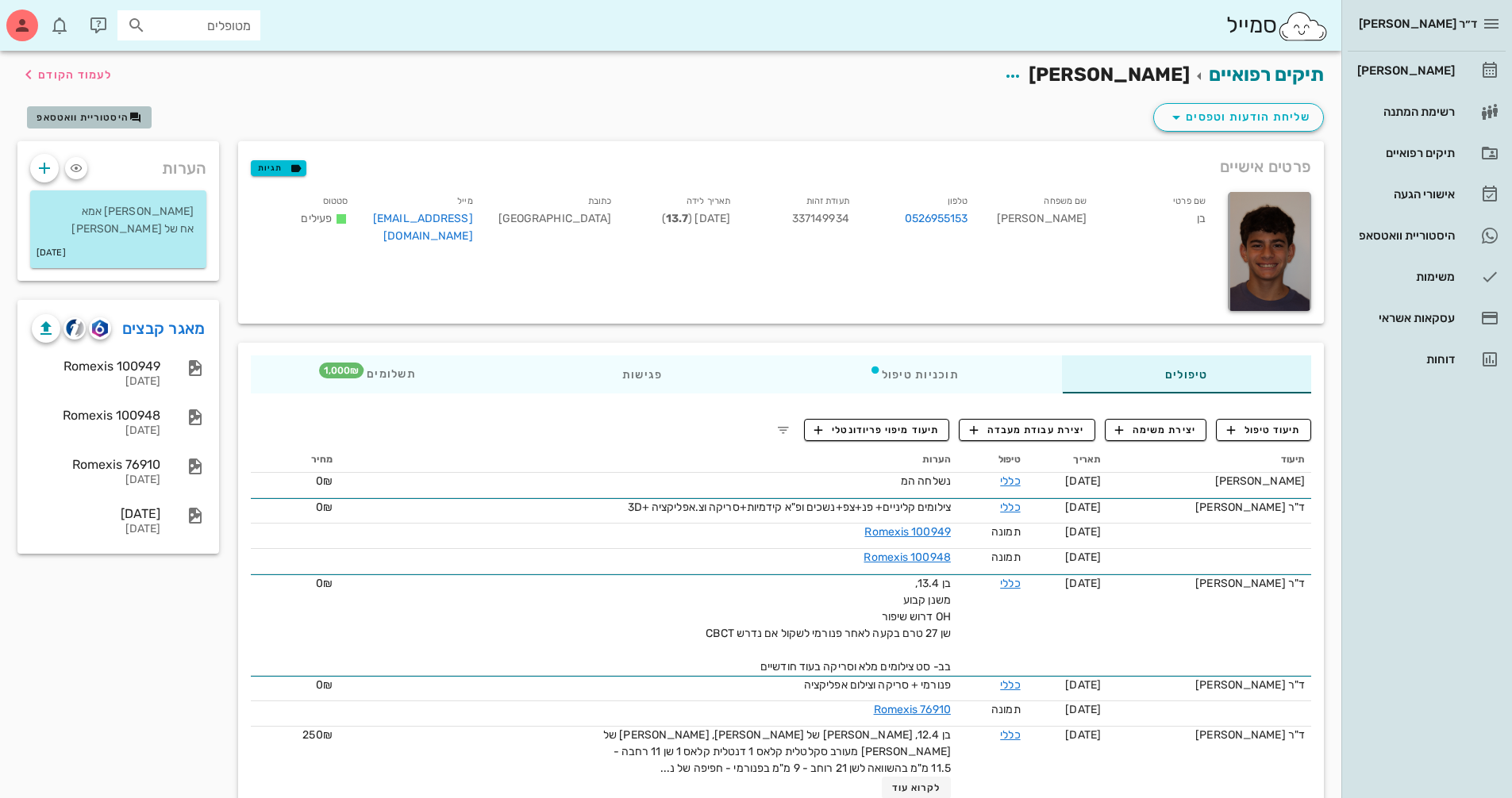
click at [95, 112] on span "היסטוריית וואטסאפ" at bounding box center [82, 117] width 92 height 11
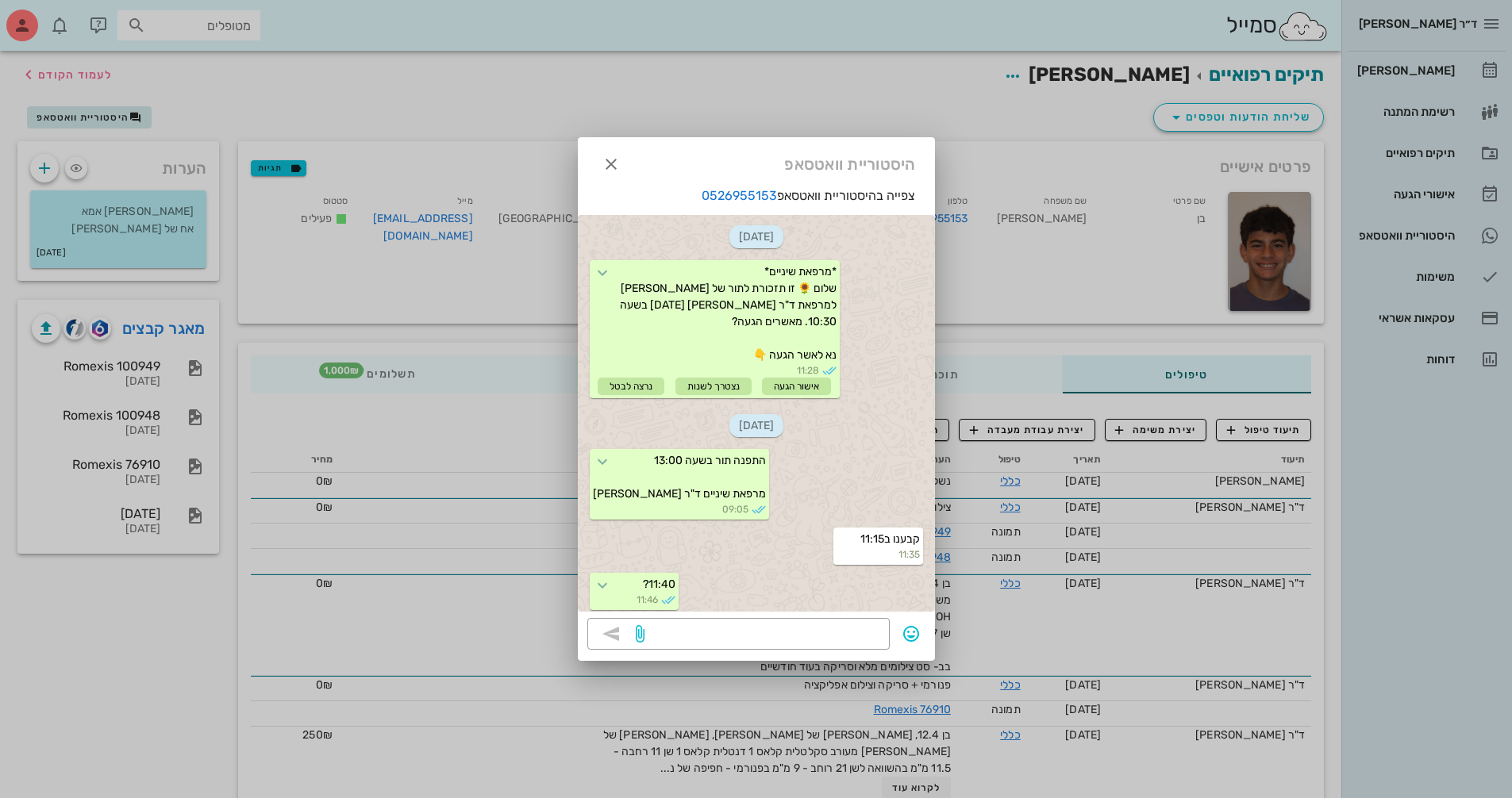
scroll to position [1463, 0]
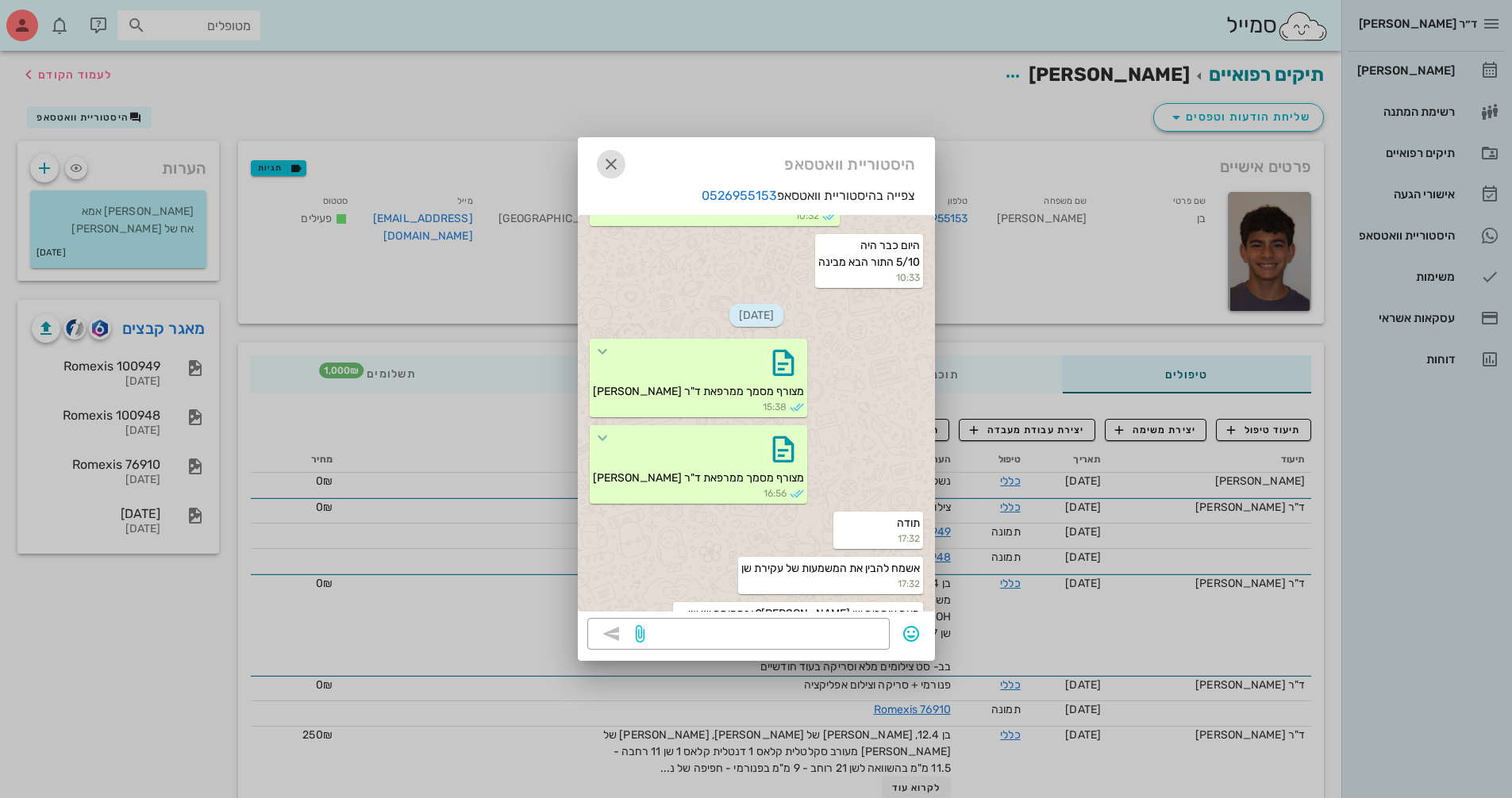
click at [601, 159] on icon "button" at bounding box center [610, 163] width 19 height 19
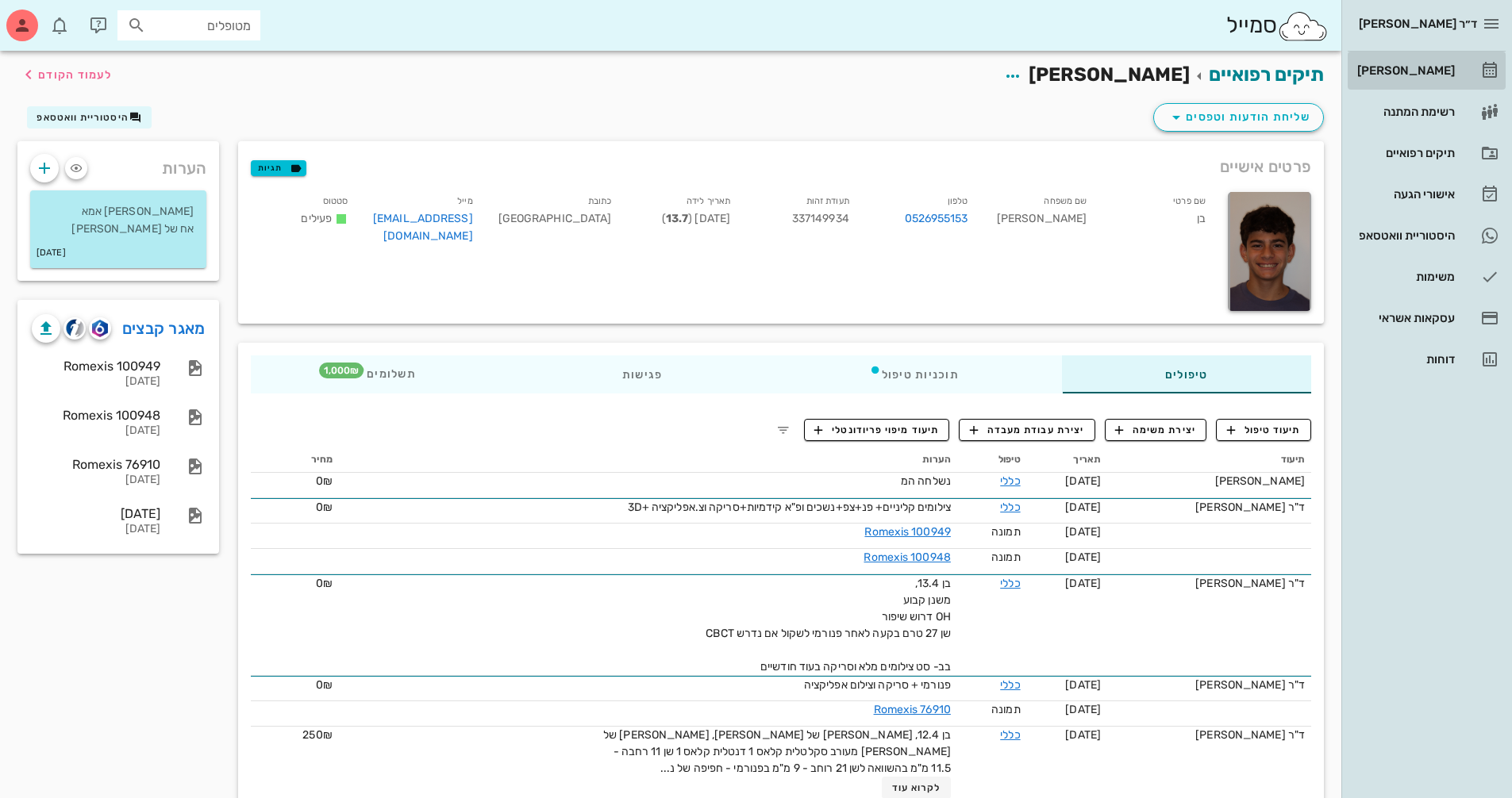
click at [1406, 79] on div "[PERSON_NAME]" at bounding box center [1404, 71] width 101 height 25
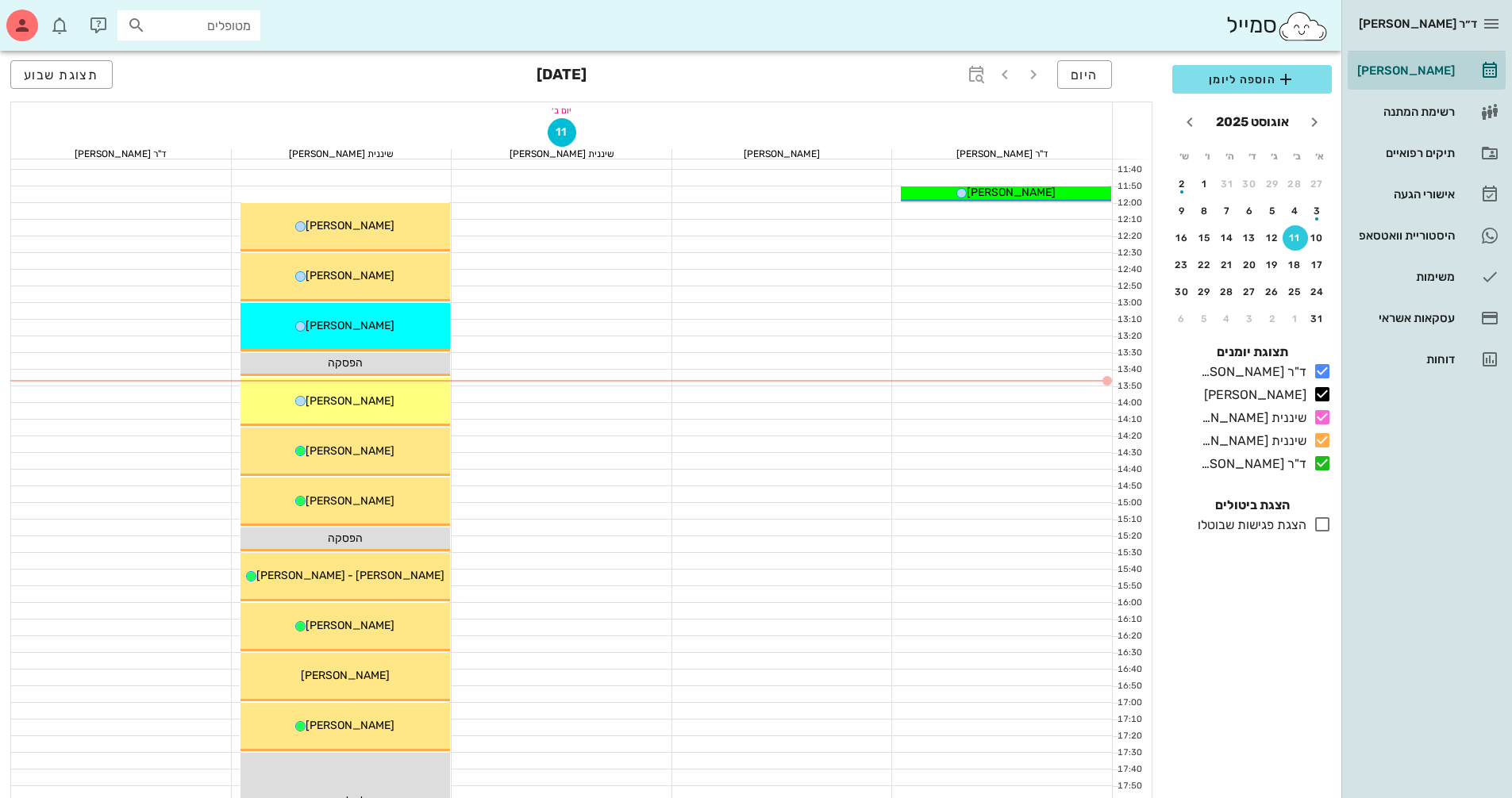
scroll to position [556, 0]
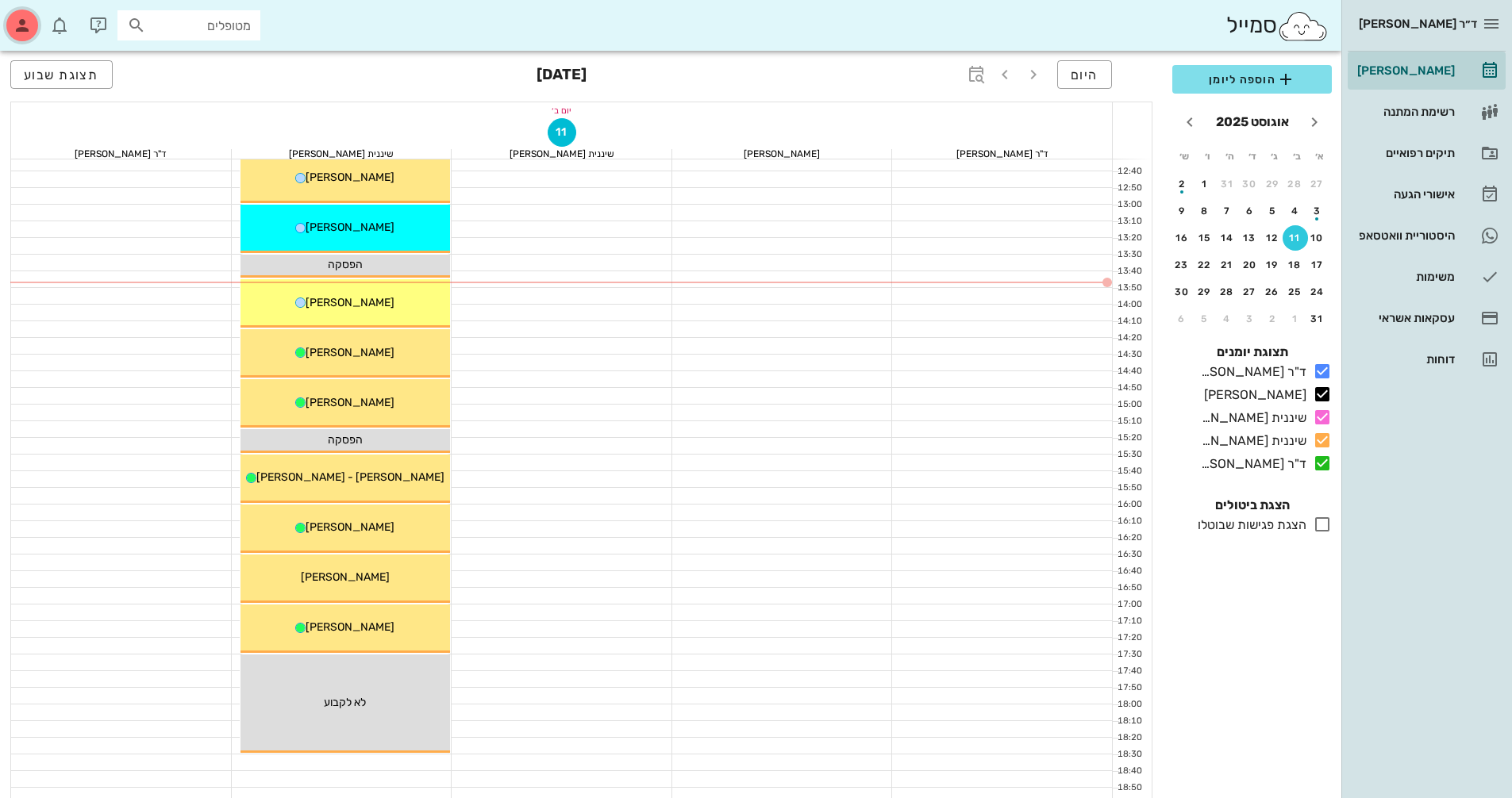
click at [9, 19] on div "button" at bounding box center [22, 25] width 32 height 32
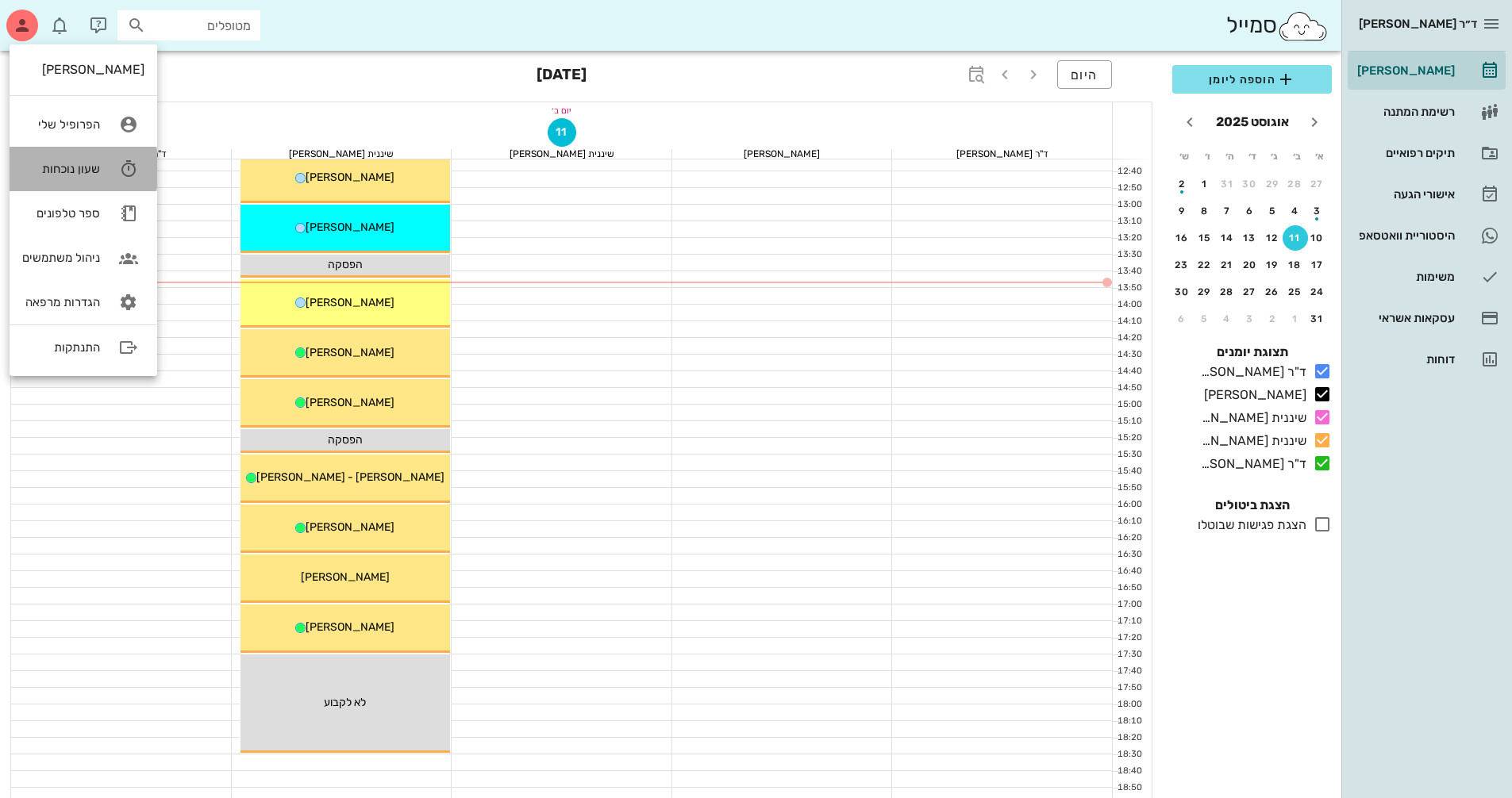
click at [94, 174] on div "שעון נוכחות" at bounding box center [61, 169] width 78 height 15
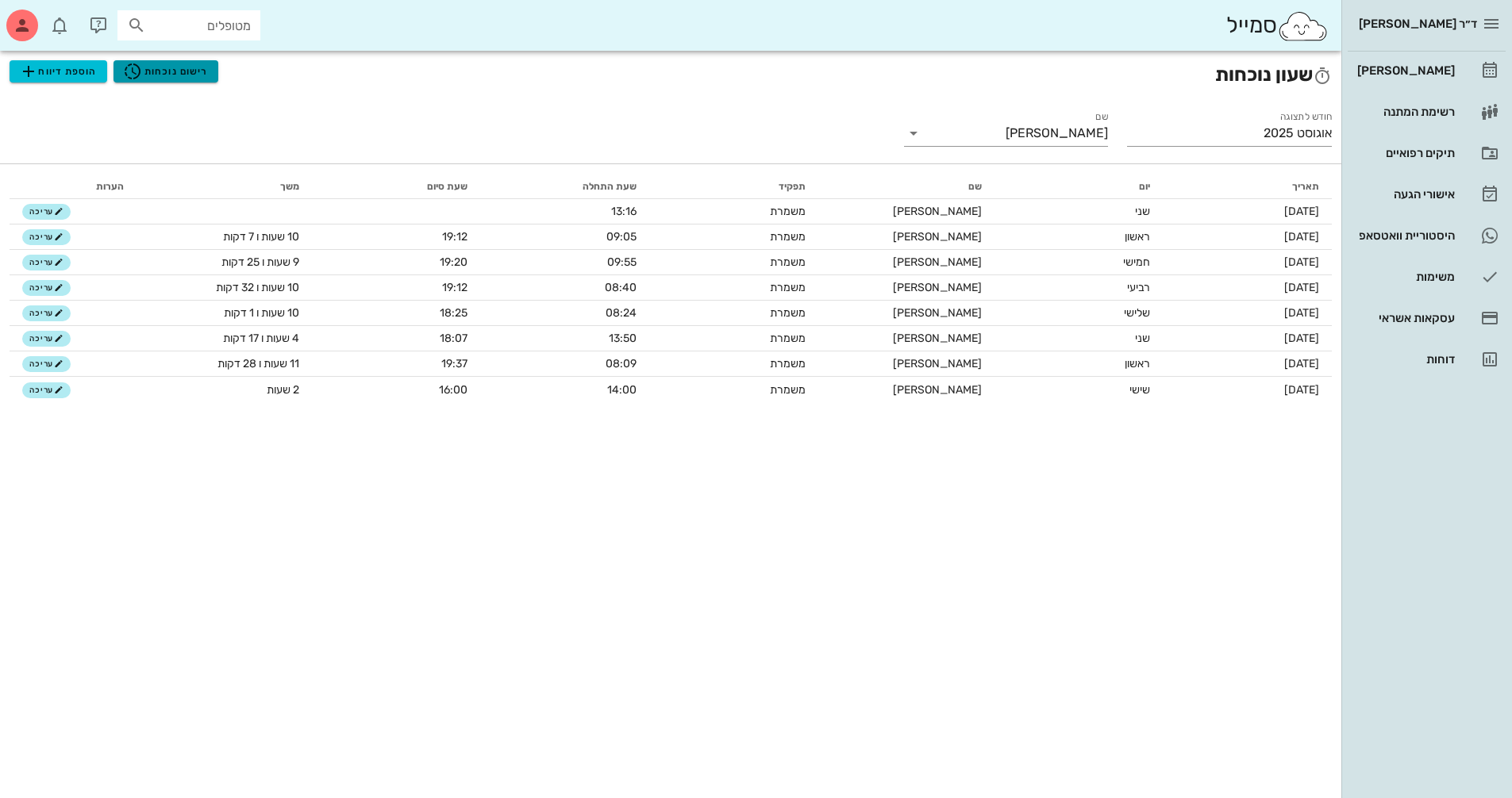
click at [157, 79] on span "רישום נוכחות" at bounding box center [164, 71] width 84 height 19
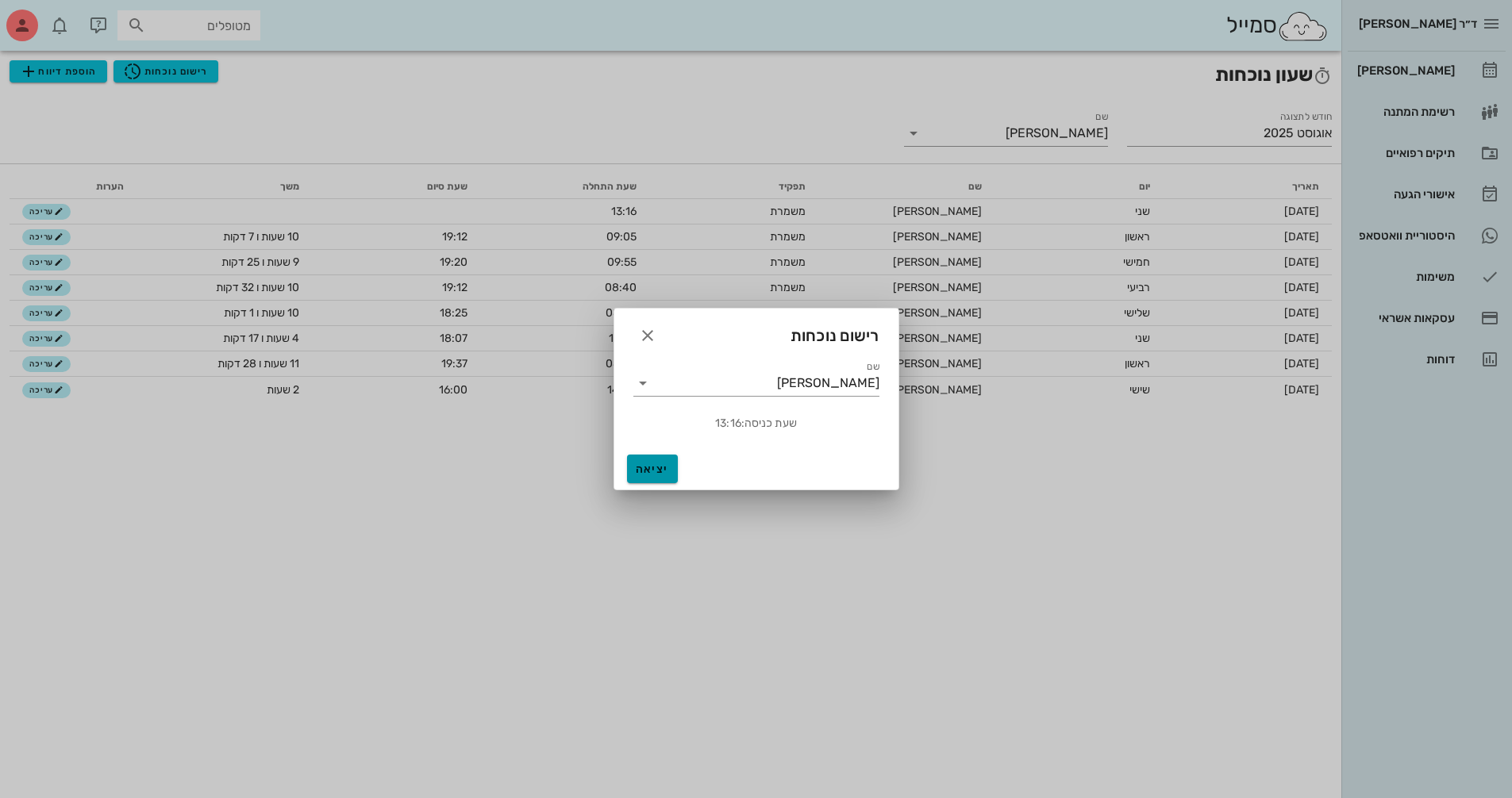
click at [647, 460] on button "יציאה" at bounding box center [652, 468] width 51 height 28
